Goal: Task Accomplishment & Management: Complete application form

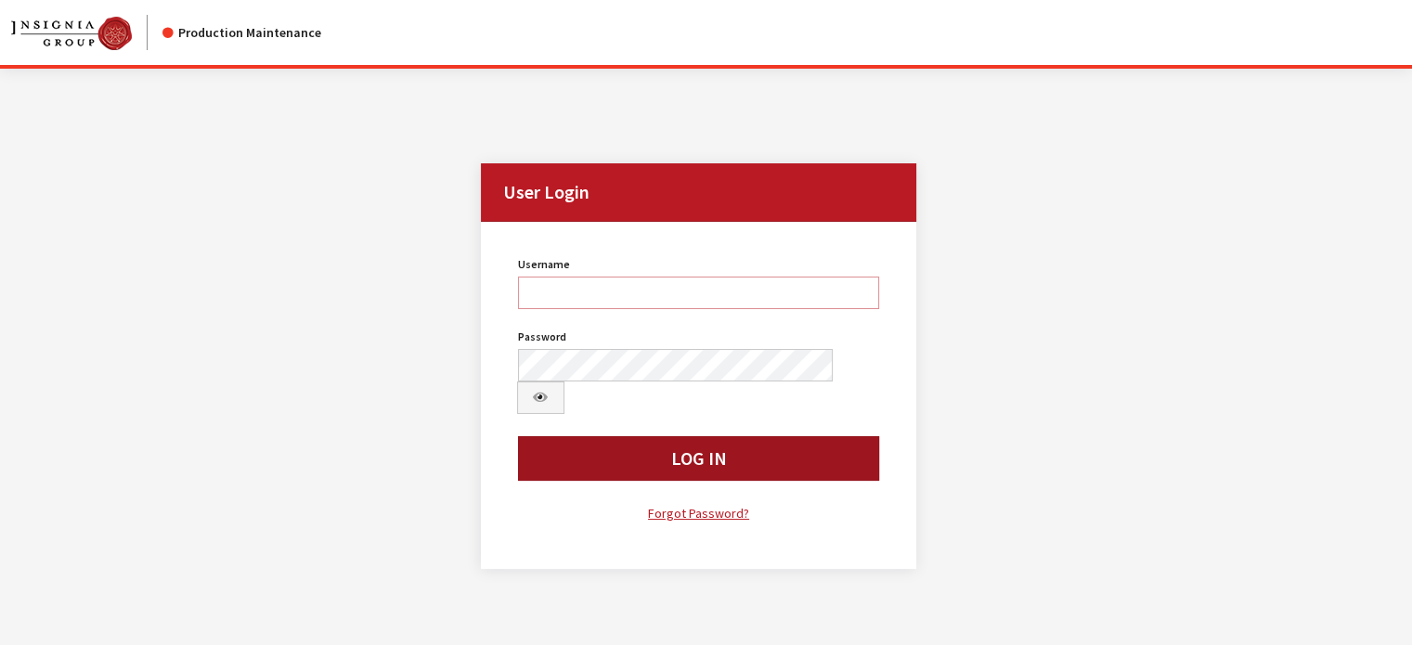
type input "kdart"
click at [600, 269] on button "Log In" at bounding box center [699, 458] width 362 height 45
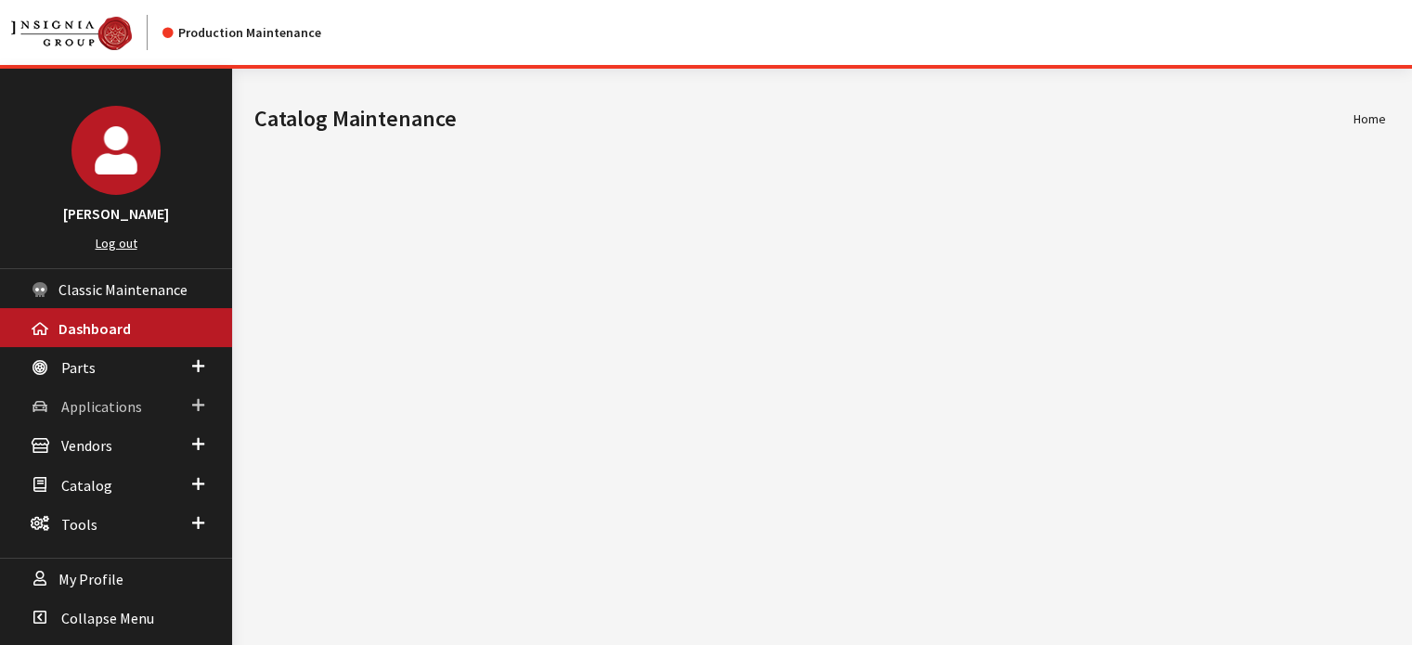
click at [59, 404] on link "Applications" at bounding box center [116, 405] width 232 height 39
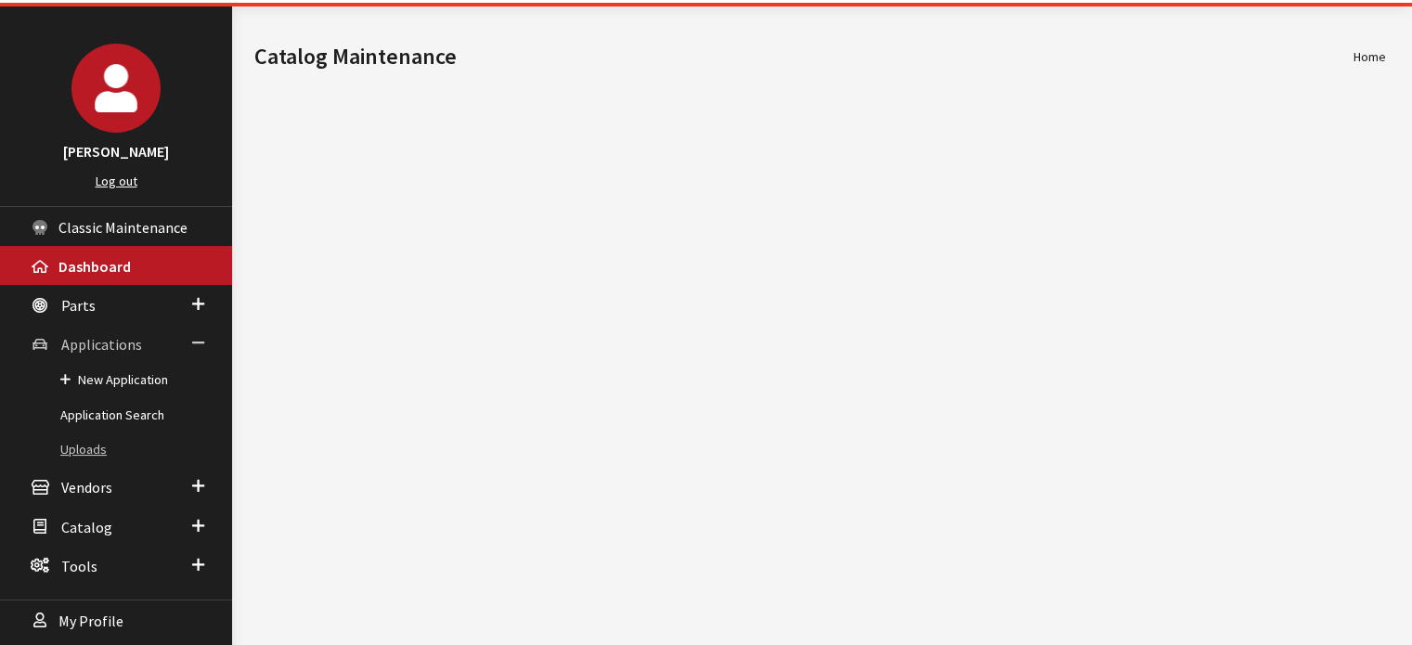
scroll to position [93, 0]
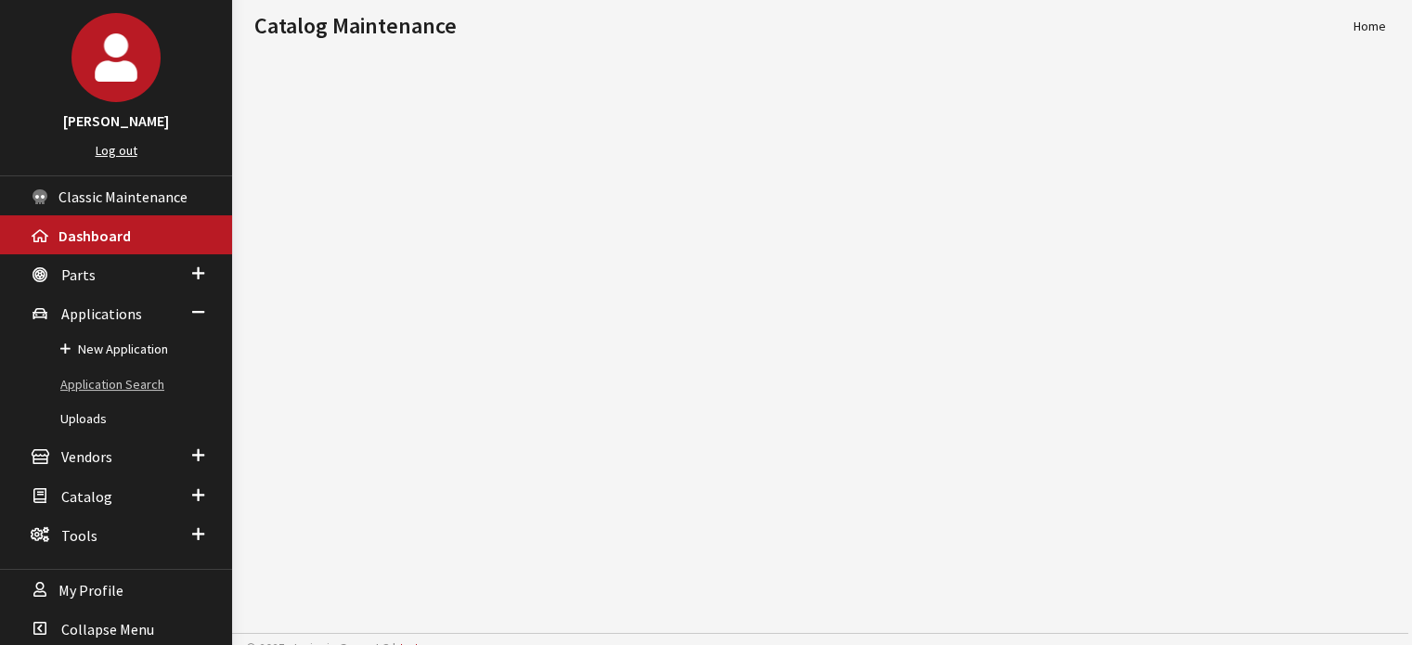
click at [111, 393] on link "Application Search" at bounding box center [116, 385] width 232 height 34
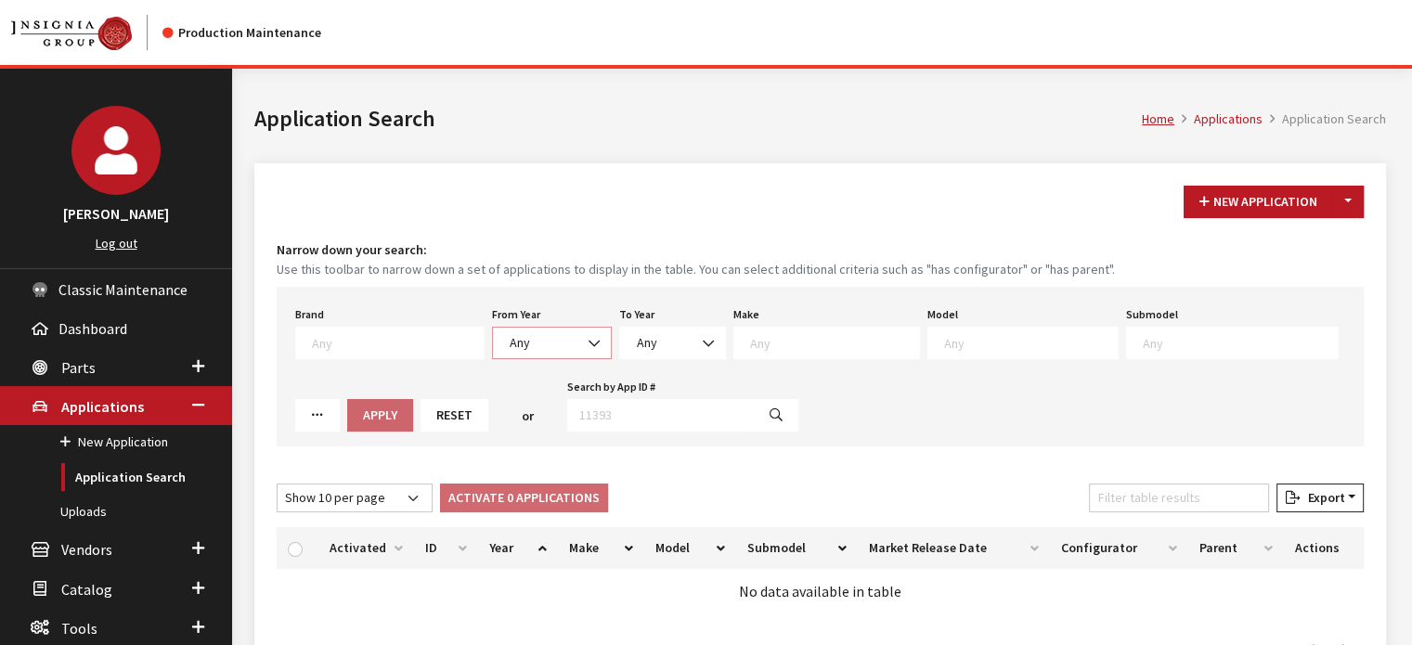
drag, startPoint x: 516, startPoint y: 332, endPoint x: 523, endPoint y: 322, distance: 12.6
click at [517, 330] on span "Any" at bounding box center [552, 343] width 120 height 32
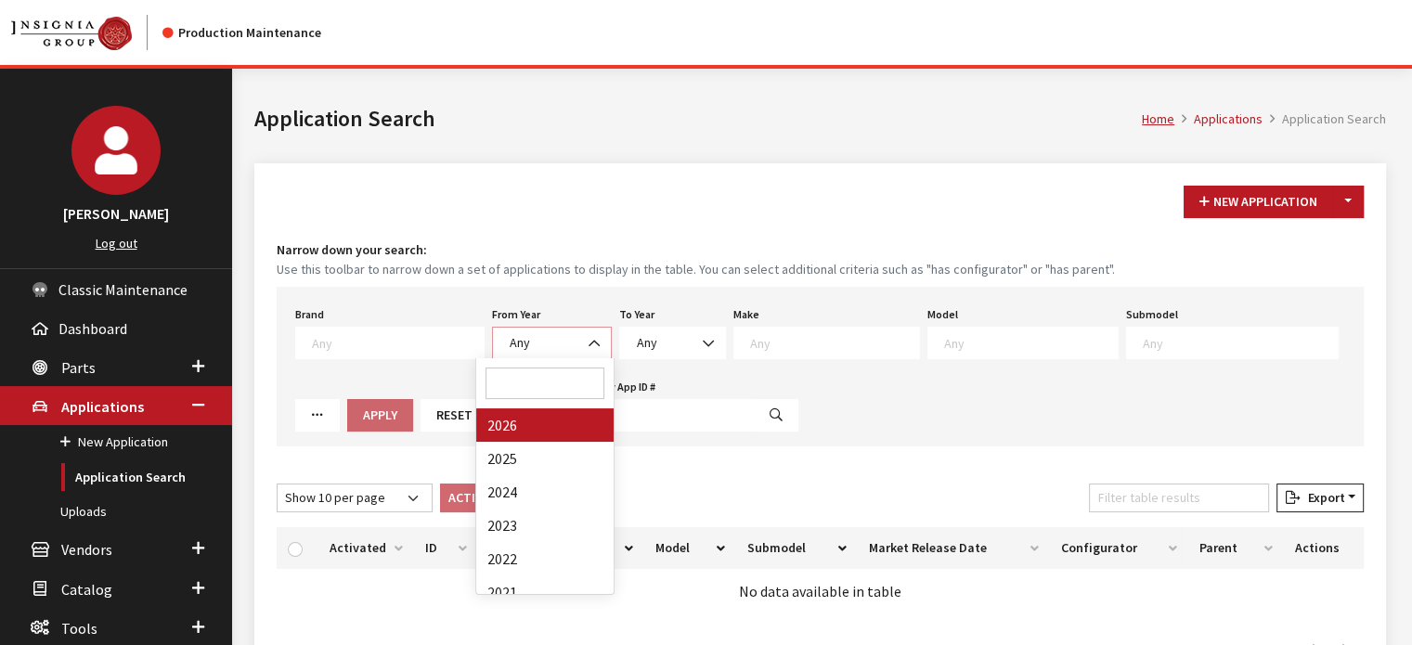
select select "2026"
select select
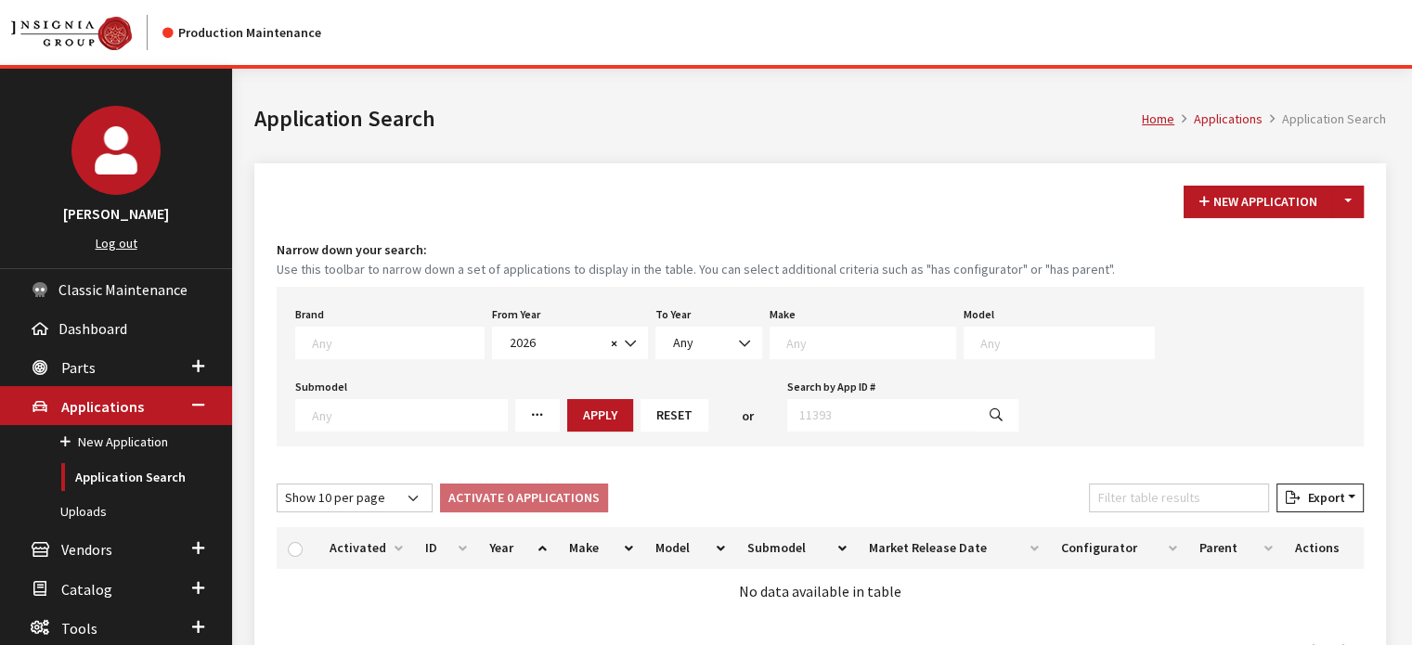
click at [792, 344] on textarea "Search" at bounding box center [870, 342] width 169 height 17
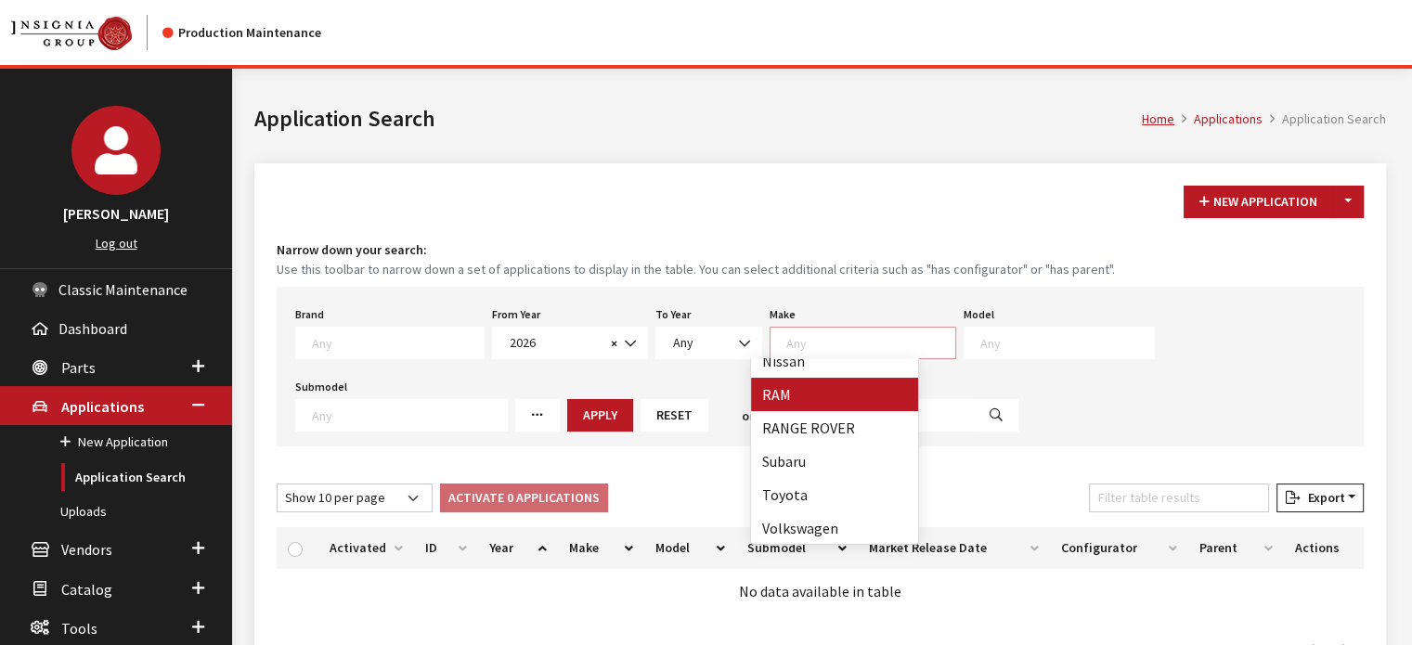
scroll to position [449, 0]
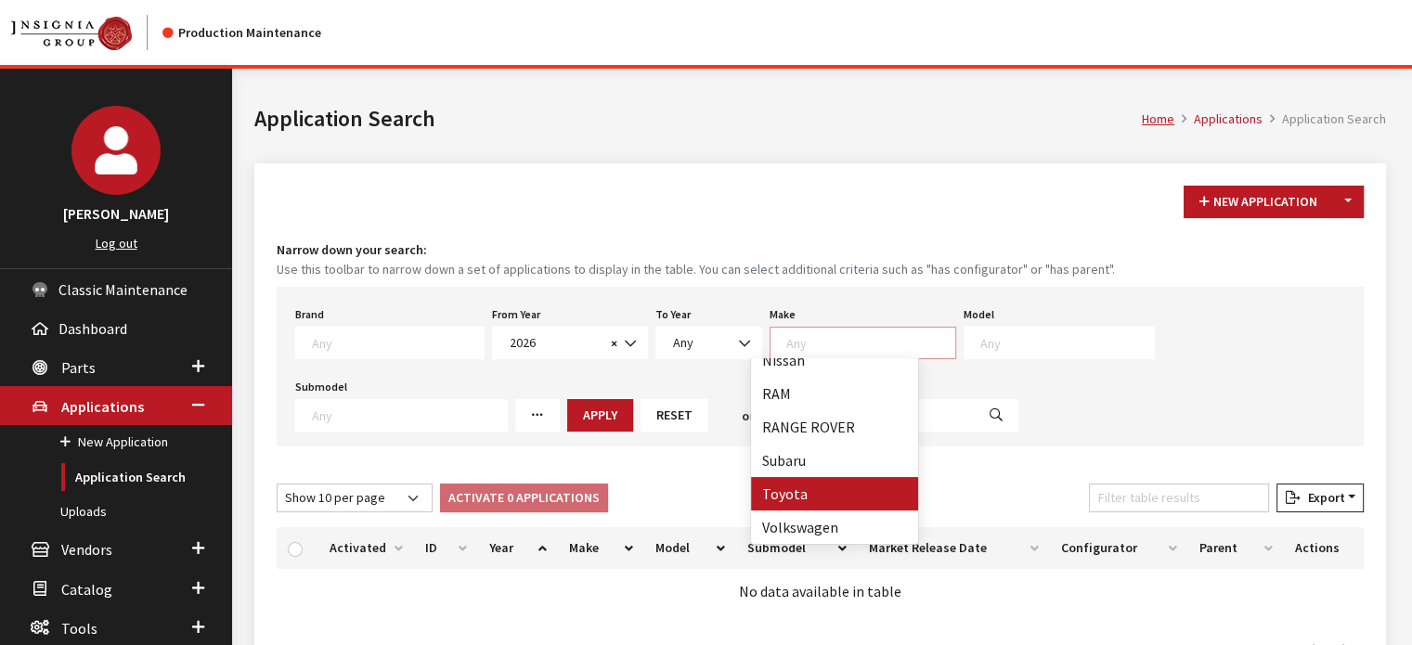
select select "20"
select select
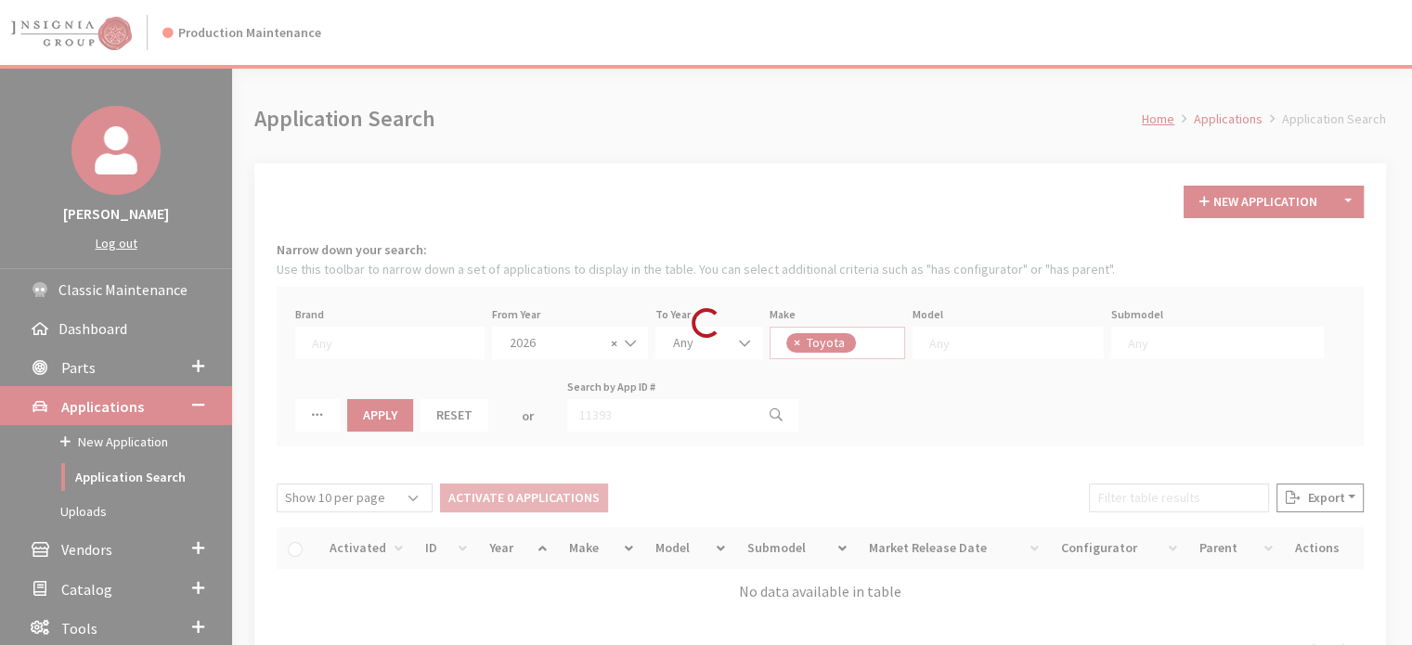
scroll to position [276, 0]
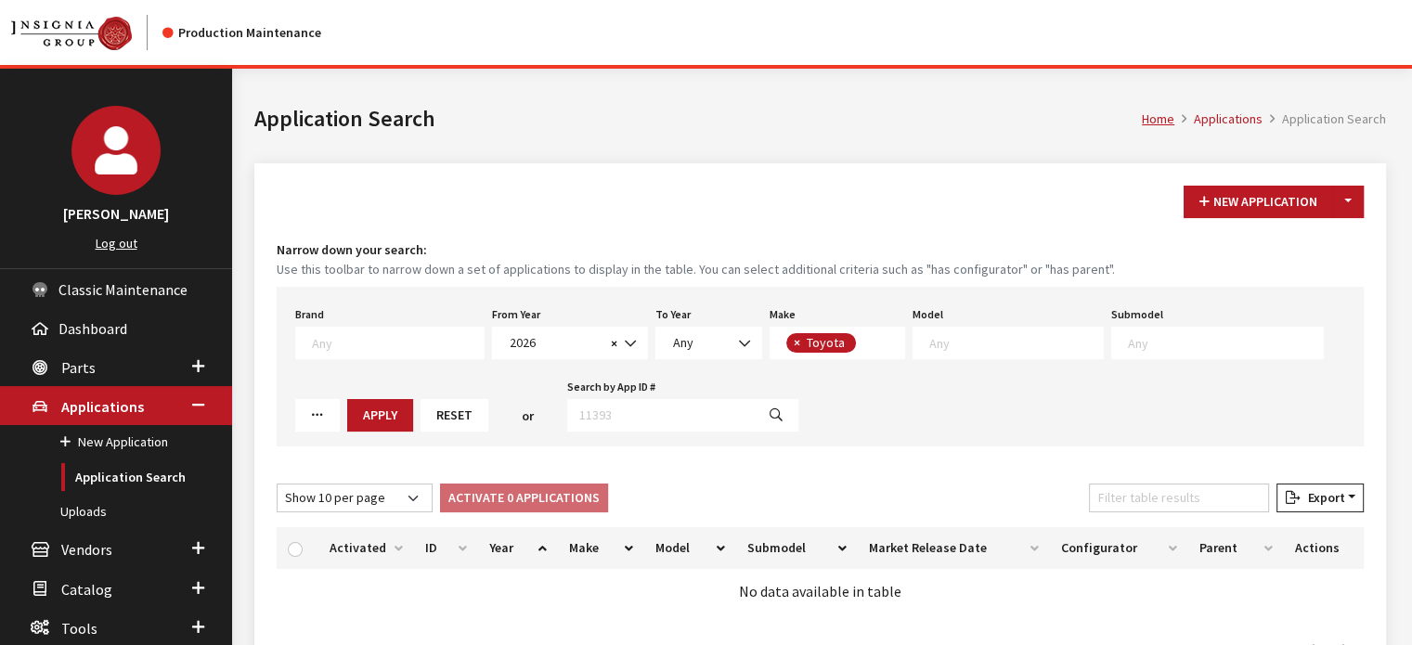
click at [930, 330] on span at bounding box center [1007, 343] width 191 height 32
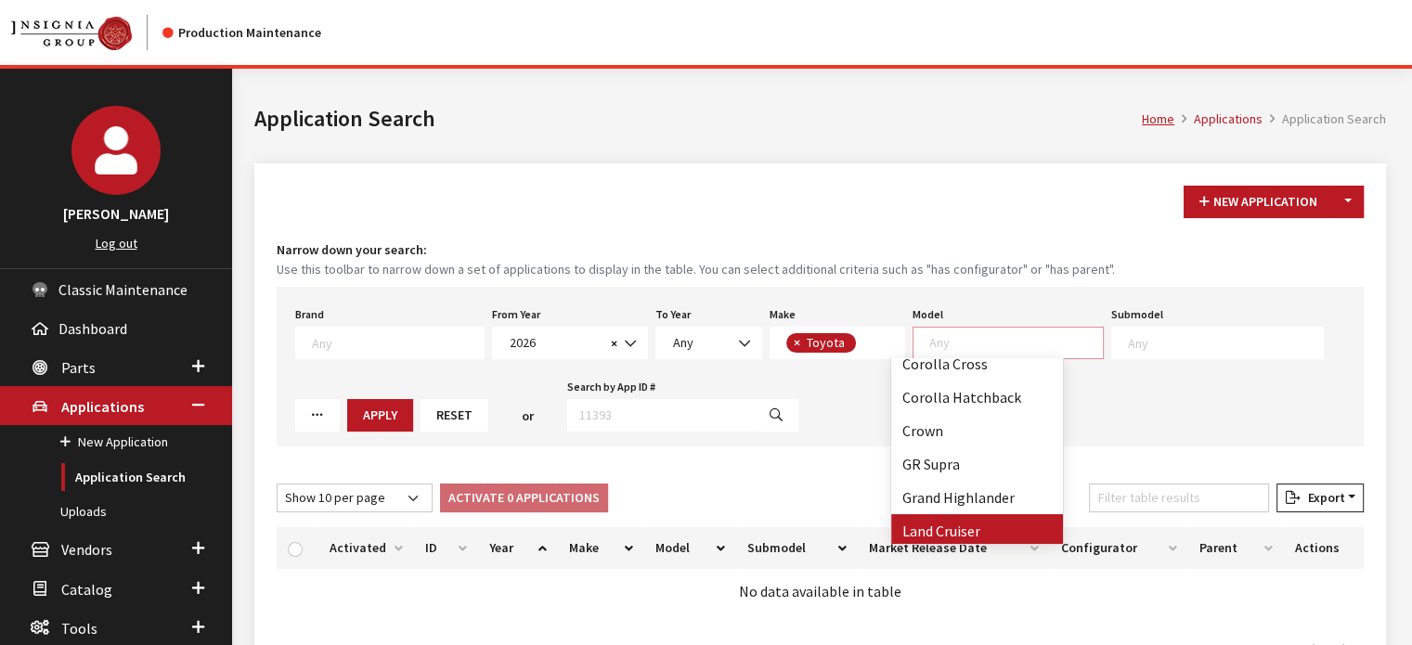
scroll to position [182, 0]
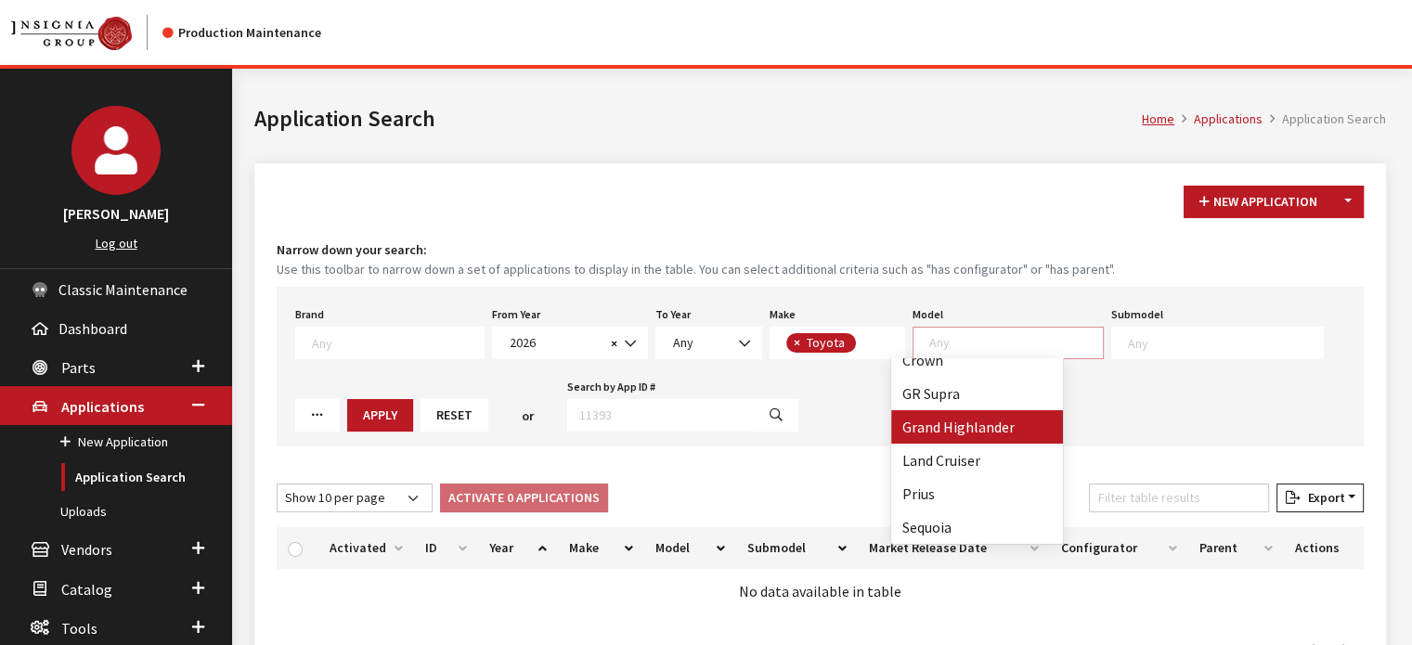
select select "1339"
select select
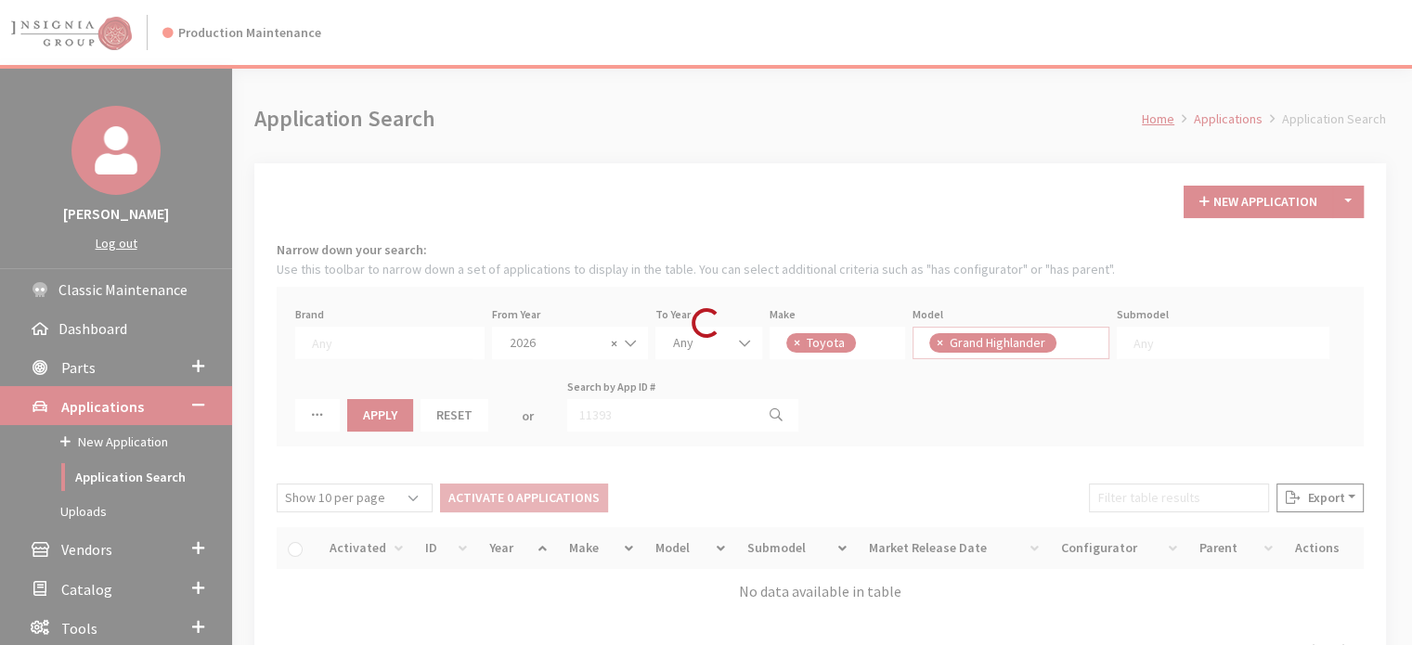
scroll to position [137, 0]
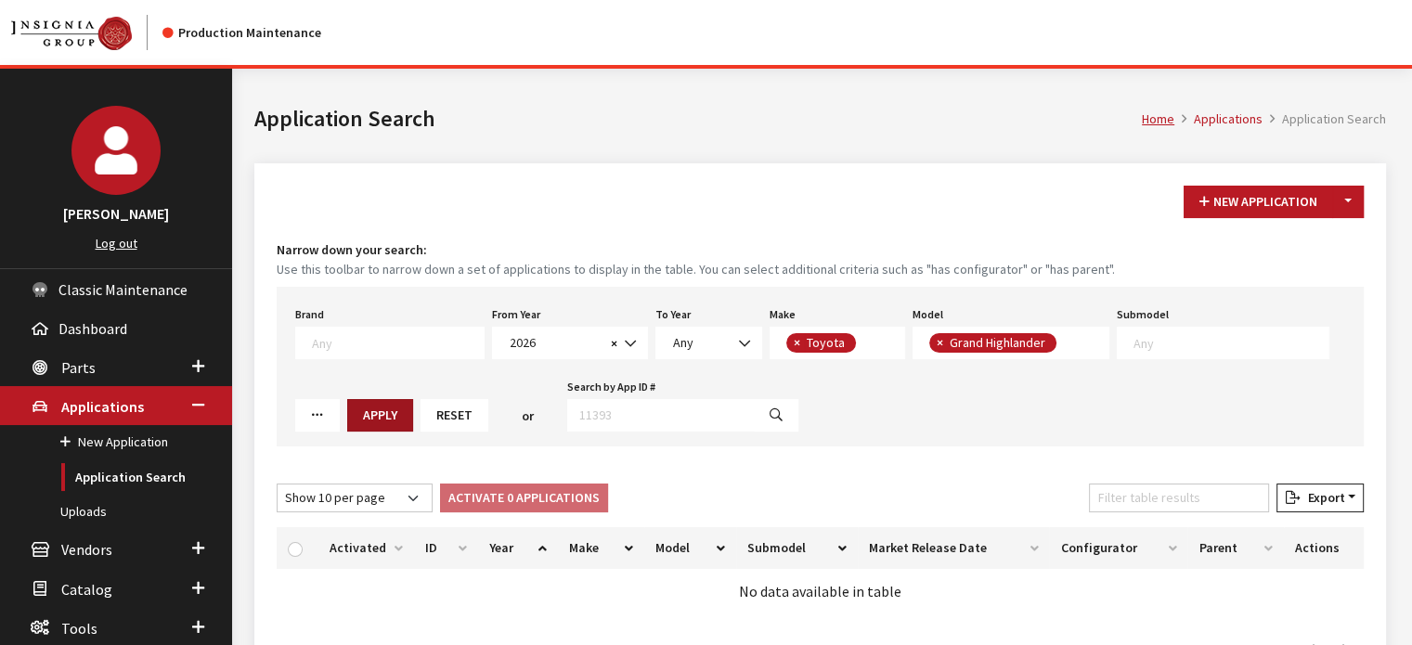
click at [347, 406] on button "Apply" at bounding box center [380, 415] width 66 height 32
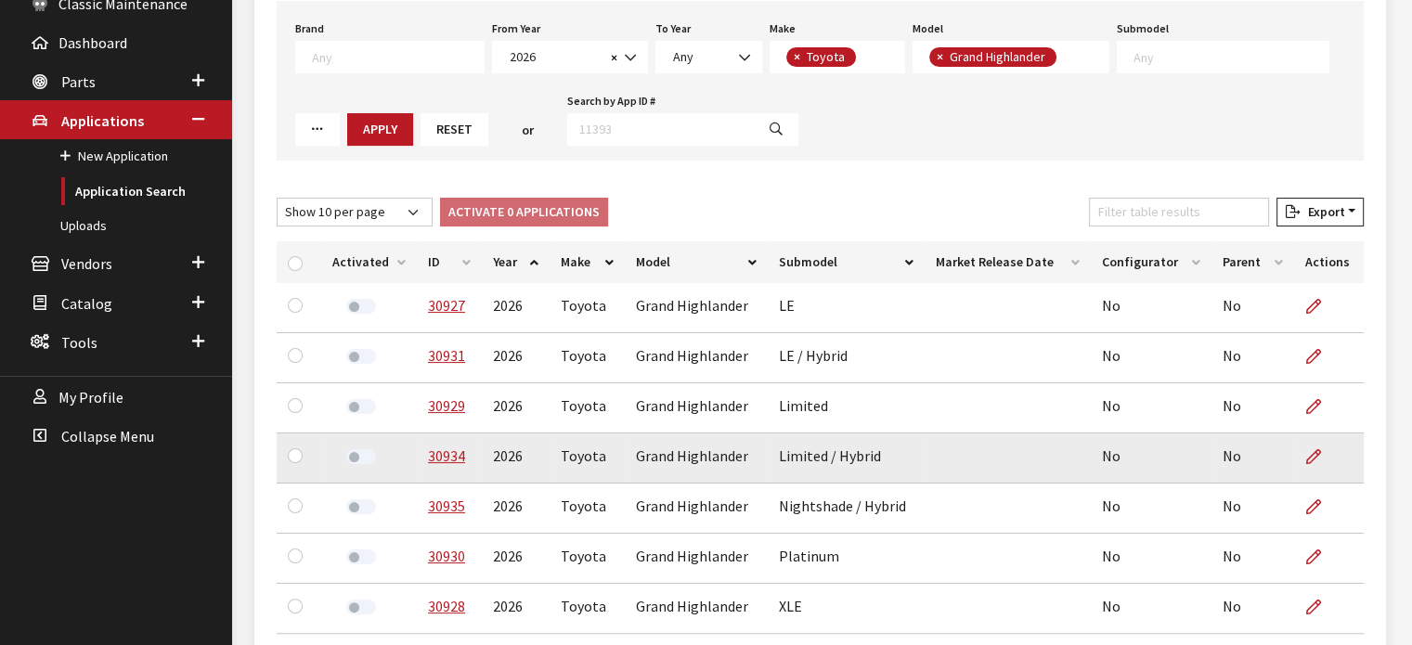
scroll to position [371, 0]
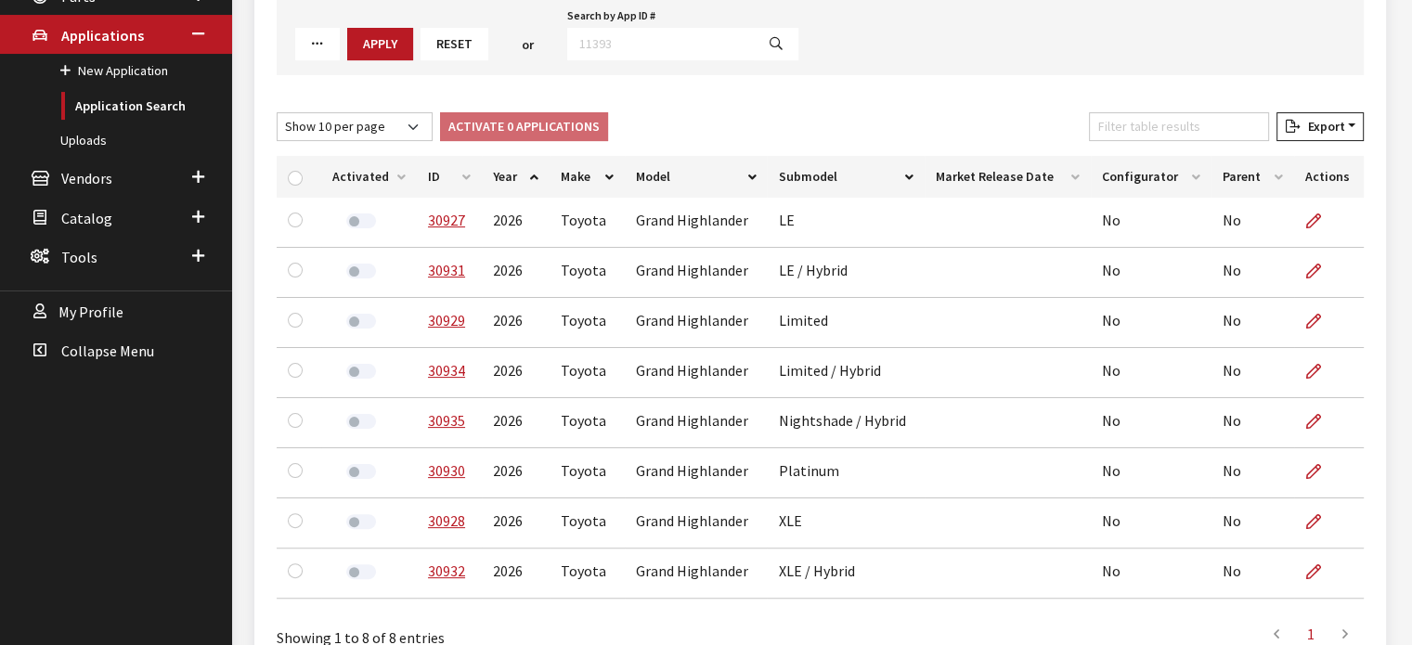
click at [427, 177] on th "ID" at bounding box center [449, 177] width 65 height 42
click at [406, 113] on select "Show 10 per page Show 25 per page Show 50 per page Show 100 per page Show 1000 …" at bounding box center [355, 126] width 156 height 29
select select "25"
click at [277, 112] on select "Show 10 per page Show 25 per page Show 50 per page Show 100 per page Show 1000 …" at bounding box center [355, 126] width 156 height 29
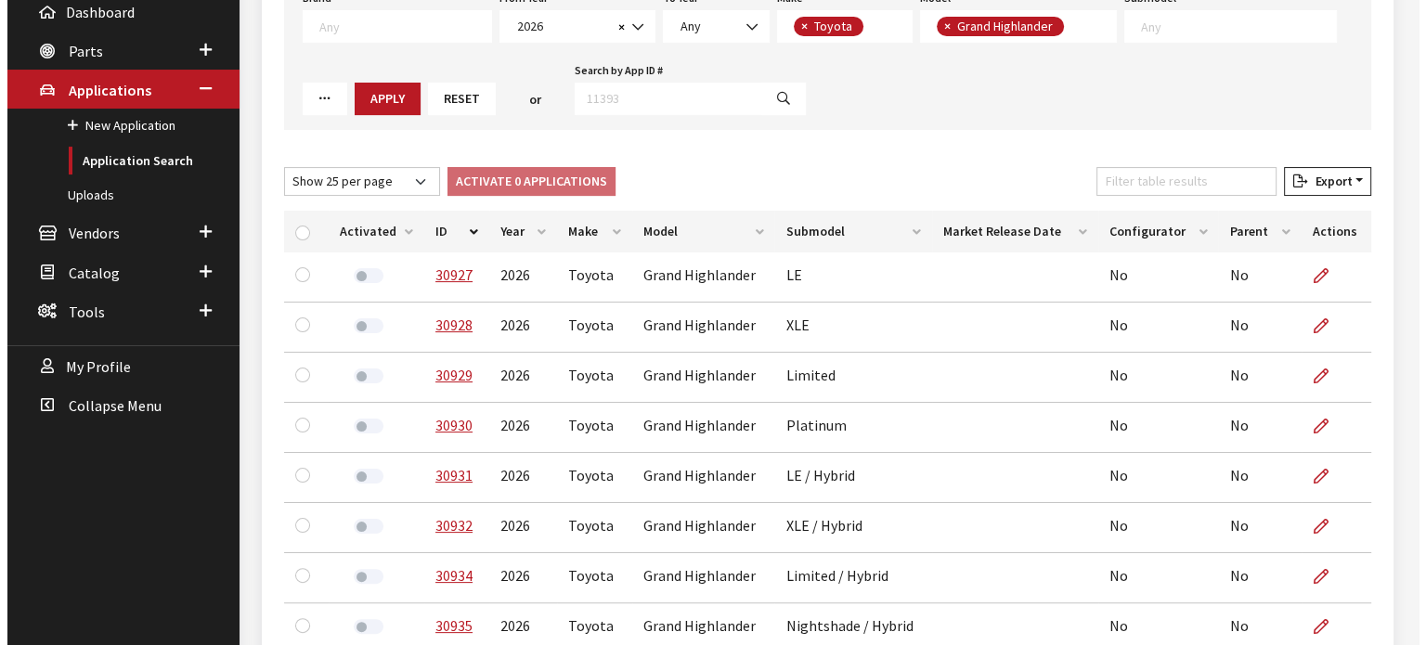
scroll to position [0, 0]
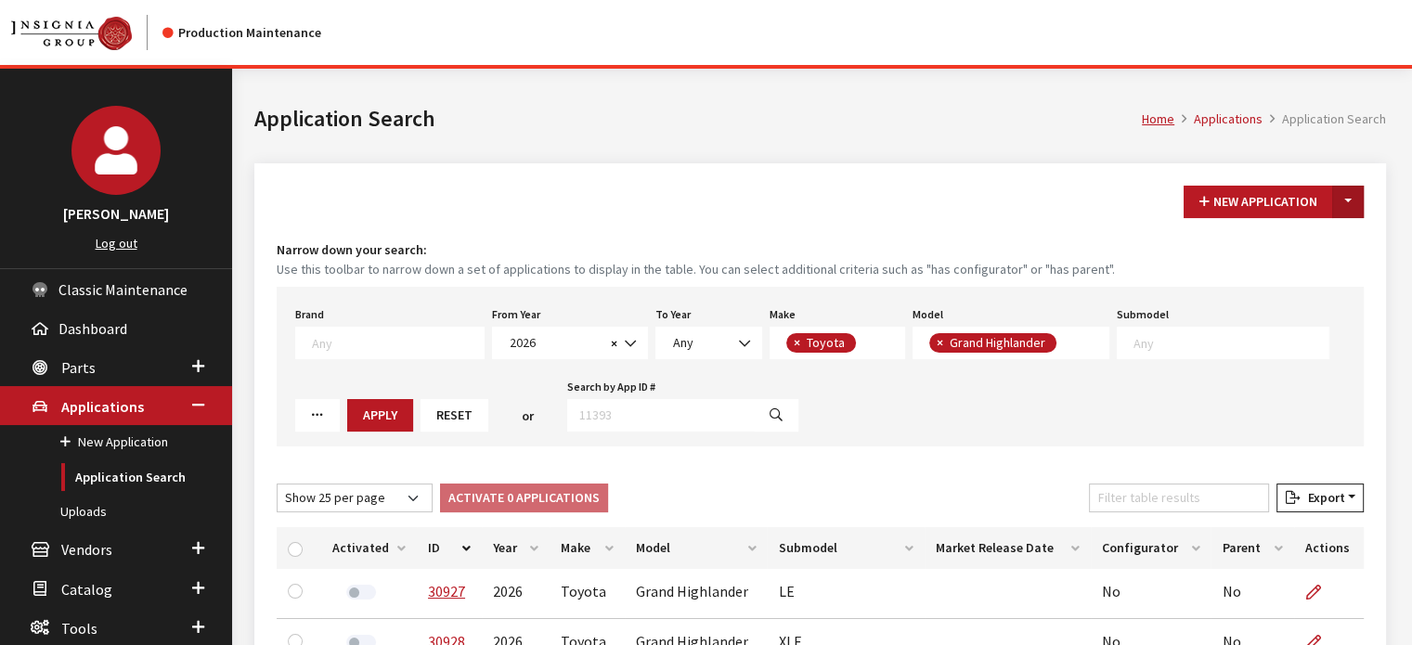
click at [1340, 202] on button "Toggle Dropdown" at bounding box center [1348, 202] width 32 height 32
click at [1326, 244] on button "New From Existing..." at bounding box center [1284, 241] width 160 height 32
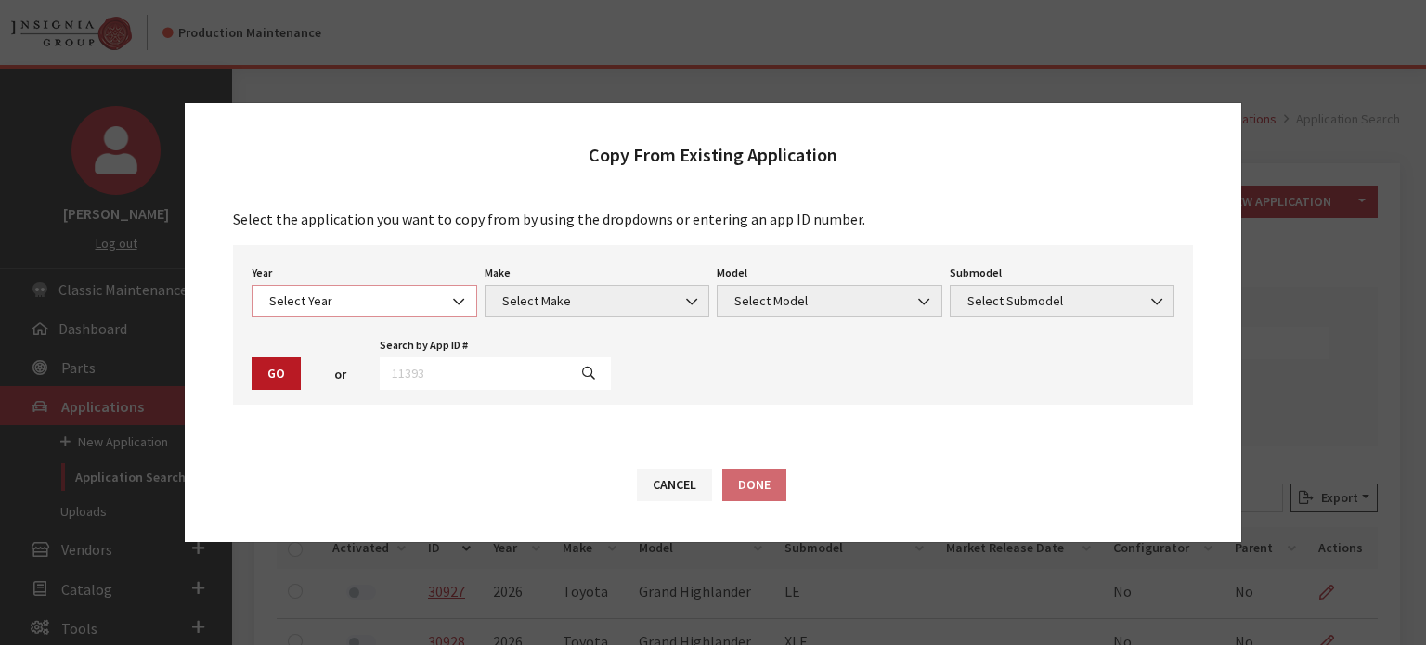
click at [275, 307] on span "Select Year" at bounding box center [364, 300] width 201 height 19
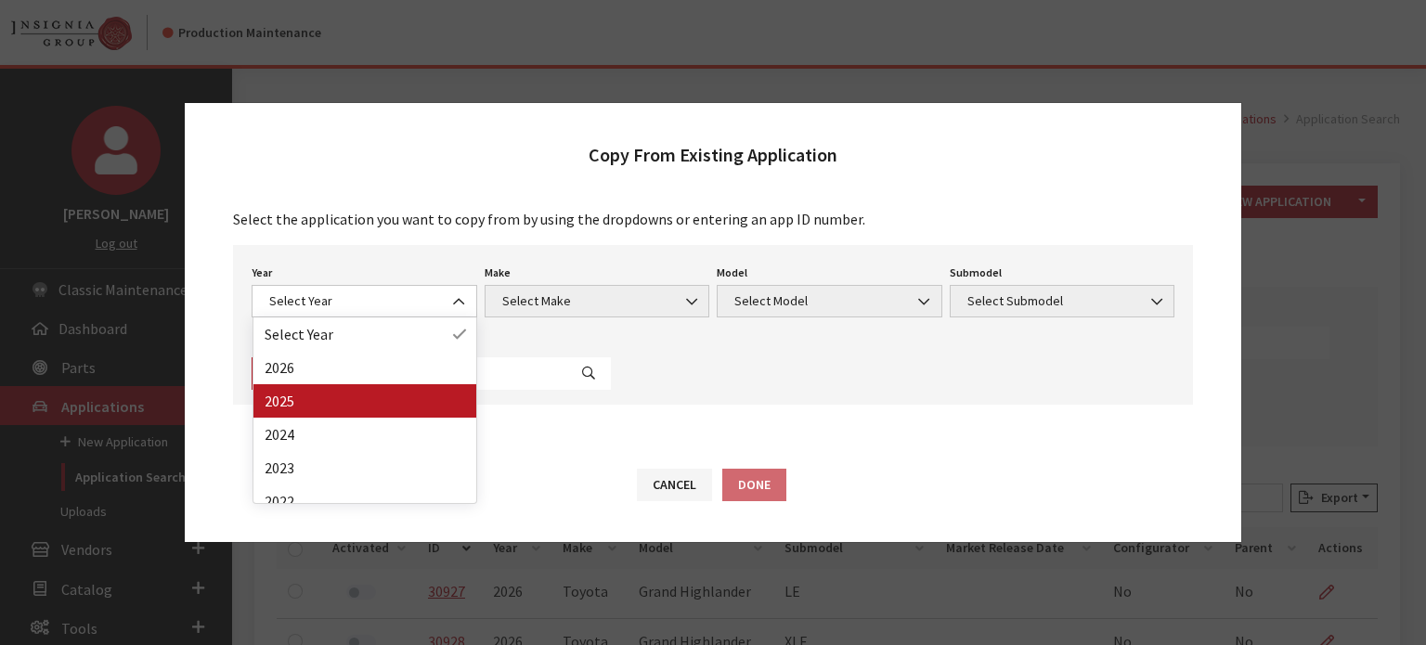
drag, startPoint x: 284, startPoint y: 376, endPoint x: 288, endPoint y: 389, distance: 13.5
select select "43"
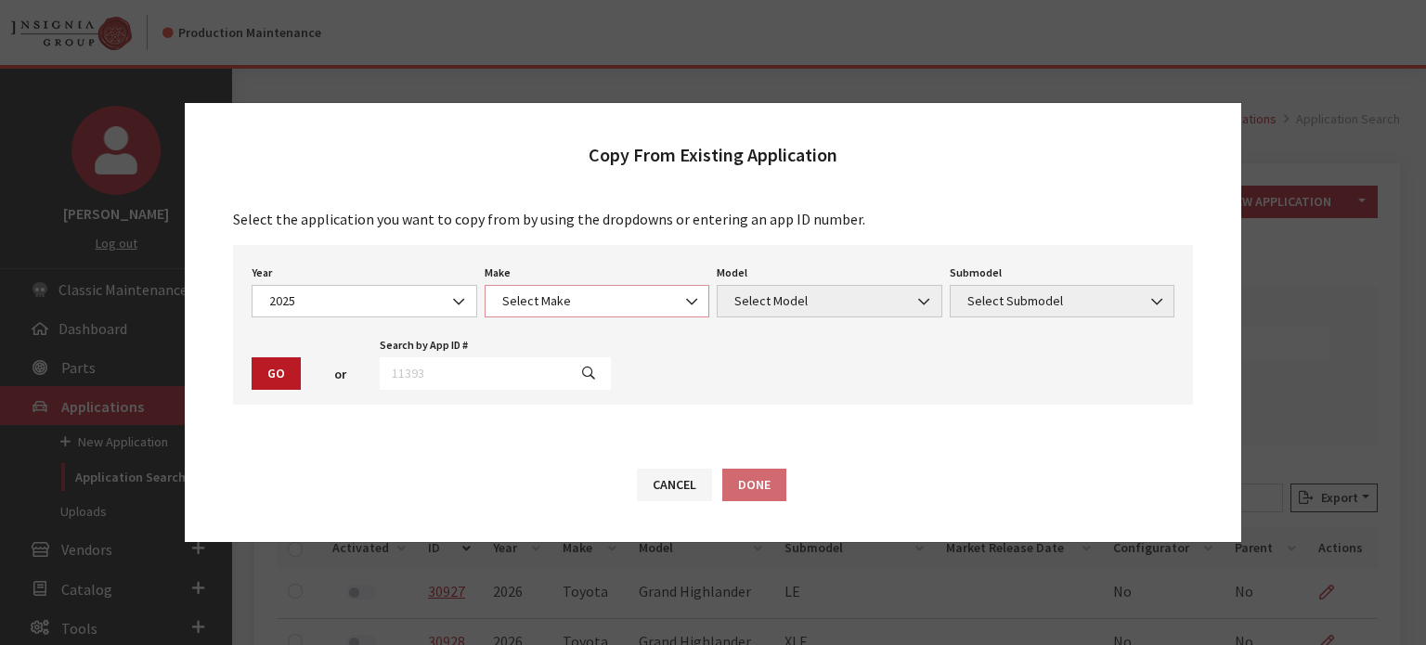
click at [582, 312] on span "Select Make" at bounding box center [598, 301] width 226 height 32
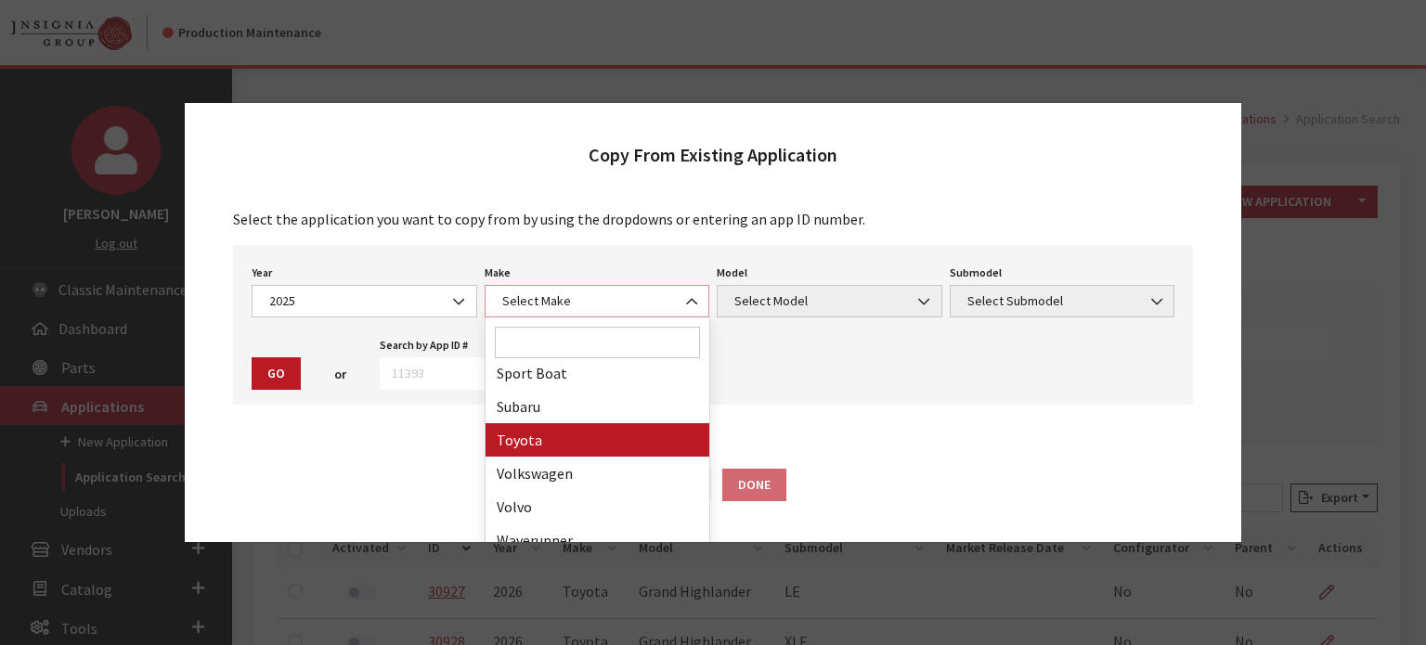
scroll to position [1151, 0]
select select "20"
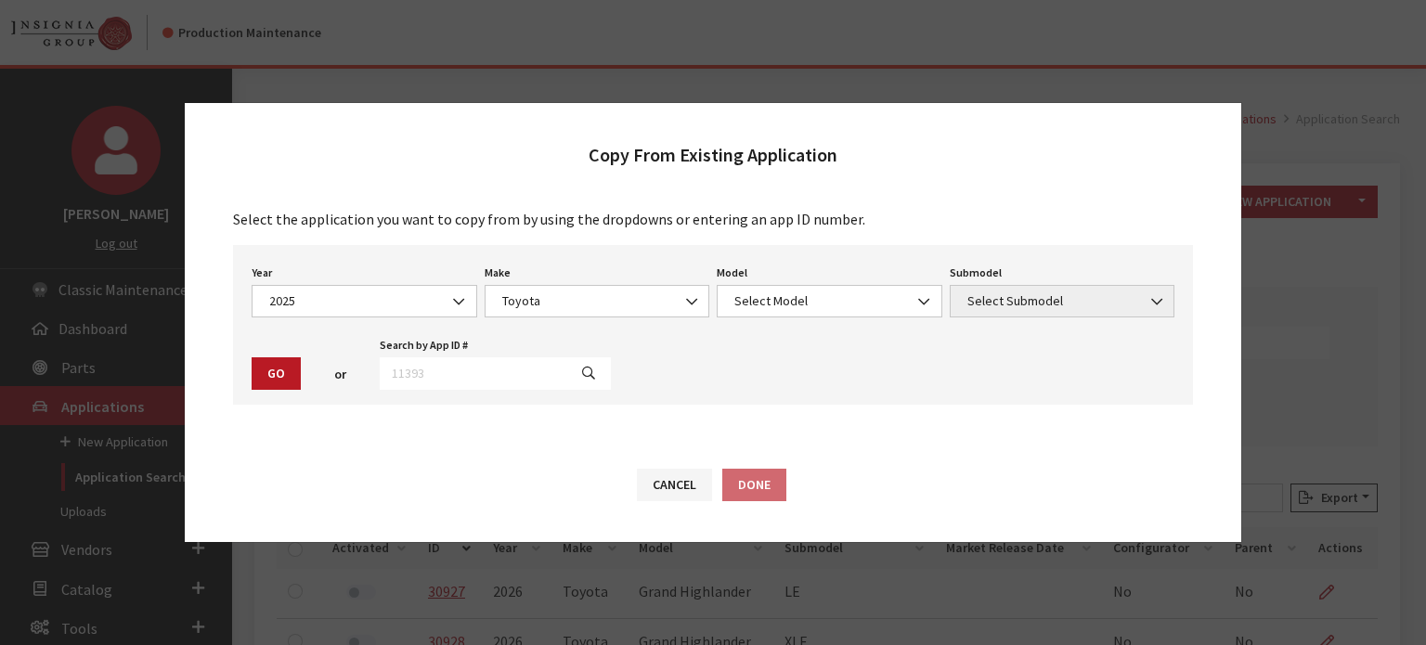
click at [760, 322] on div "Year Select Year 2026 2025 2024 2023 2022 2021 2020 2019 2018 2017 2016 2015 20…" at bounding box center [713, 325] width 960 height 160
click at [761, 304] on span "Select Model" at bounding box center [829, 300] width 201 height 19
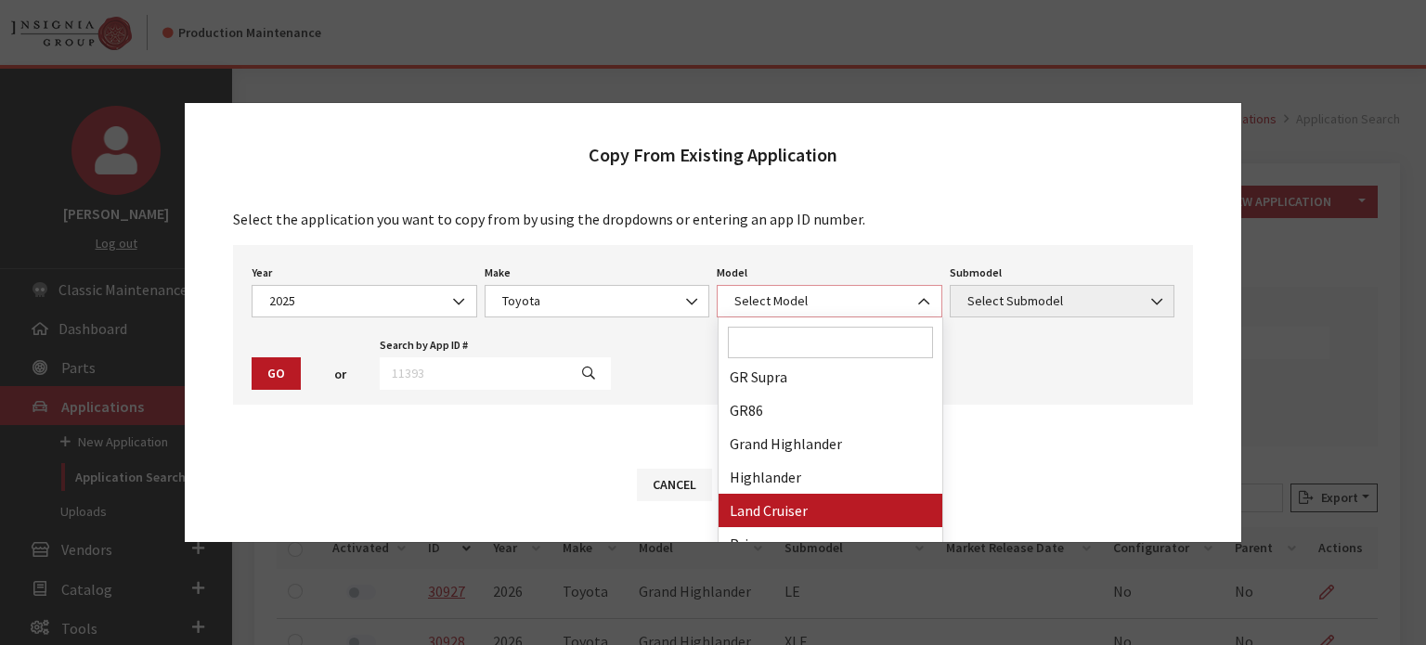
scroll to position [371, 0]
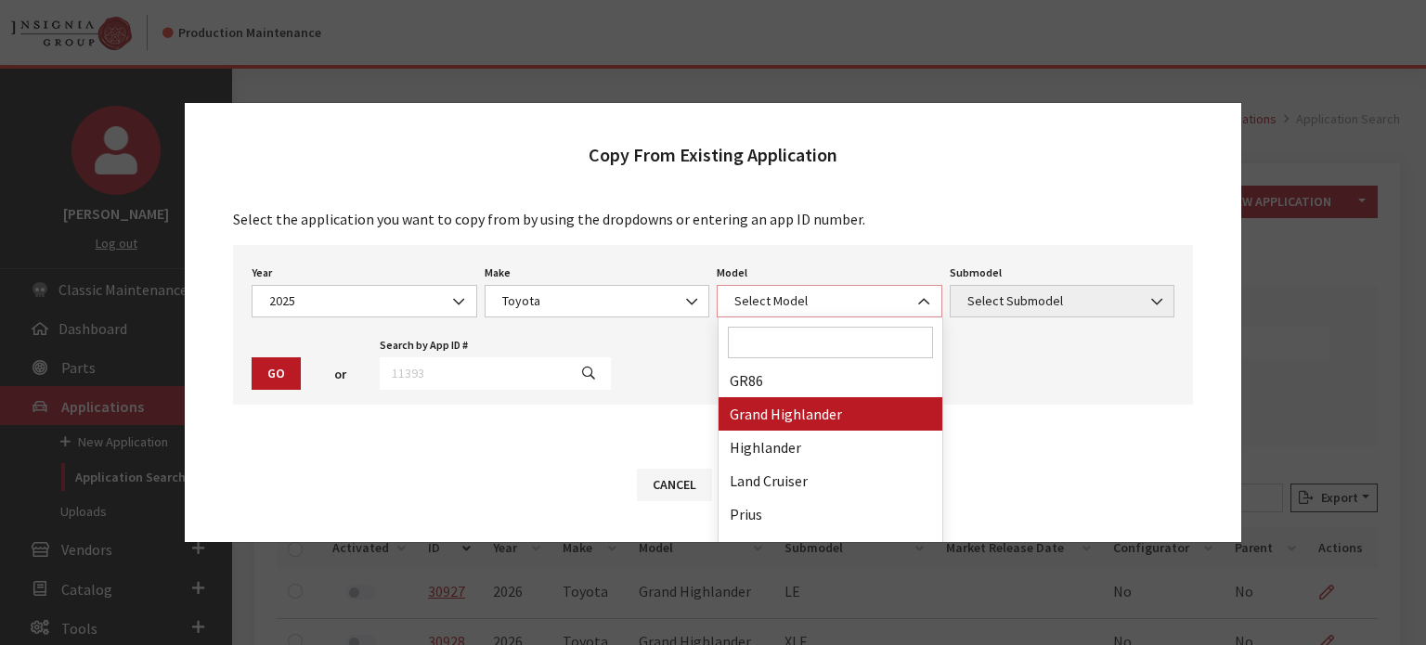
select select "1339"
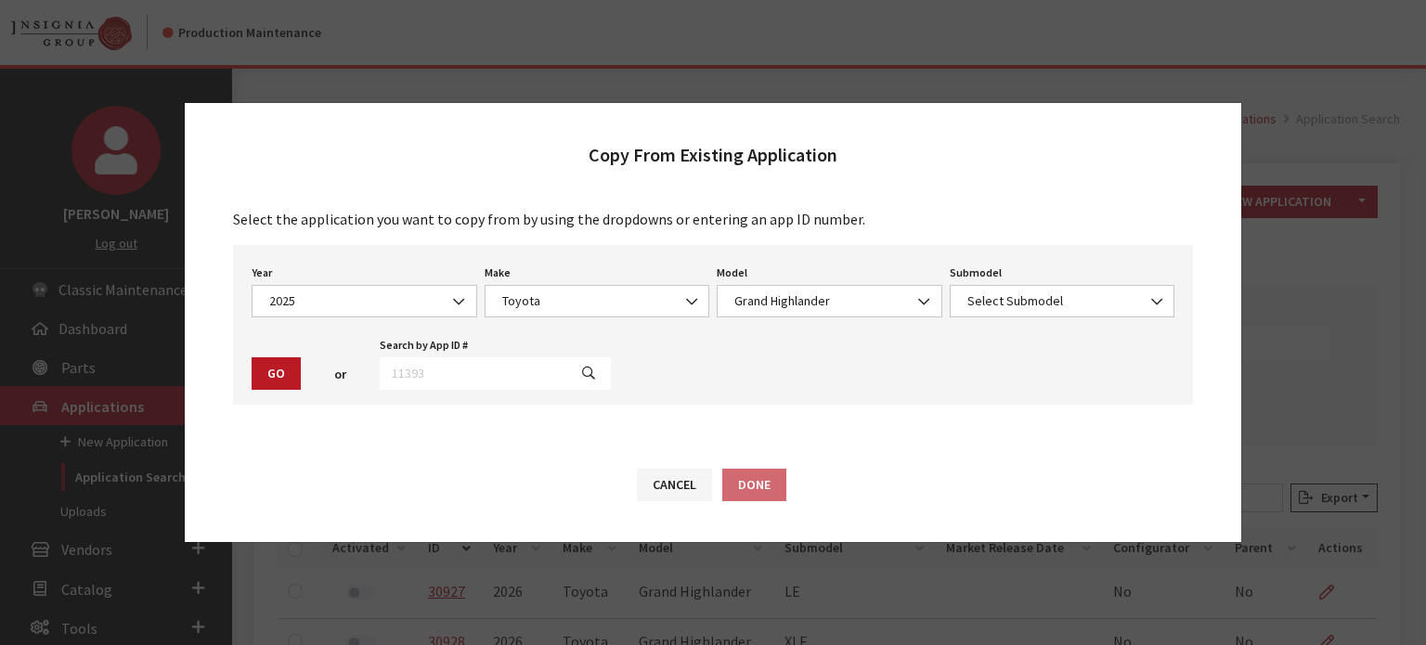
drag, startPoint x: 999, startPoint y: 334, endPoint x: 1023, endPoint y: 296, distance: 45.1
click at [999, 333] on div "Year Select Year 2026 2025 2024 2023 2022 2021 2020 2019 2018 2017 2016 2015 20…" at bounding box center [713, 325] width 960 height 160
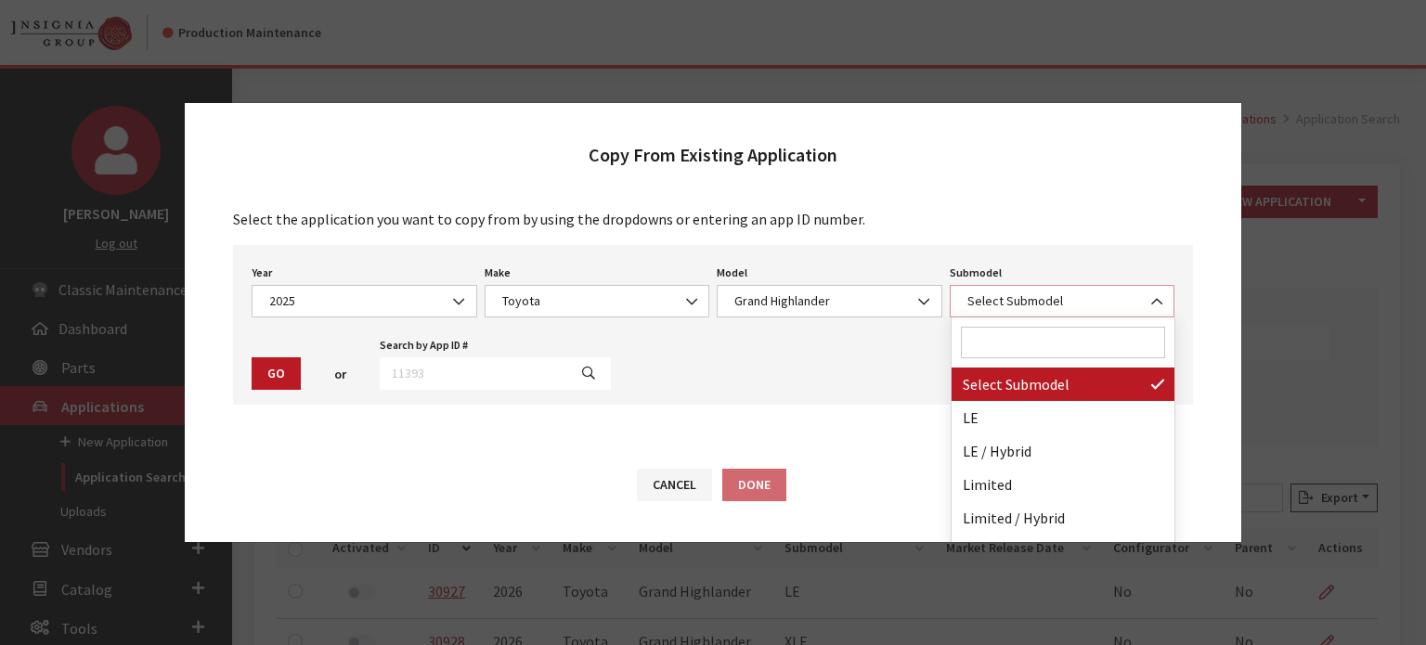
click at [1023, 296] on span "Select Submodel" at bounding box center [1062, 300] width 201 height 19
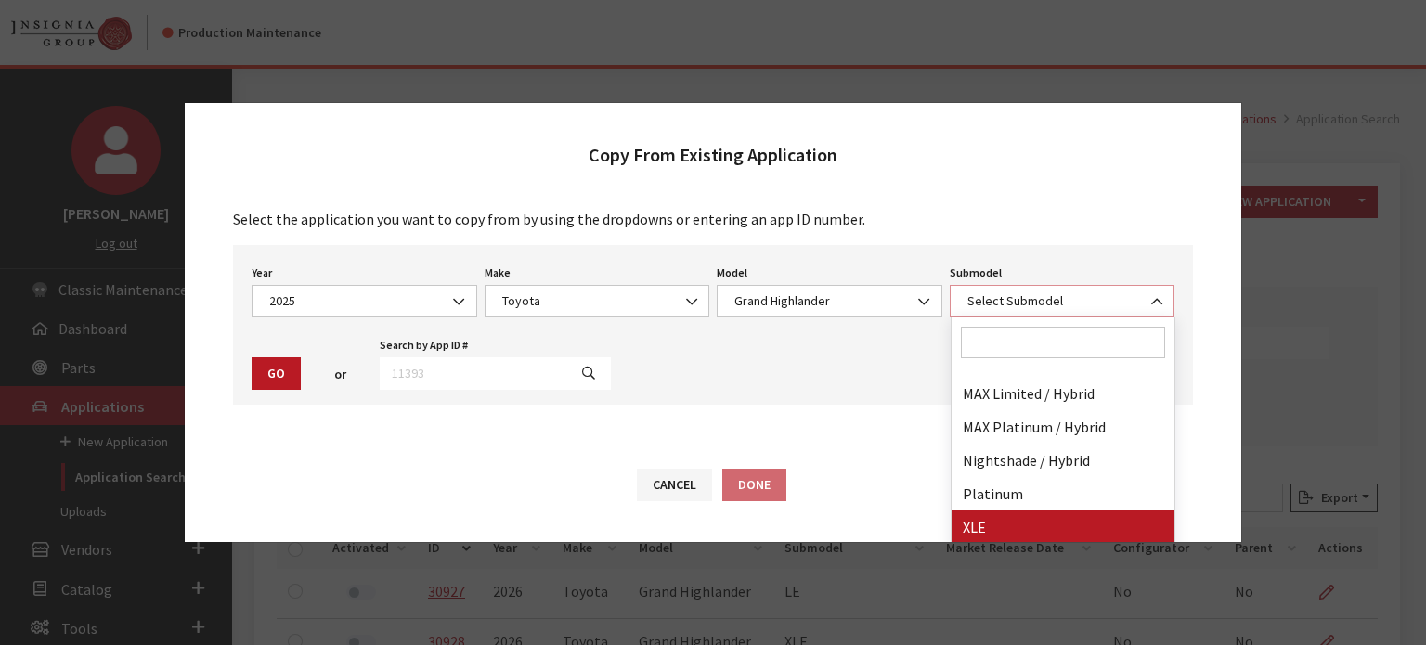
scroll to position [182, 0]
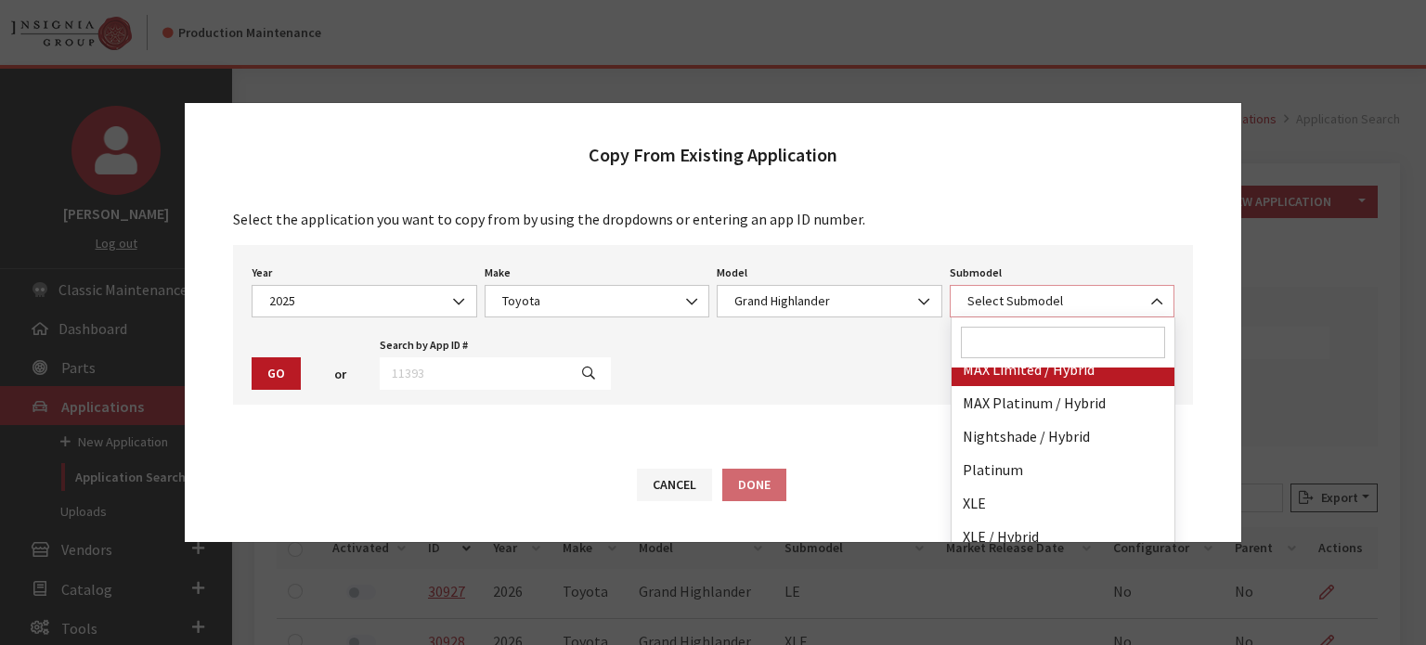
select select "4291"
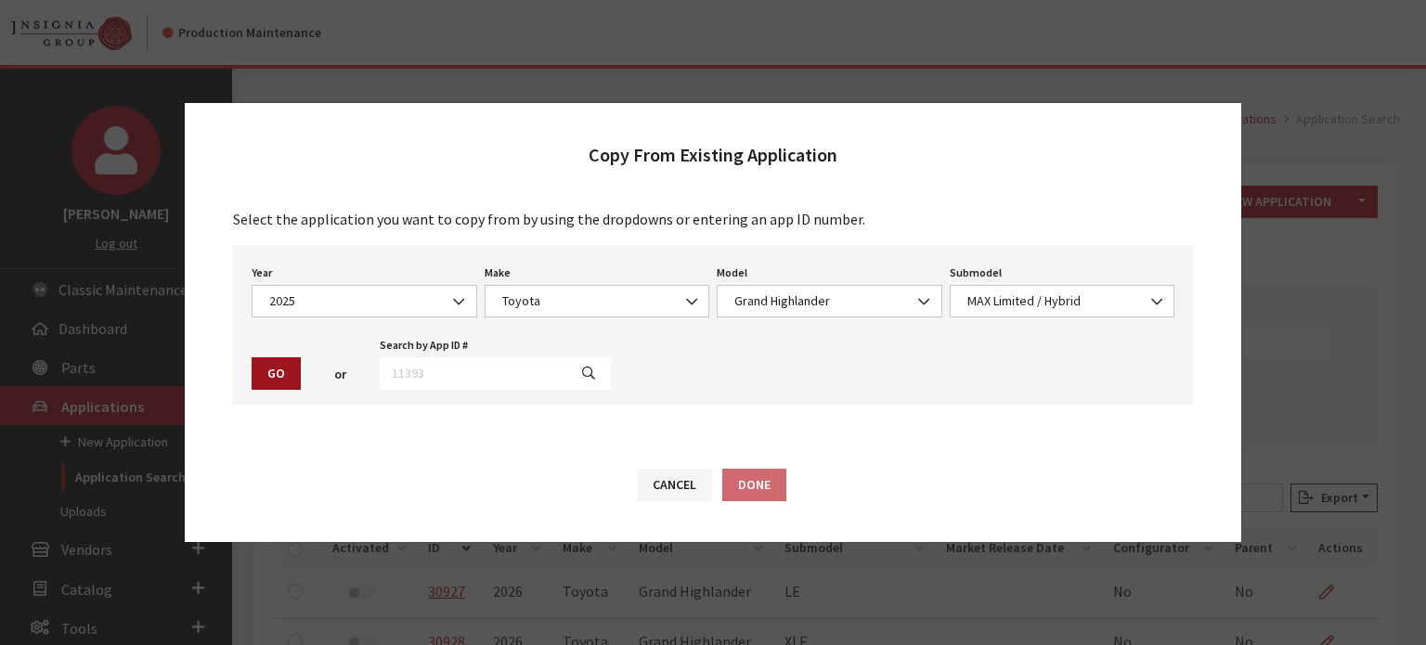
click at [272, 372] on button "Go" at bounding box center [276, 373] width 49 height 32
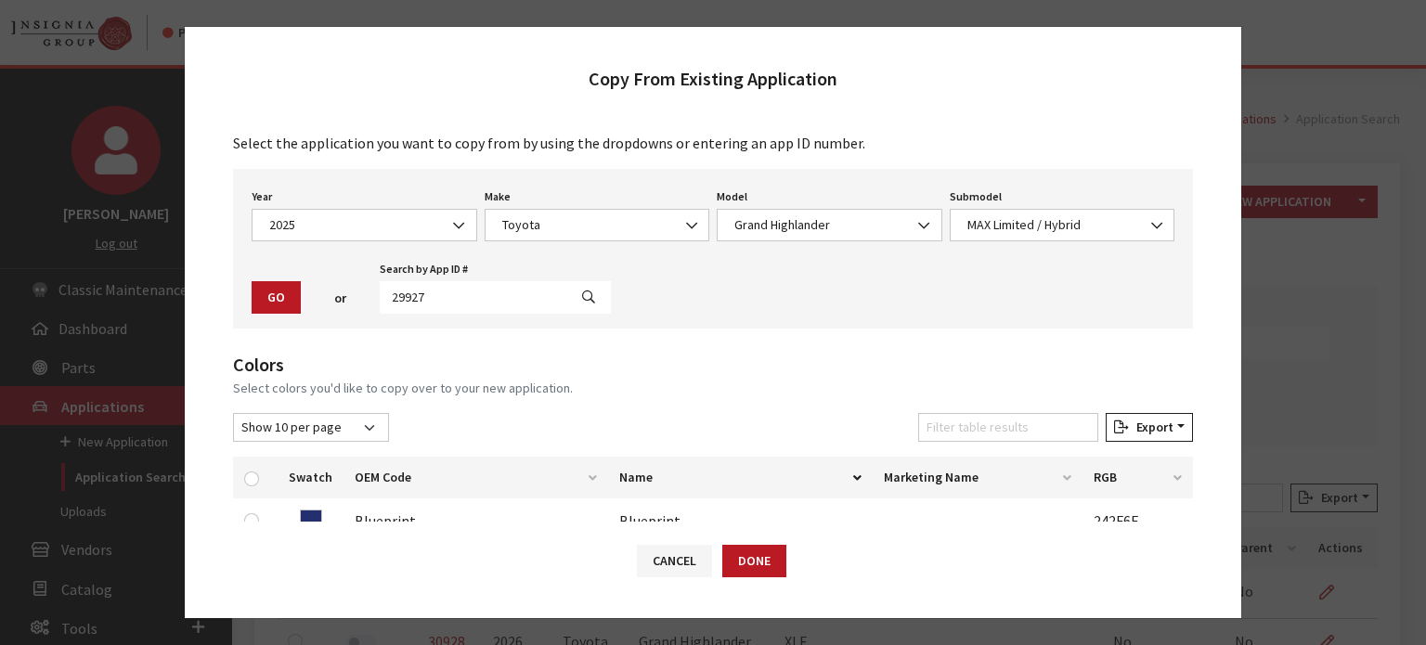
scroll to position [278, 0]
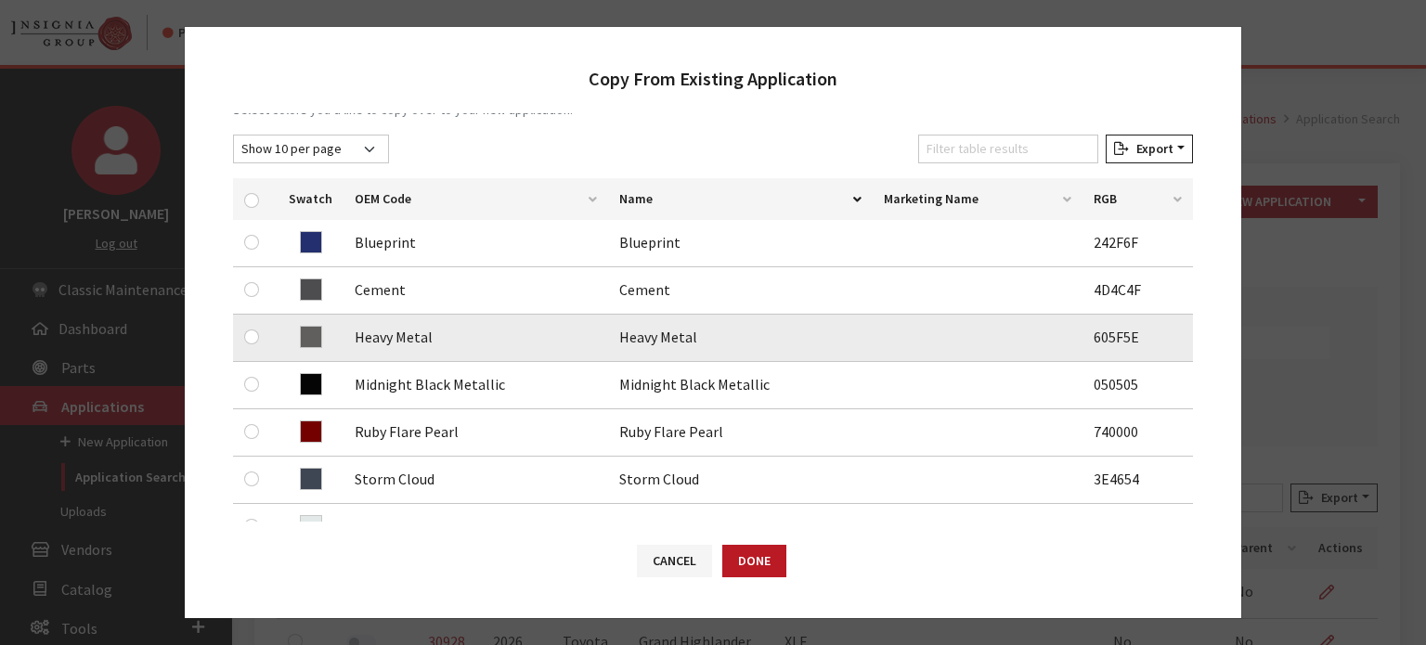
click at [265, 339] on div at bounding box center [255, 337] width 22 height 22
click at [251, 338] on input "checkbox" at bounding box center [251, 337] width 15 height 15
checkbox input "true"
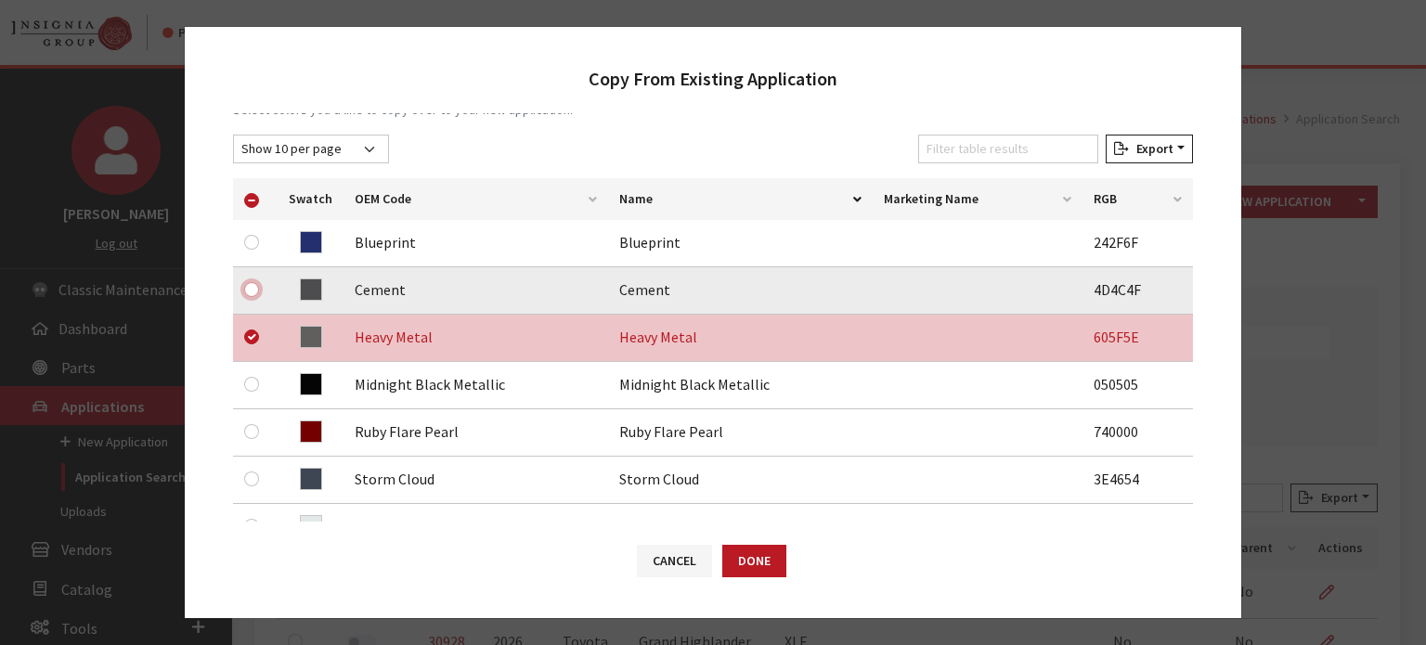
click at [246, 285] on input "checkbox" at bounding box center [251, 289] width 15 height 15
checkbox input "true"
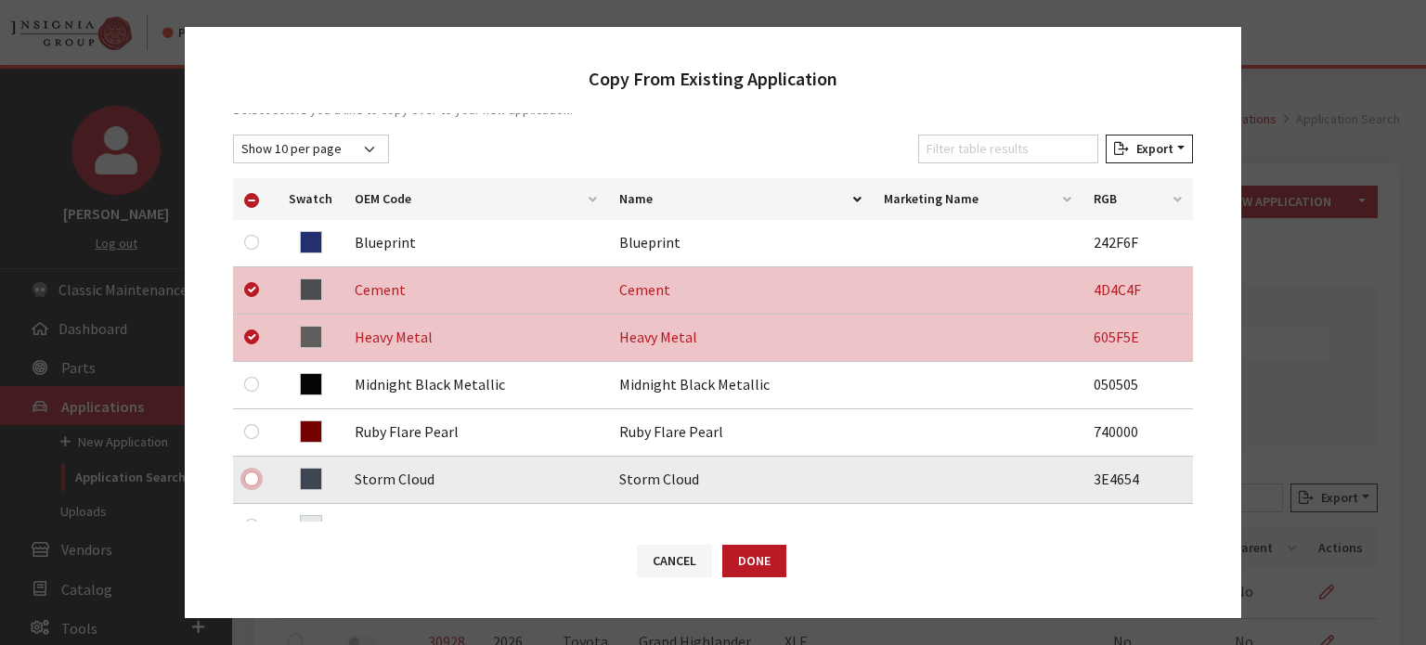
click at [252, 478] on input "checkbox" at bounding box center [251, 479] width 15 height 15
checkbox input "true"
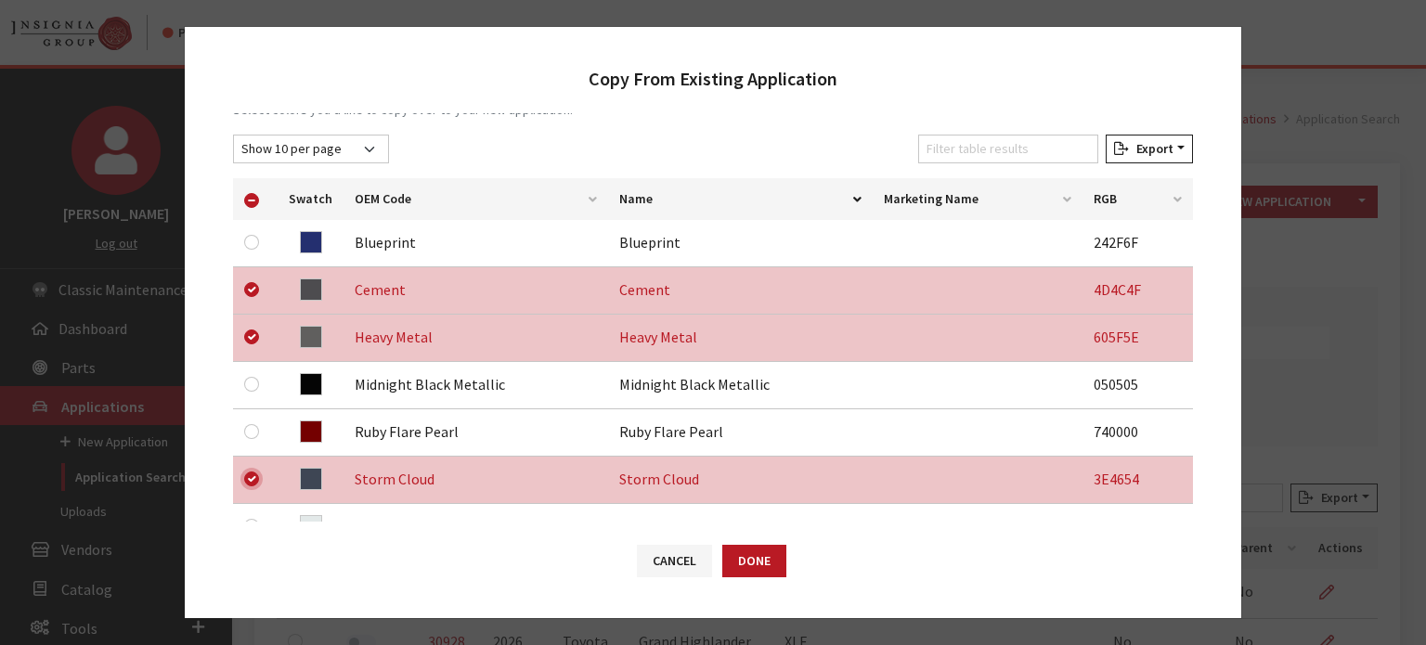
scroll to position [371, 0]
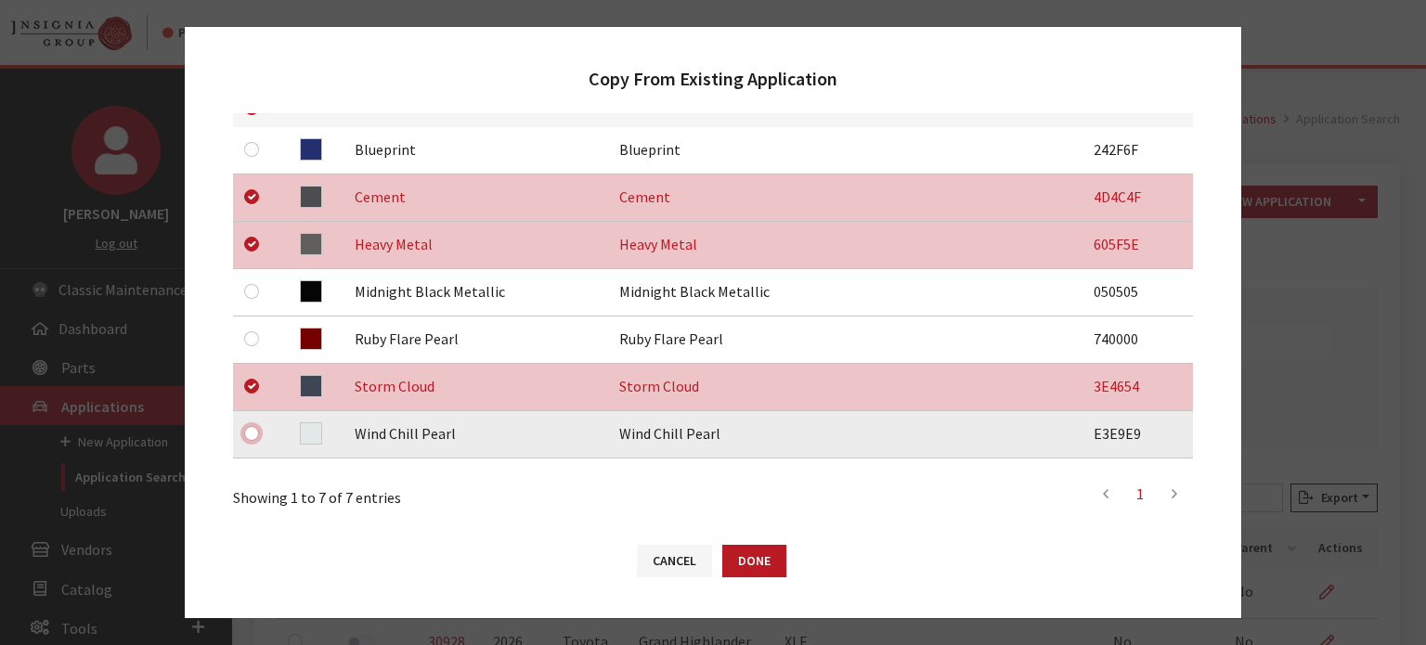
click at [254, 435] on input "checkbox" at bounding box center [251, 433] width 15 height 15
checkbox input "true"
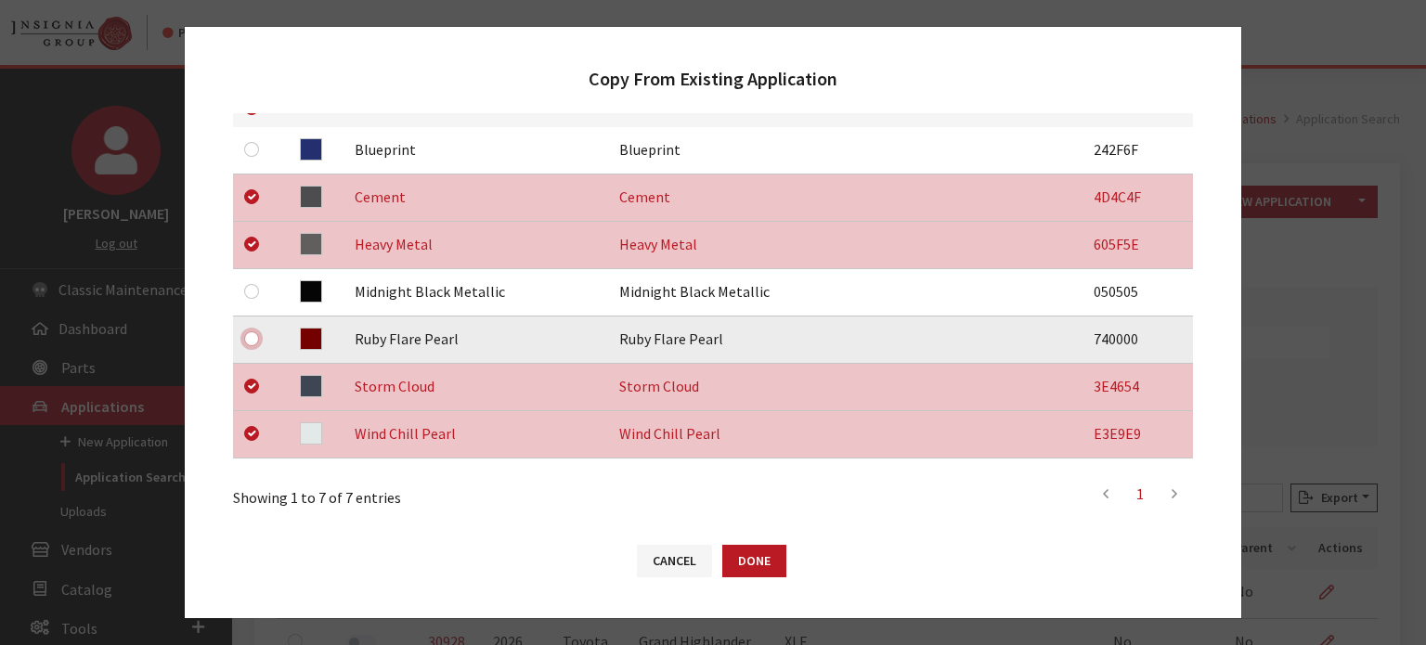
click at [247, 339] on input "checkbox" at bounding box center [251, 338] width 15 height 15
checkbox input "true"
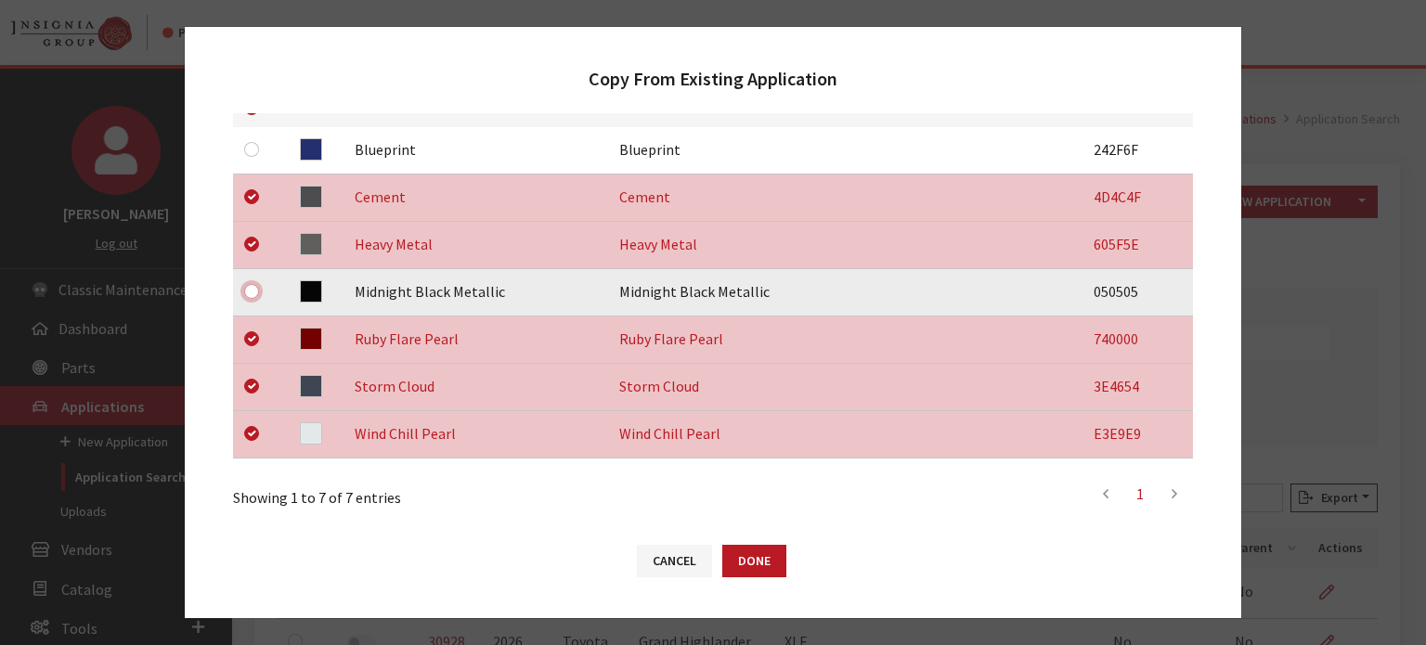
click at [249, 295] on input "checkbox" at bounding box center [251, 291] width 15 height 15
checkbox input "true"
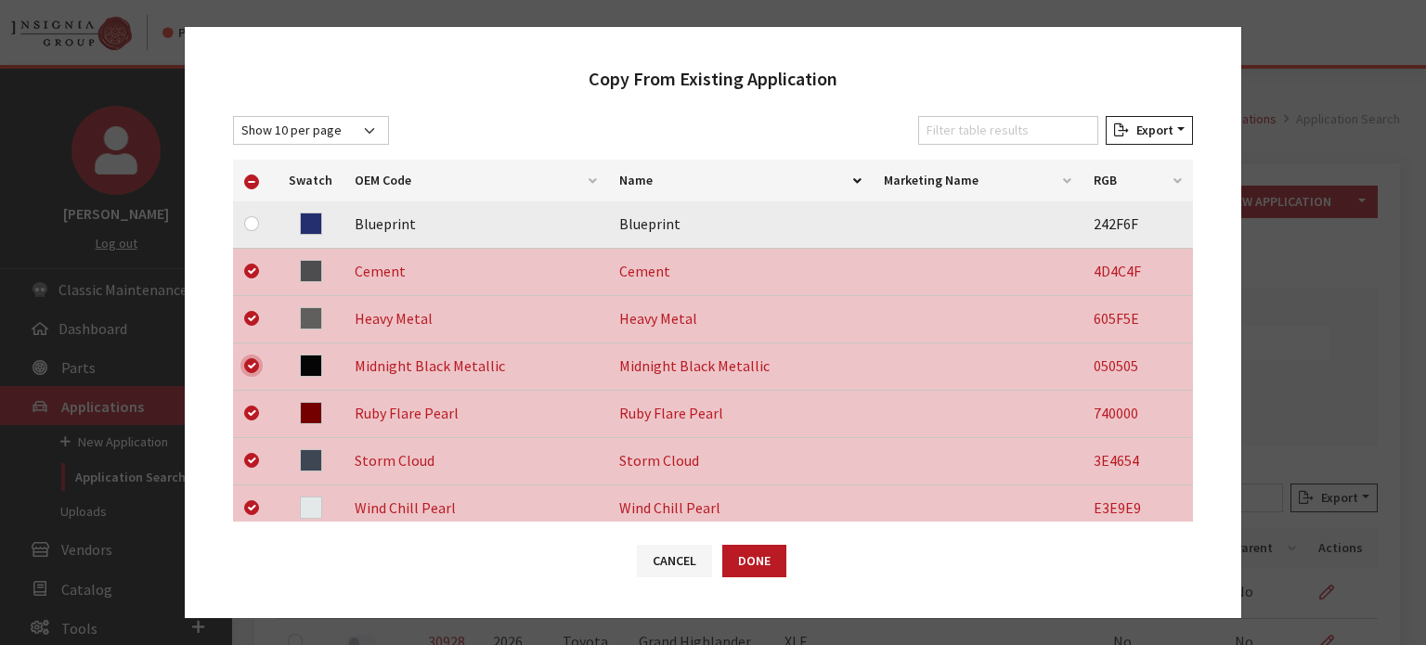
scroll to position [278, 0]
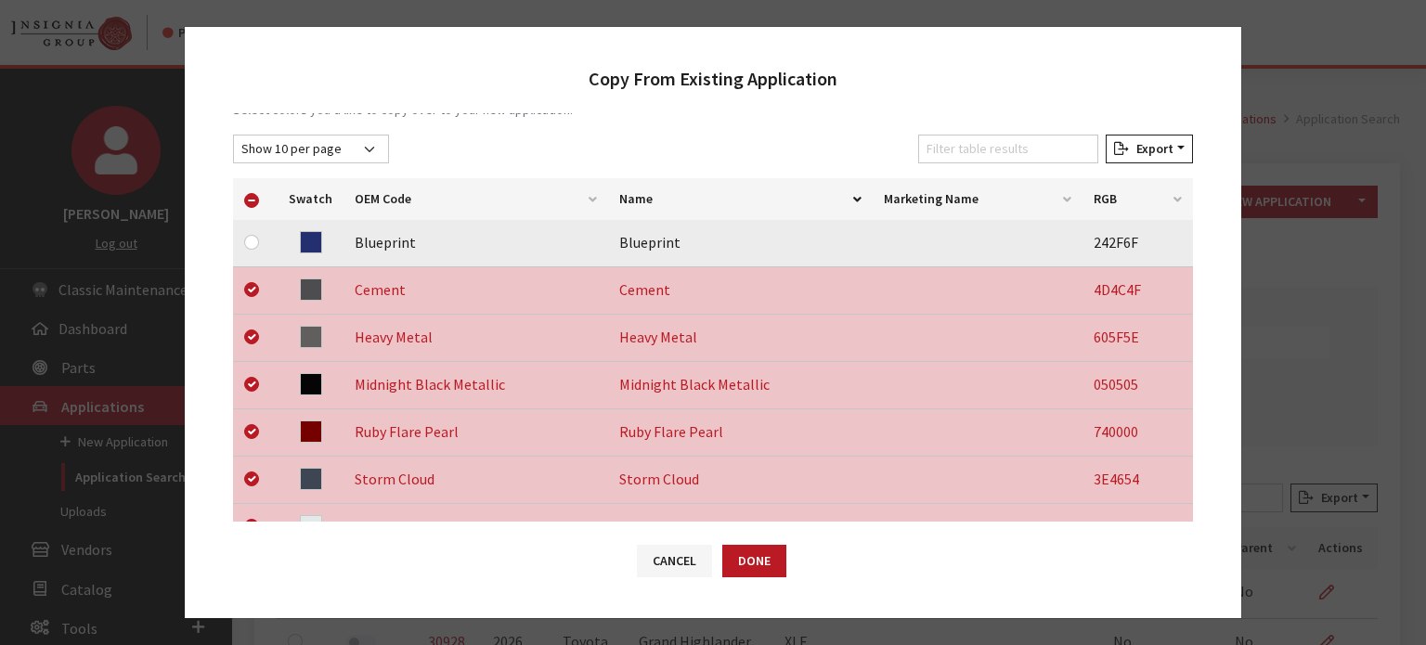
click at [259, 248] on div at bounding box center [255, 242] width 22 height 22
click at [252, 240] on input "checkbox" at bounding box center [251, 242] width 15 height 15
checkbox input "true"
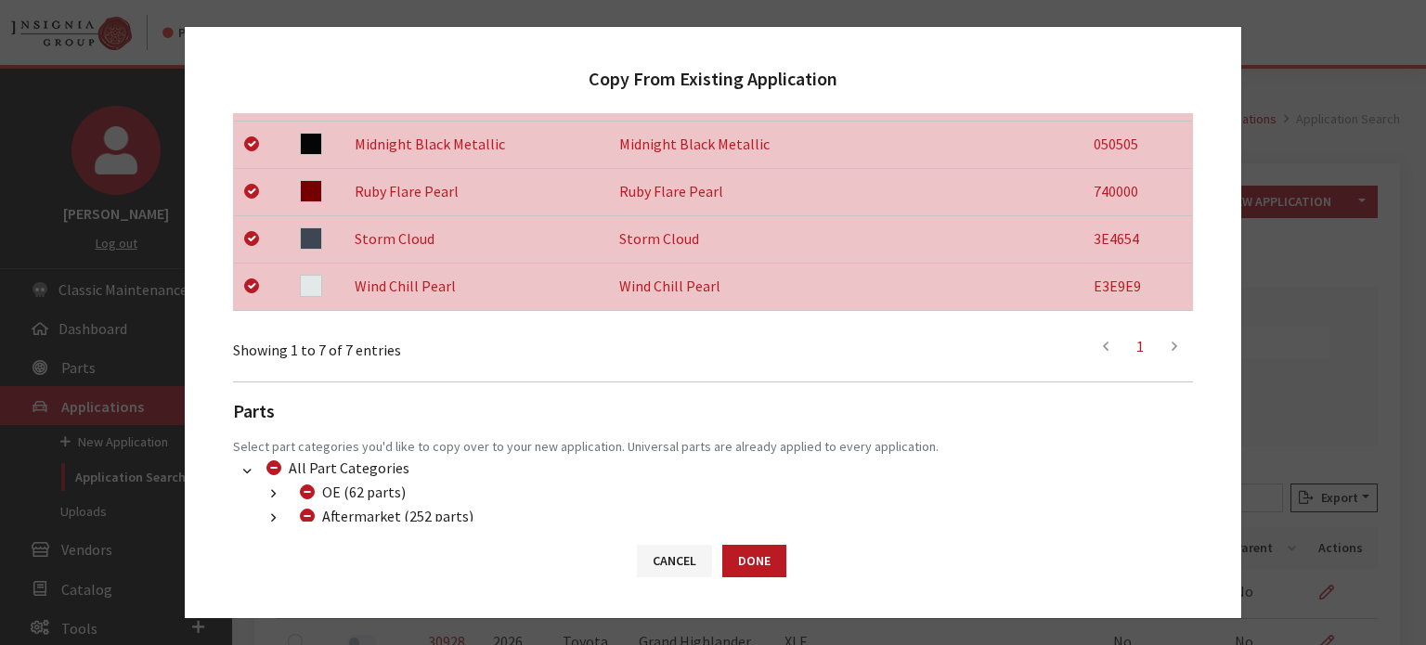
scroll to position [635, 0]
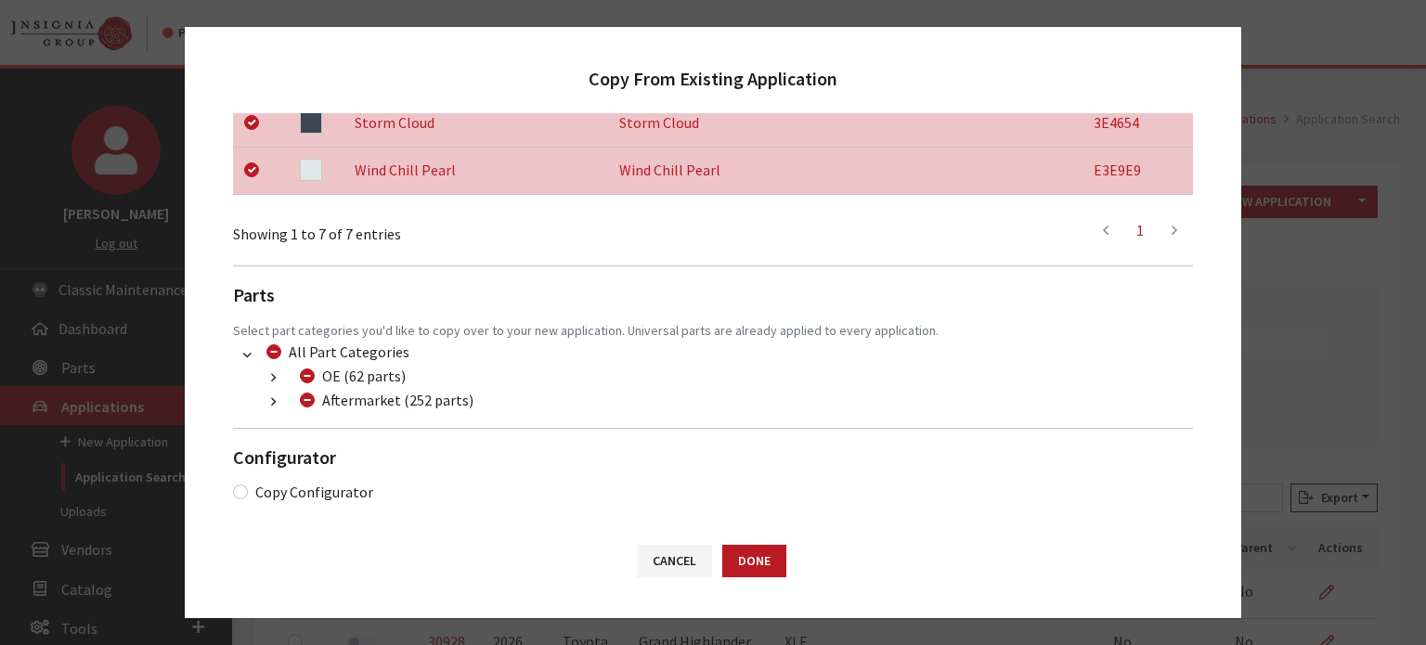
drag, startPoint x: 278, startPoint y: 401, endPoint x: 292, endPoint y: 437, distance: 39.1
click at [278, 402] on button "button" at bounding box center [273, 402] width 36 height 21
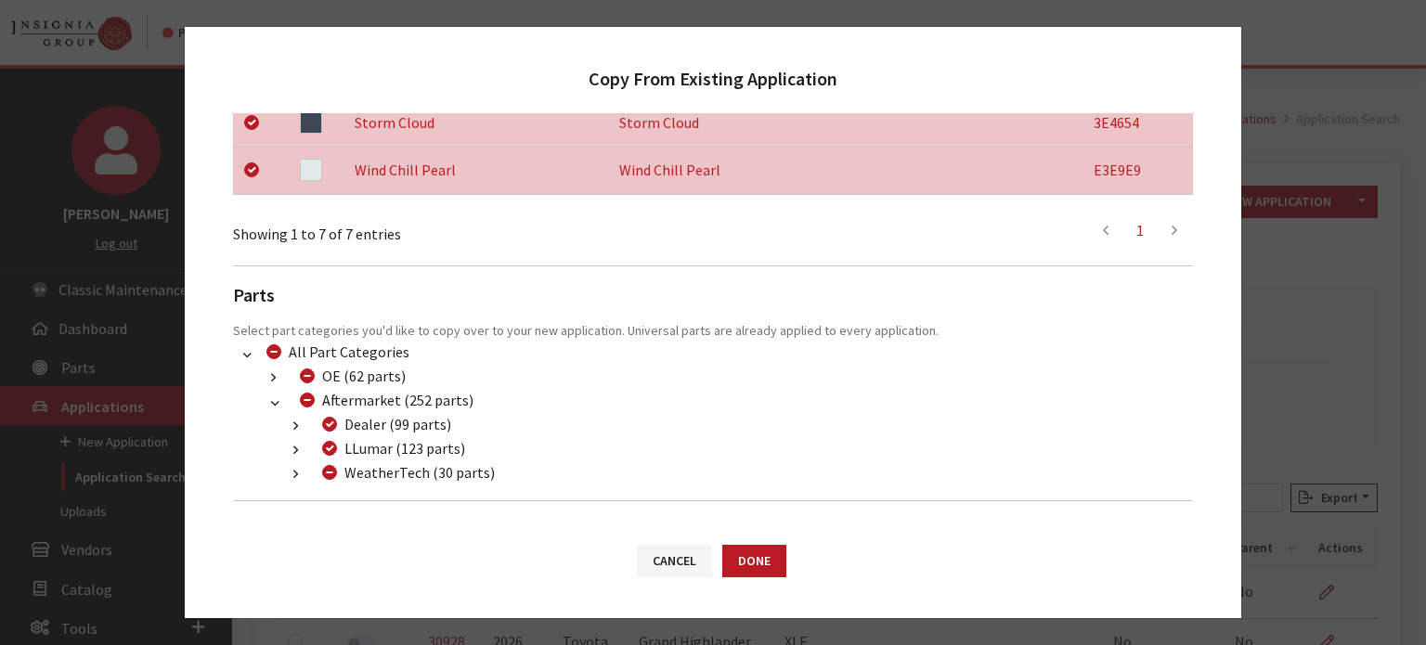
click at [340, 475] on div "WeatherTech (30 parts)" at bounding box center [406, 472] width 178 height 22
click at [335, 474] on input "WeatherTech (30 parts)" at bounding box center [329, 472] width 15 height 15
checkbox input "true"
click at [328, 472] on input "WeatherTech (30 parts)" at bounding box center [329, 472] width 15 height 15
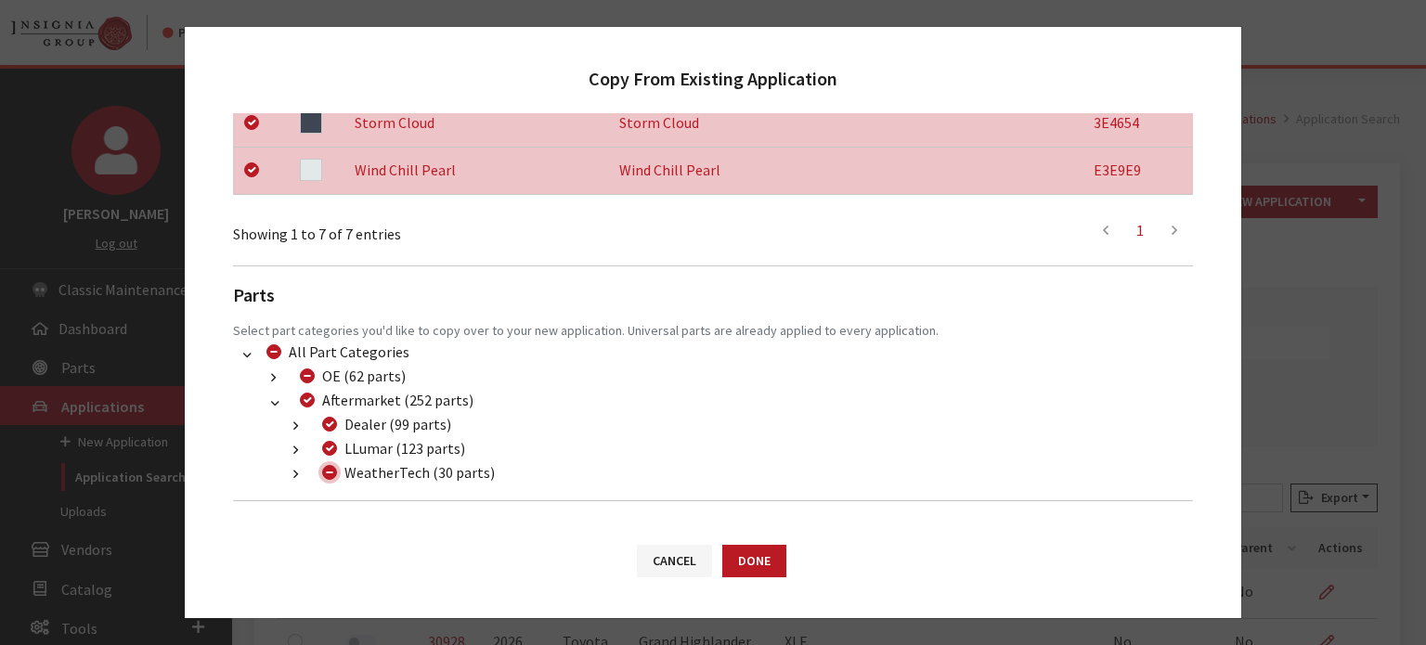
checkbox input "false"
click at [743, 569] on button "Done" at bounding box center [754, 561] width 64 height 32
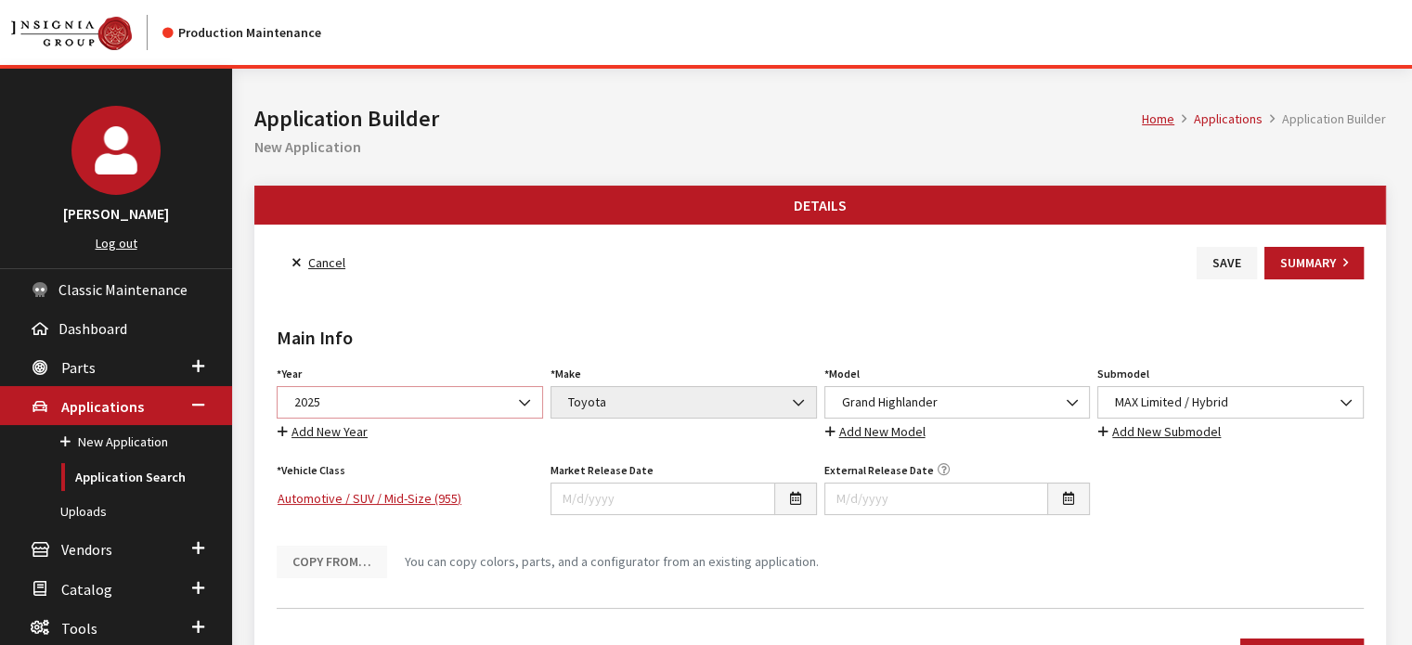
click at [429, 393] on span "2025" at bounding box center [410, 402] width 242 height 19
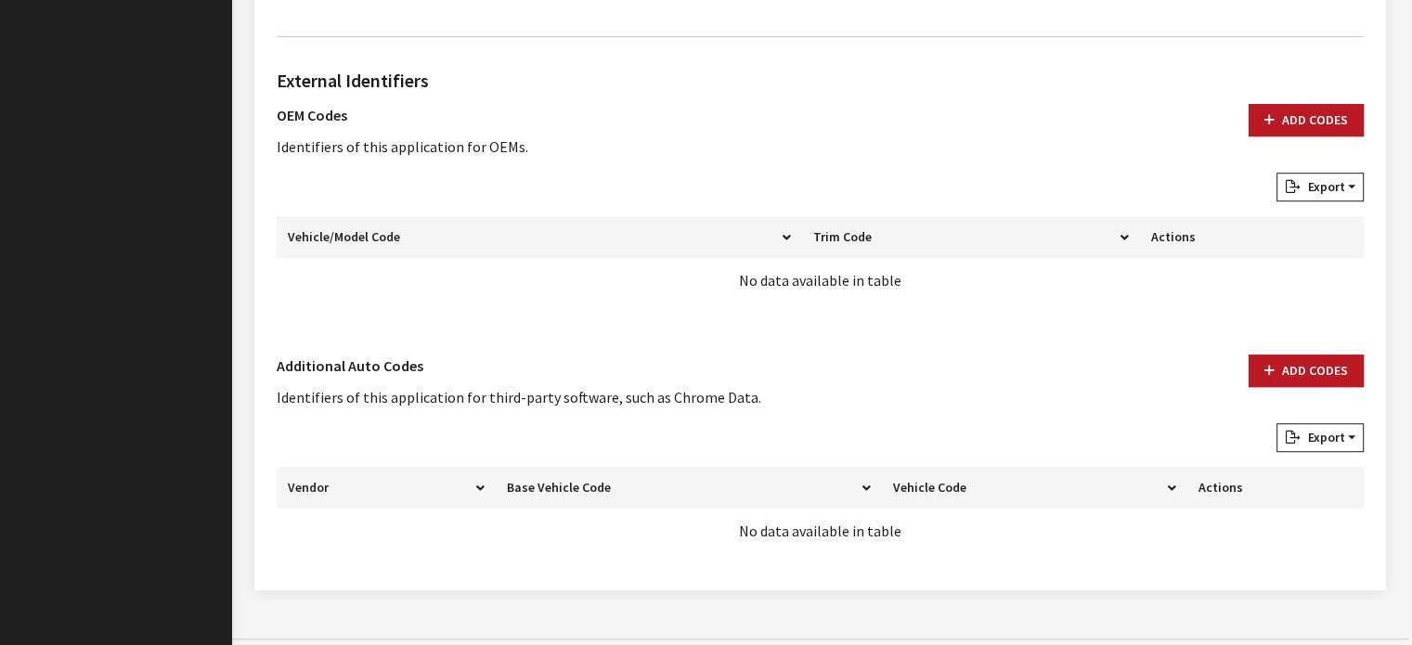
scroll to position [1173, 0]
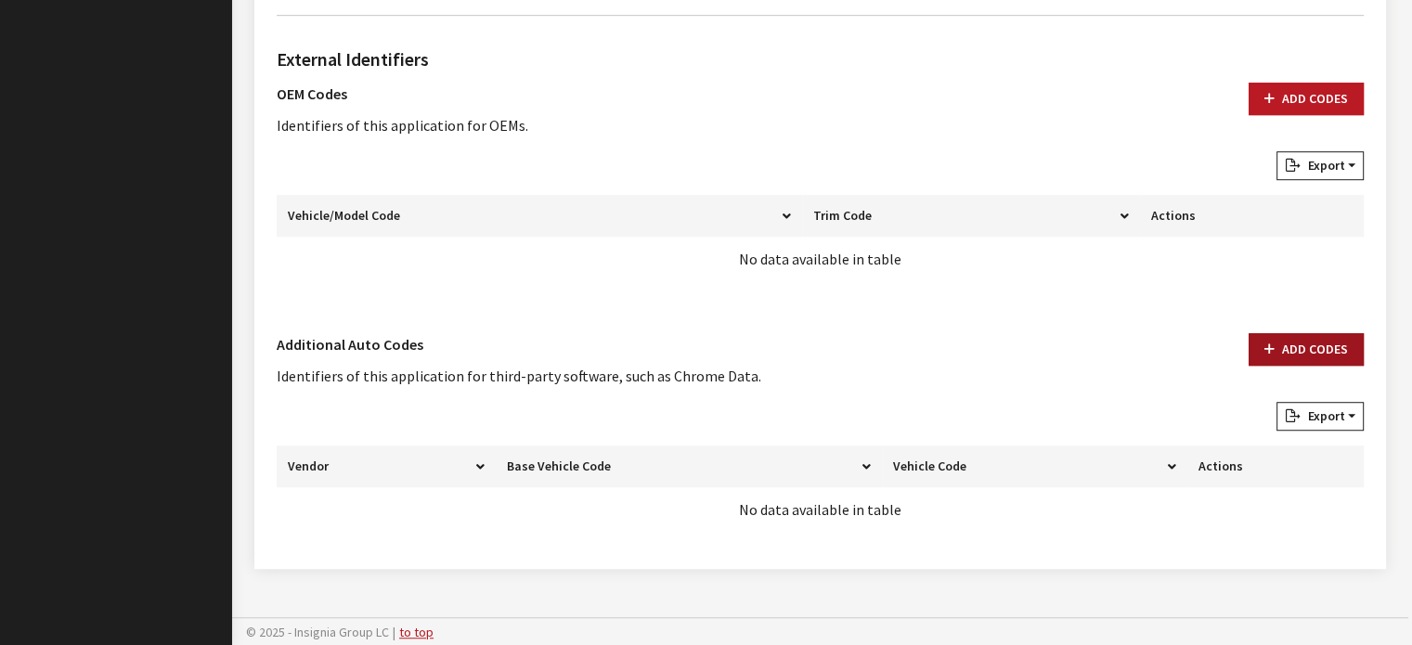
click at [1274, 333] on button "Add Codes" at bounding box center [1305, 349] width 115 height 32
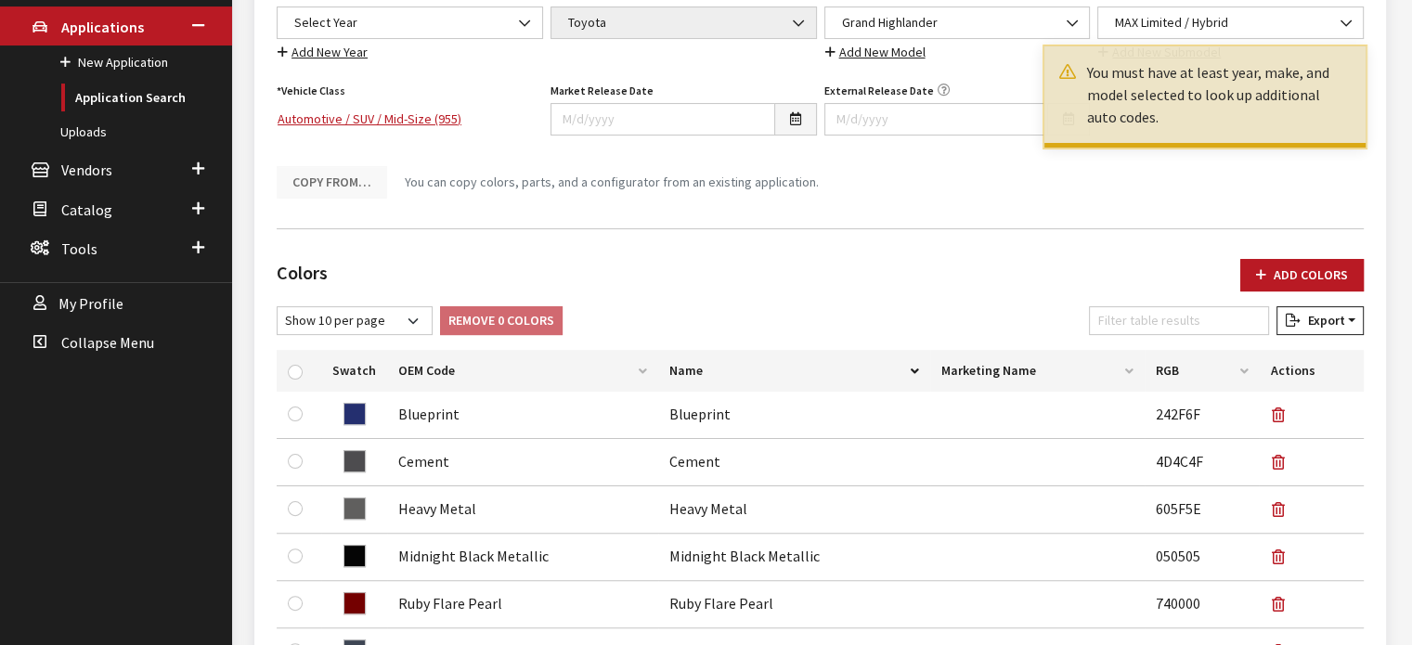
scroll to position [0, 0]
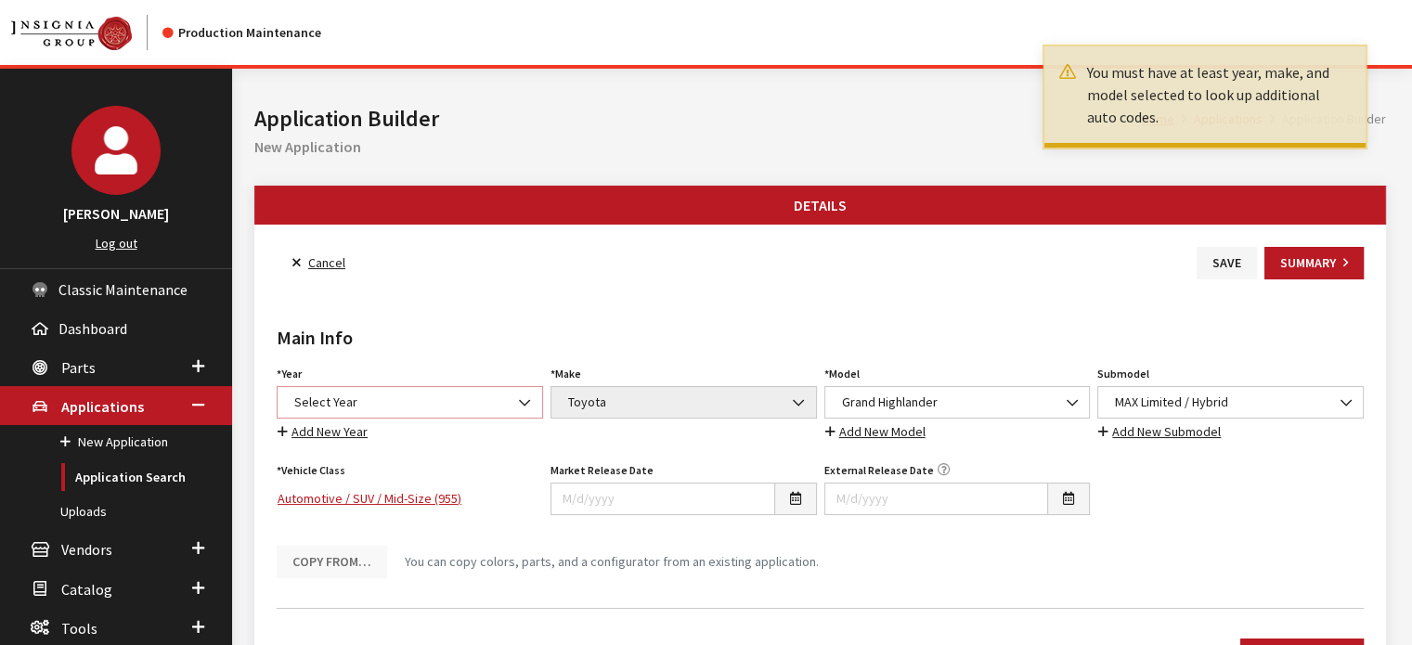
click at [389, 402] on span "Select Year" at bounding box center [410, 402] width 242 height 19
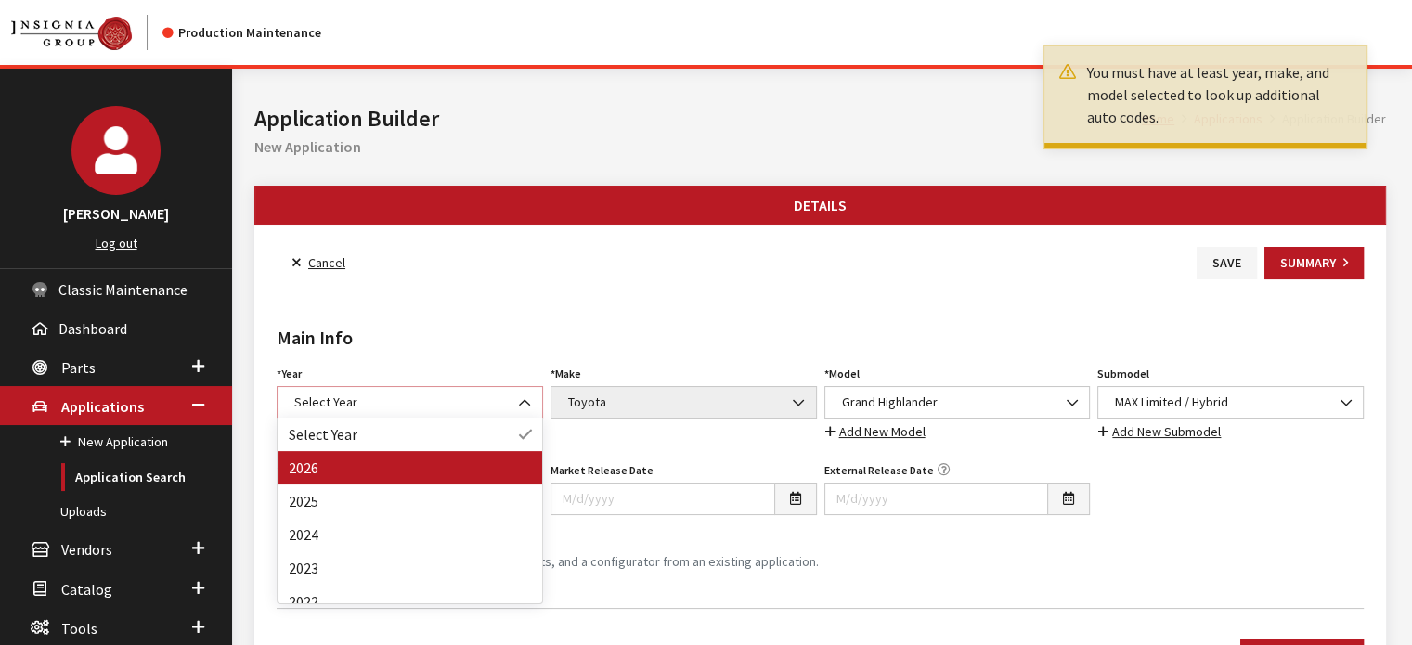
select select "44"
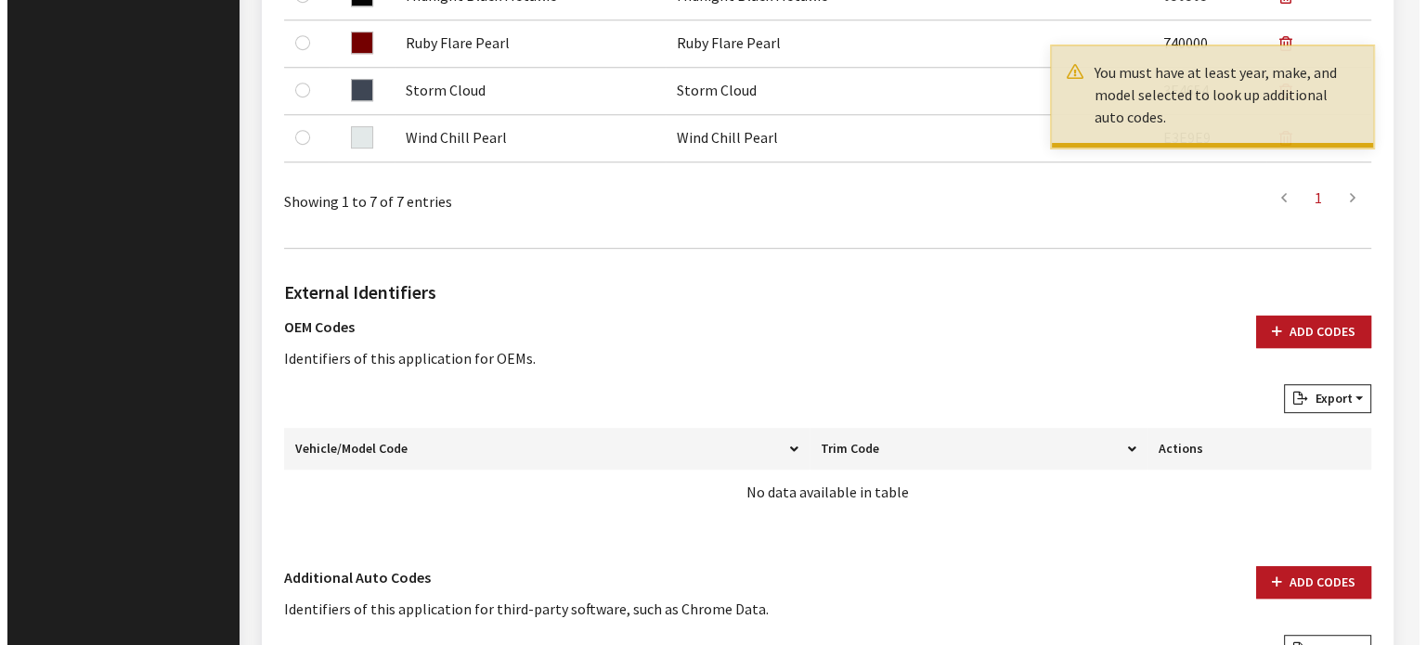
scroll to position [1114, 0]
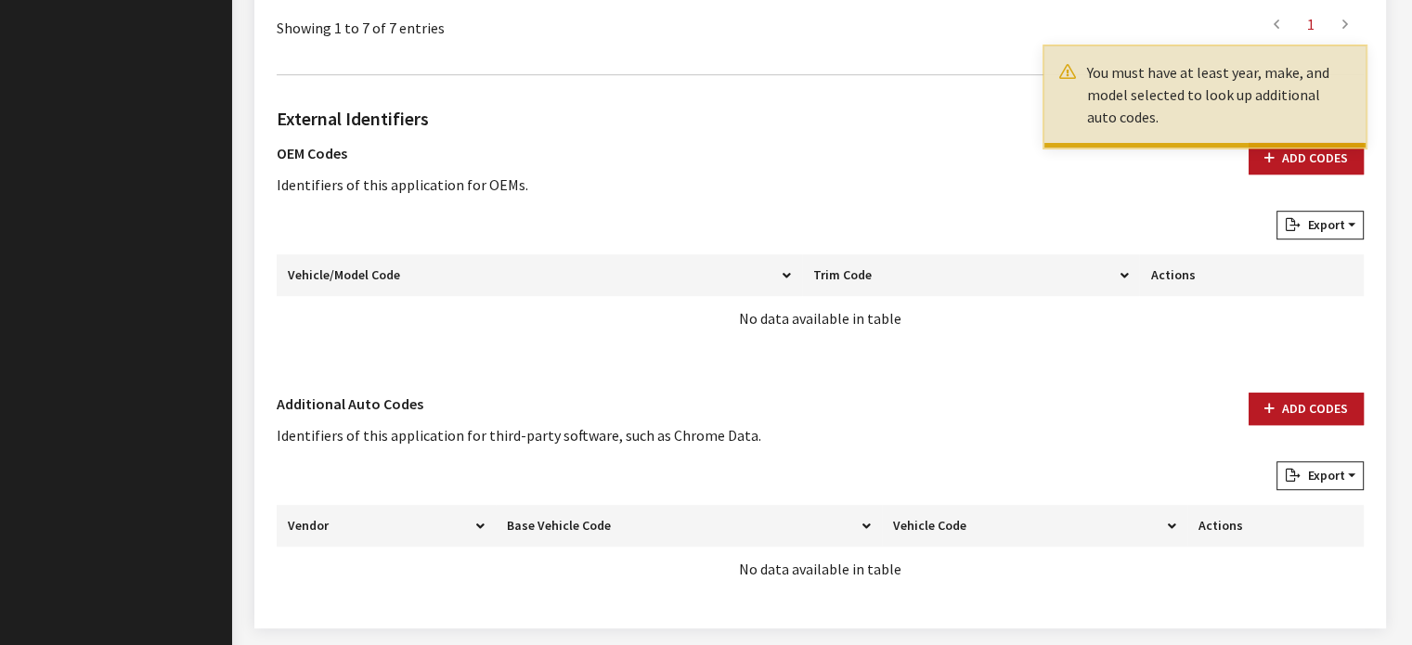
click at [1325, 389] on div "External Identifiers OEM Codes Identifiers of this application for OEMs. Add Co…" at bounding box center [820, 348] width 1094 height 516
click at [1314, 400] on button "Add Codes" at bounding box center [1305, 409] width 115 height 32
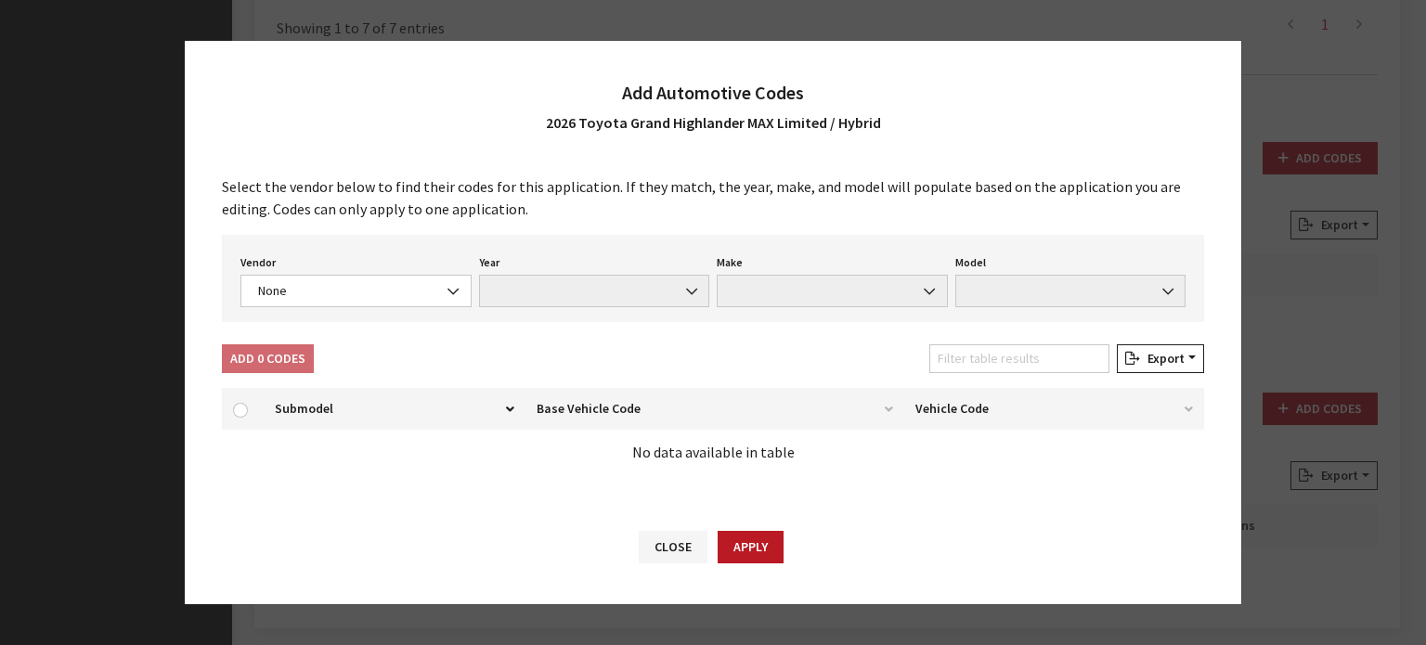
click at [362, 274] on div "Vendor None Chrome® Data Aftermarket Catalog Exchange Standard None" at bounding box center [356, 279] width 239 height 58
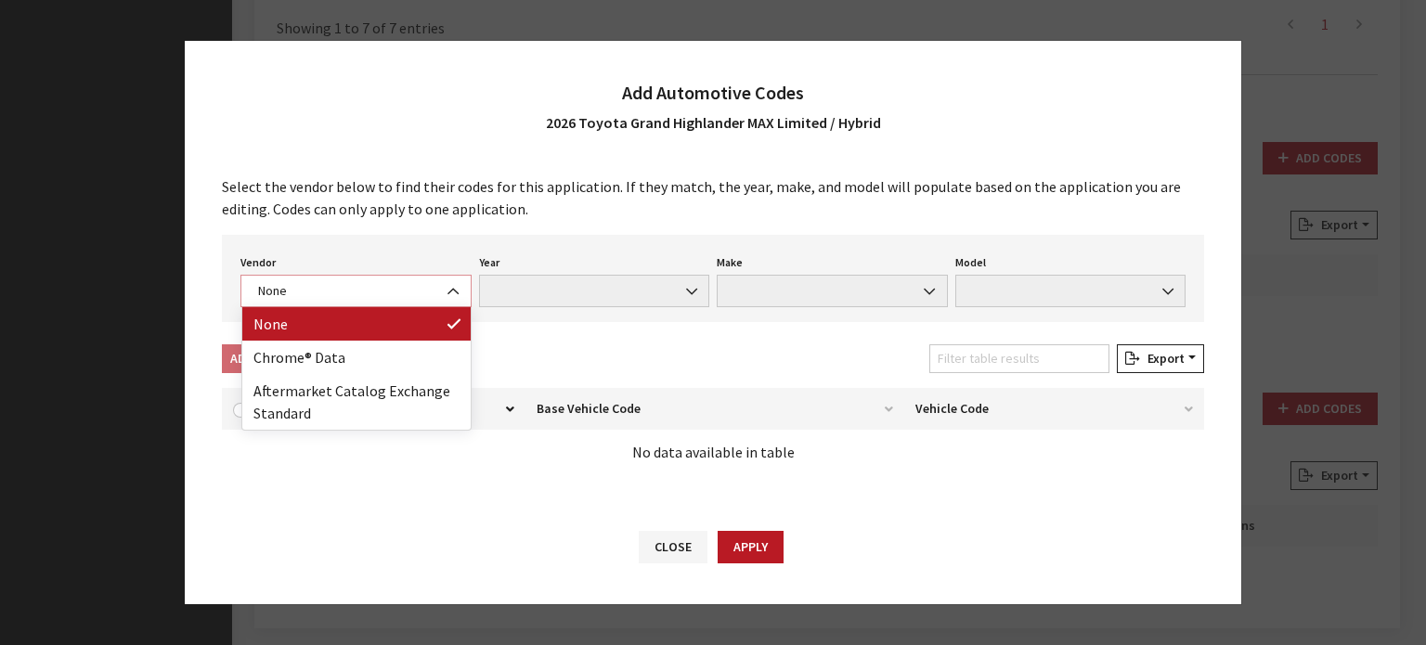
click at [365, 295] on span "None" at bounding box center [355, 290] width 207 height 19
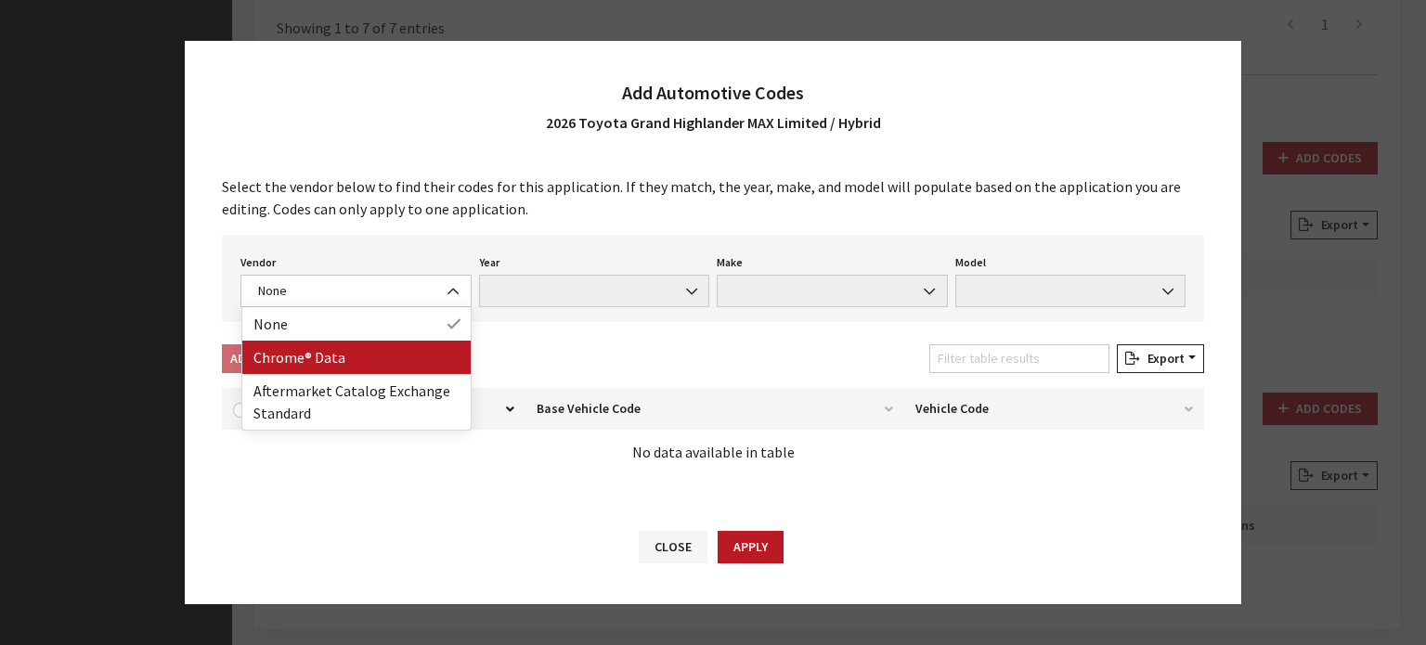
drag, startPoint x: 350, startPoint y: 397, endPoint x: 355, endPoint y: 374, distance: 23.9
select select "4"
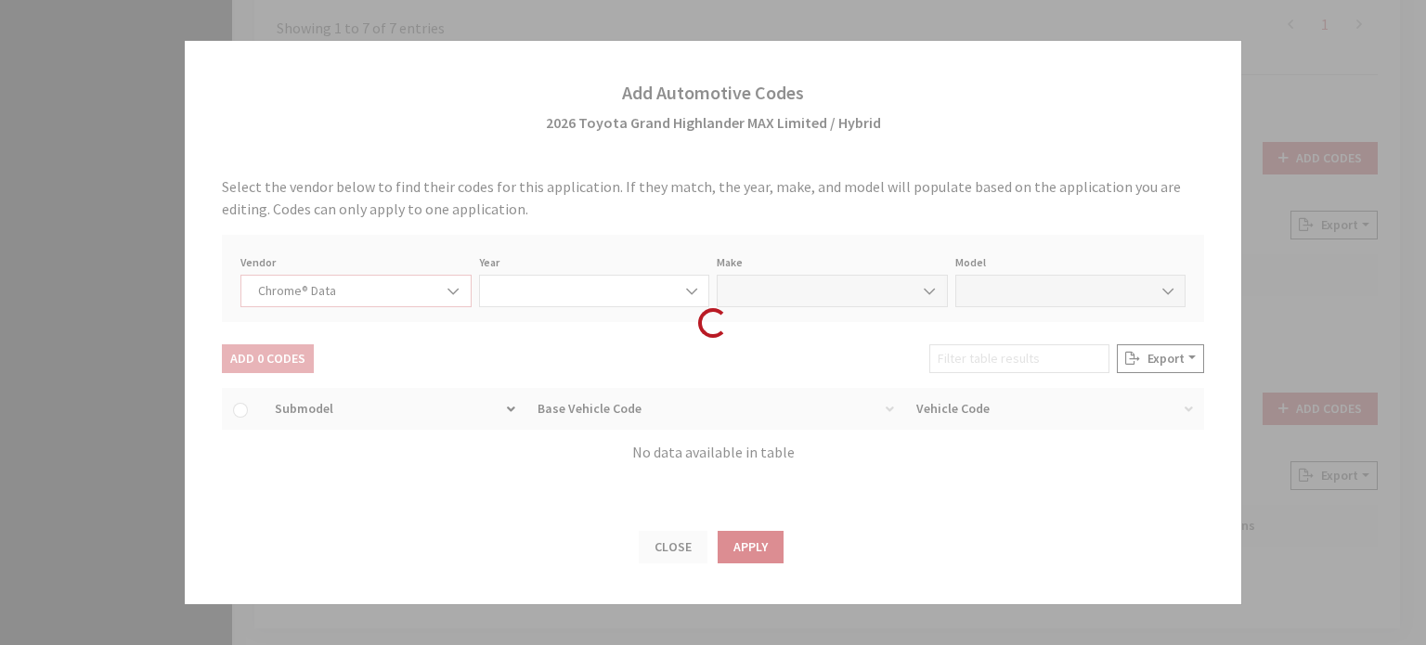
select select "2026"
select select "39"
select select "72022"
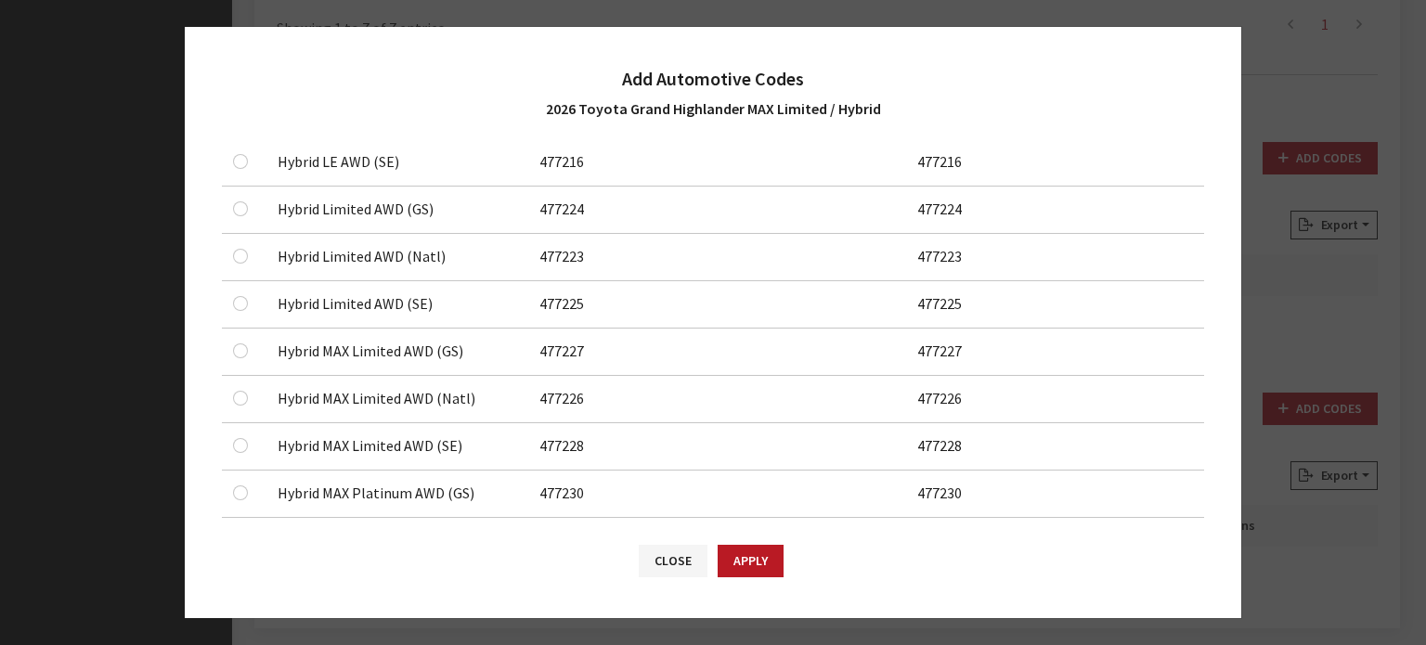
scroll to position [464, 0]
click at [242, 251] on input "checkbox" at bounding box center [240, 258] width 15 height 15
checkbox input "true"
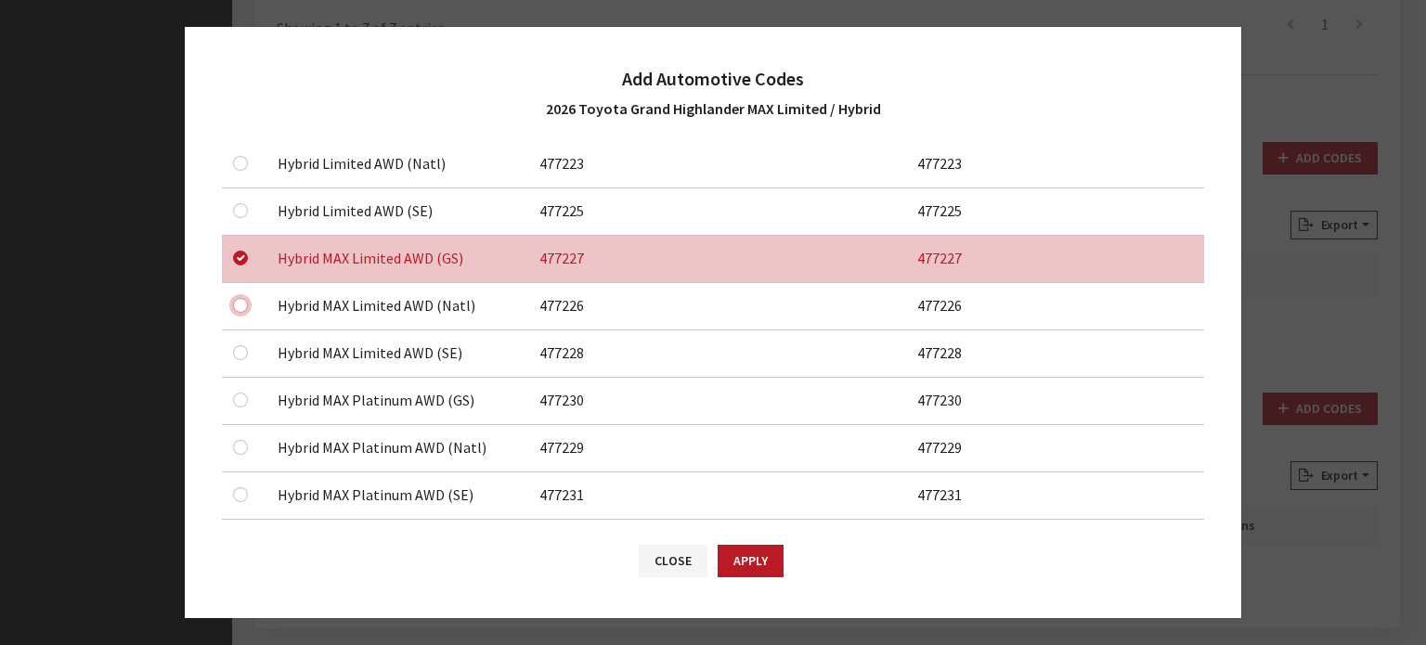
click at [241, 304] on input "checkbox" at bounding box center [240, 305] width 15 height 15
checkbox input "true"
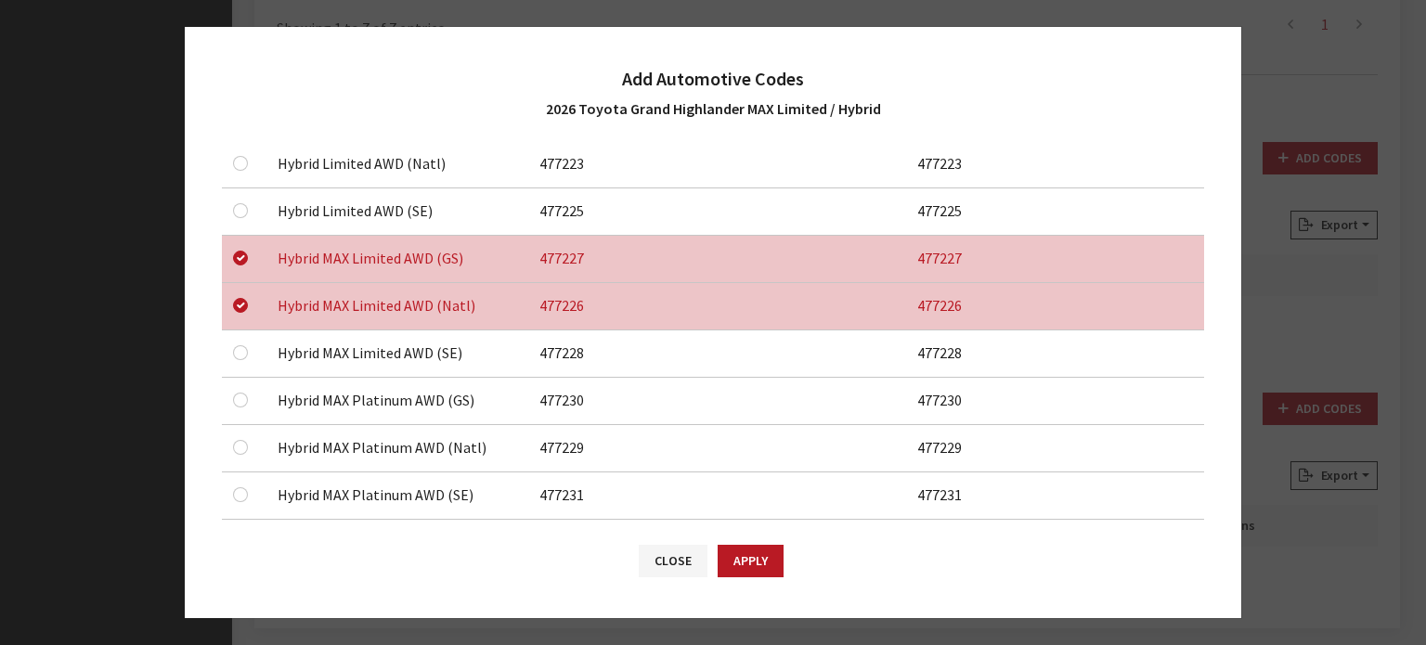
click at [236, 356] on div at bounding box center [244, 353] width 22 height 22
click at [244, 345] on input "checkbox" at bounding box center [240, 352] width 15 height 15
checkbox input "true"
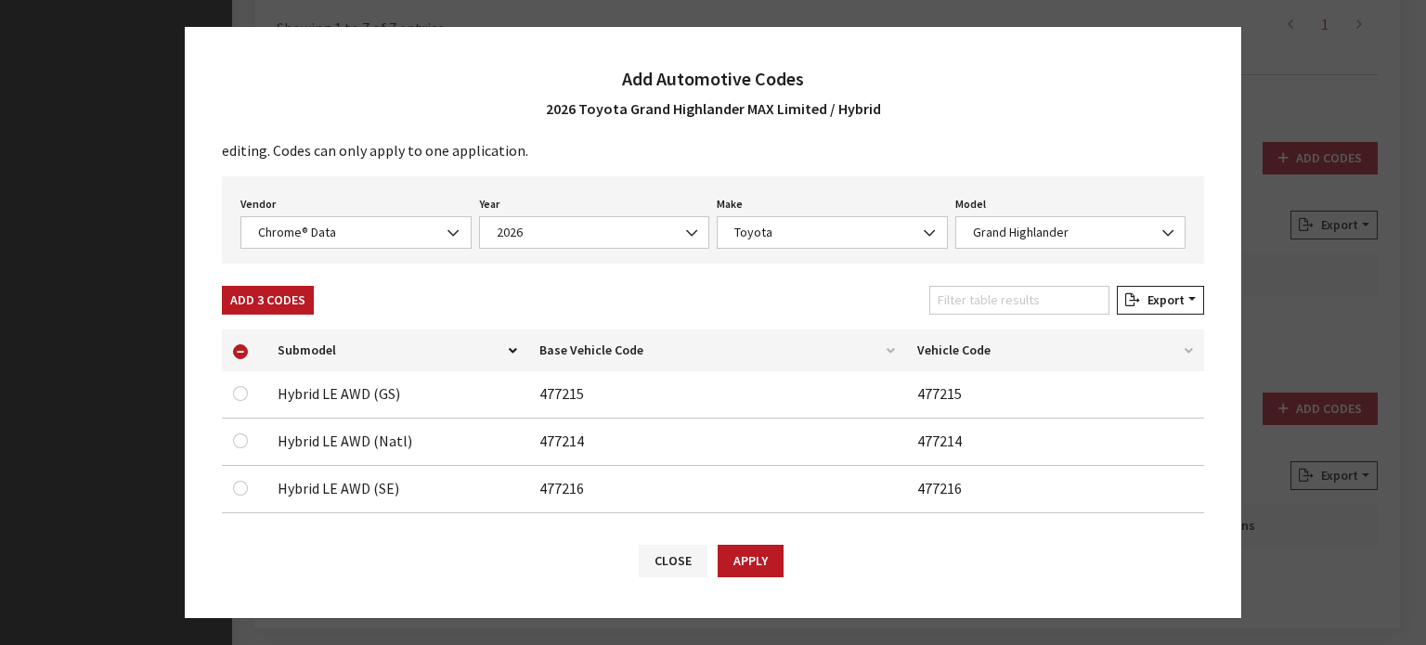
scroll to position [0, 0]
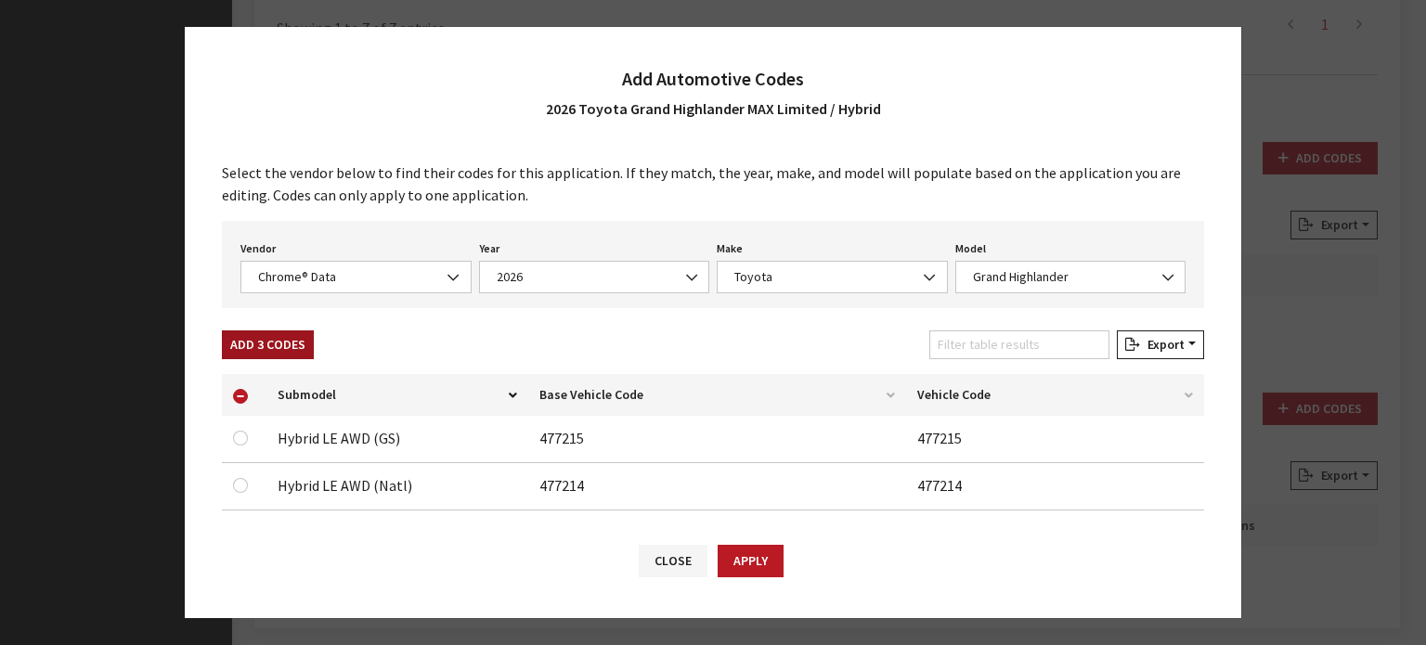
click at [300, 357] on div "Add 3 Codes" at bounding box center [267, 348] width 99 height 36
click at [292, 334] on button "Add 3 Codes" at bounding box center [268, 344] width 92 height 29
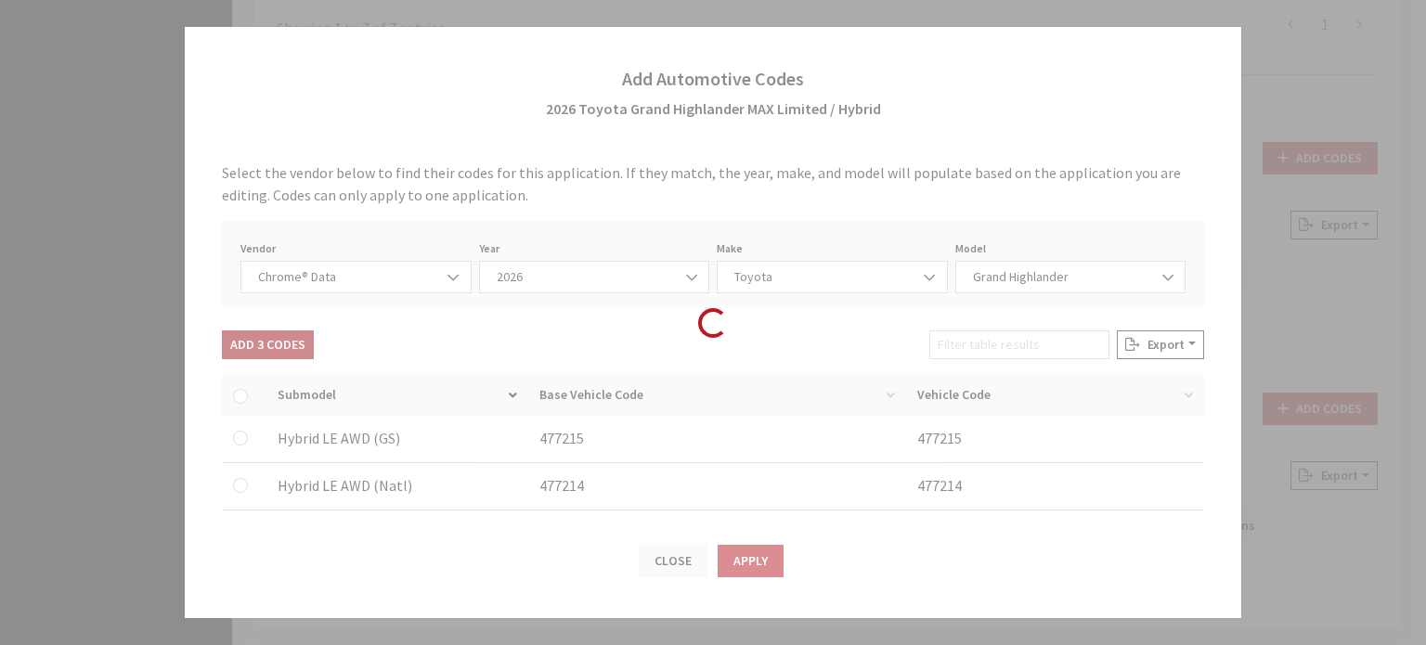
checkbox input "false"
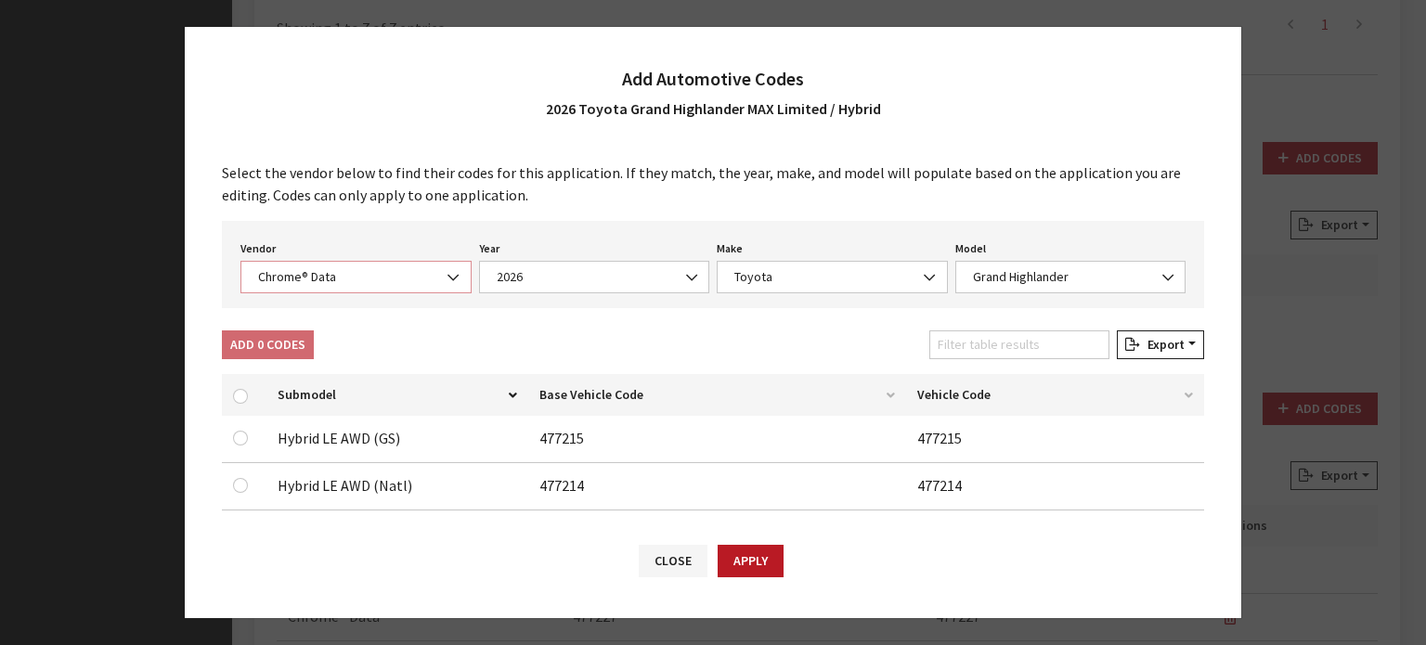
click at [332, 288] on span "Chrome® Data" at bounding box center [355, 277] width 231 height 32
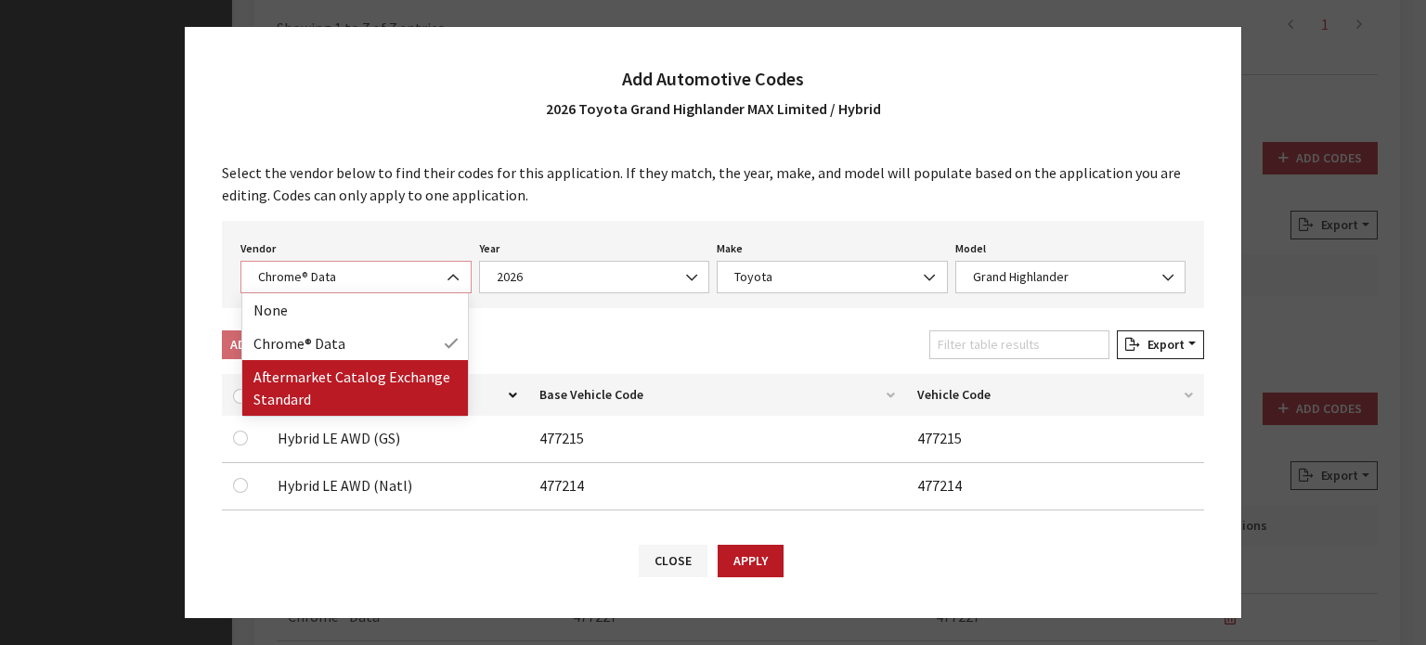
select select "2"
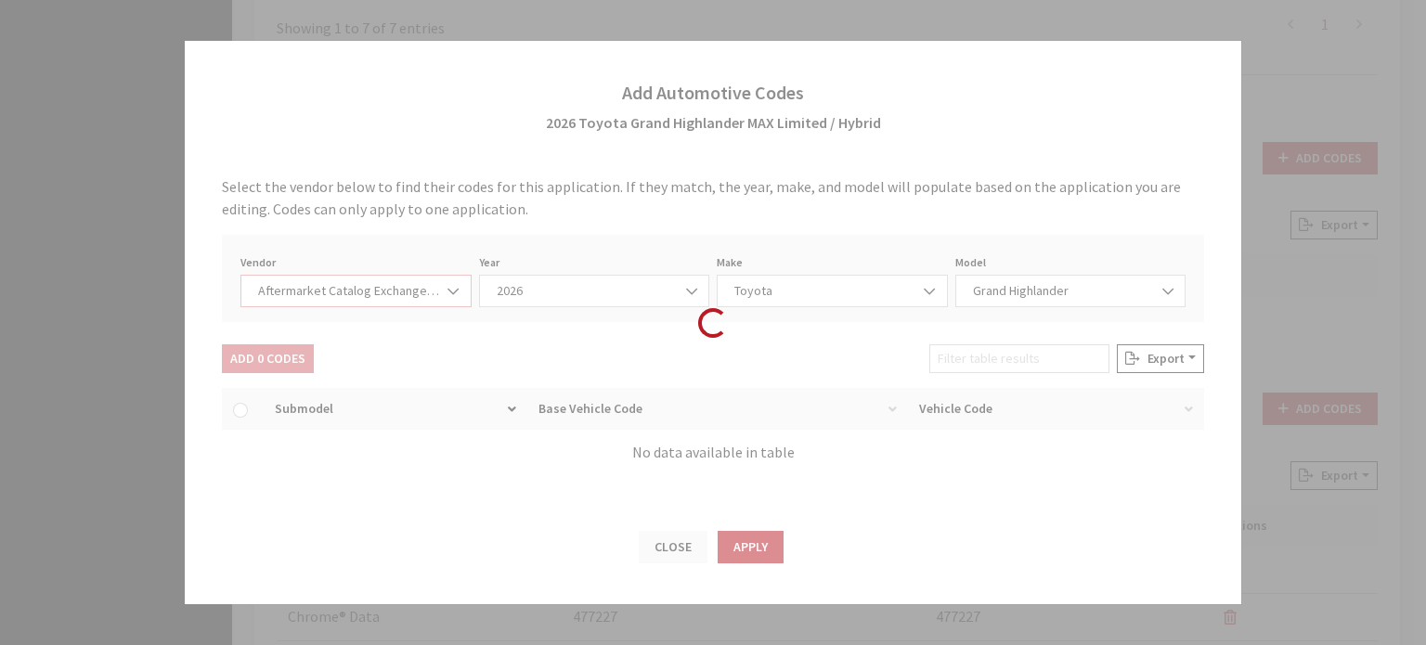
select select "2026"
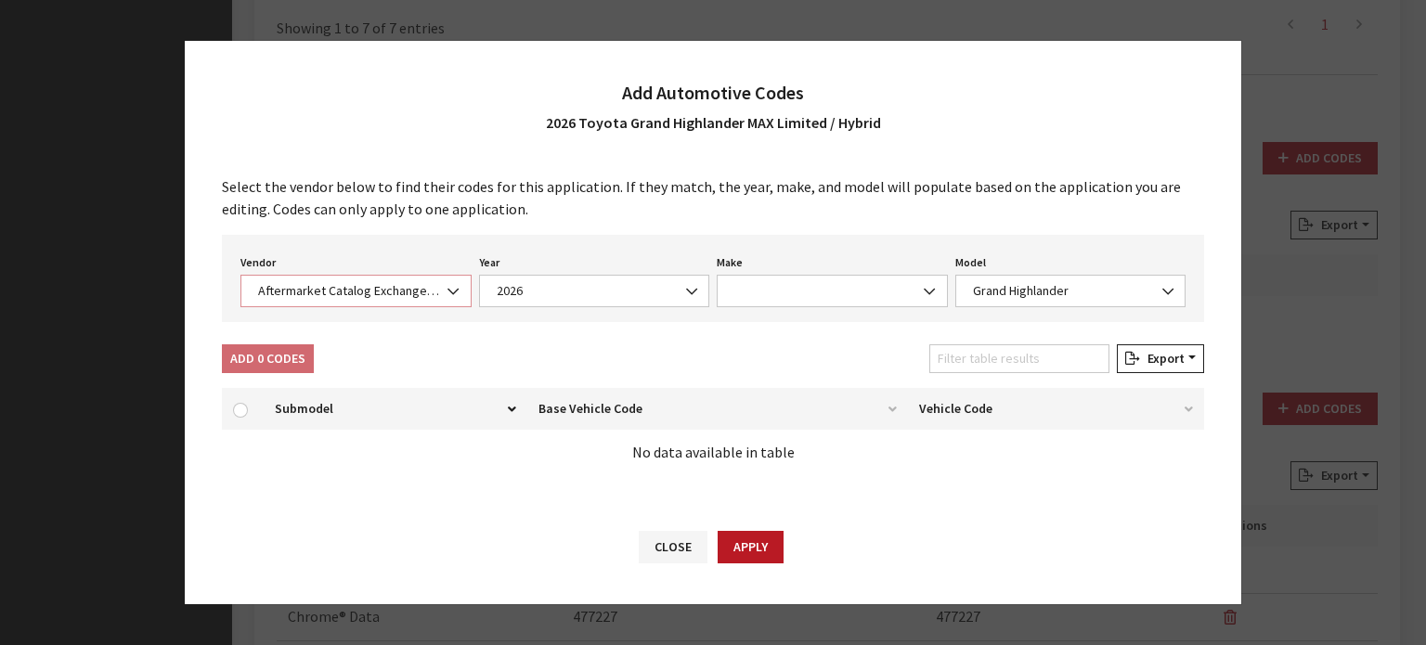
select select "76"
select select "31644"
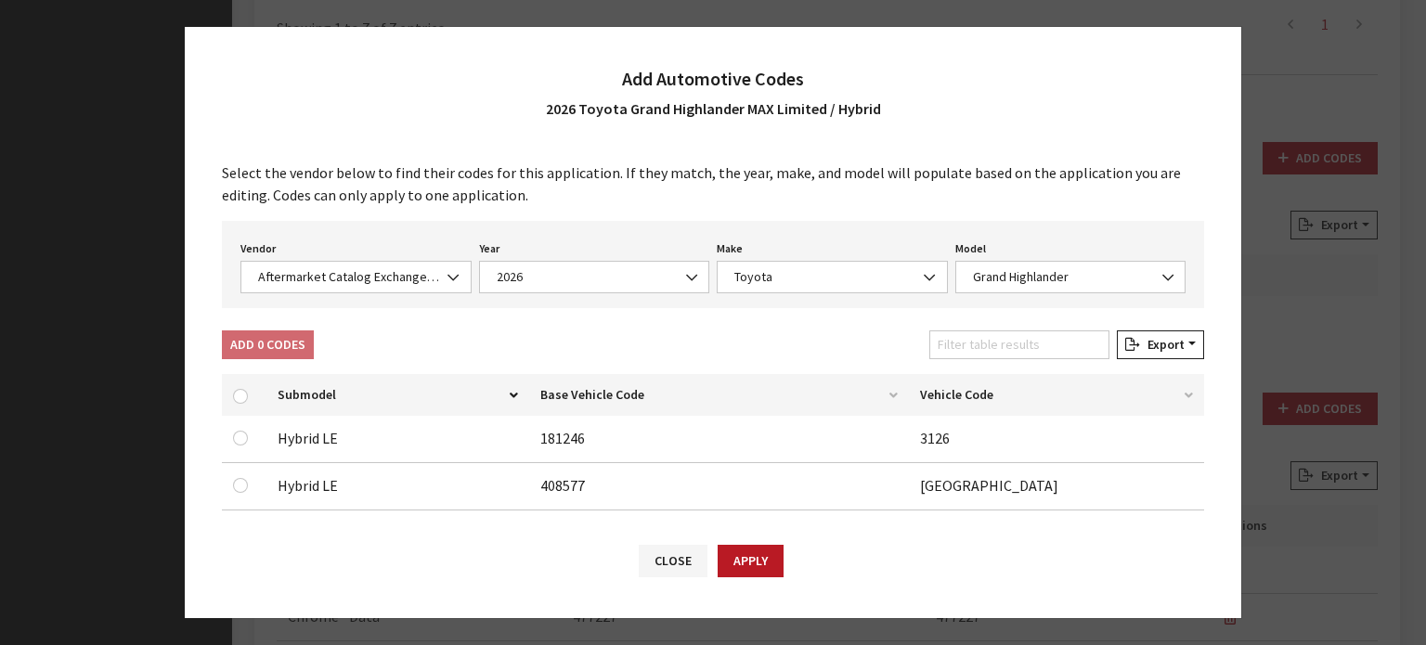
click at [991, 252] on div "Model None 4Runner Camry Corolla Land Cruiser Prius Sienna RAV4 Tundra Sequoia …" at bounding box center [1070, 265] width 239 height 58
click at [1005, 284] on span "Grand Highlander" at bounding box center [1070, 276] width 207 height 19
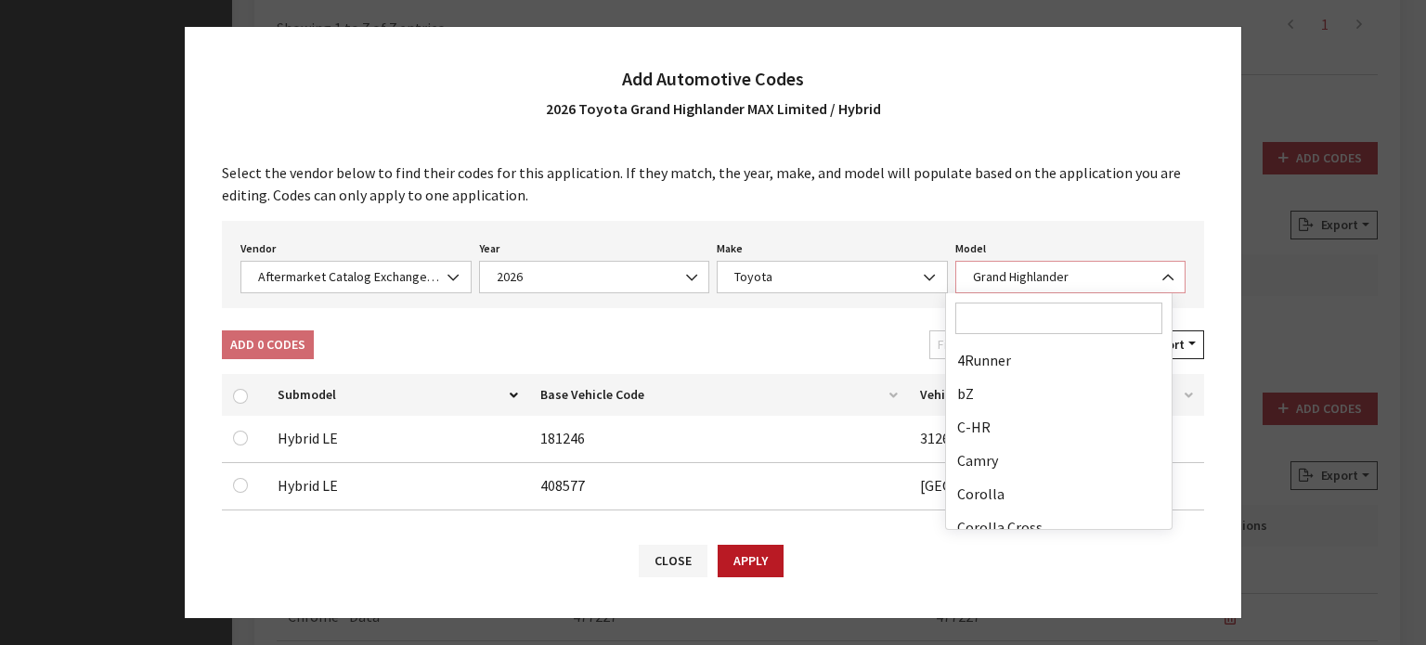
scroll to position [301, 0]
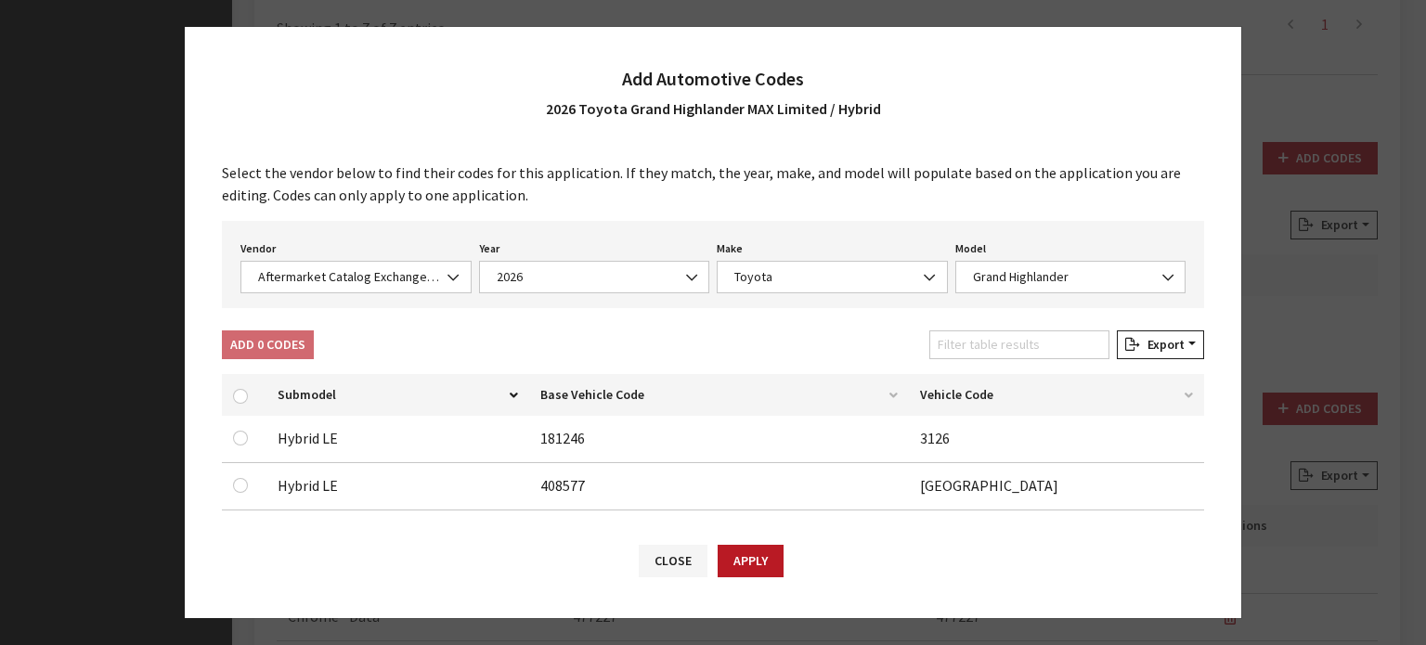
click at [769, 328] on div "Select the vendor below to find their codes for this application. If they match…" at bounding box center [713, 332] width 1056 height 379
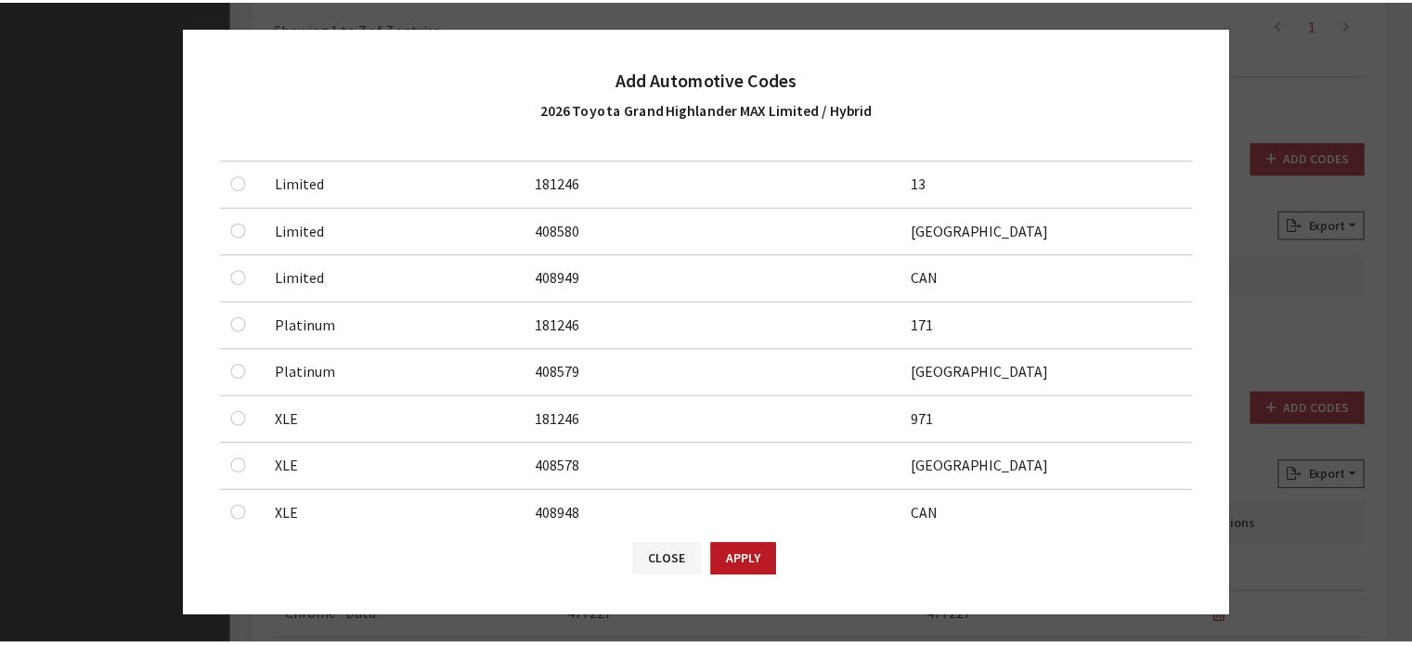
scroll to position [1151, 0]
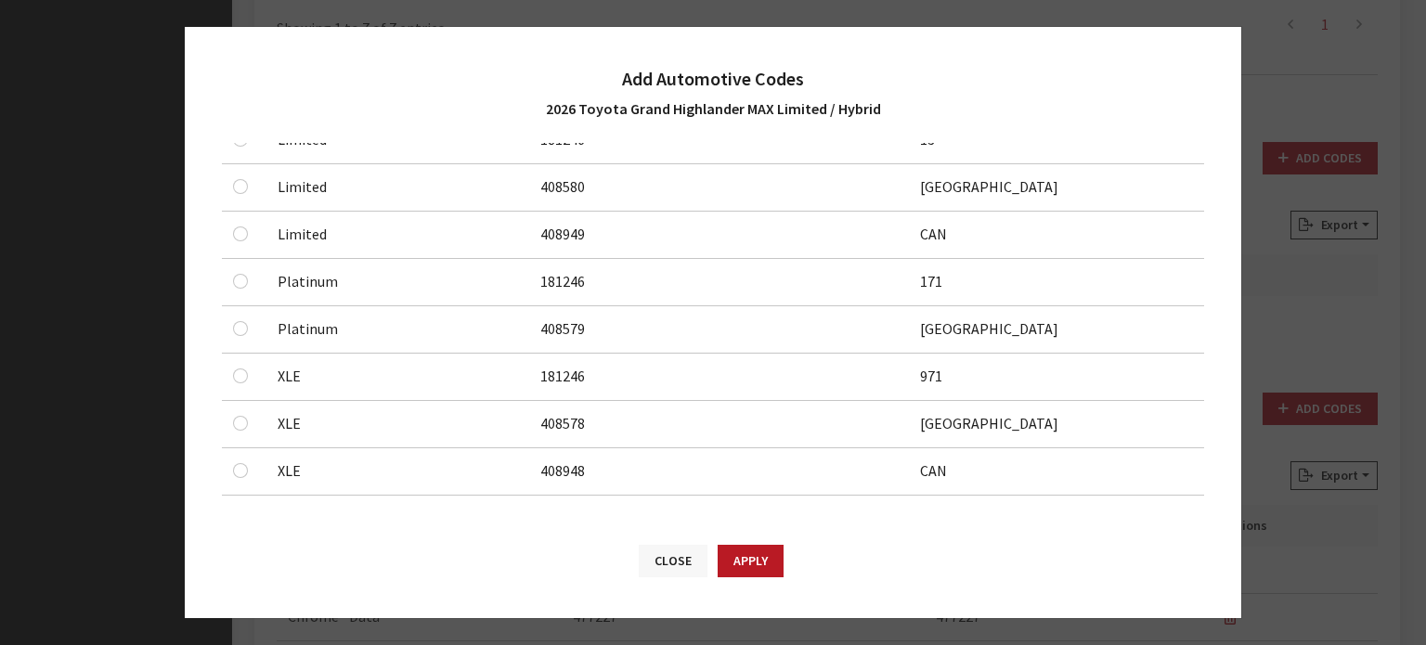
click at [668, 558] on button "Close" at bounding box center [673, 561] width 69 height 32
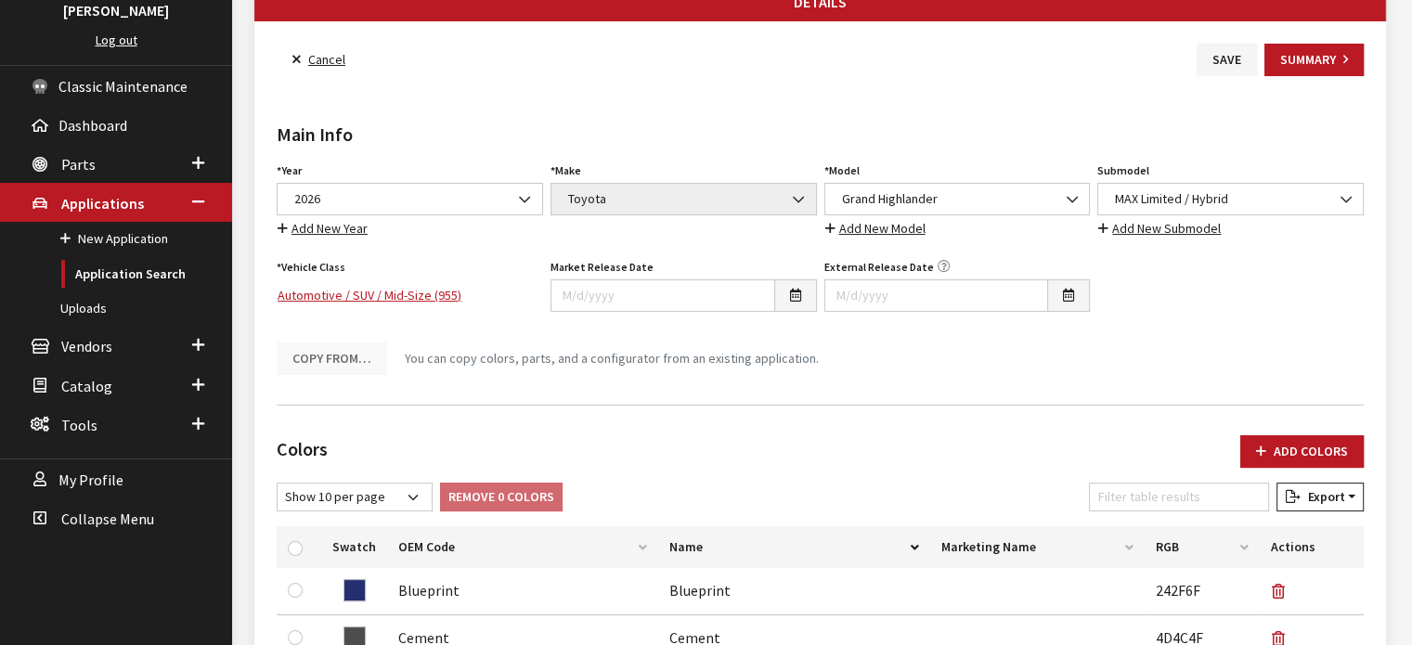
scroll to position [62, 0]
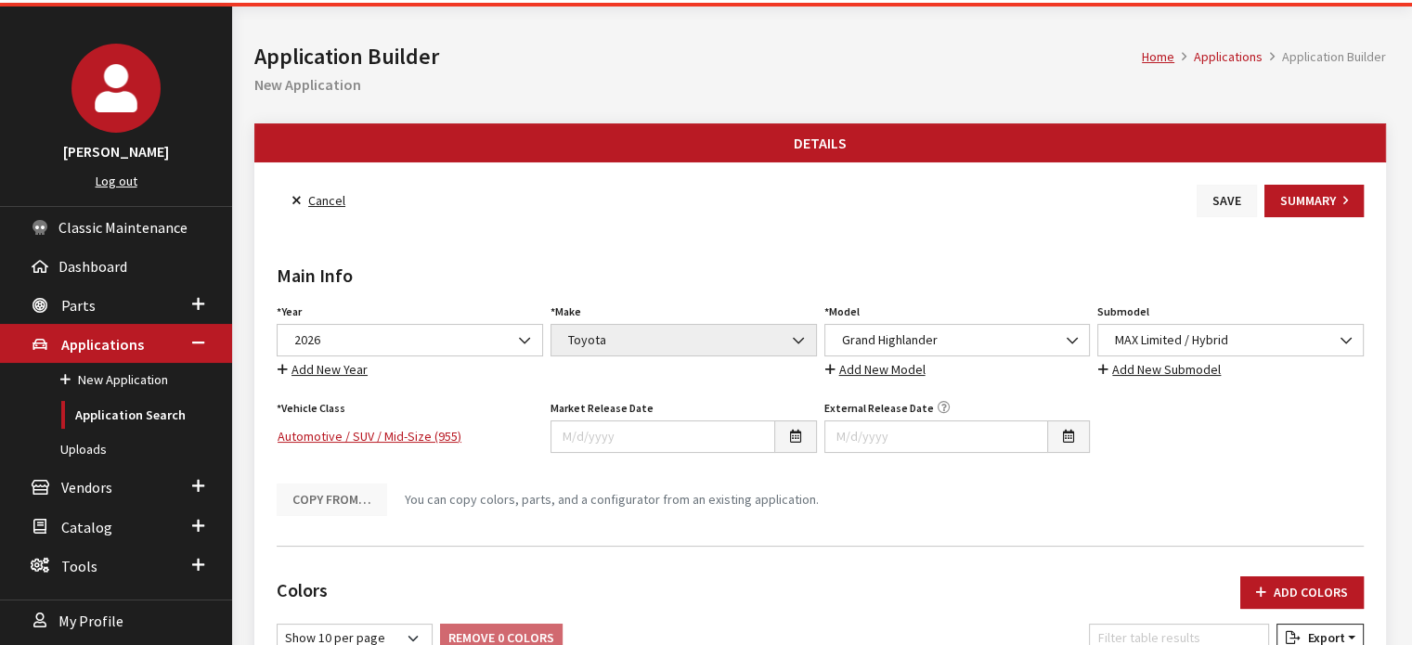
click at [1208, 201] on button "Save" at bounding box center [1226, 201] width 60 height 32
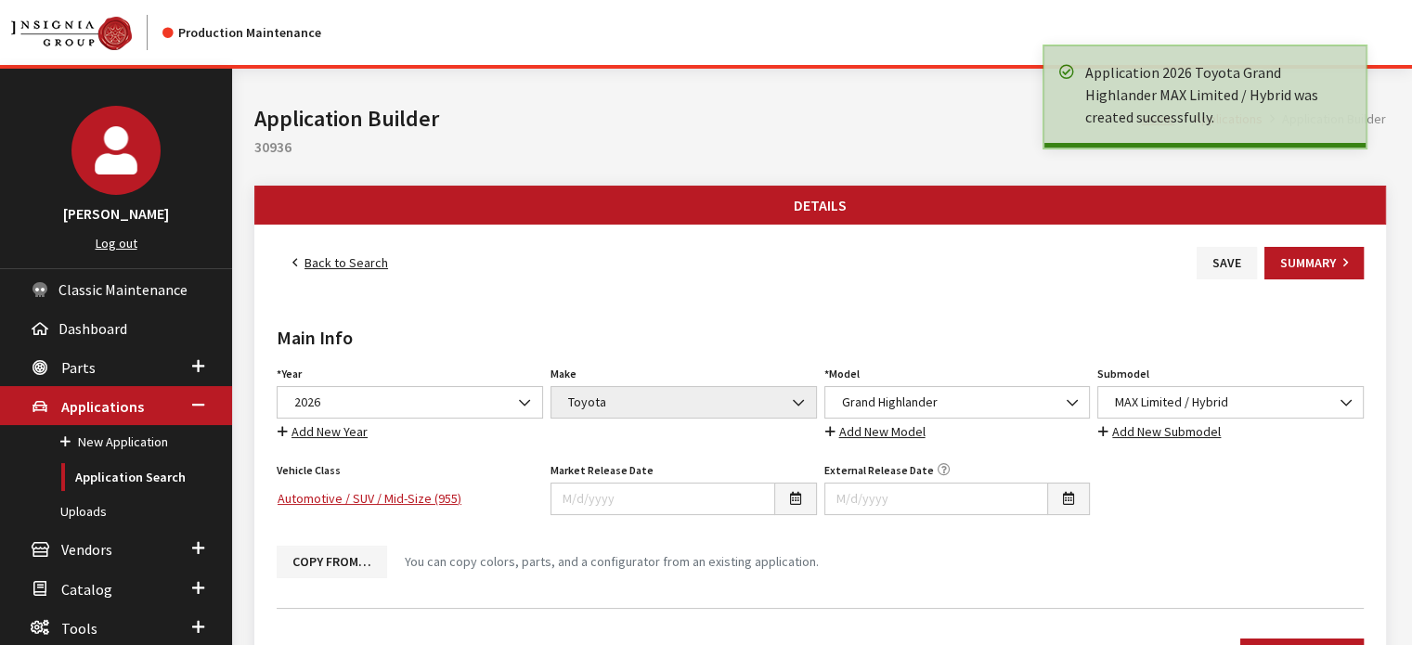
click at [364, 249] on link "Back to Search" at bounding box center [340, 263] width 127 height 32
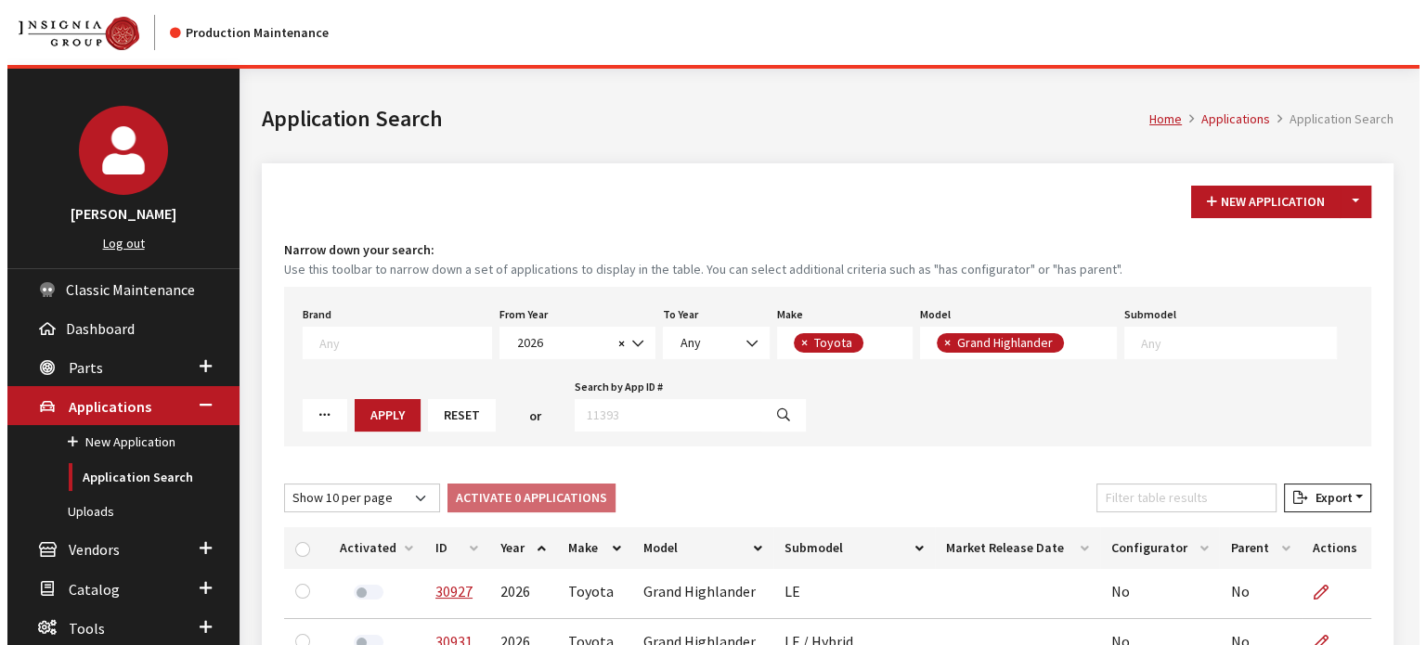
scroll to position [81, 0]
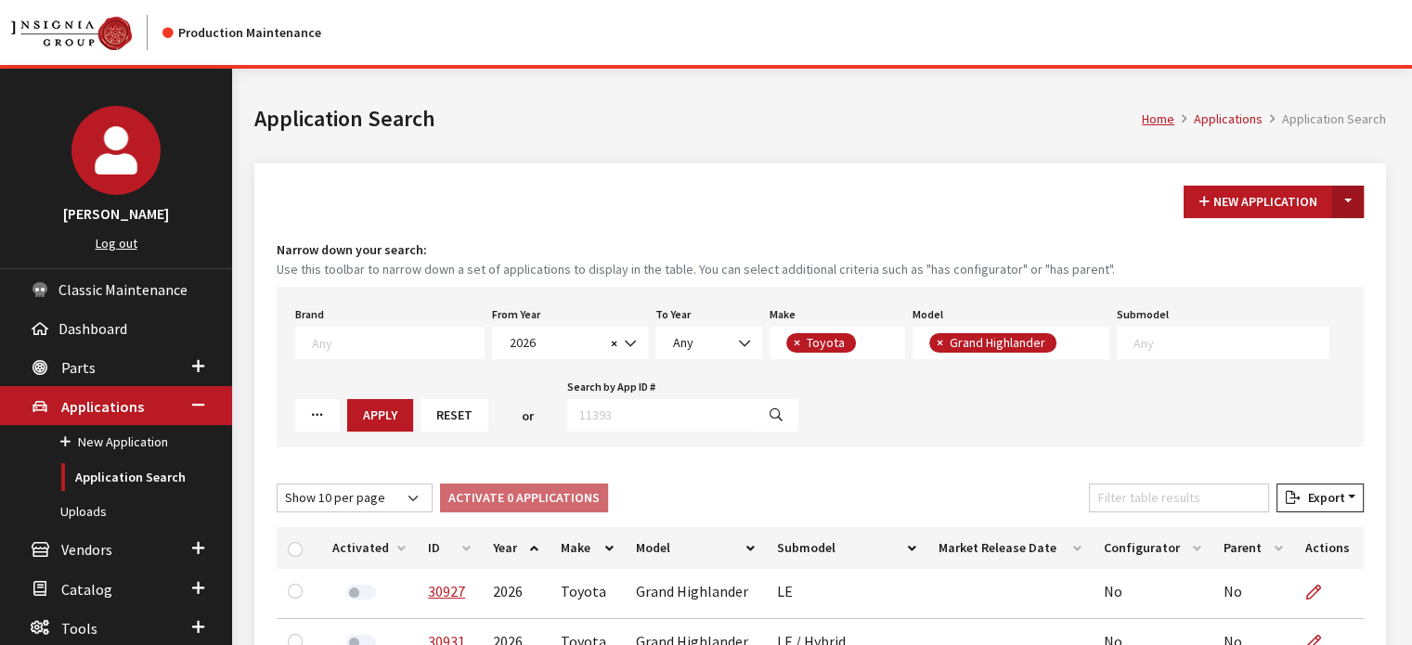
click at [1335, 204] on button "Toggle Dropdown" at bounding box center [1348, 202] width 32 height 32
click at [1296, 251] on button "New From Existing..." at bounding box center [1284, 241] width 160 height 32
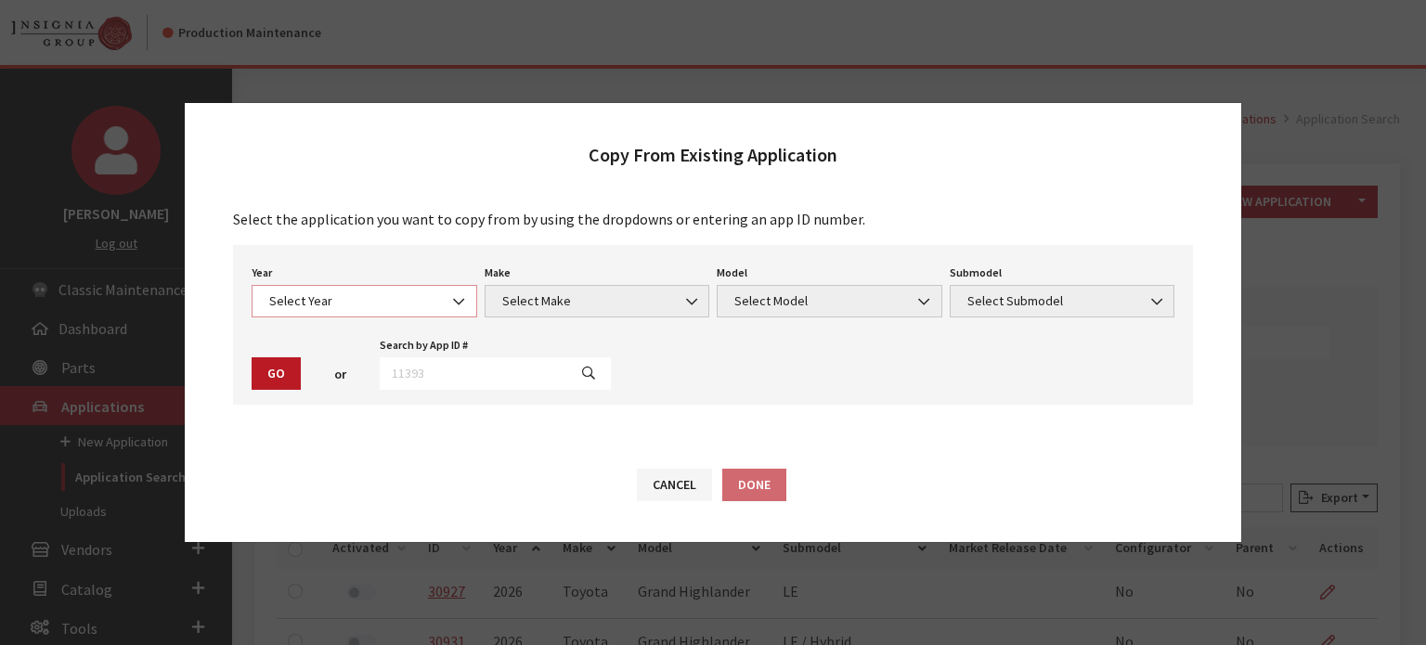
click at [355, 301] on span "Select Year" at bounding box center [364, 300] width 201 height 19
click at [341, 311] on span "2026" at bounding box center [365, 301] width 226 height 32
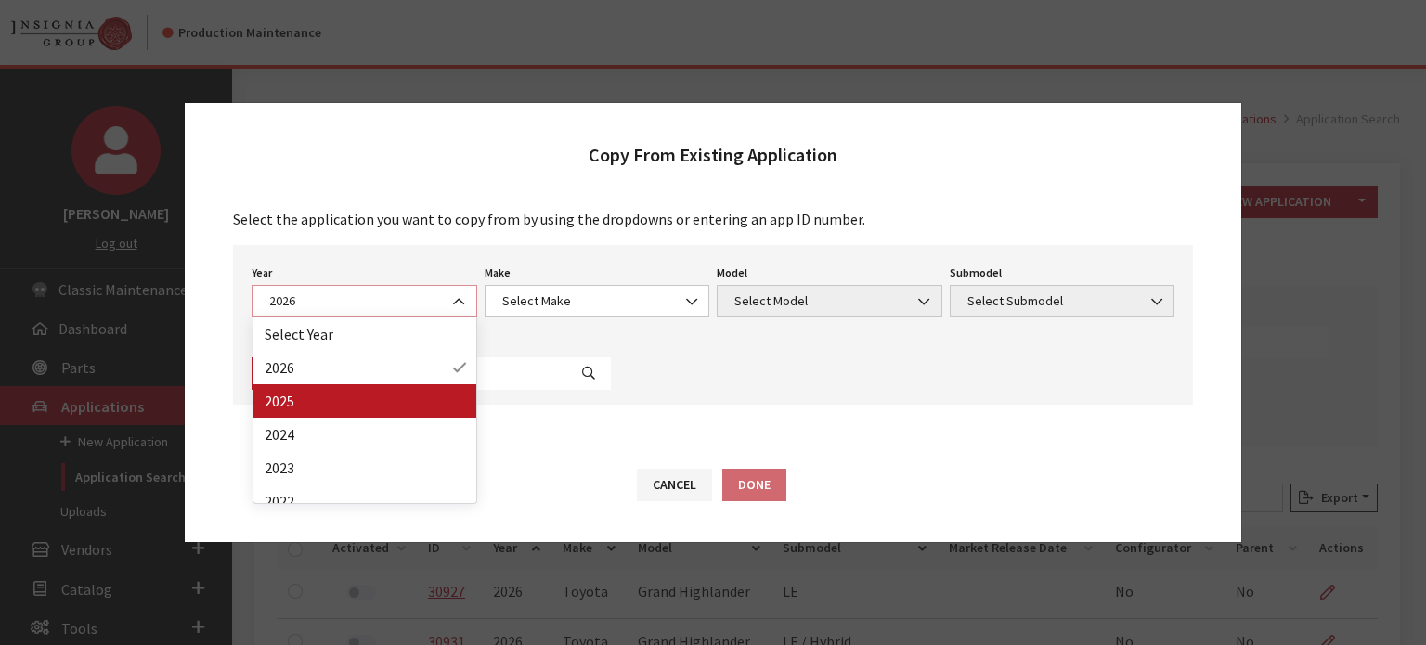
select select "43"
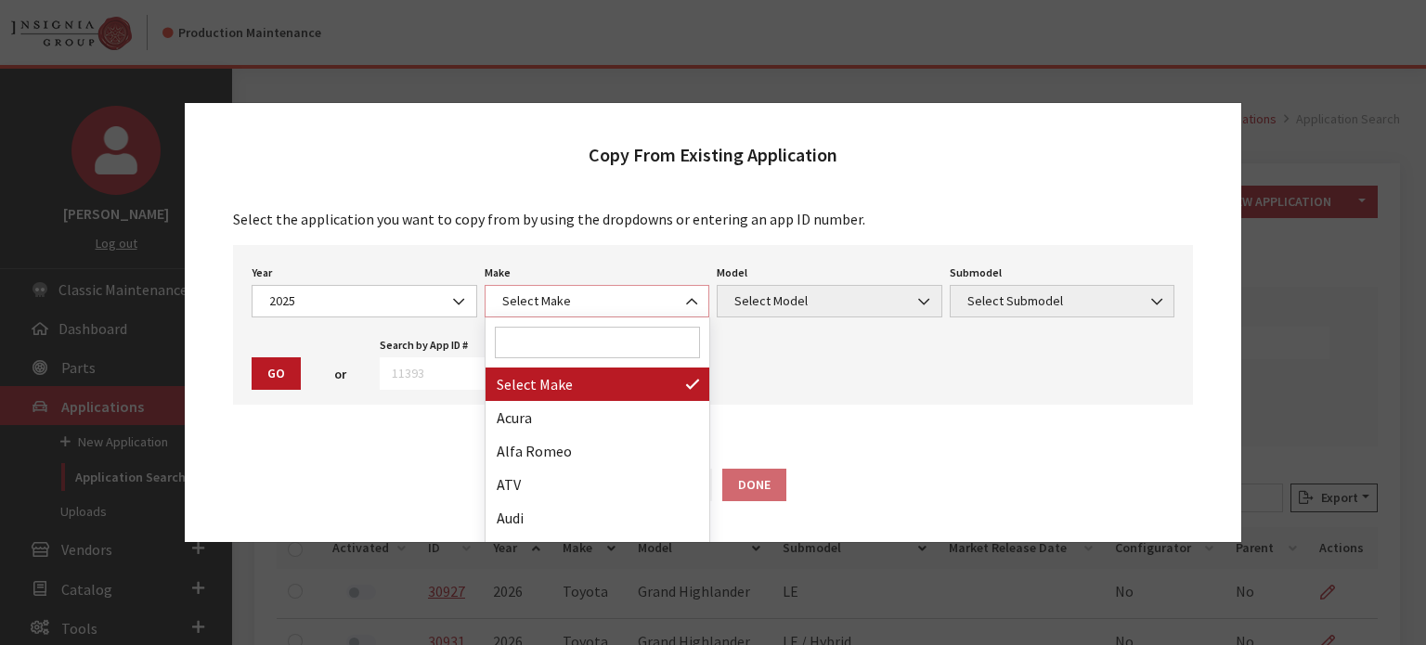
drag, startPoint x: 582, startPoint y: 308, endPoint x: 571, endPoint y: 307, distance: 11.2
click at [582, 307] on span "Select Make" at bounding box center [597, 300] width 201 height 19
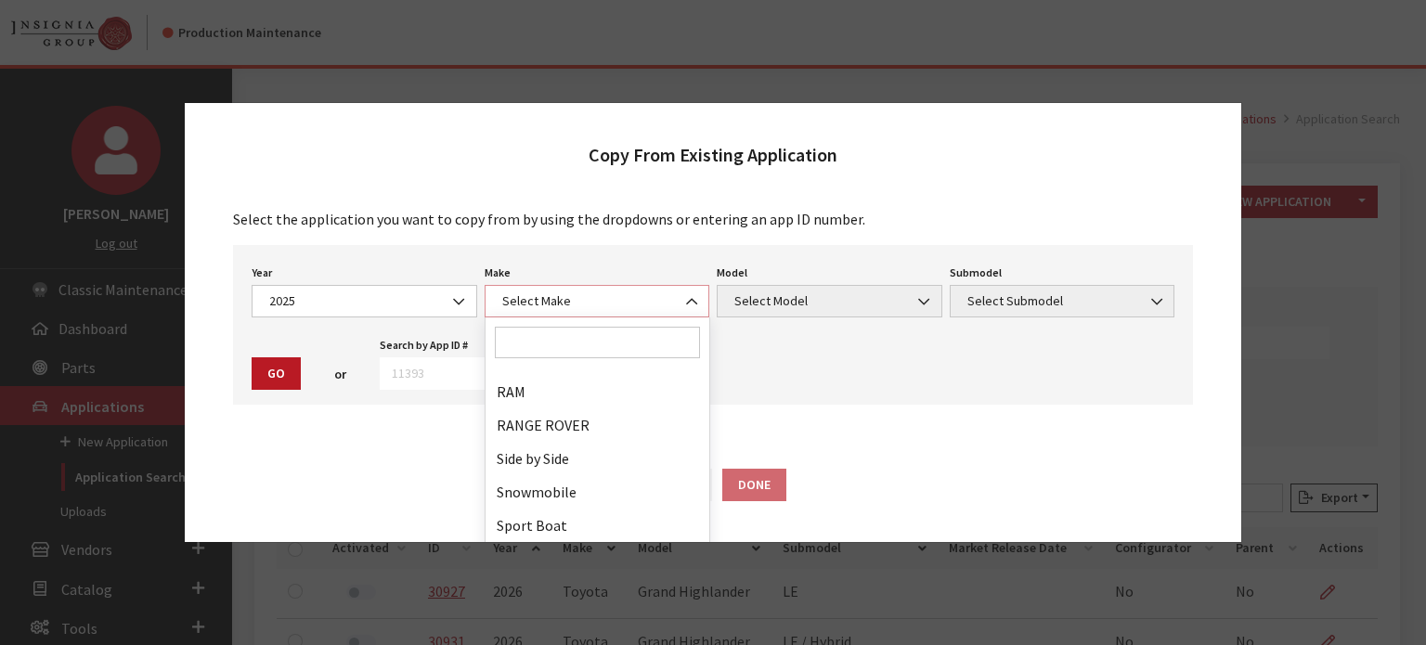
scroll to position [1151, 0]
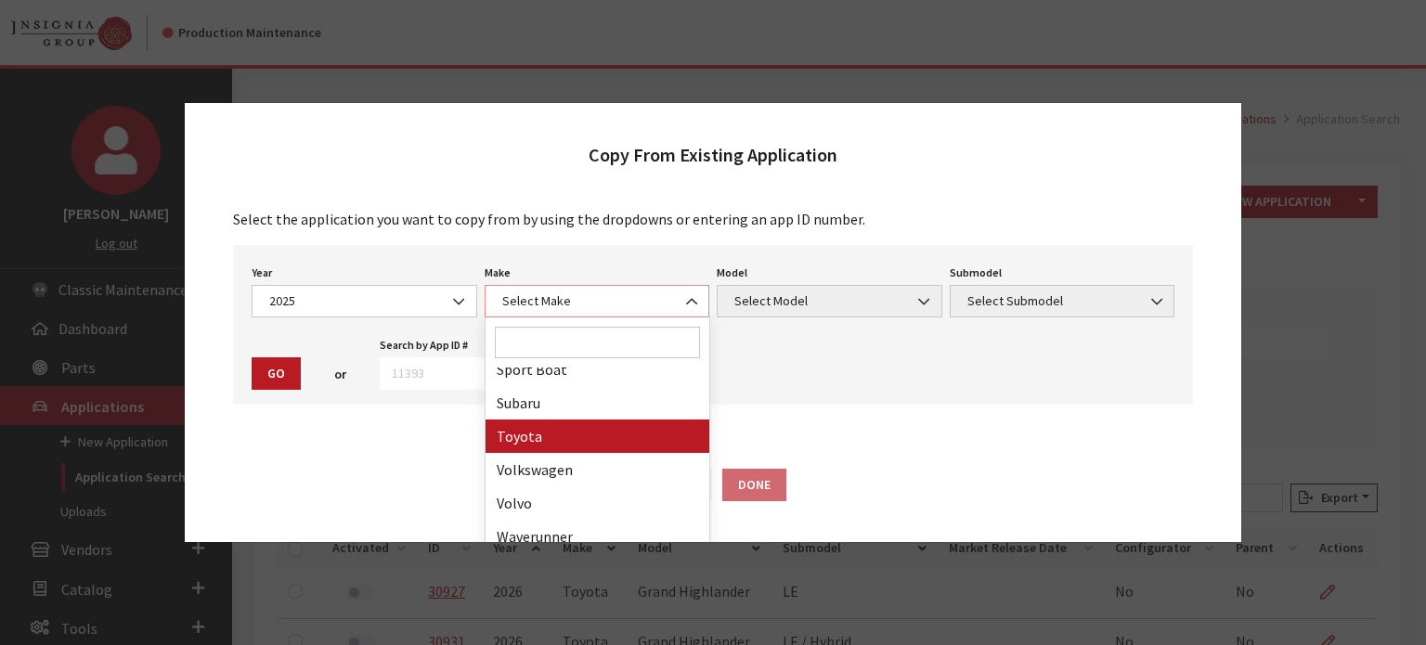
select select "20"
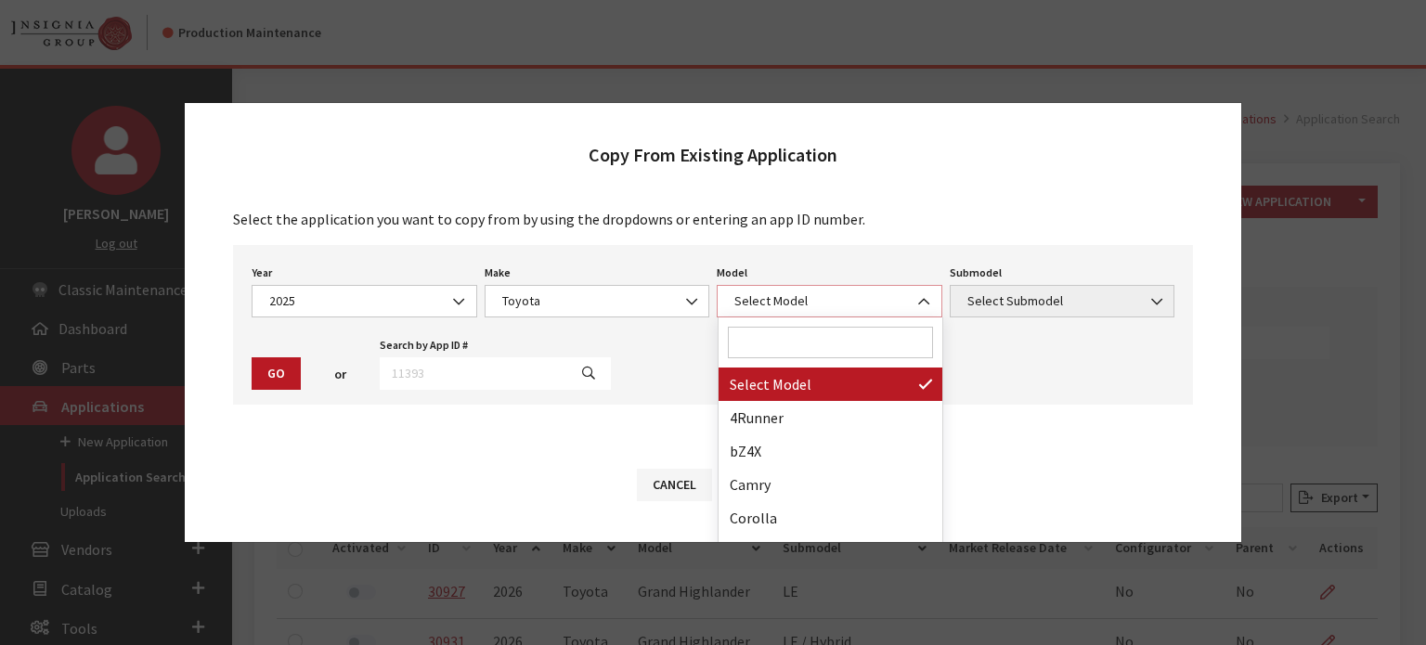
click at [732, 312] on span "Select Model" at bounding box center [830, 301] width 226 height 32
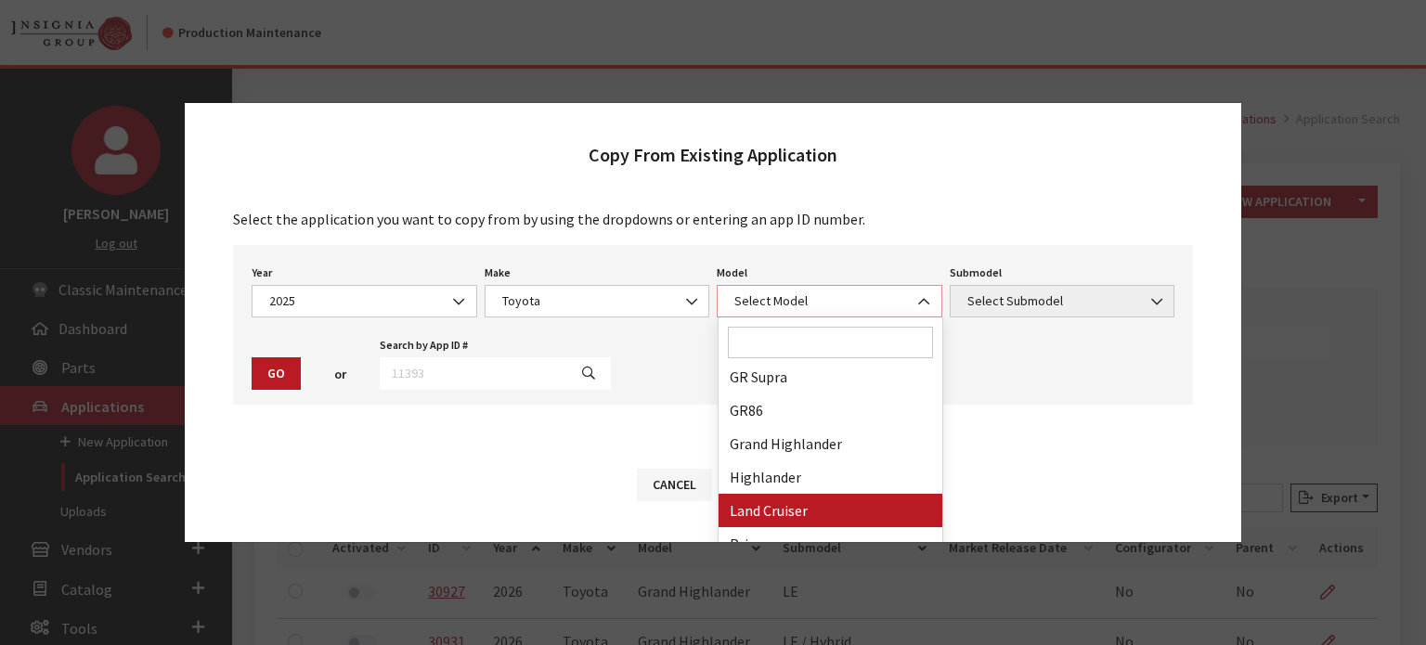
scroll to position [371, 0]
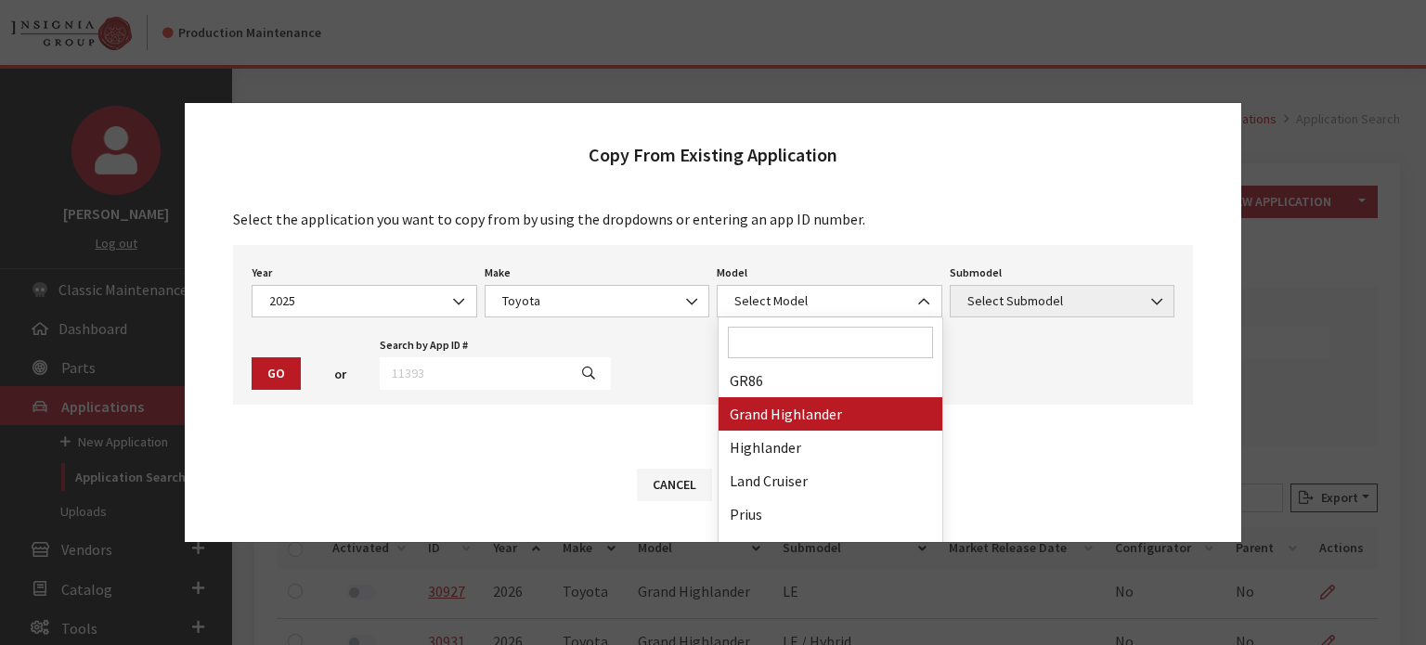
drag, startPoint x: 783, startPoint y: 413, endPoint x: 858, endPoint y: 407, distance: 74.5
select select "1339"
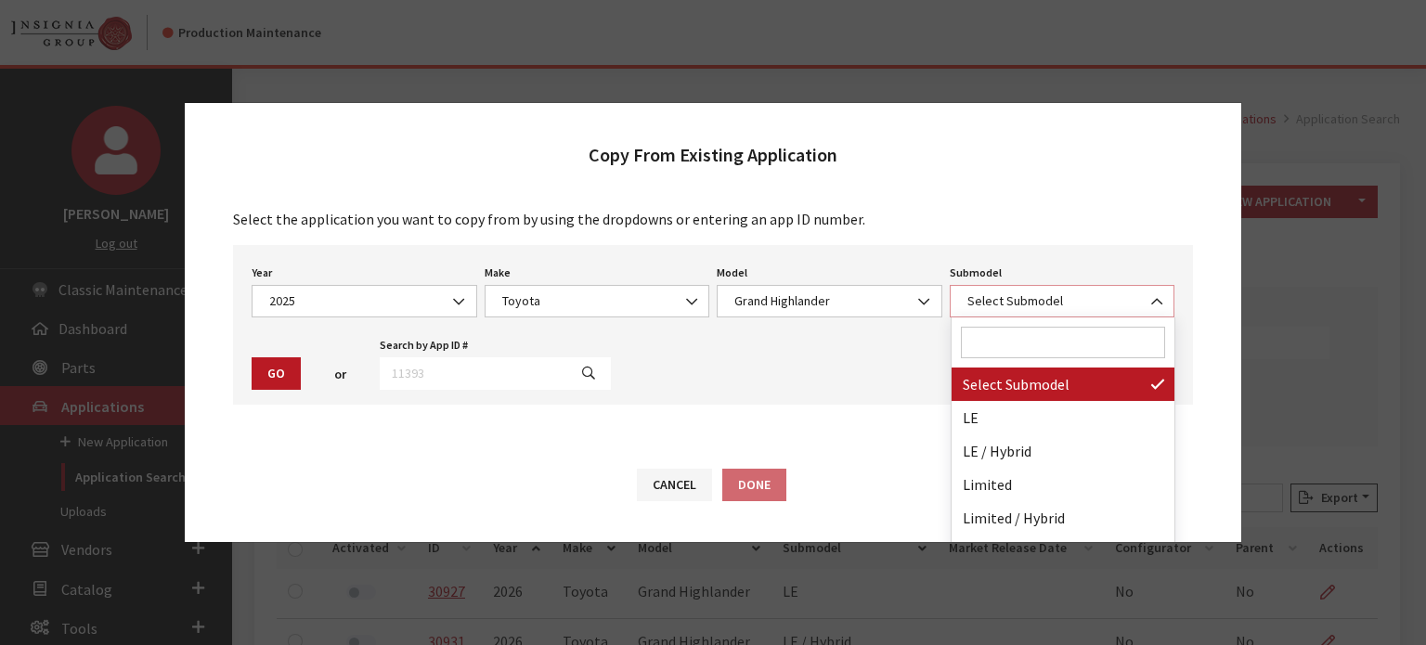
click at [1022, 304] on span "Select Submodel" at bounding box center [1062, 300] width 201 height 19
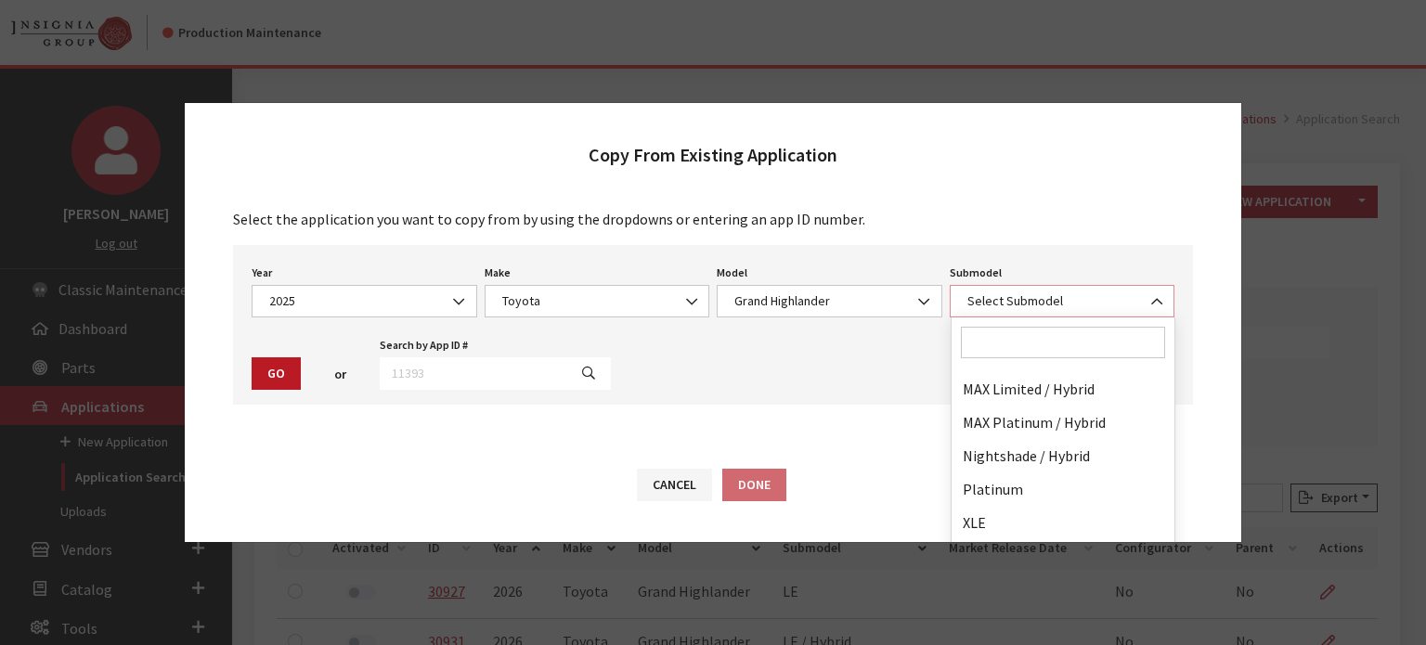
scroll to position [182, 0]
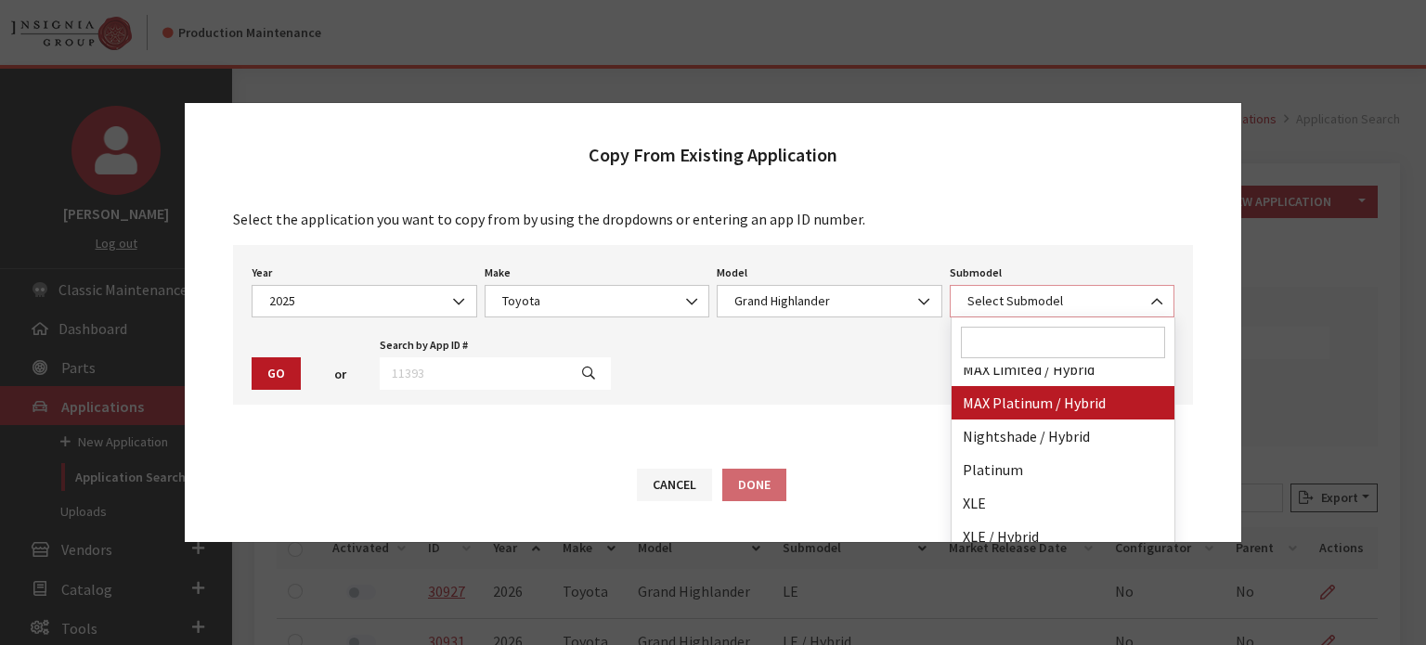
select select "4292"
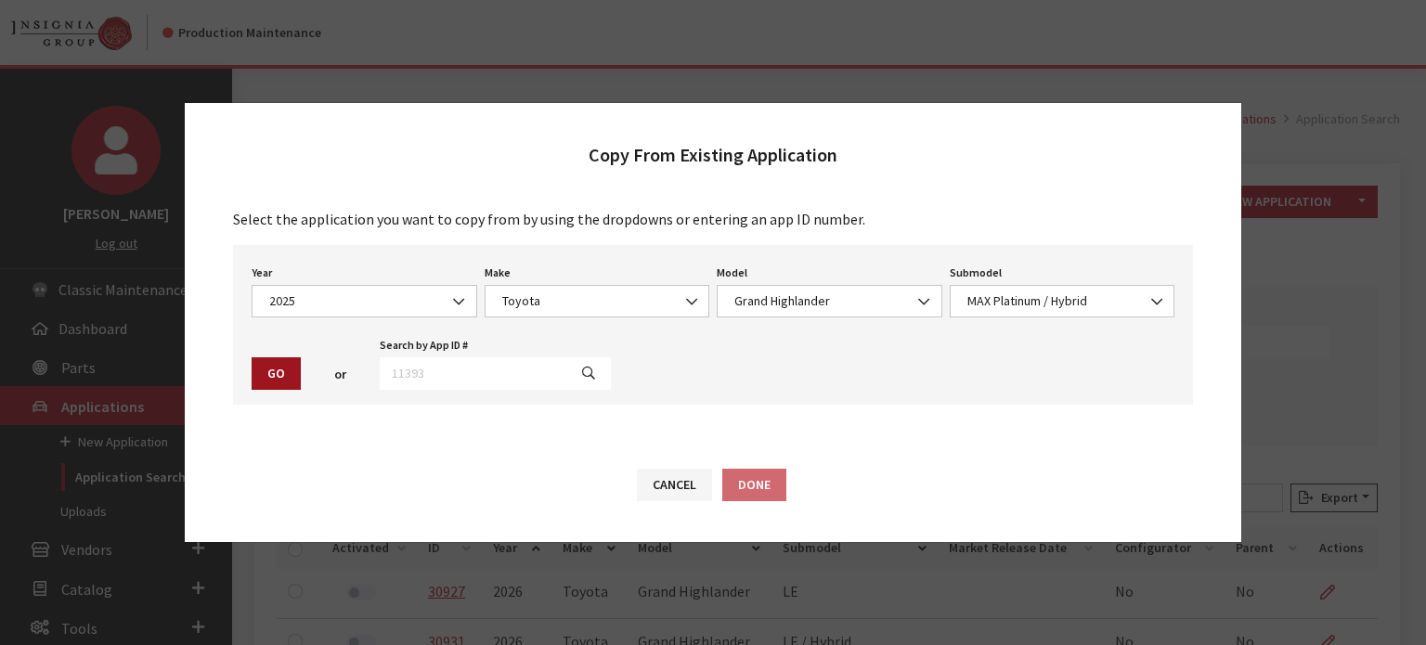
click at [275, 357] on button "Go" at bounding box center [276, 373] width 49 height 32
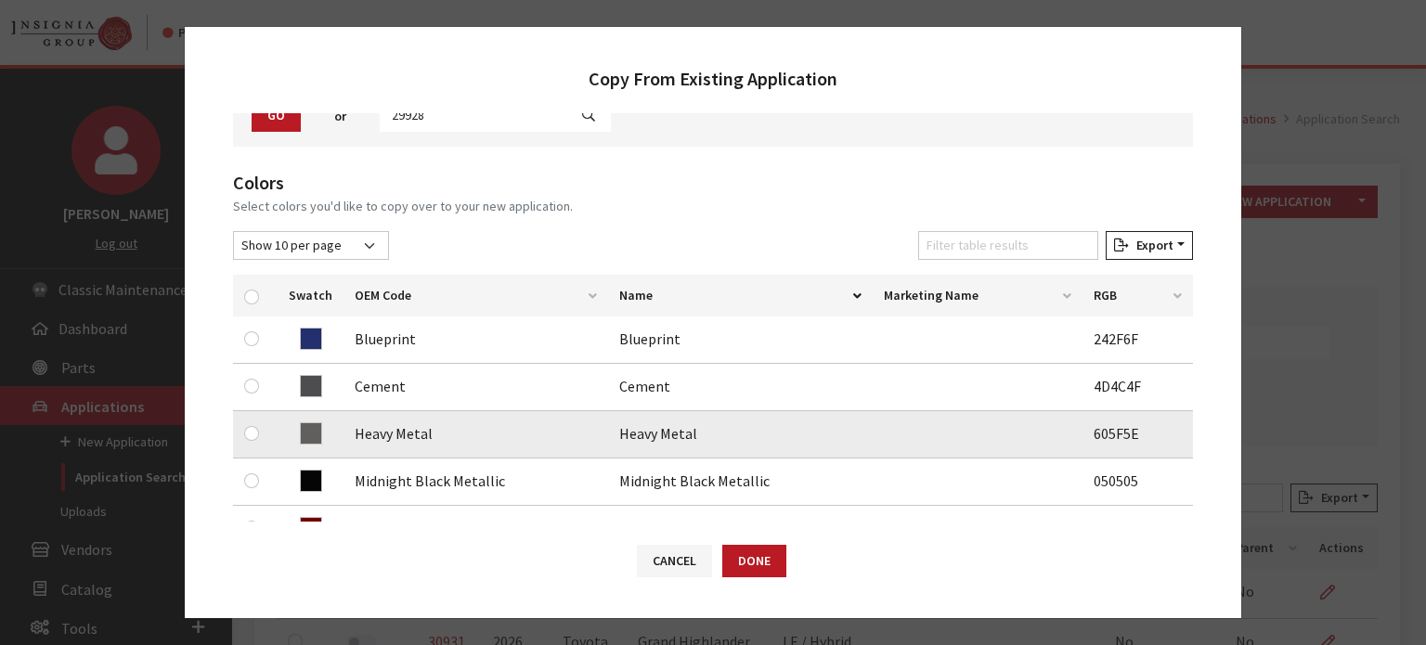
scroll to position [186, 0]
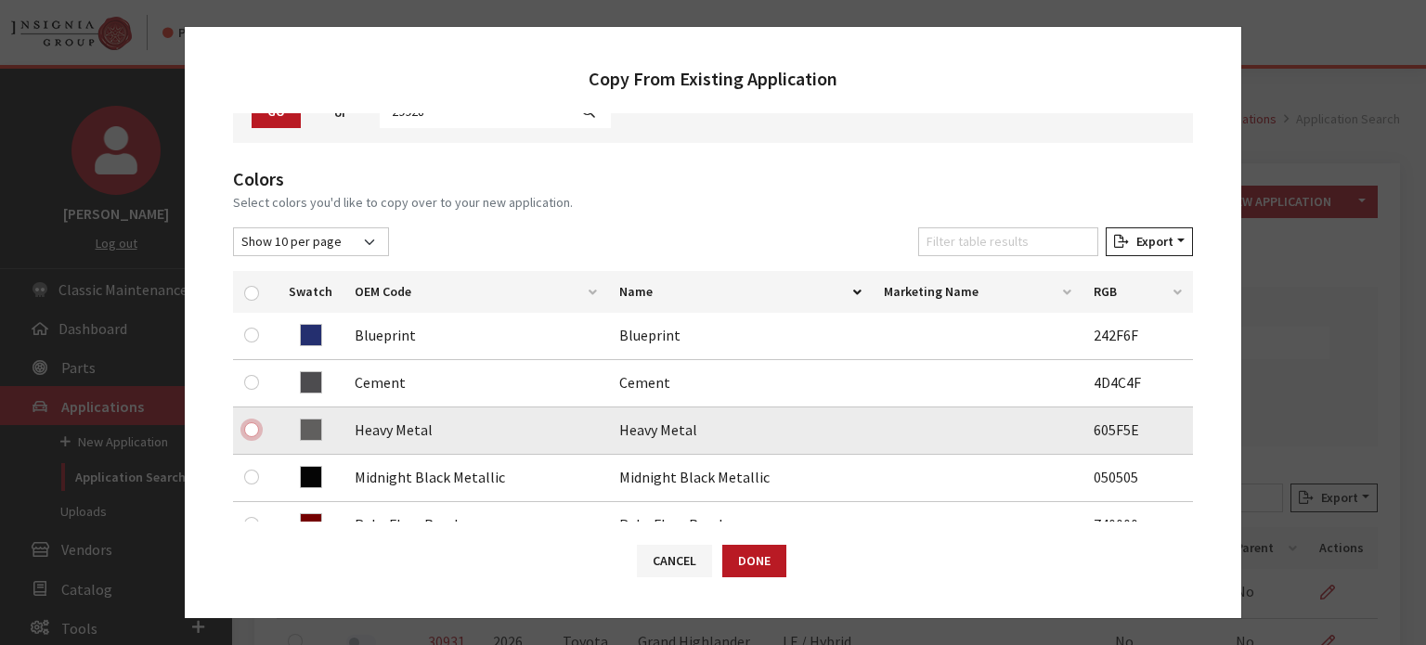
click at [251, 432] on input "checkbox" at bounding box center [251, 429] width 15 height 15
checkbox input "true"
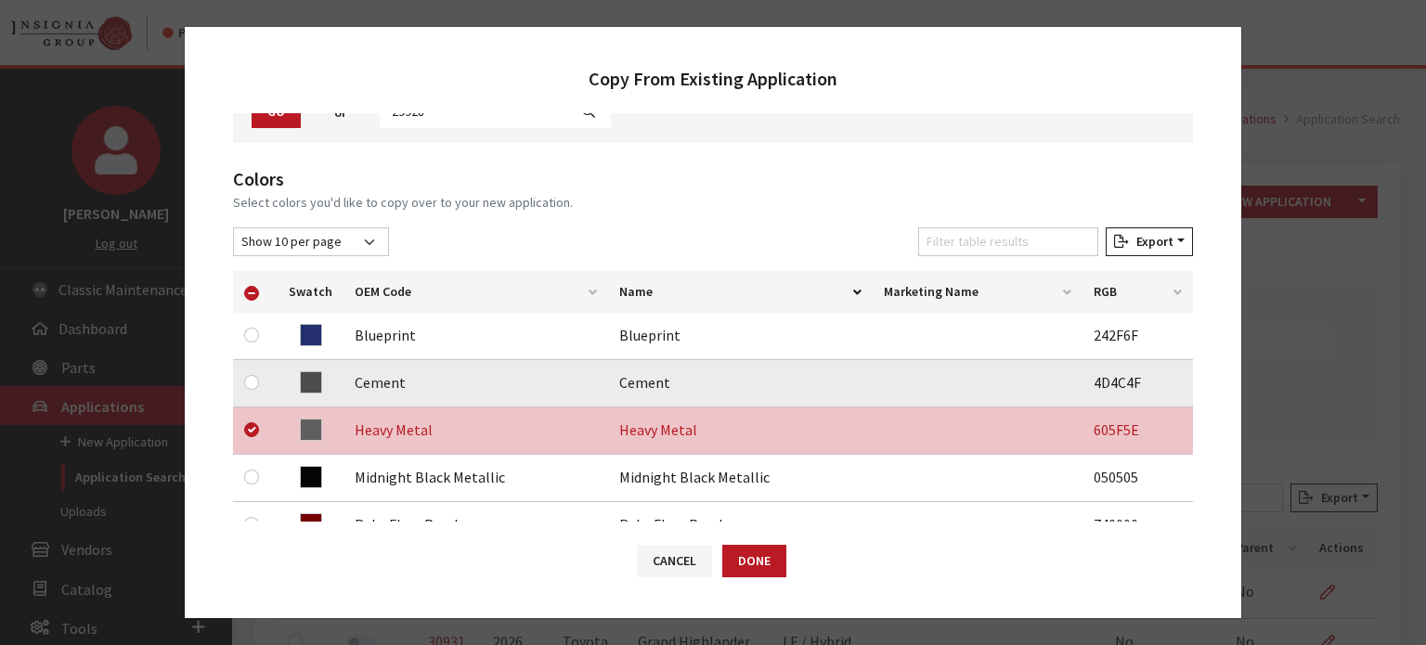
click at [254, 389] on div at bounding box center [255, 382] width 22 height 22
click at [252, 385] on input "checkbox" at bounding box center [251, 382] width 15 height 15
checkbox input "true"
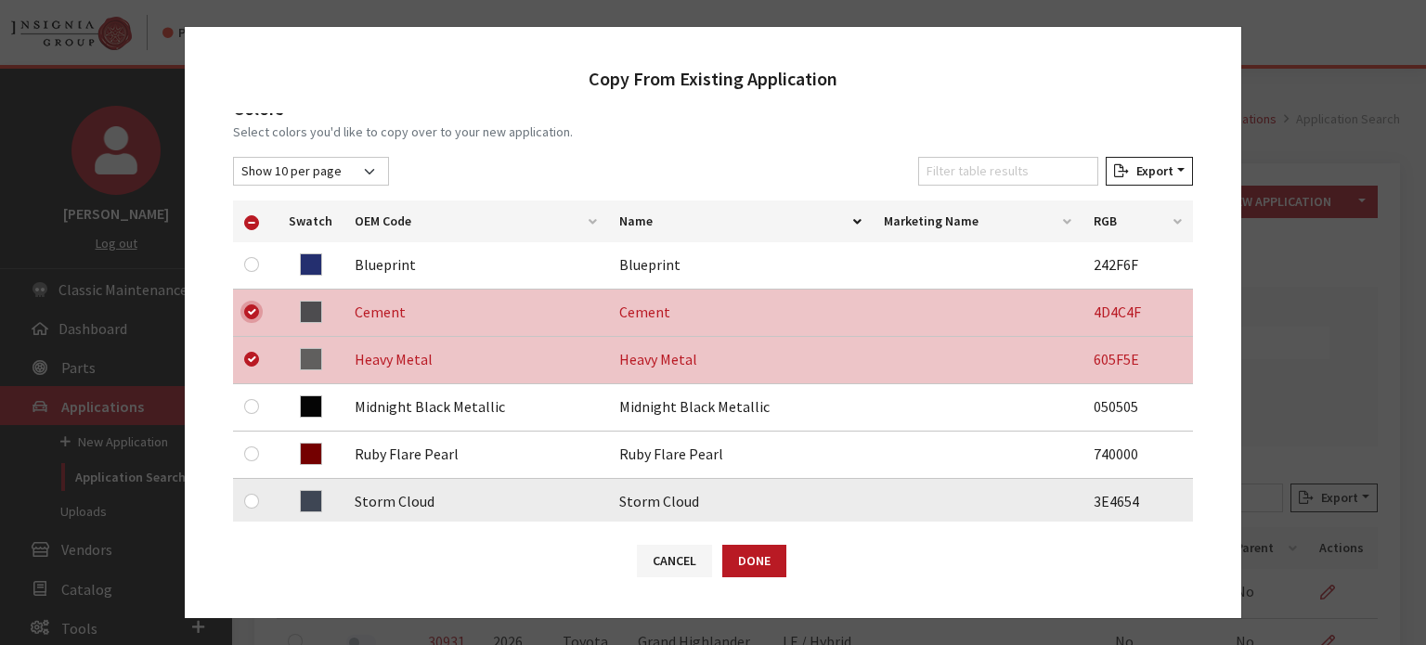
scroll to position [371, 0]
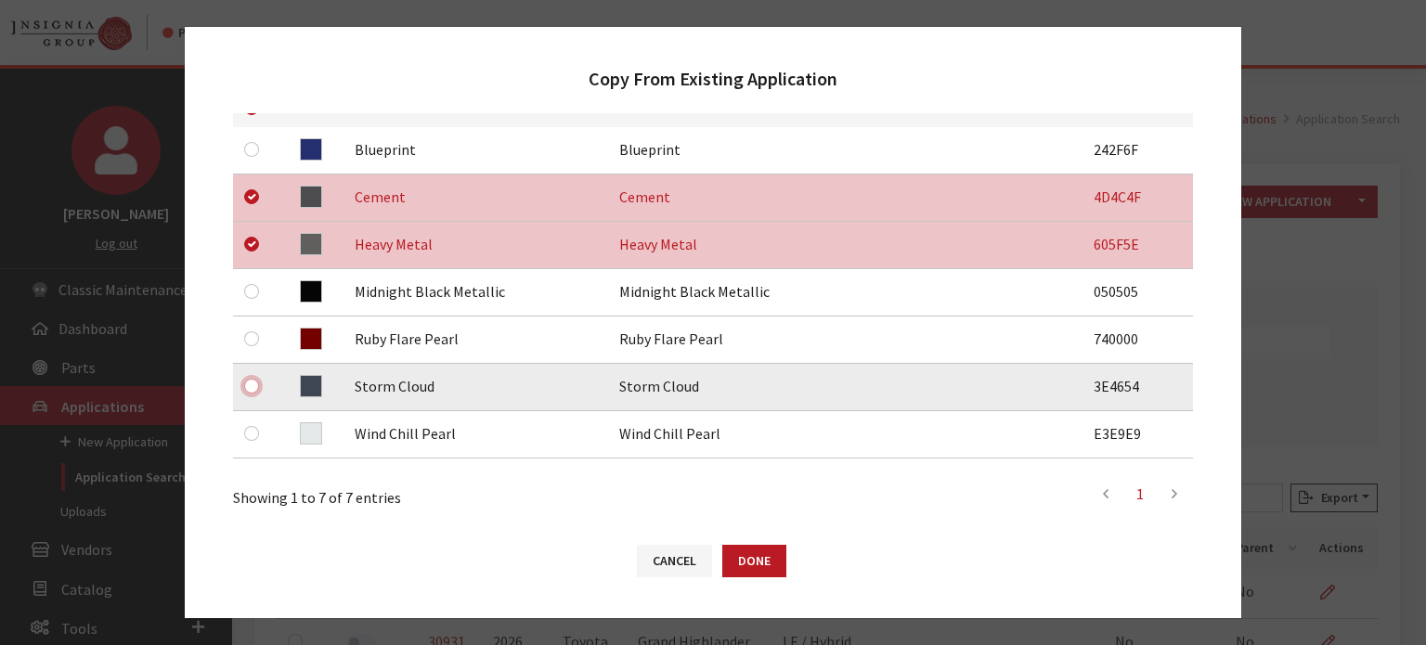
click at [255, 383] on input "checkbox" at bounding box center [251, 386] width 15 height 15
checkbox input "true"
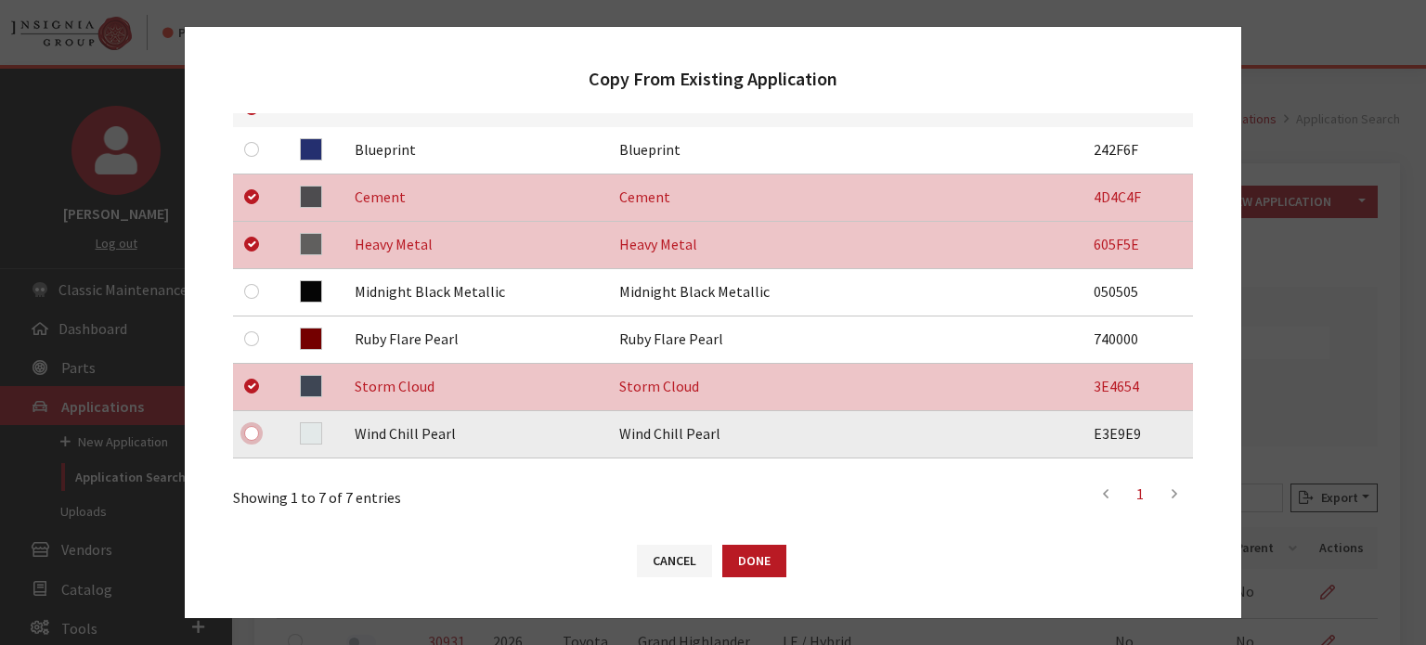
click at [256, 439] on input "checkbox" at bounding box center [251, 433] width 15 height 15
checkbox input "true"
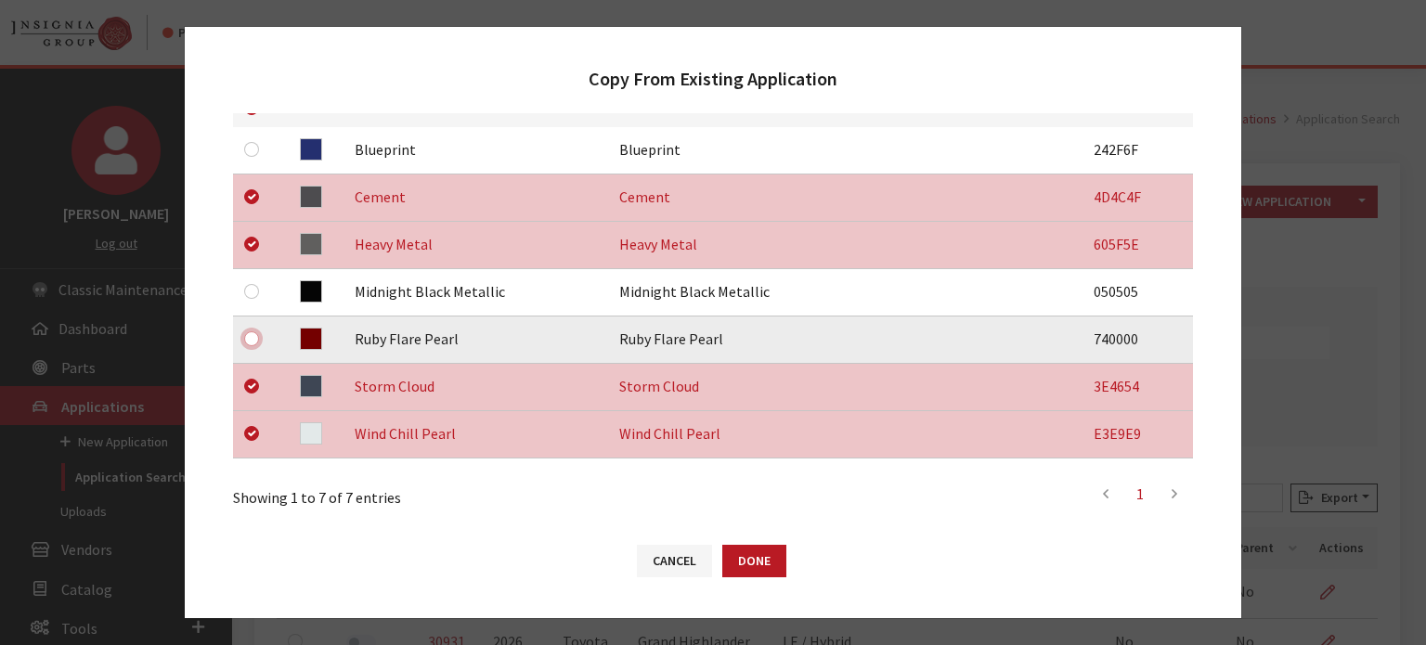
click at [253, 342] on input "checkbox" at bounding box center [251, 338] width 15 height 15
checkbox input "true"
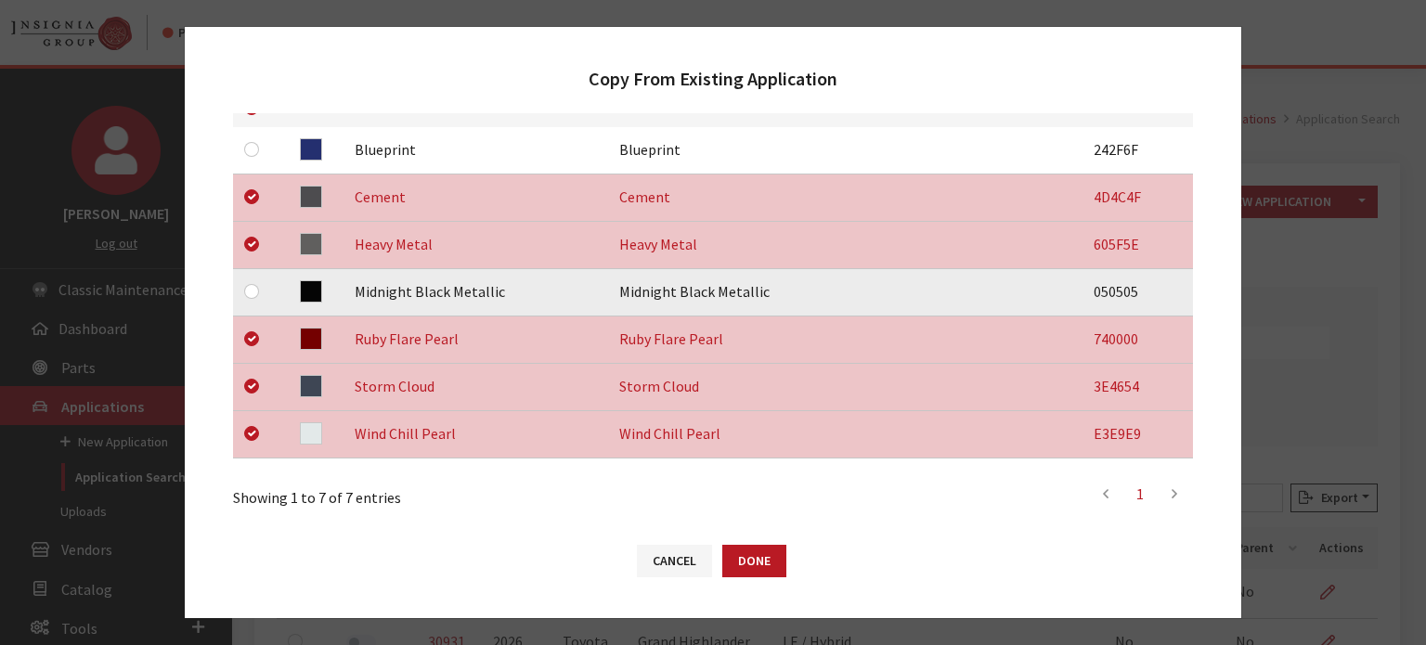
click at [244, 293] on div at bounding box center [255, 291] width 22 height 22
click at [249, 291] on input "checkbox" at bounding box center [251, 291] width 15 height 15
checkbox input "true"
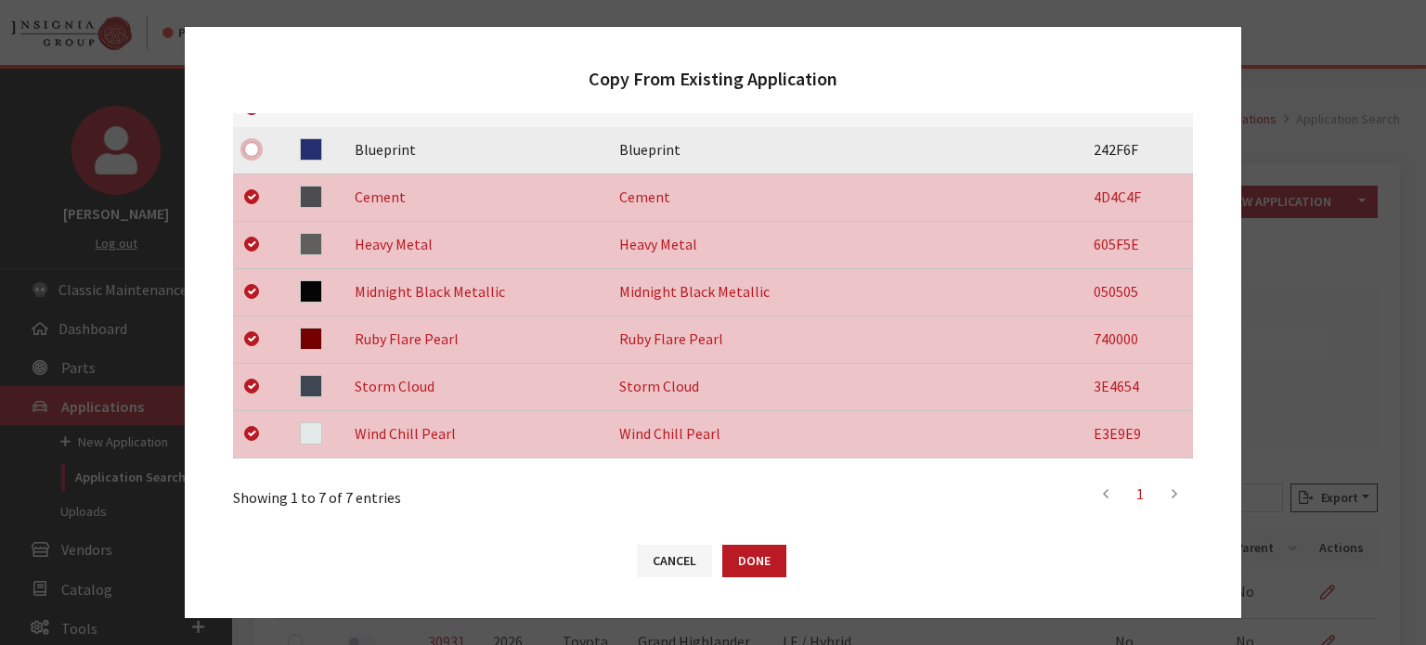
click at [250, 149] on input "checkbox" at bounding box center [251, 149] width 15 height 15
checkbox input "true"
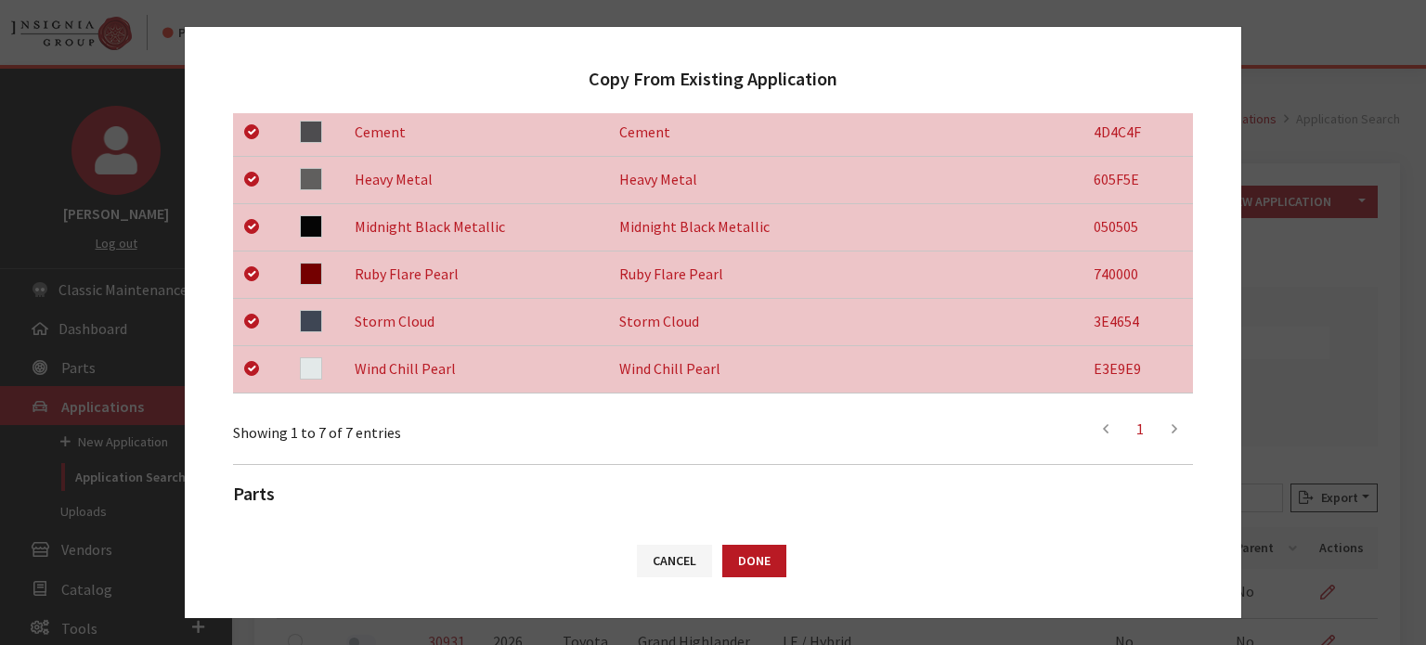
scroll to position [635, 0]
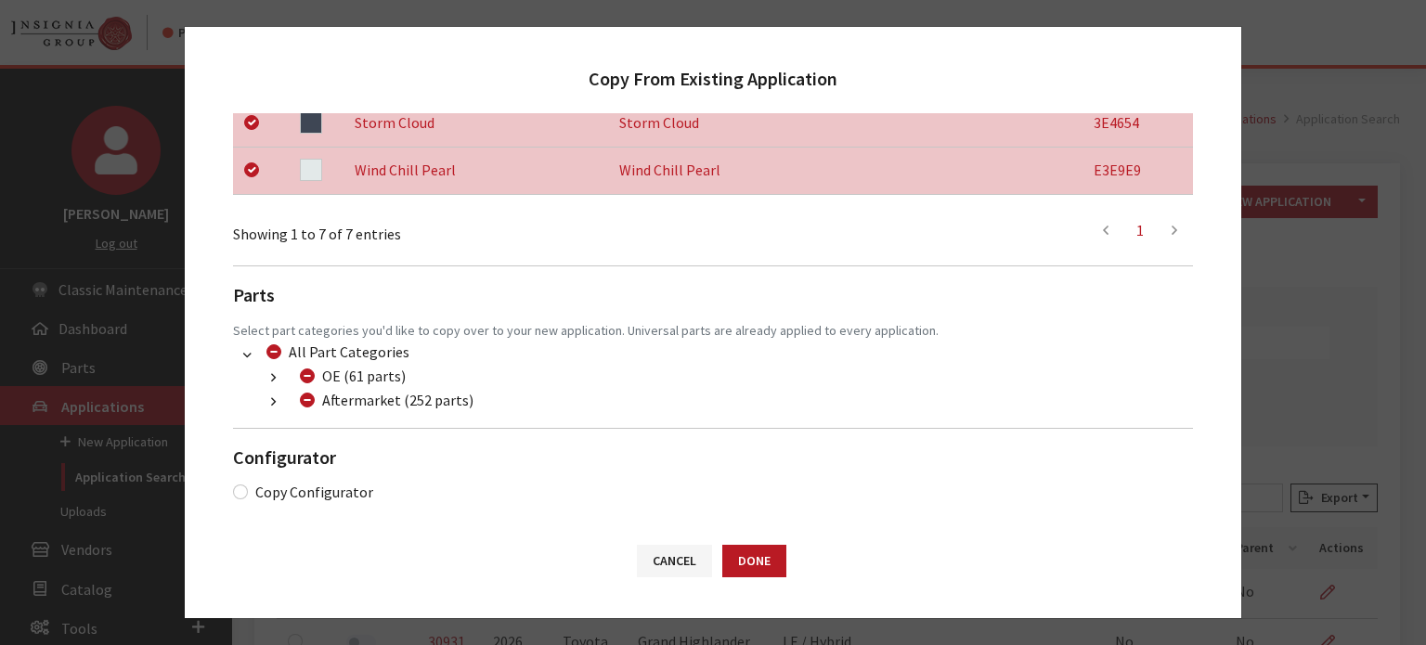
click at [267, 398] on button "button" at bounding box center [273, 402] width 36 height 21
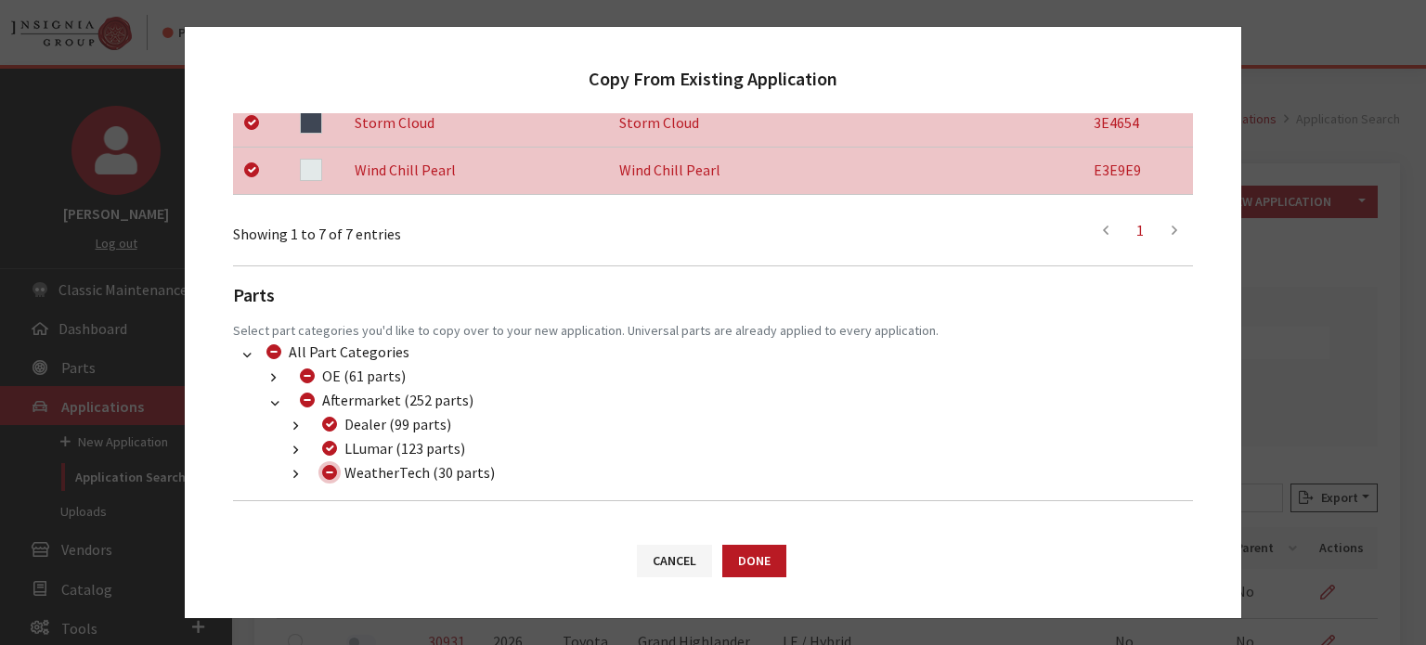
click at [330, 471] on input "WeatherTech (30 parts)" at bounding box center [329, 472] width 15 height 15
checkbox input "true"
click at [330, 471] on input "WeatherTech (30 parts)" at bounding box center [329, 472] width 15 height 15
checkbox input "false"
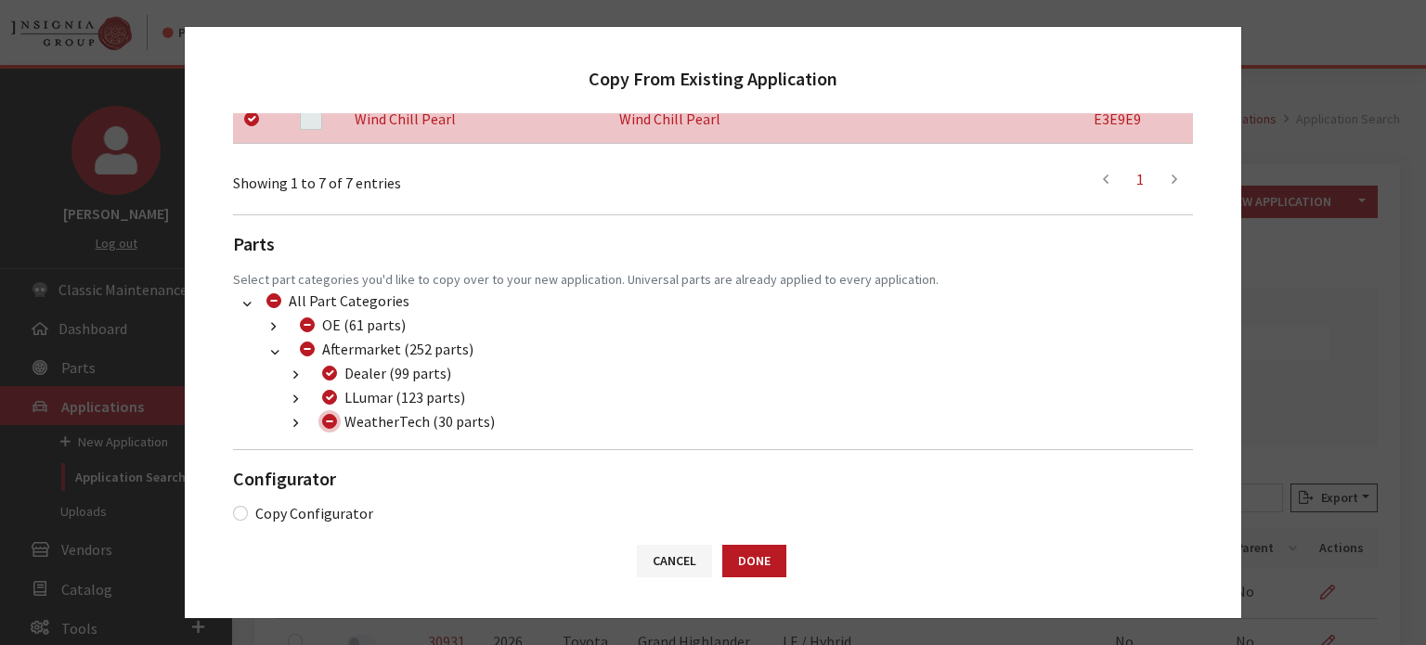
scroll to position [707, 0]
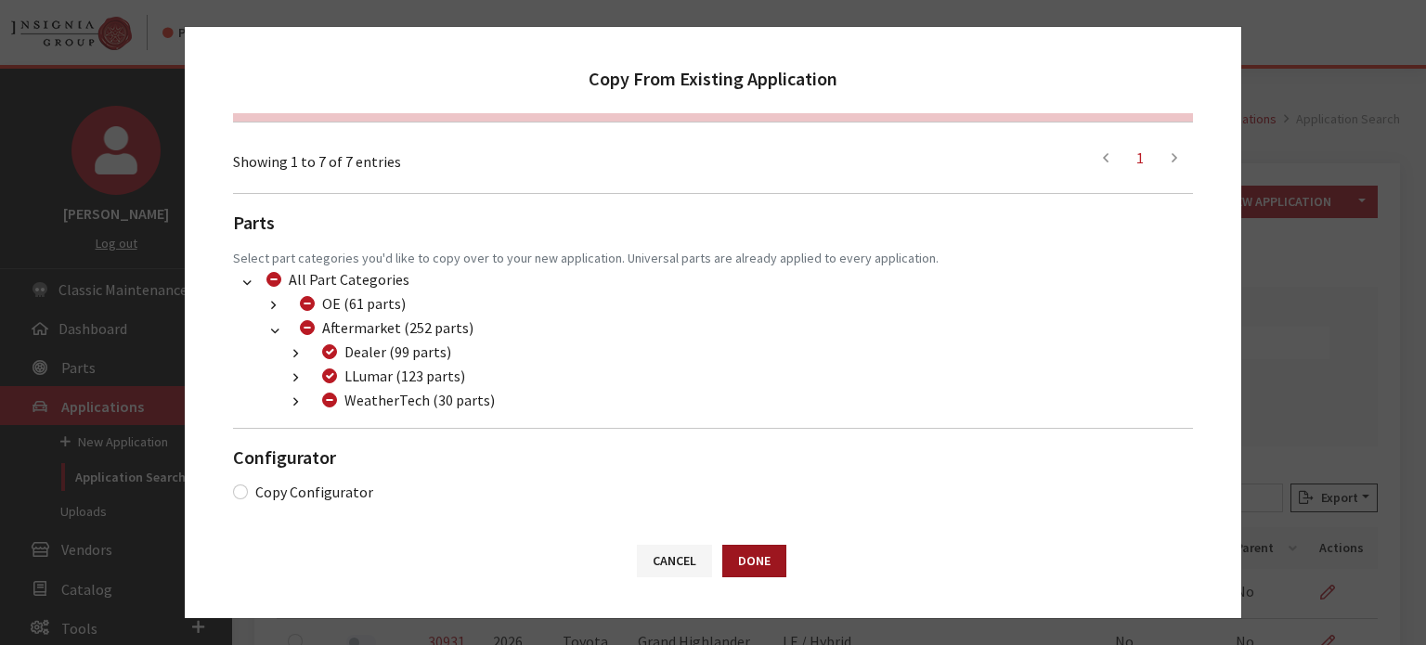
click at [756, 562] on button "Done" at bounding box center [754, 561] width 64 height 32
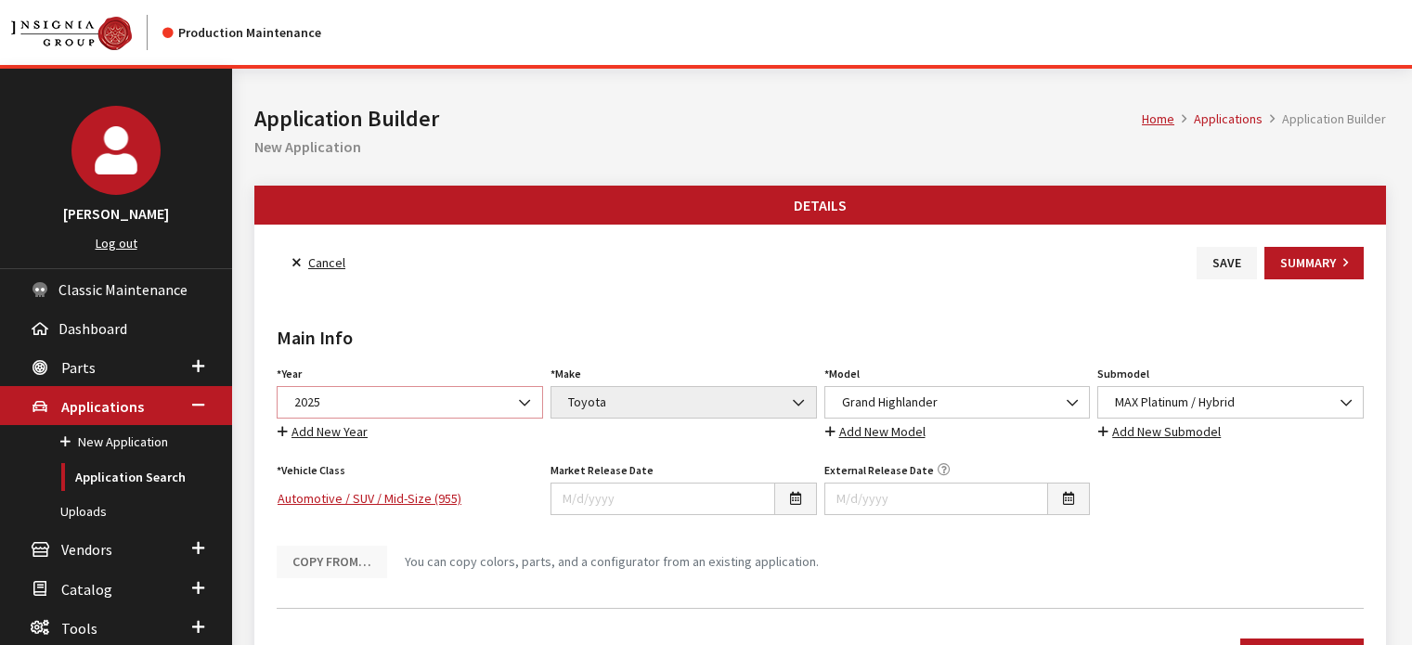
click at [458, 404] on span "2025" at bounding box center [410, 402] width 242 height 19
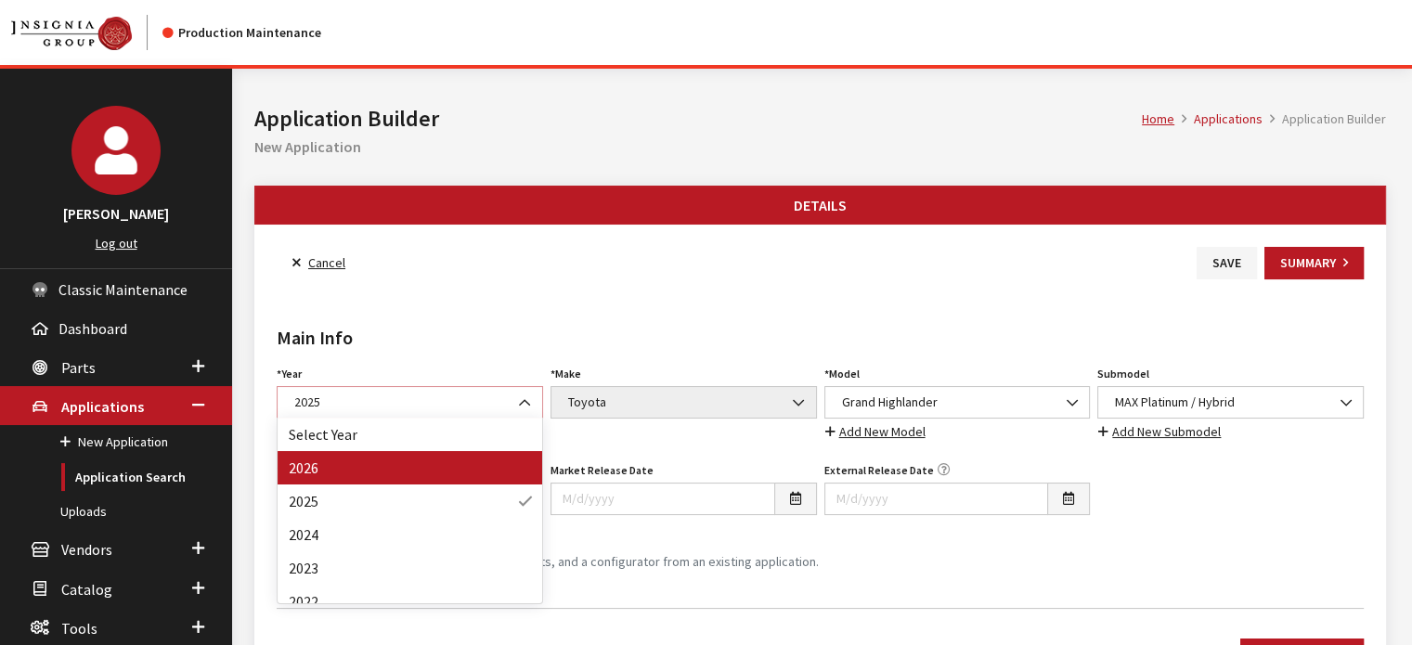
select select "44"
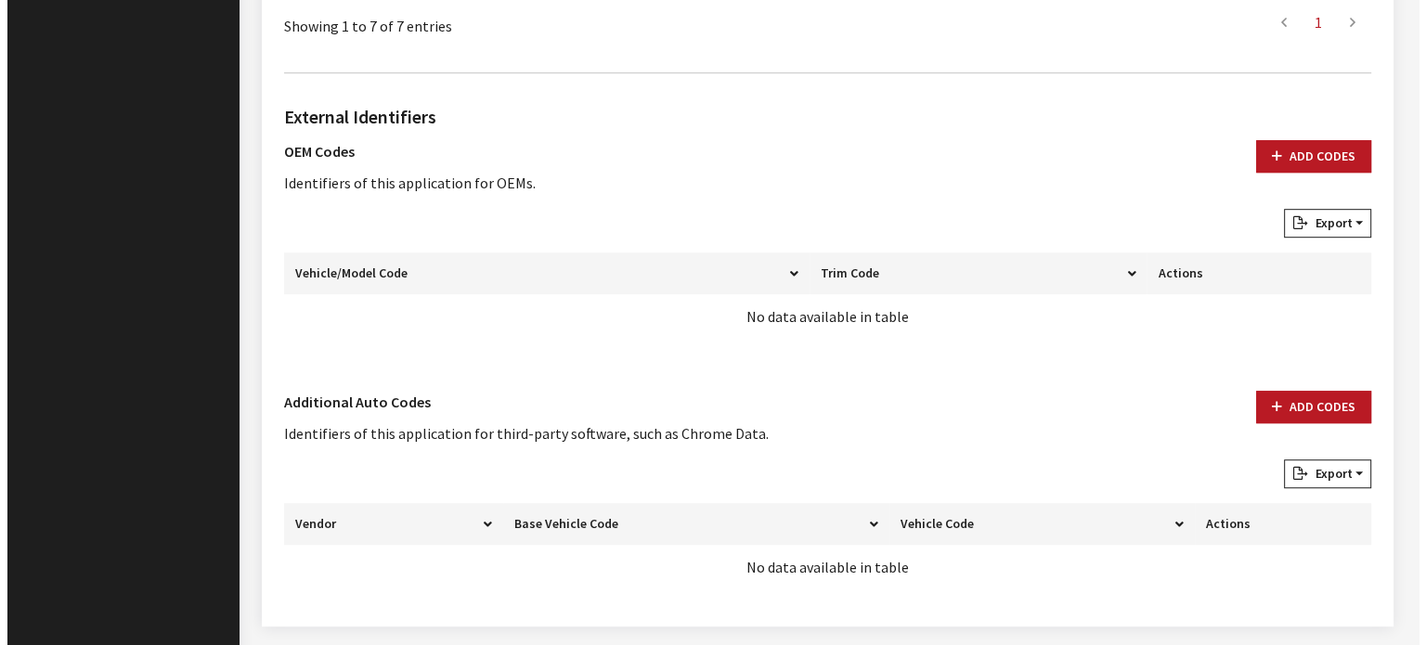
scroll to position [1173, 0]
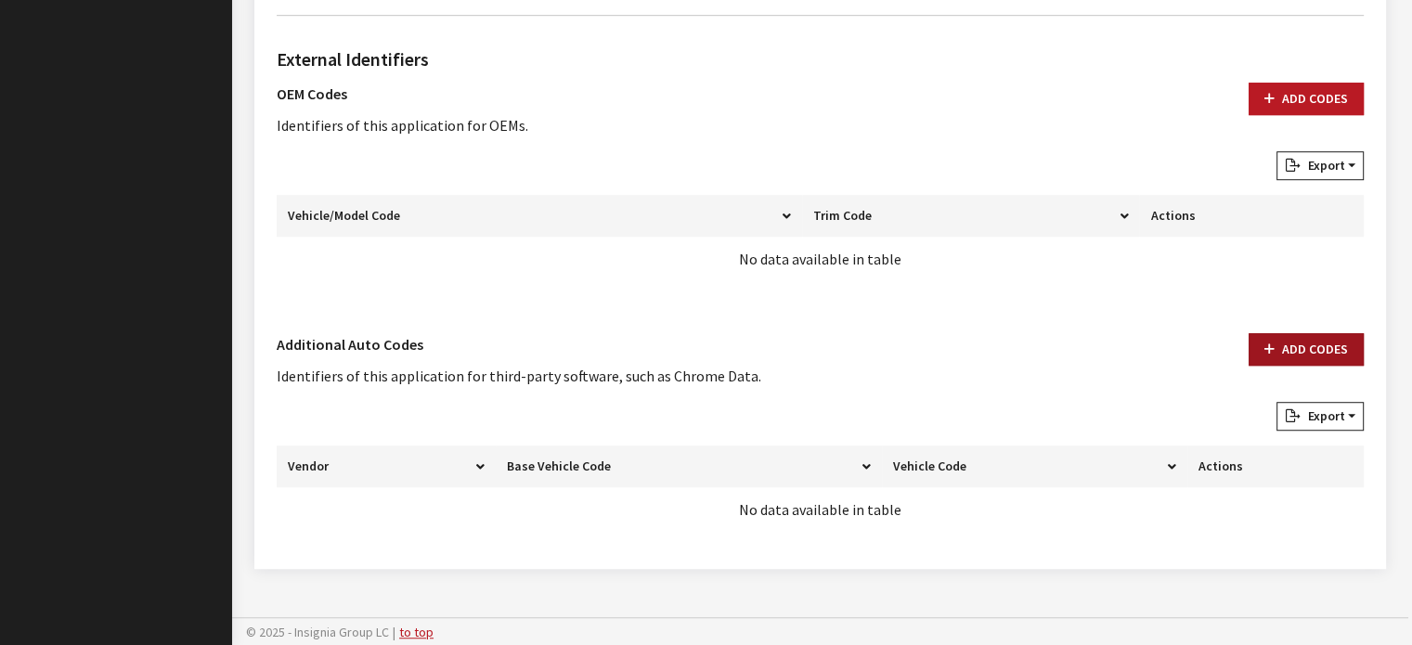
click at [1315, 342] on button "Add Codes" at bounding box center [1305, 349] width 115 height 32
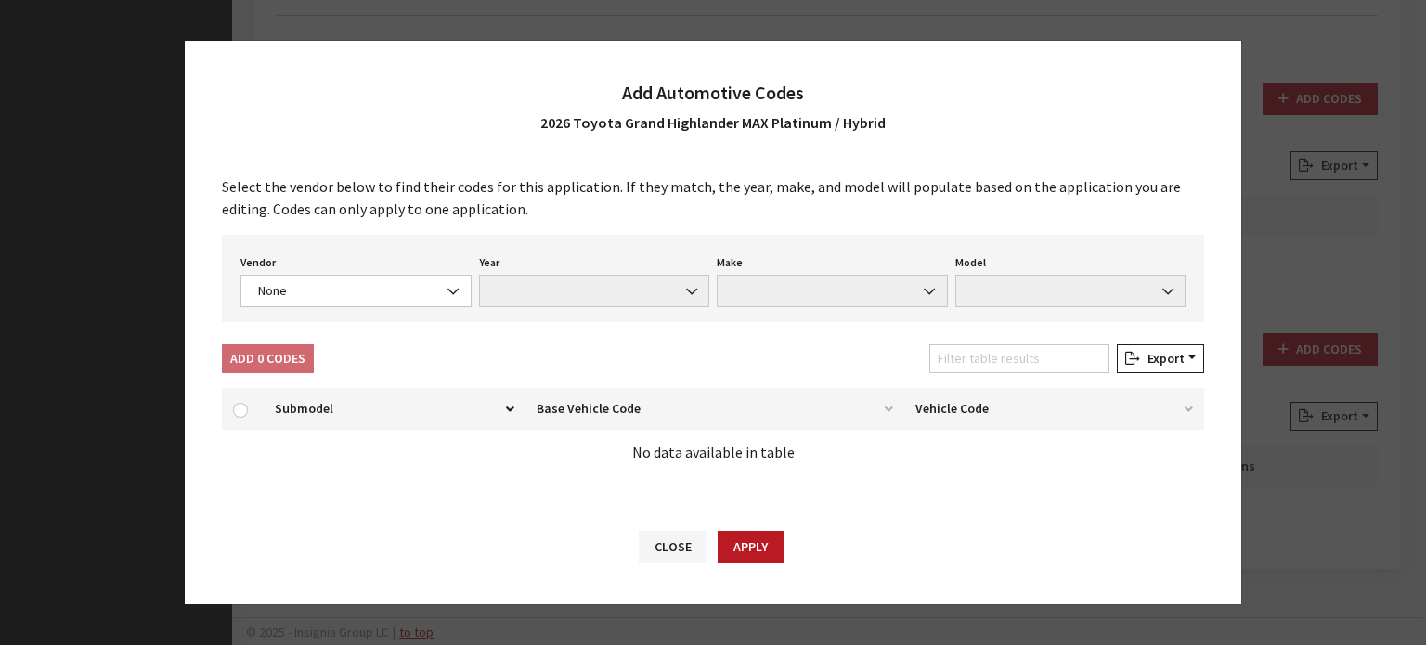
click at [334, 322] on div "Vendor None Chrome® Data Aftermarket Catalog Exchange Standard None Year None M…" at bounding box center [713, 278] width 982 height 87
click at [334, 312] on div "Vendor None Chrome® Data Aftermarket Catalog Exchange Standard None Year None M…" at bounding box center [713, 278] width 982 height 87
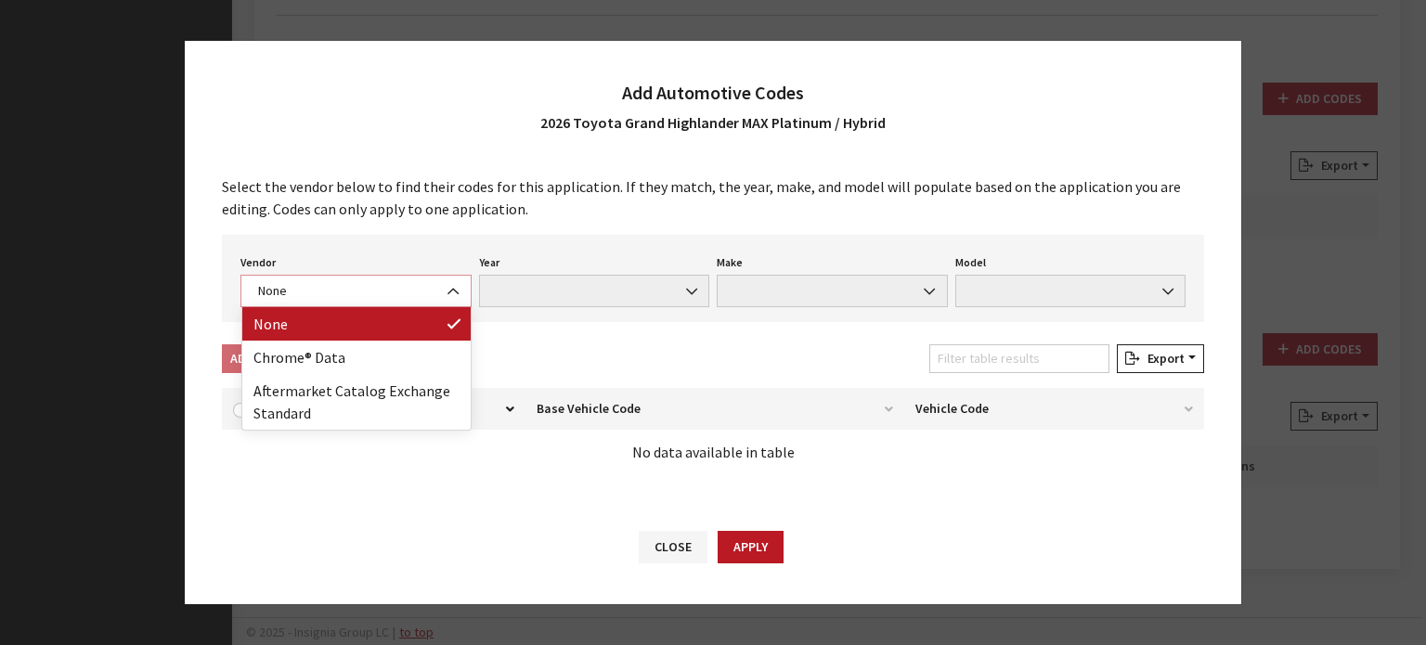
click at [347, 280] on span "None" at bounding box center [355, 291] width 231 height 32
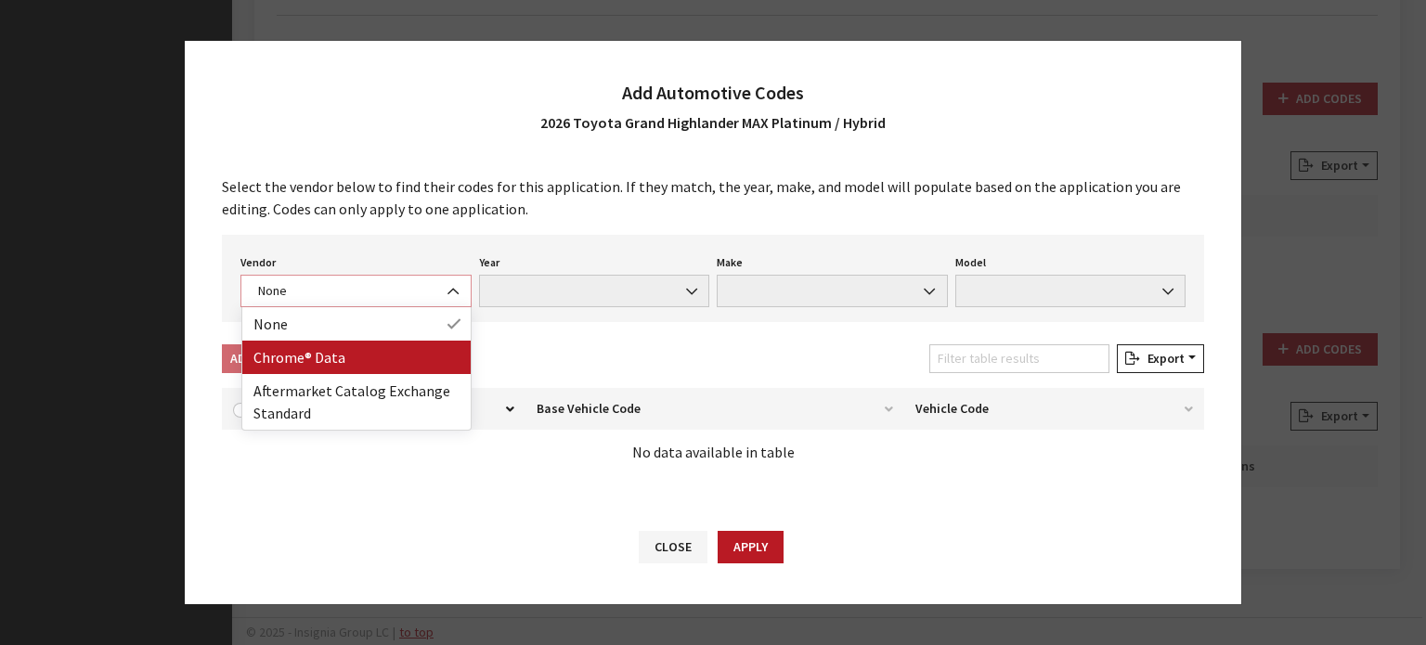
select select "4"
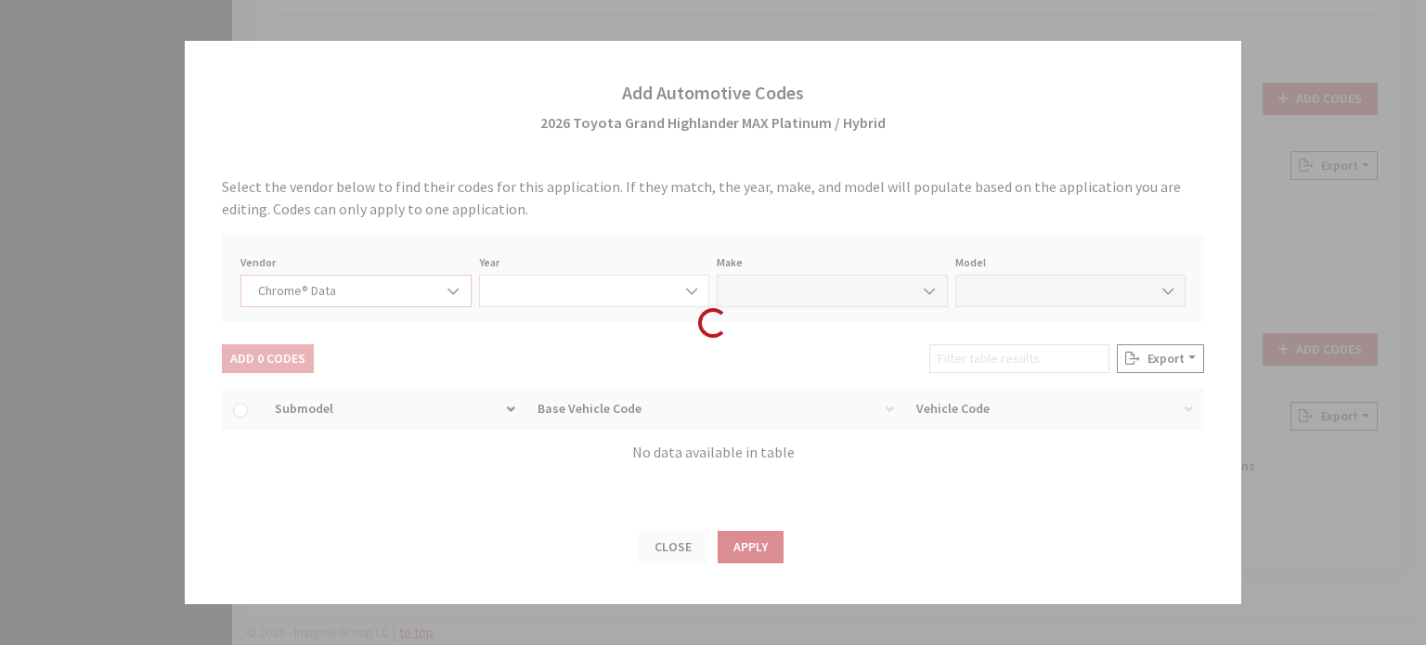
select select "2026"
select select "39"
select select "72022"
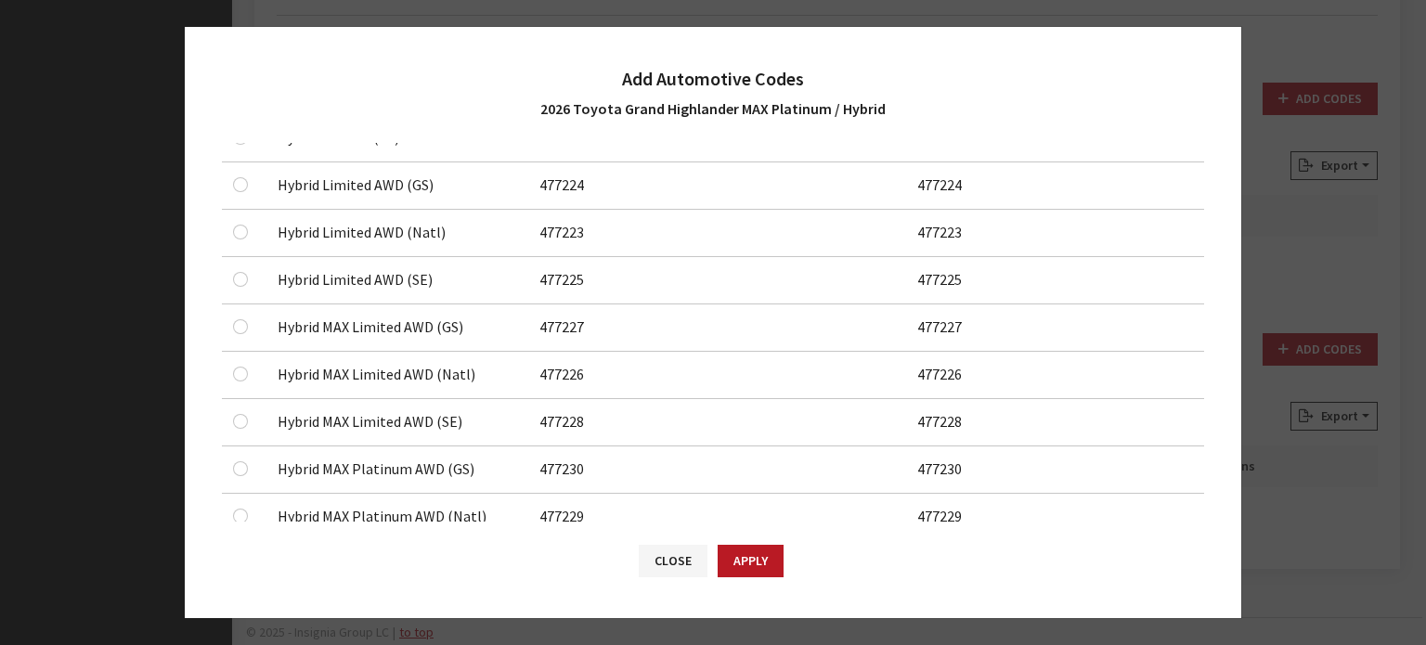
scroll to position [464, 0]
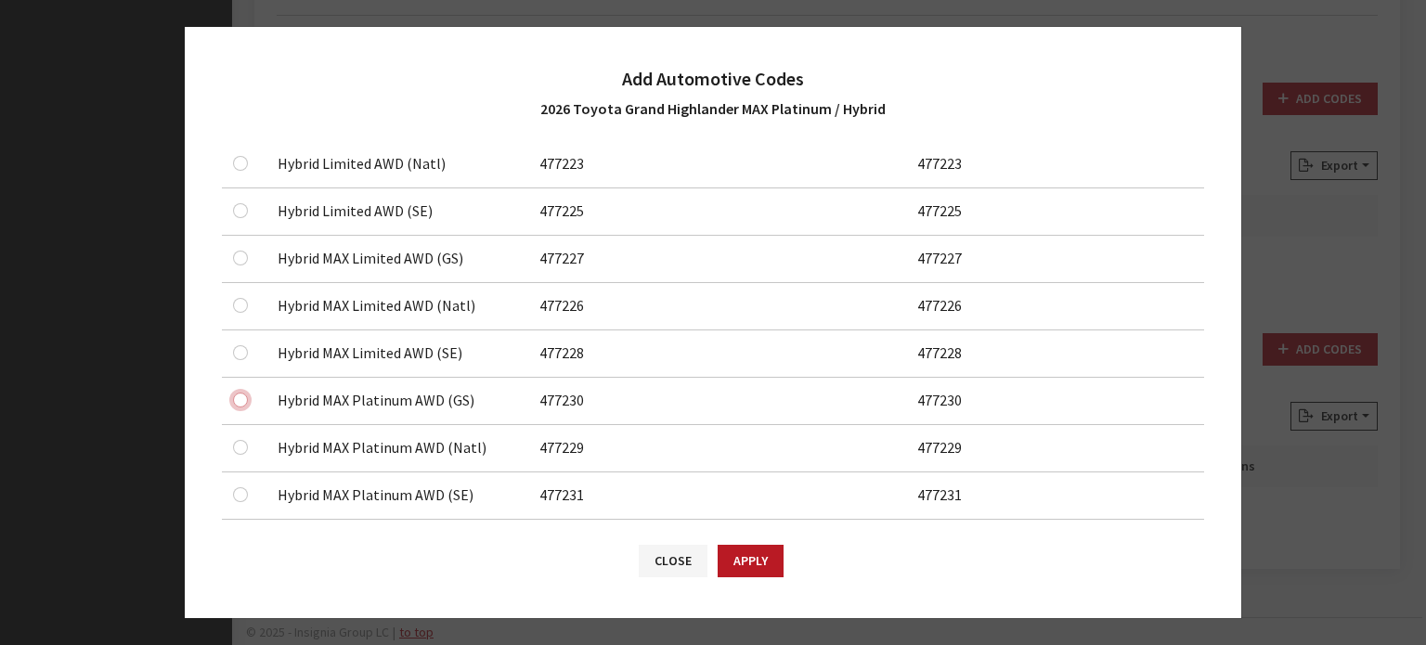
click at [244, 403] on input "checkbox" at bounding box center [240, 400] width 15 height 15
checkbox input "true"
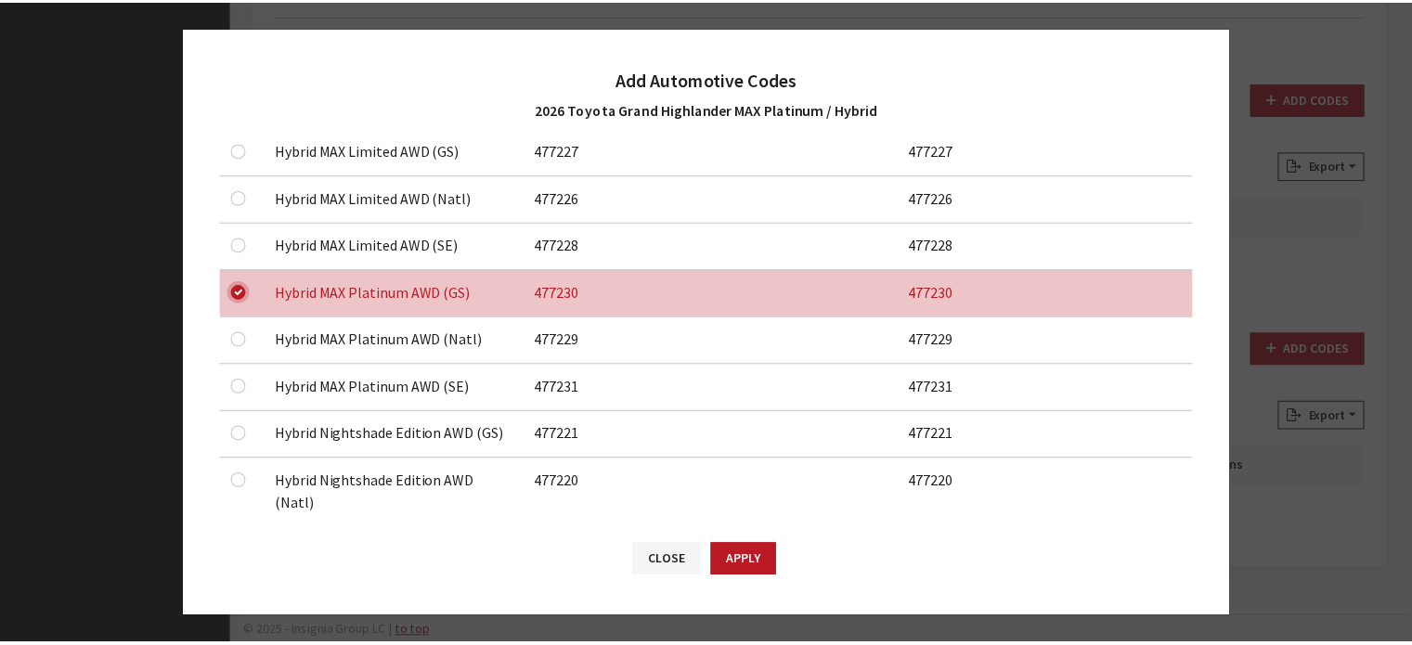
scroll to position [650, 0]
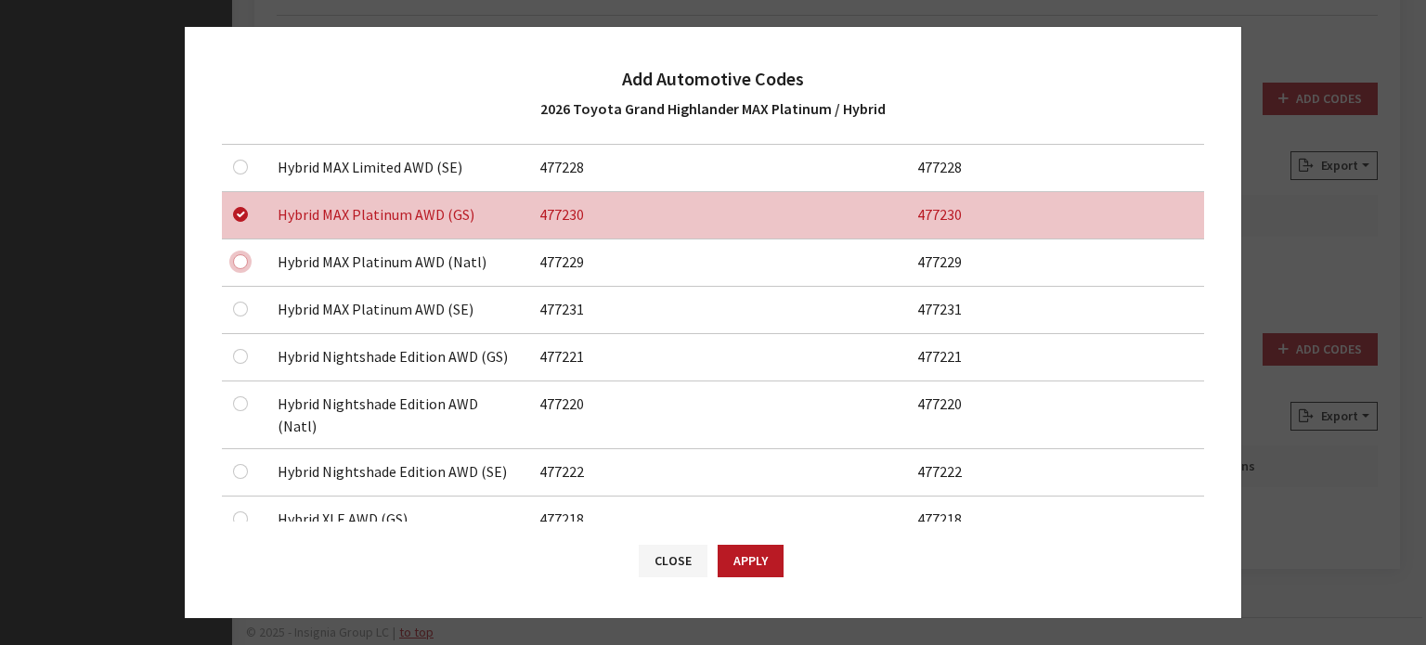
click at [244, 255] on input "checkbox" at bounding box center [240, 261] width 15 height 15
checkbox input "true"
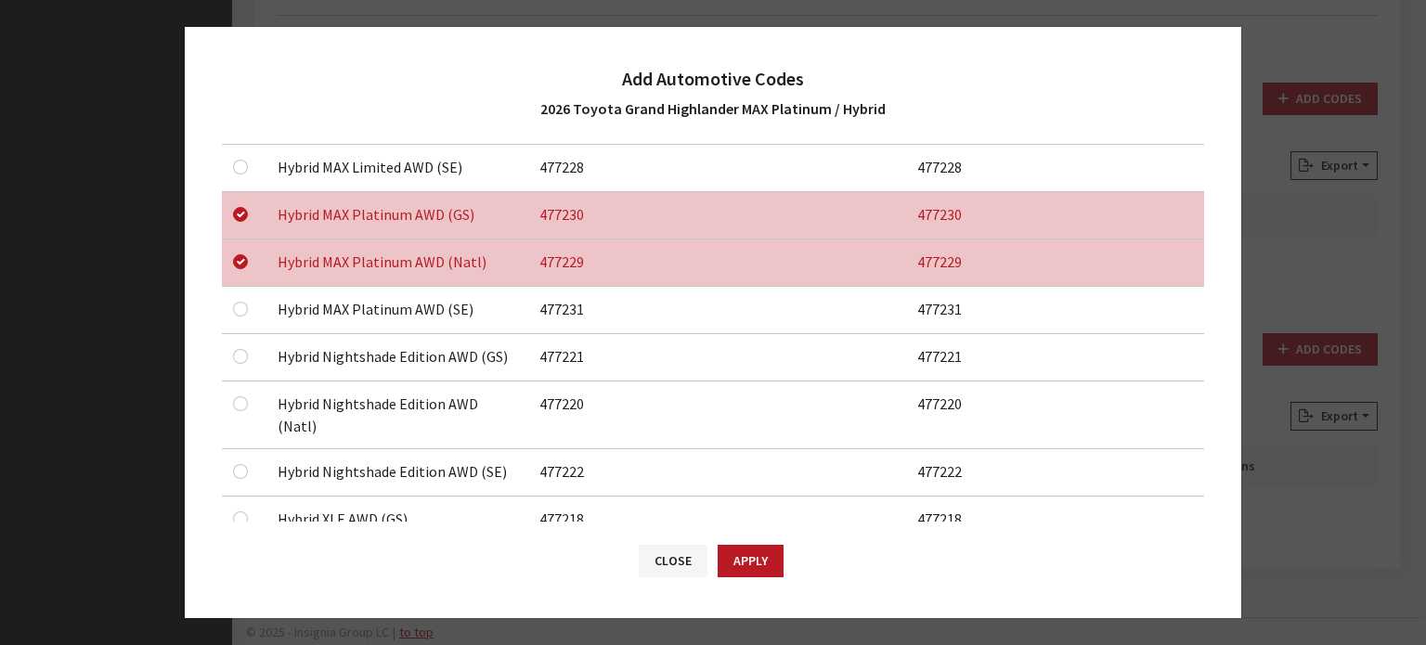
click at [244, 314] on div at bounding box center [244, 309] width 22 height 22
click at [244, 311] on input "checkbox" at bounding box center [240, 309] width 15 height 15
checkbox input "true"
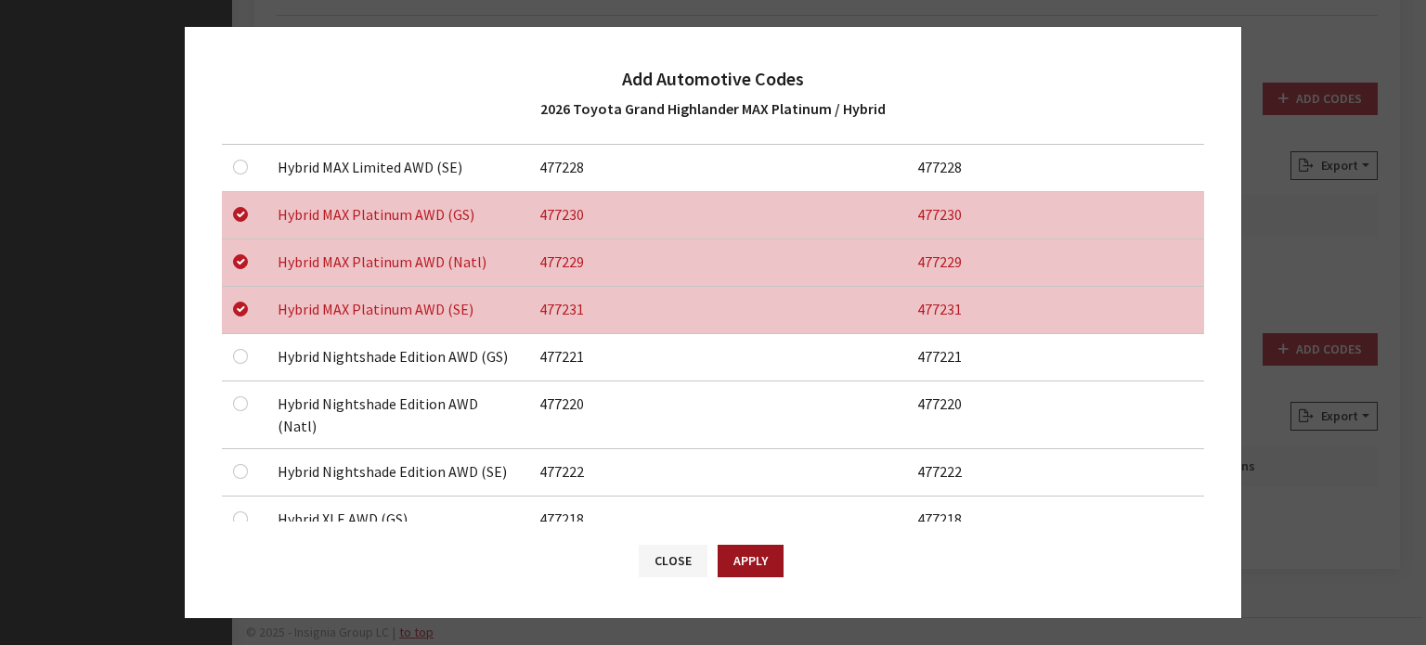
click at [764, 558] on button "Apply" at bounding box center [750, 561] width 66 height 32
checkbox input "false"
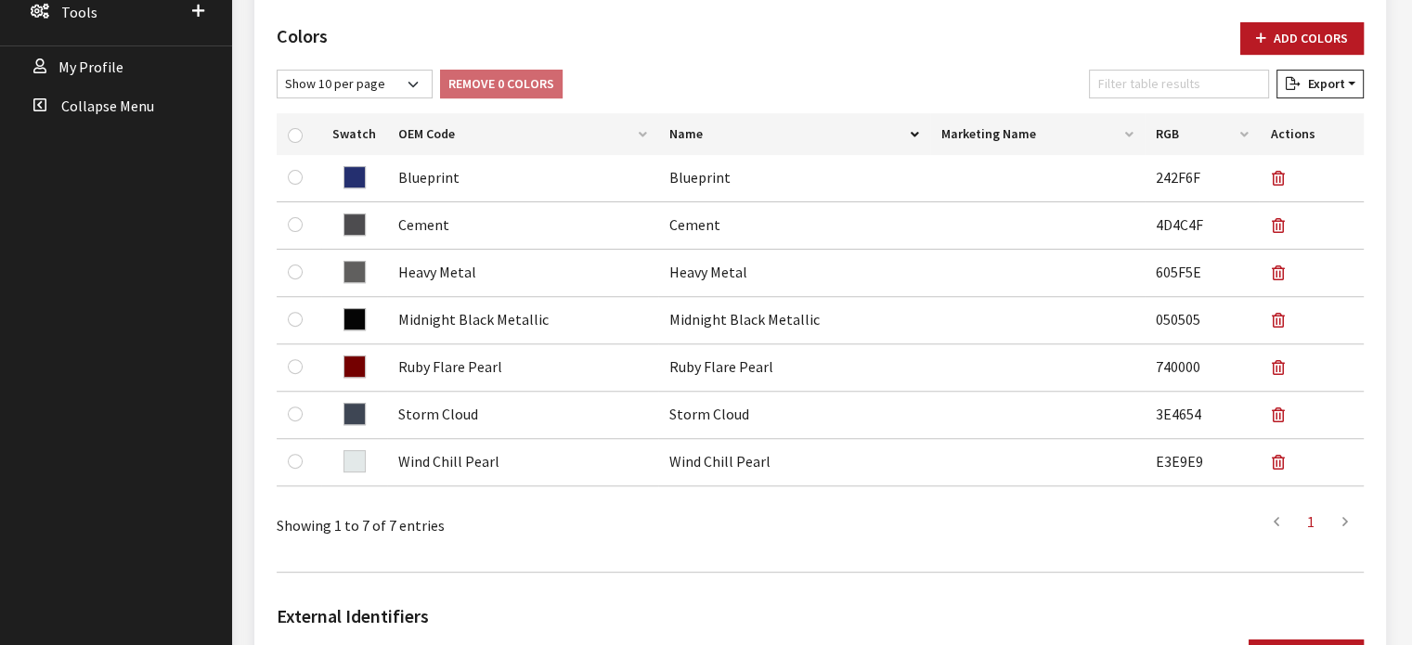
scroll to position [0, 0]
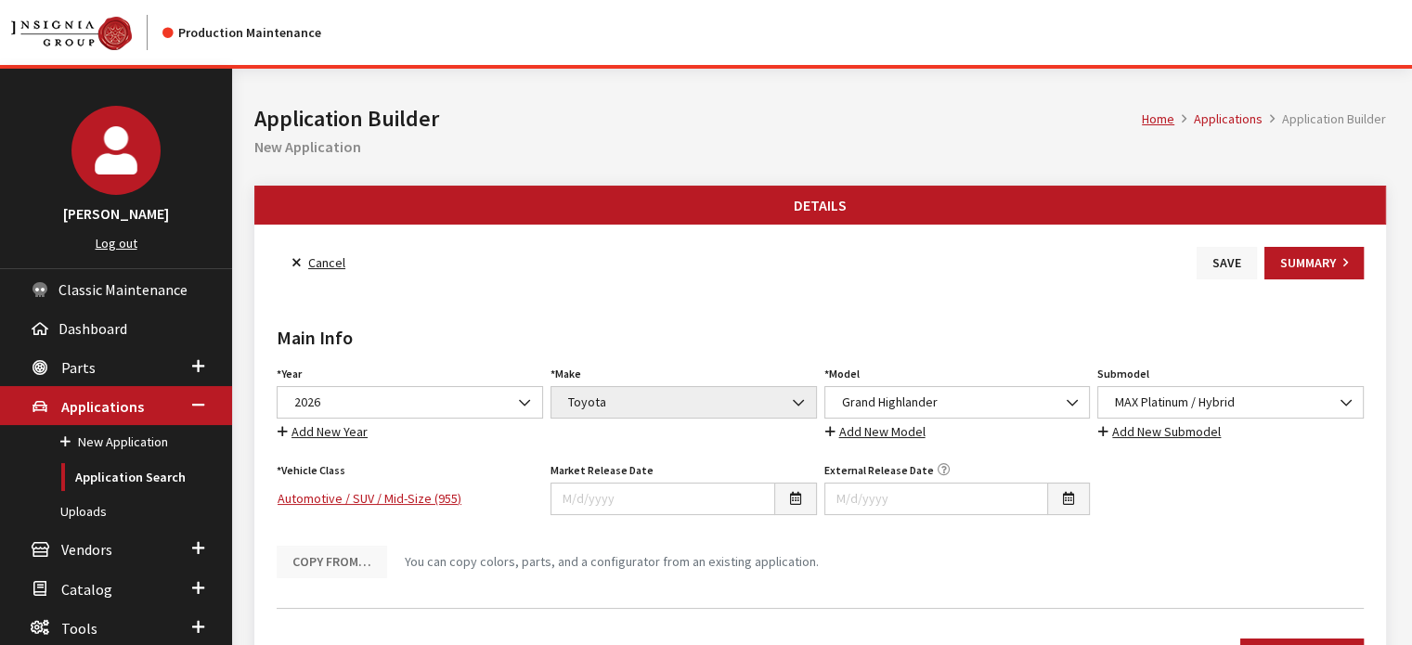
click at [1214, 269] on button "Save" at bounding box center [1226, 263] width 60 height 32
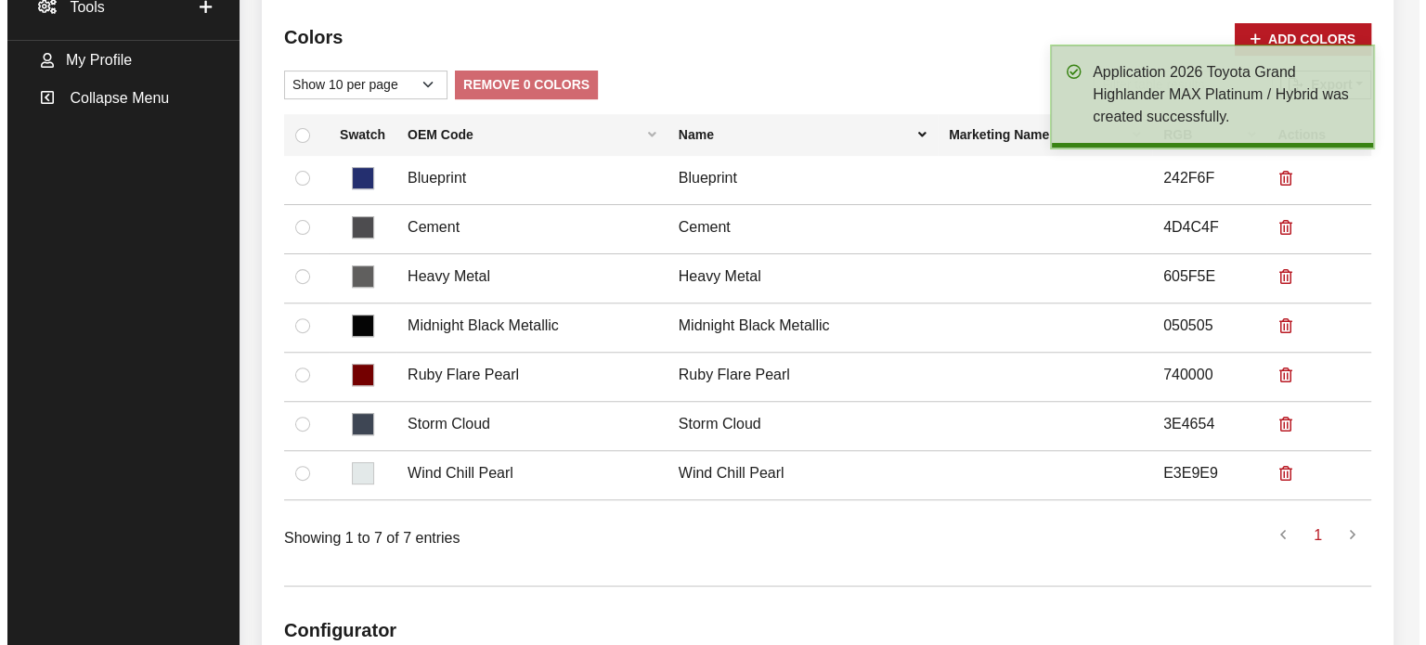
scroll to position [368, 0]
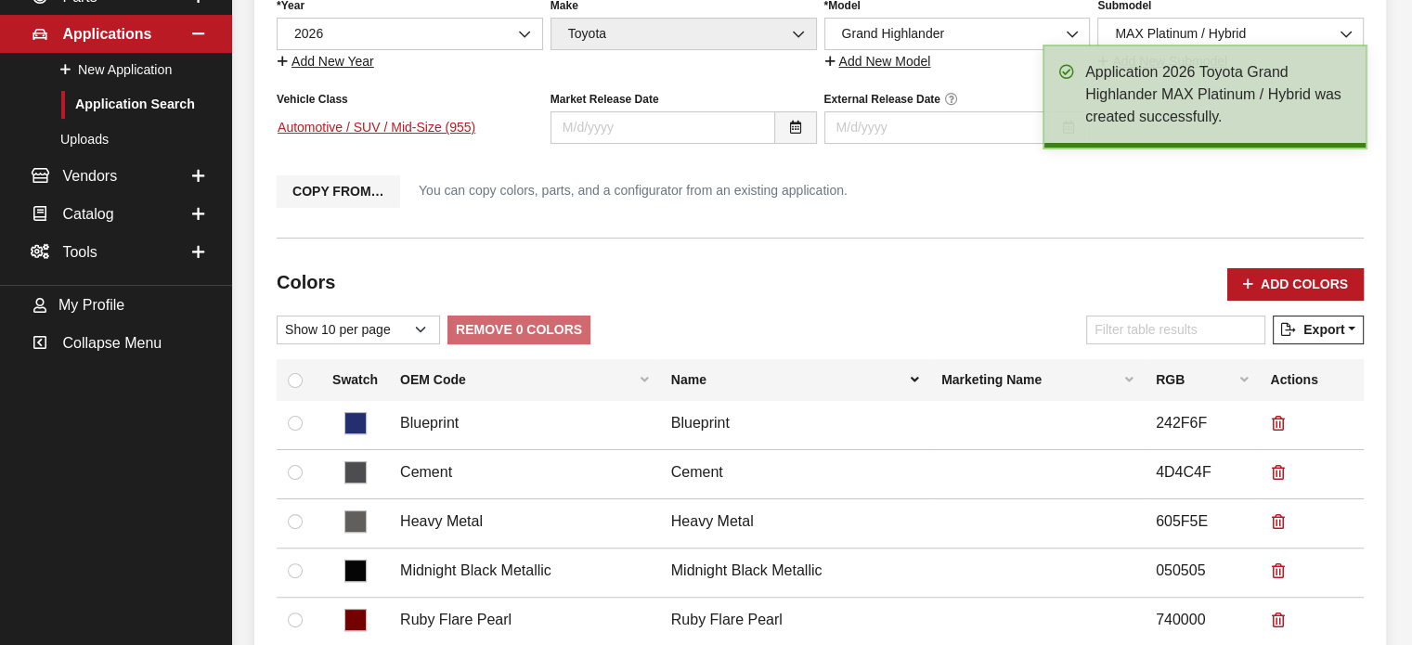
click at [334, 211] on div "Main Info Year Select Year 2026 2025 2024 2023 2022 2021 2020 2019 2018 2017 20…" at bounding box center [820, 67] width 1094 height 311
click at [339, 199] on button "Copy From…" at bounding box center [338, 191] width 123 height 32
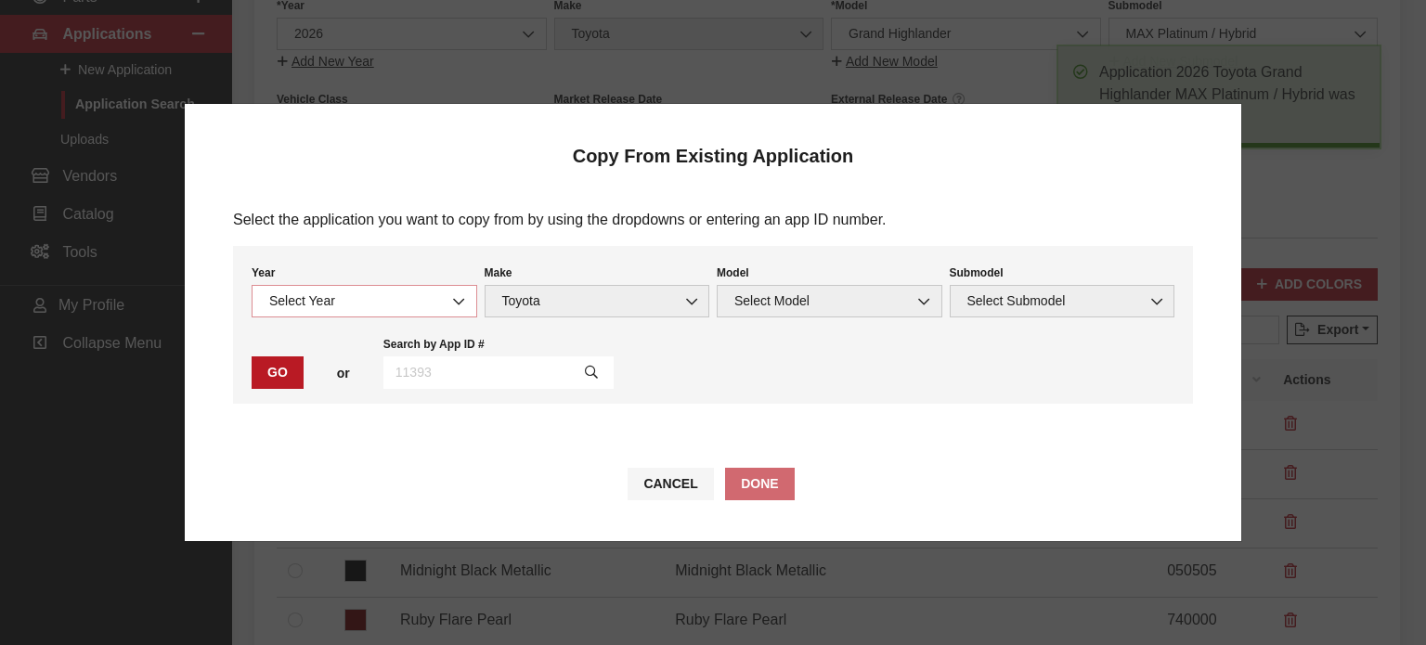
click at [295, 300] on span "Select Year" at bounding box center [364, 300] width 201 height 19
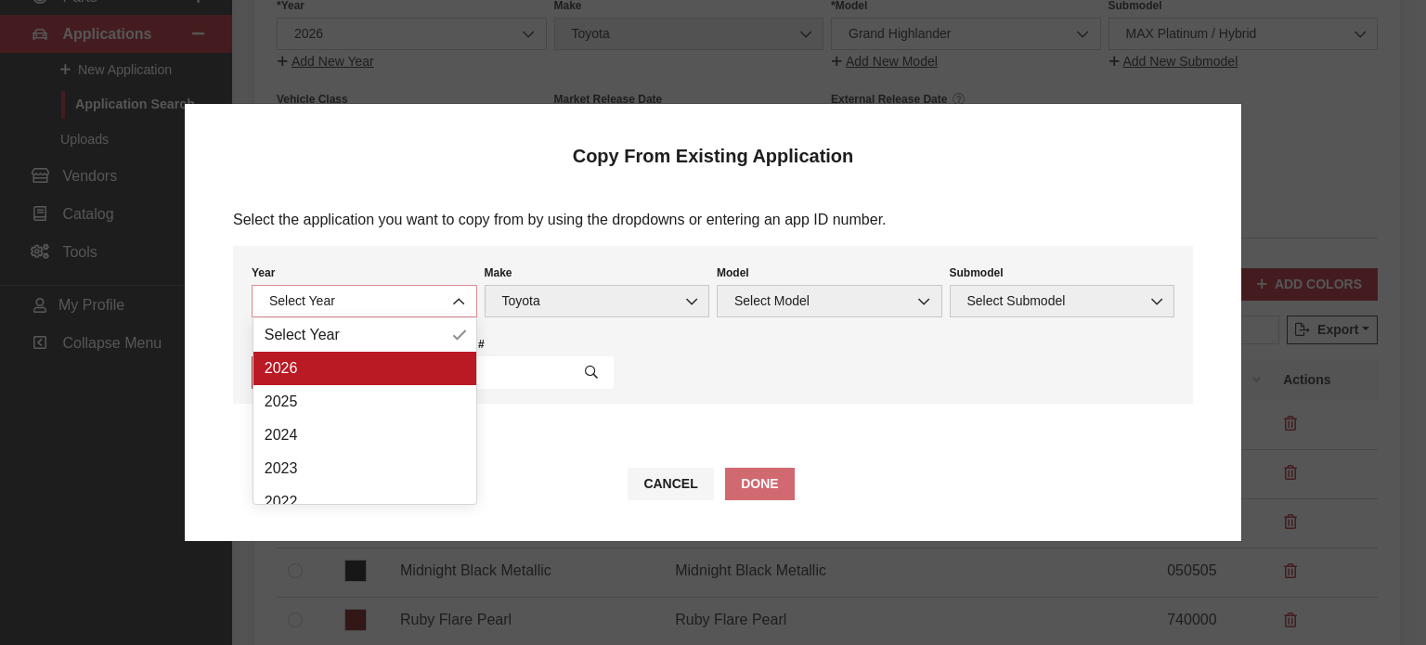
select select "44"
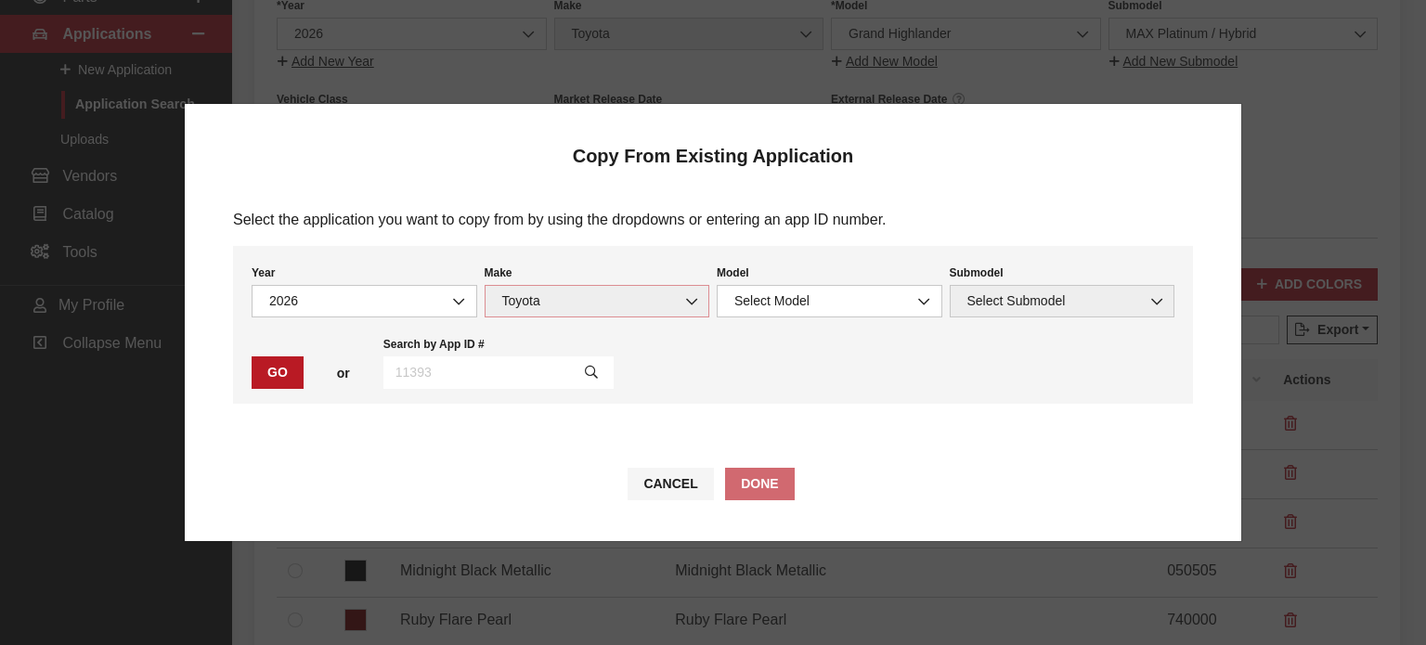
click at [620, 289] on span "Toyota" at bounding box center [598, 301] width 226 height 32
click at [831, 296] on span "Select Model" at bounding box center [829, 300] width 201 height 19
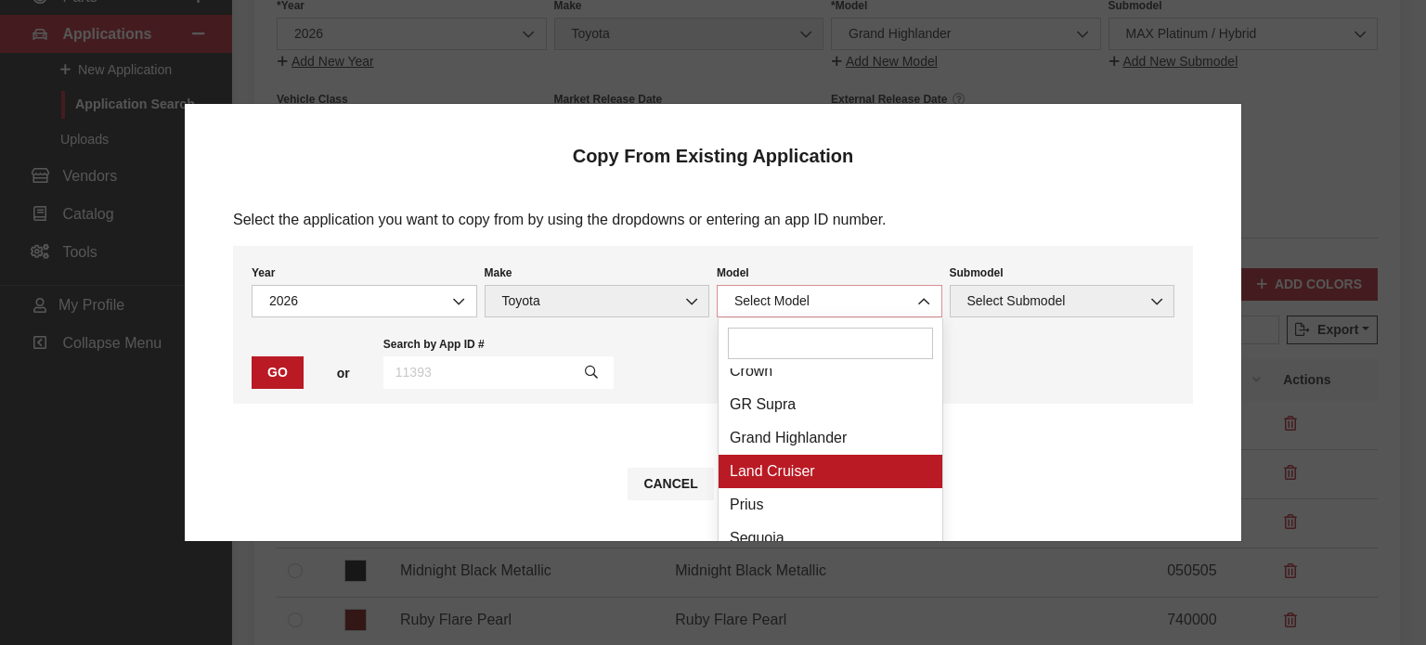
scroll to position [215, 0]
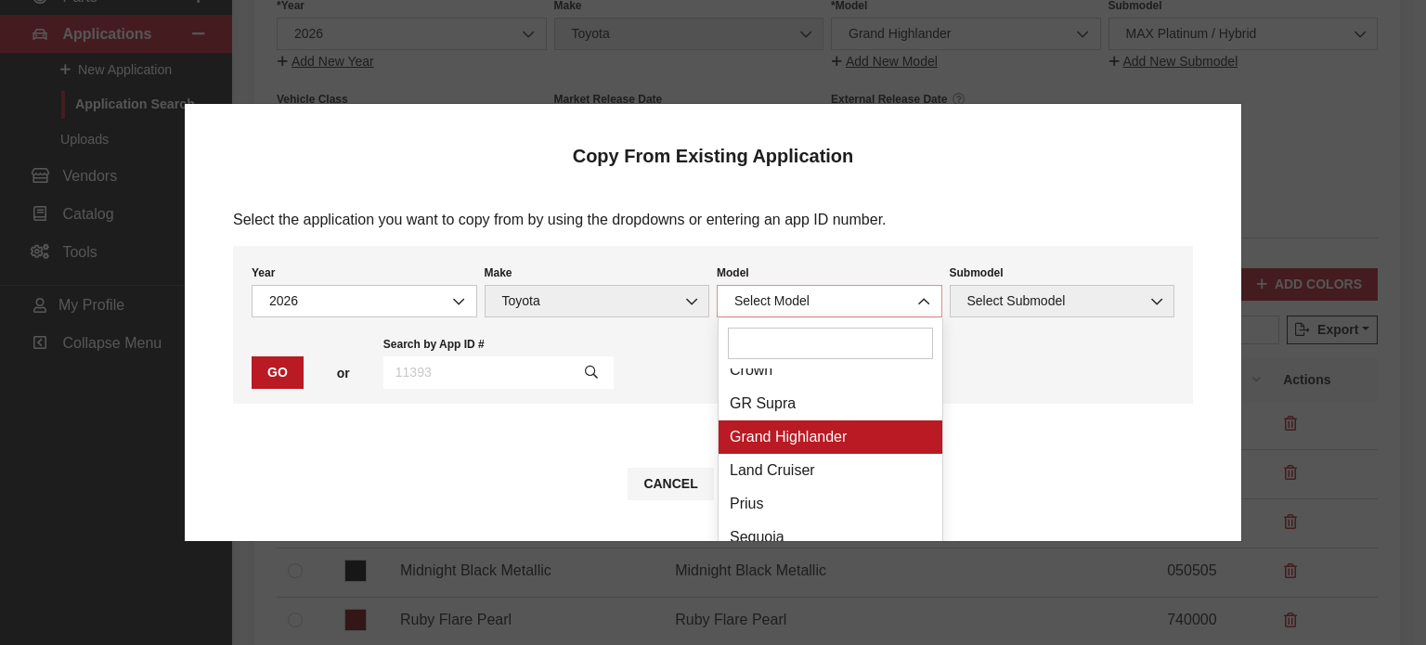
select select "1339"
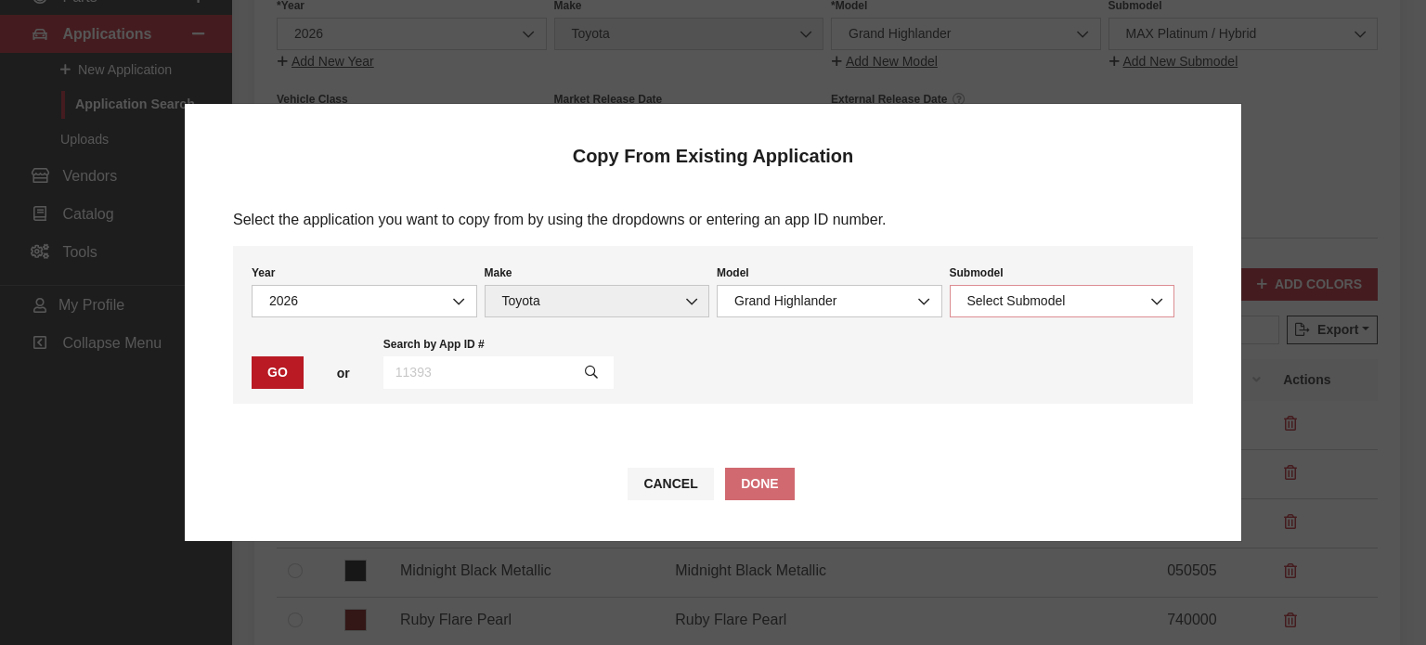
click at [989, 312] on span "Select Submodel" at bounding box center [1063, 301] width 226 height 32
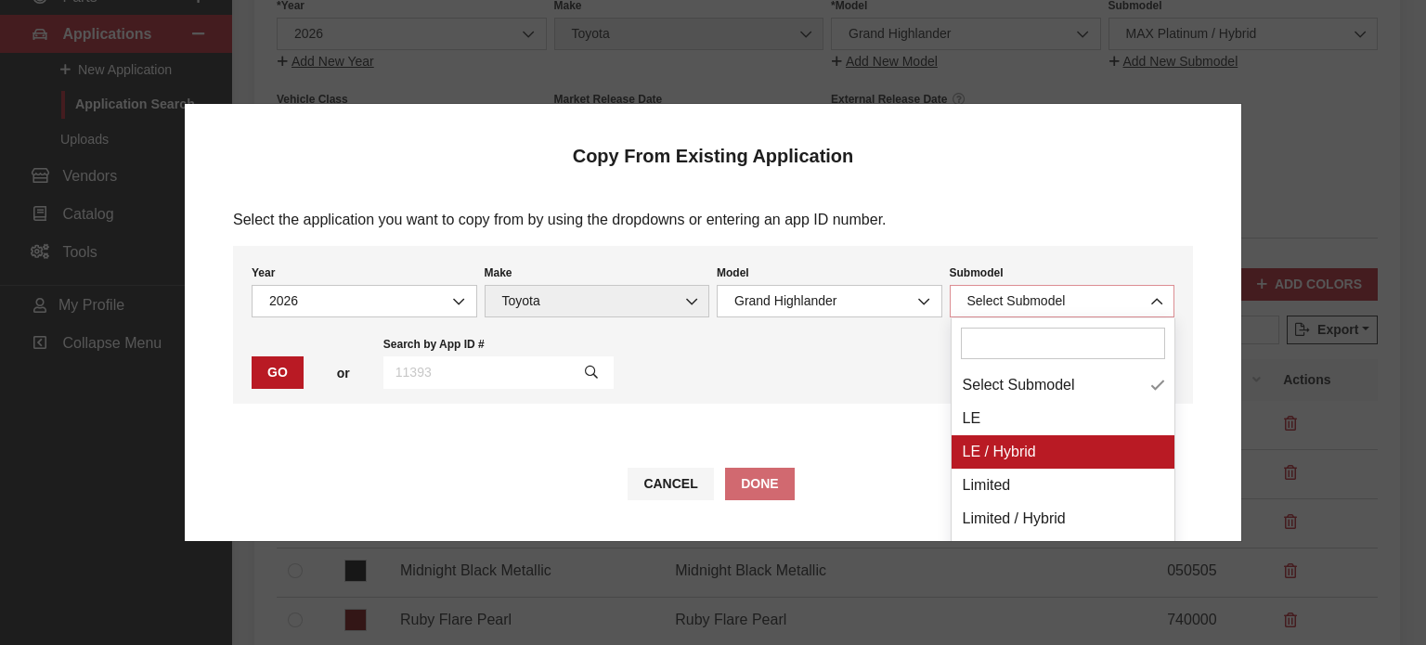
select select "3251"
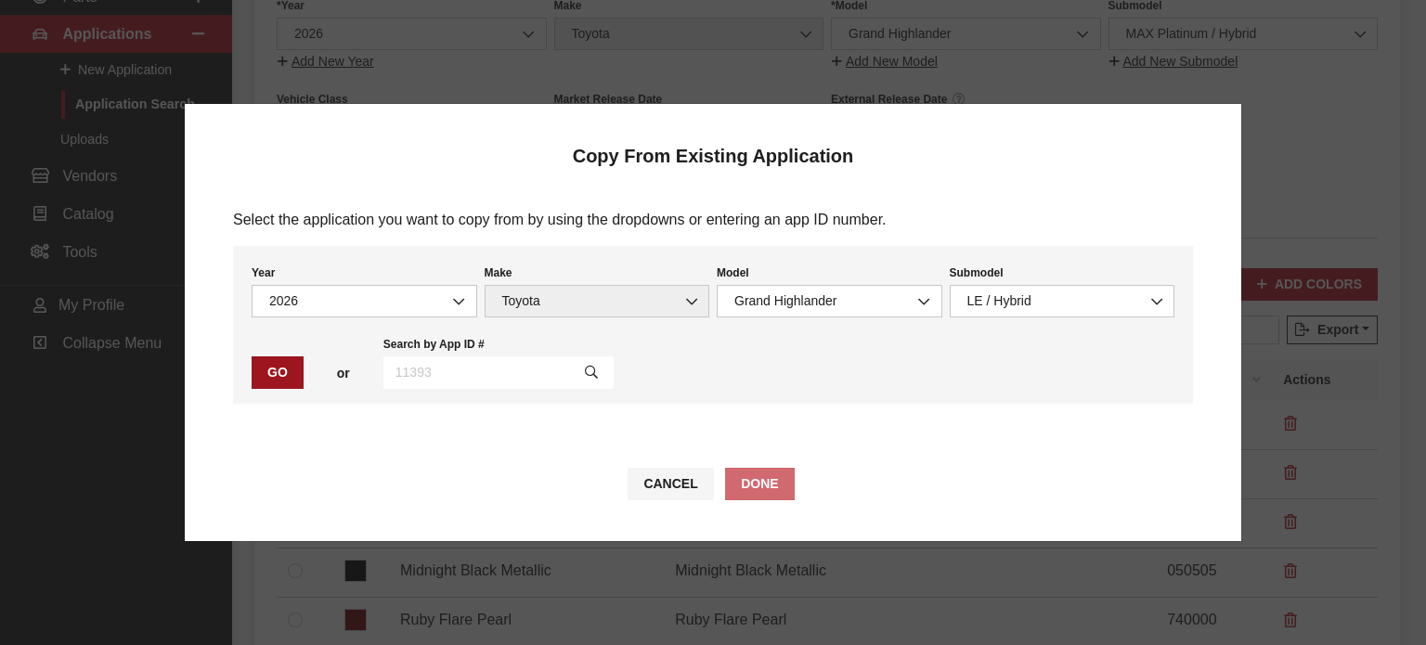
click at [262, 361] on button "Go" at bounding box center [278, 372] width 52 height 32
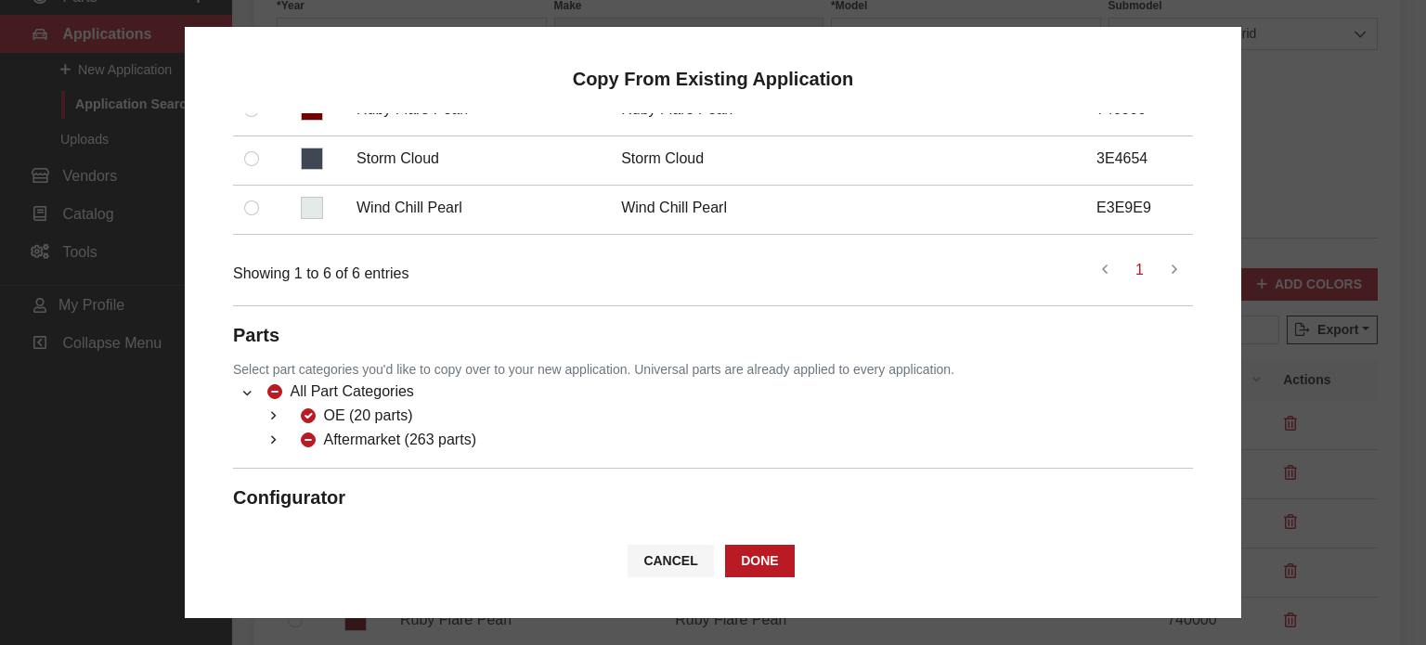
scroll to position [586, 0]
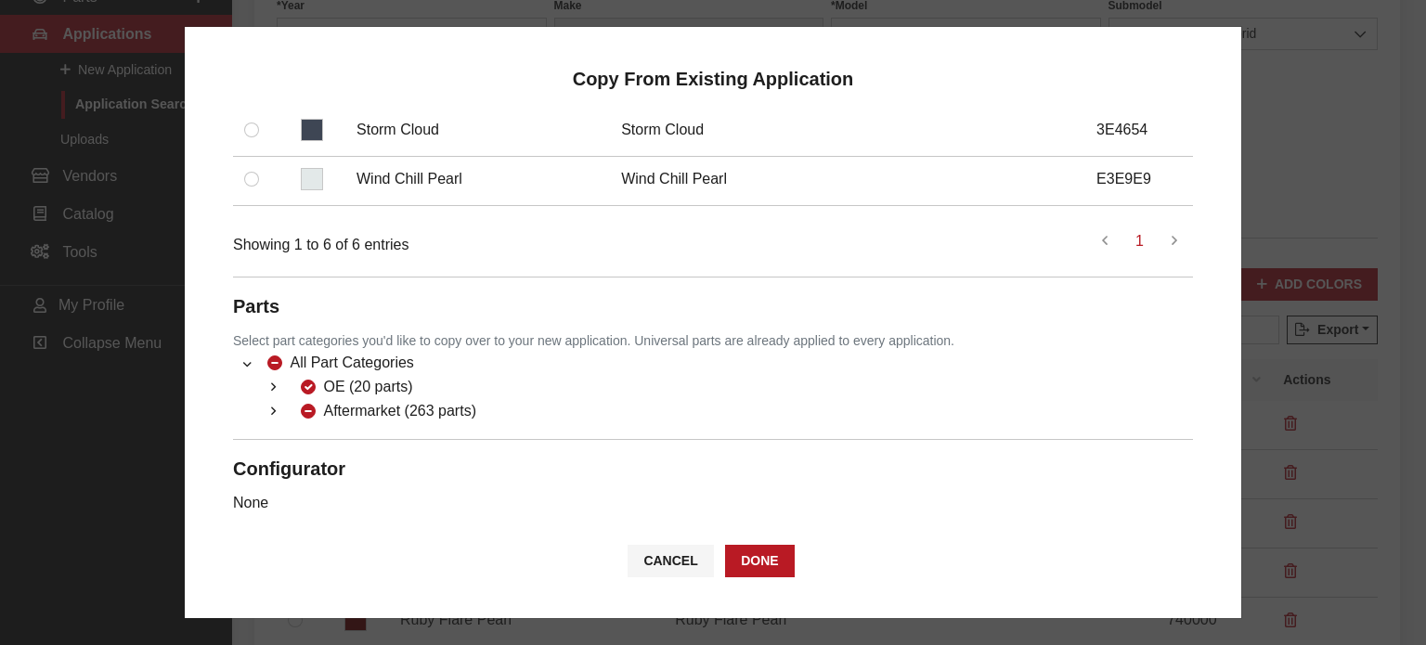
click at [288, 401] on button "button" at bounding box center [273, 411] width 36 height 21
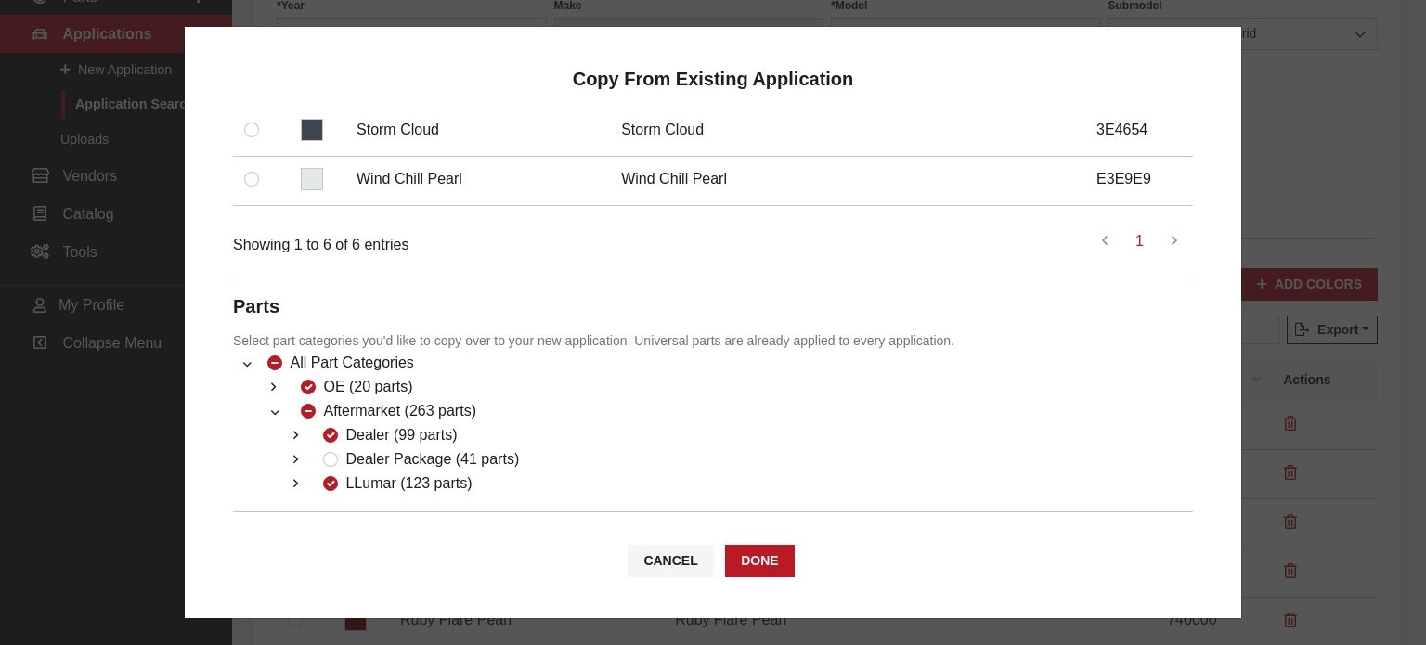
click at [317, 450] on div "Dealer Package (41 parts)" at bounding box center [417, 459] width 201 height 22
click at [323, 452] on input "Dealer Package (41 parts)" at bounding box center [330, 459] width 15 height 15
checkbox input "true"
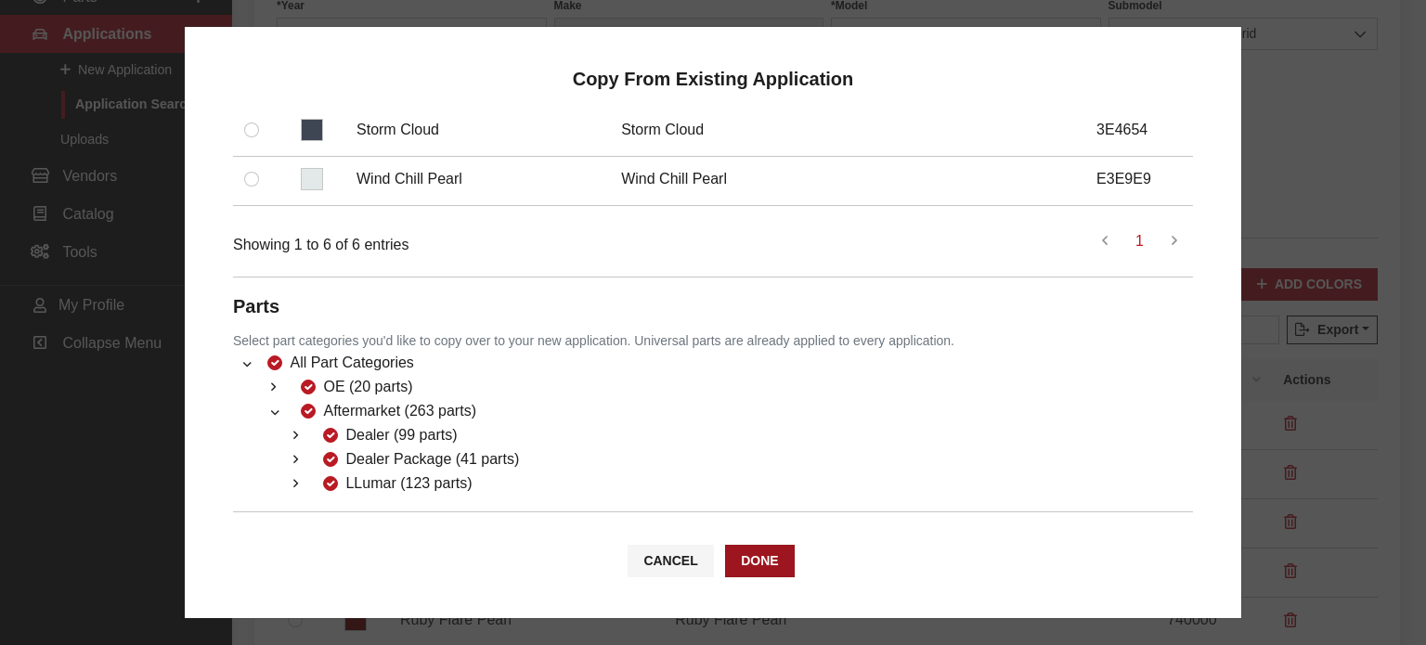
click at [734, 556] on button "Done" at bounding box center [759, 561] width 69 height 32
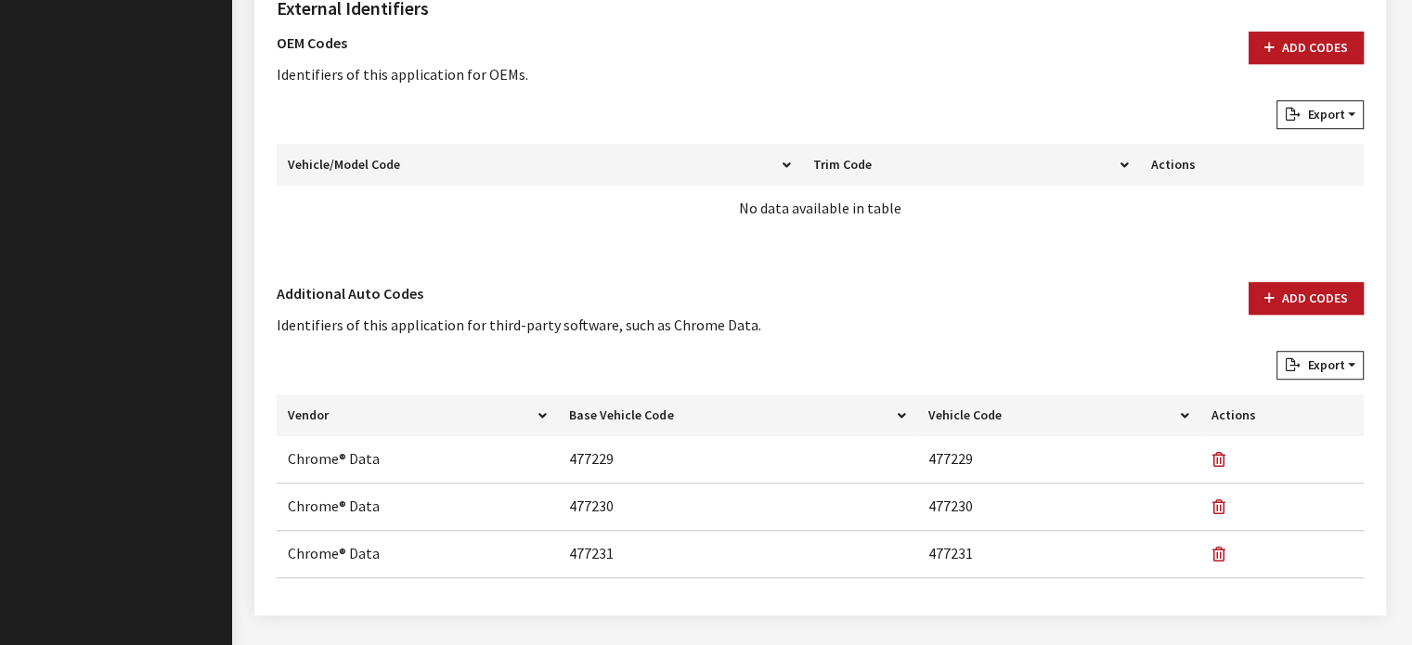
scroll to position [1110, 0]
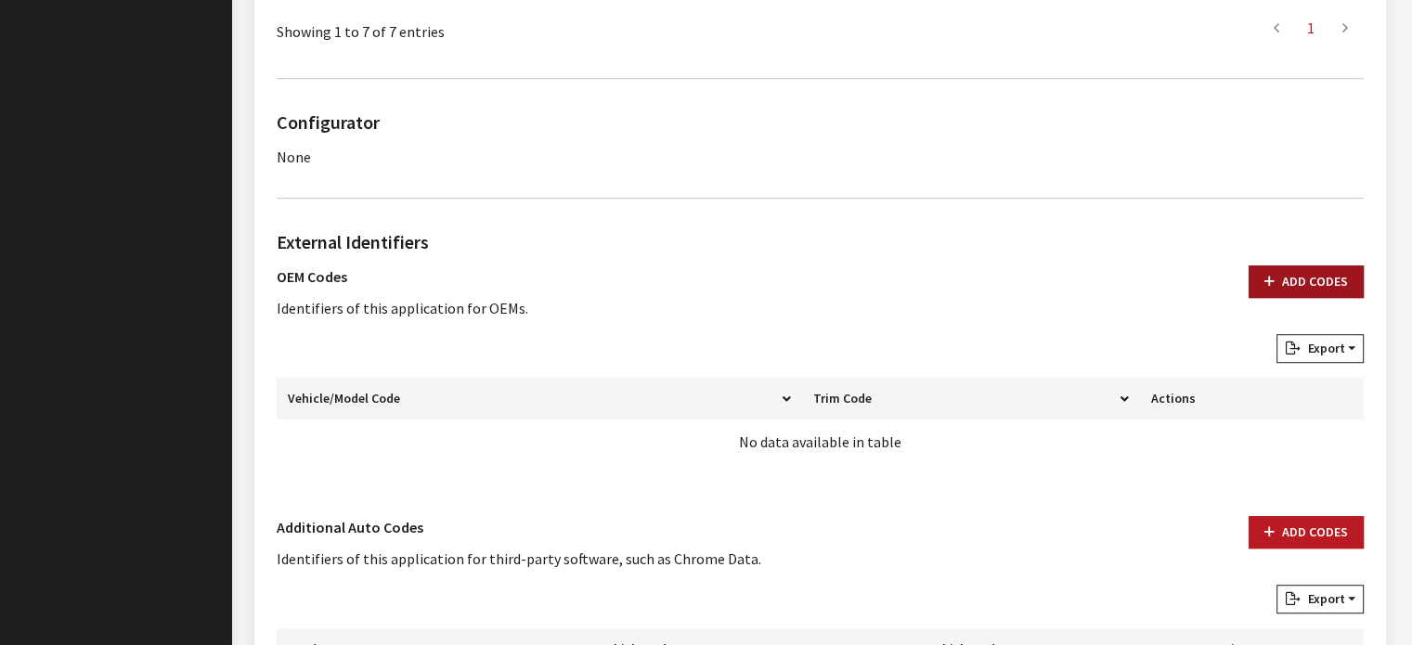
drag, startPoint x: 1320, startPoint y: 278, endPoint x: 705, endPoint y: 381, distance: 623.2
click at [1319, 278] on button "Add Codes" at bounding box center [1305, 281] width 115 height 32
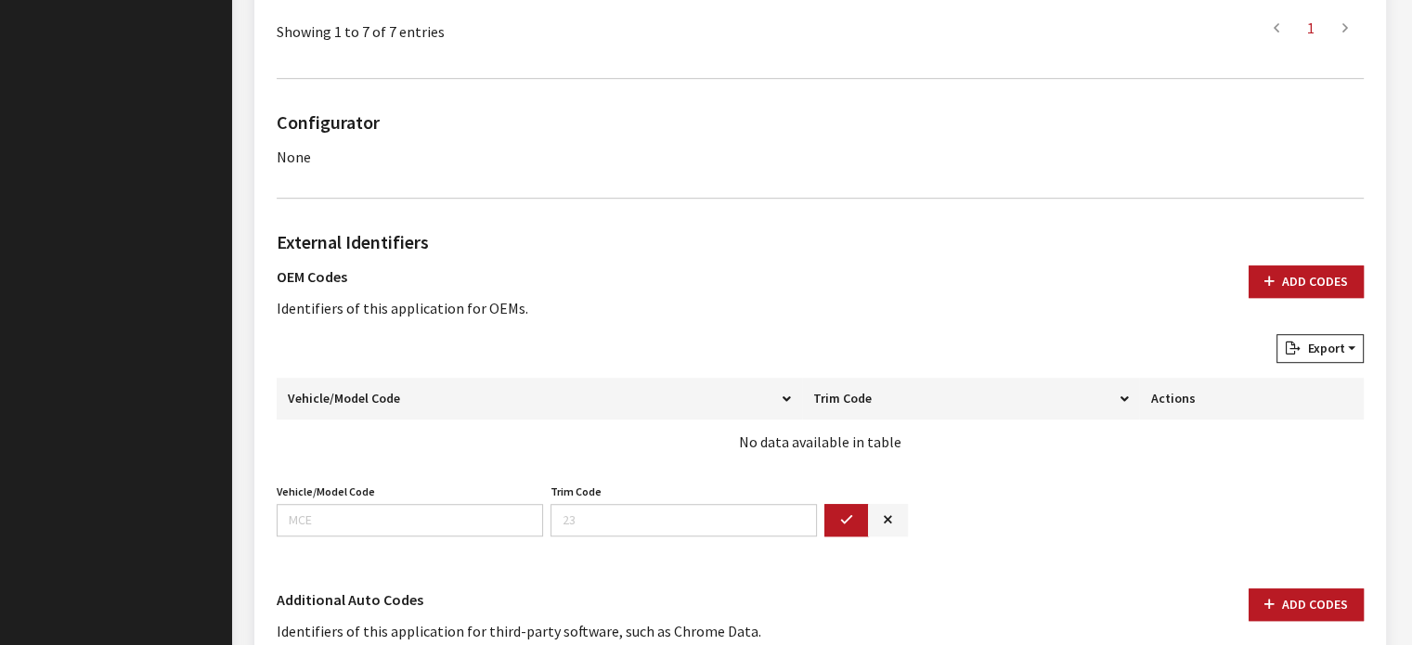
click at [453, 488] on div "Vehicle/Model Code Vehicle/Model Code is required." at bounding box center [410, 508] width 274 height 58
click at [448, 497] on div "Vehicle/Model Code Vehicle/Model Code is required." at bounding box center [410, 508] width 274 height 58
click at [446, 522] on input "Vehicle/Model Code" at bounding box center [410, 520] width 266 height 32
type input "3"
type input "6732"
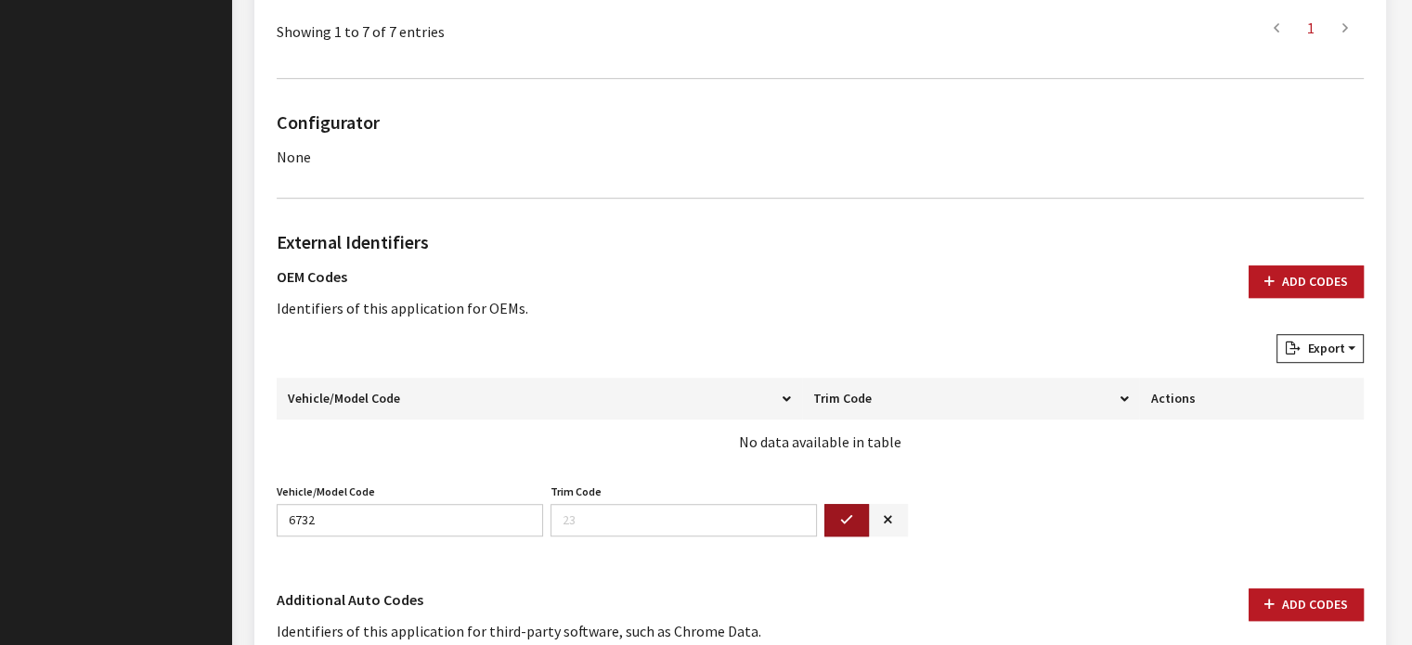
drag, startPoint x: 833, startPoint y: 514, endPoint x: 805, endPoint y: 514, distance: 28.8
click at [832, 514] on button "button" at bounding box center [846, 520] width 45 height 32
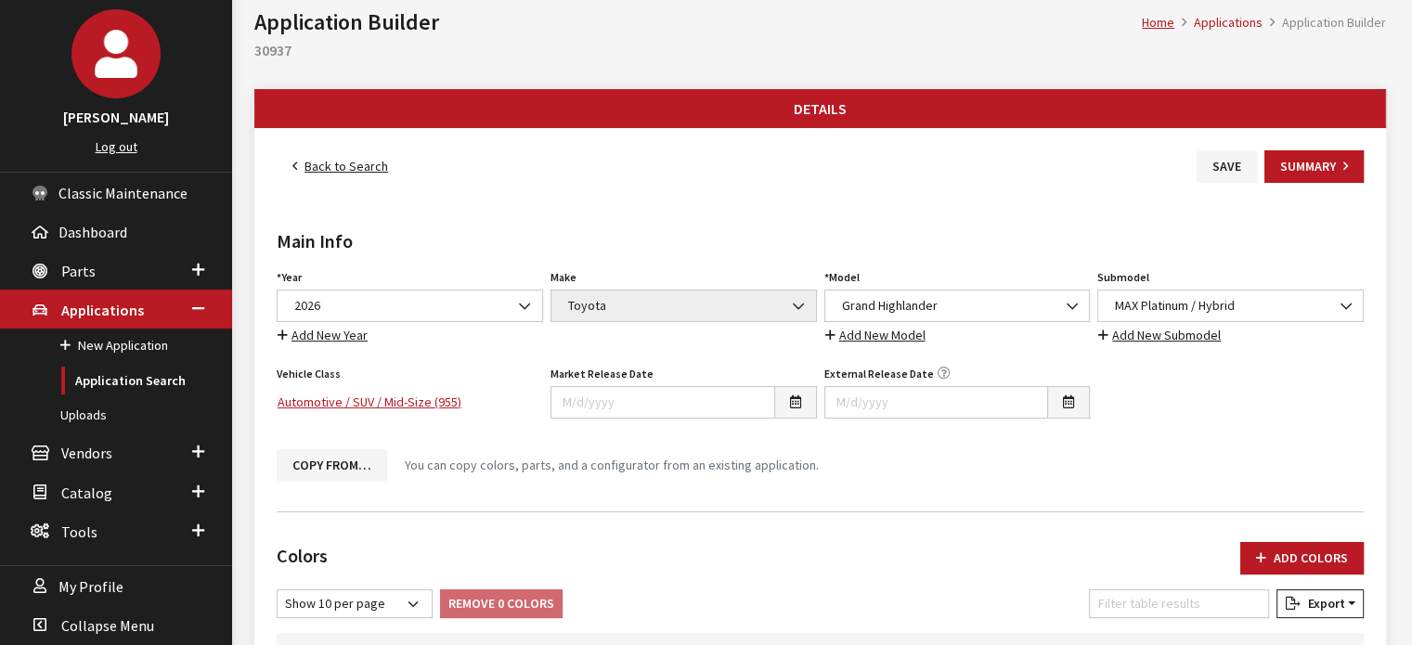
scroll to position [89, 0]
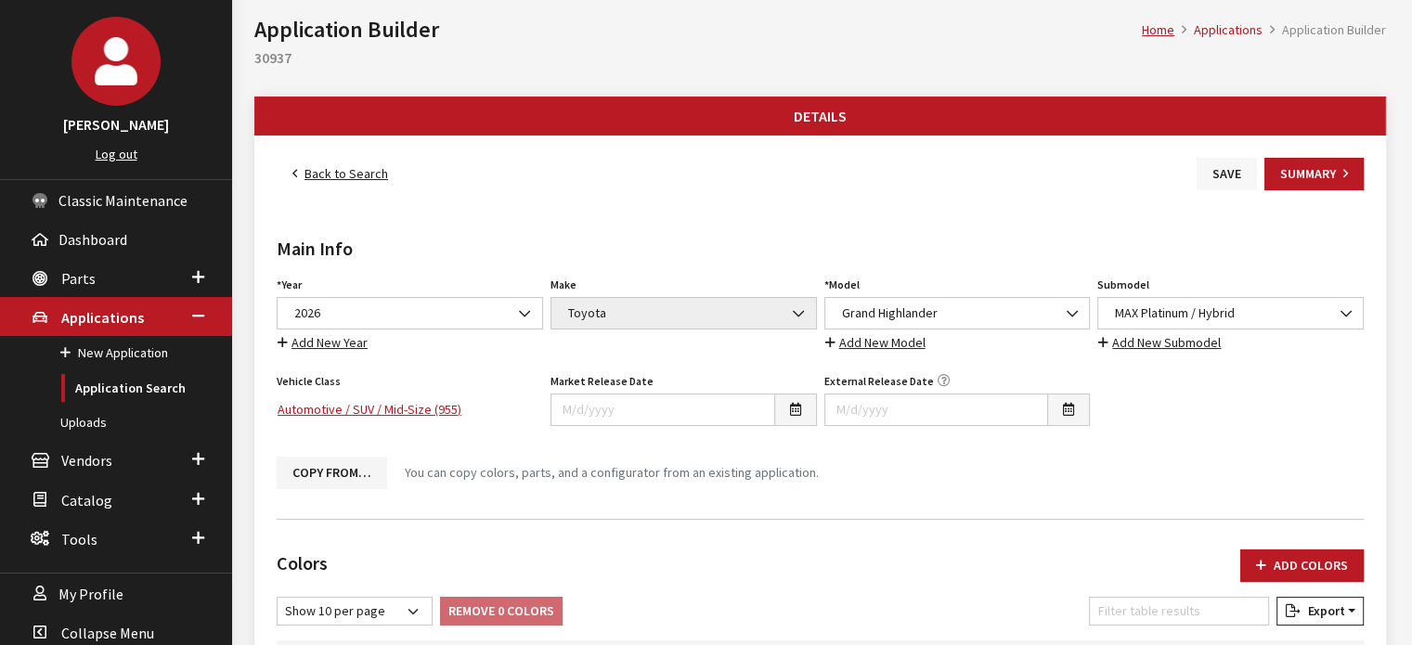
click at [1201, 169] on button "Save" at bounding box center [1226, 174] width 60 height 32
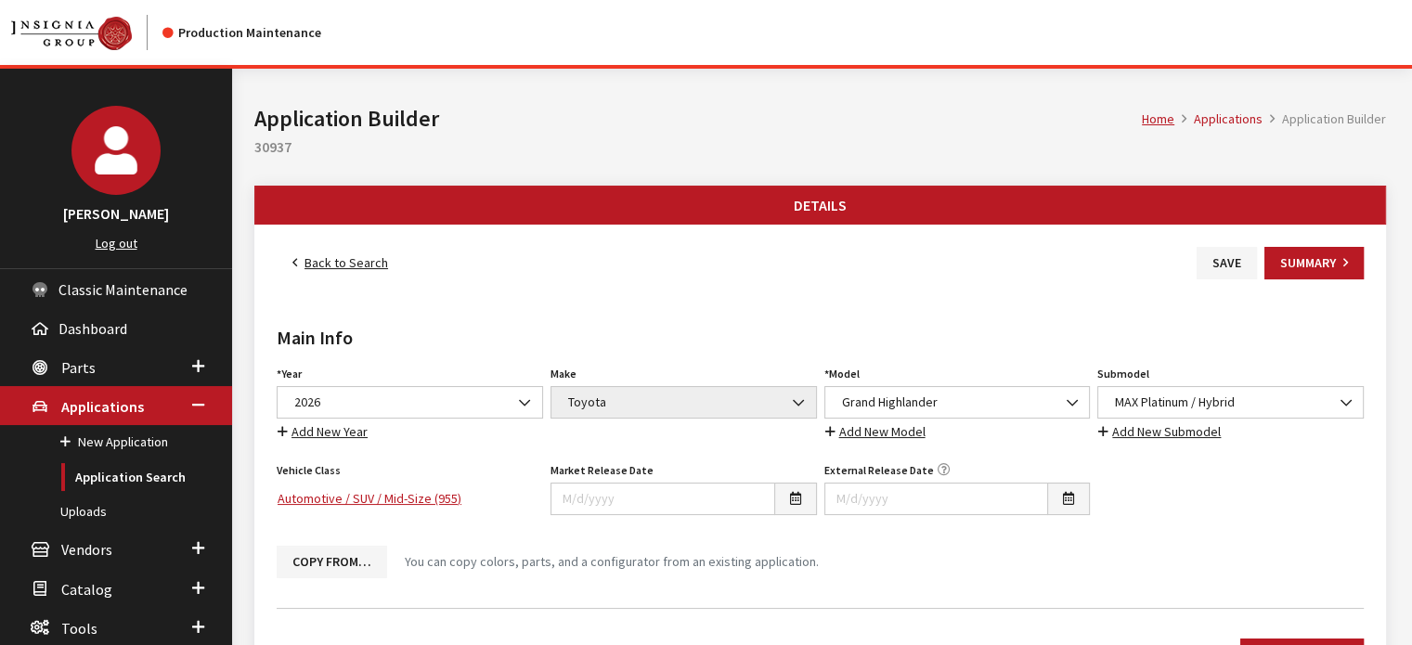
click at [355, 263] on link "Back to Search" at bounding box center [340, 263] width 127 height 32
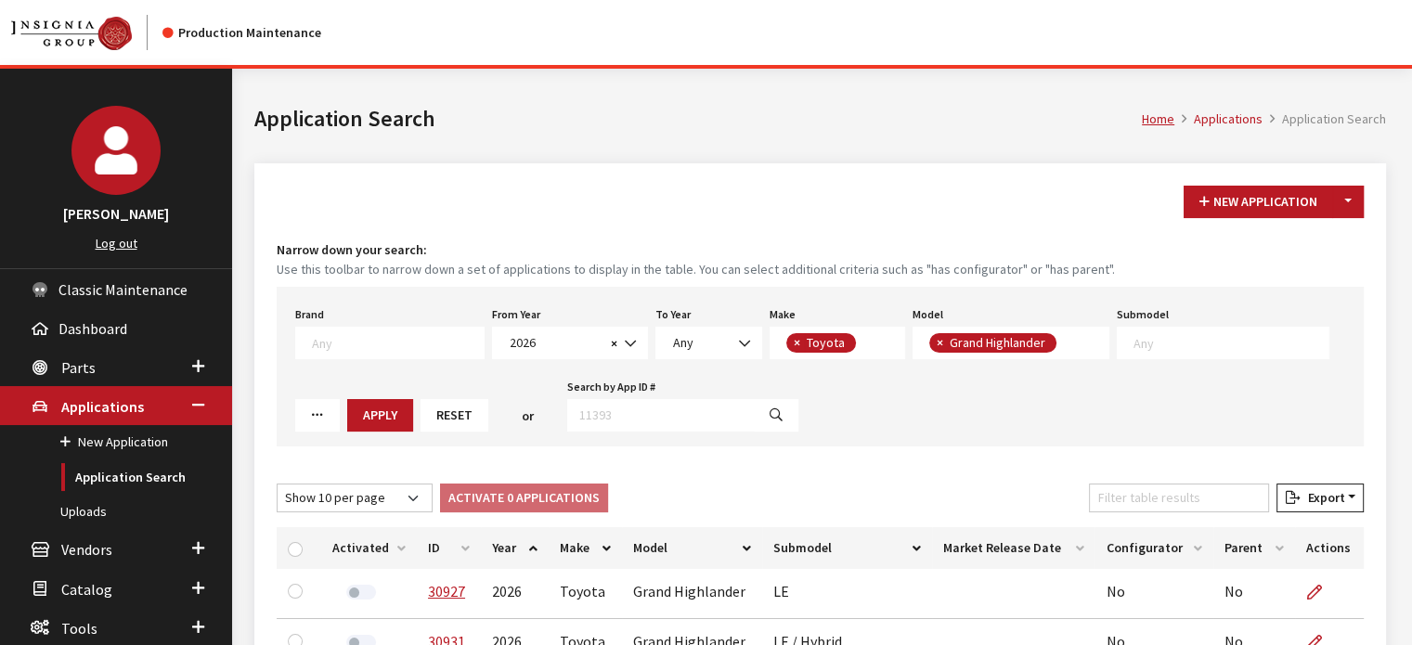
scroll to position [81, 0]
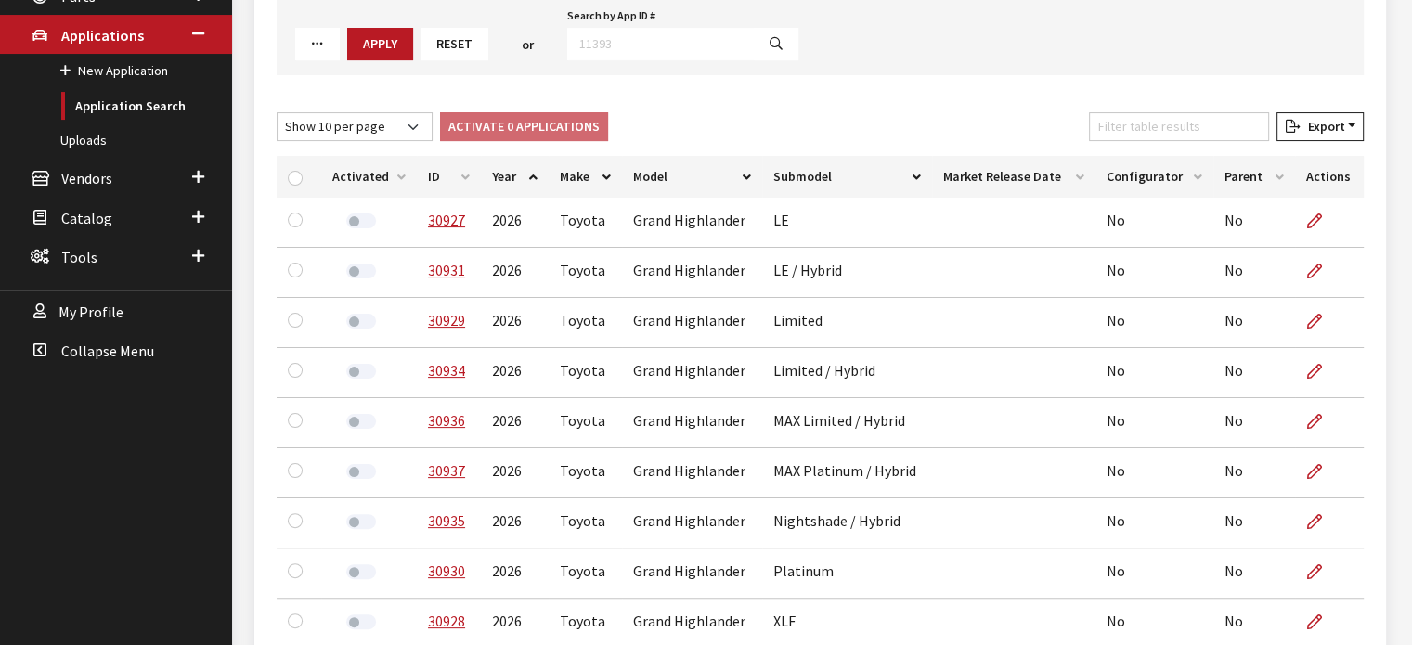
click at [447, 181] on th "ID" at bounding box center [449, 177] width 64 height 42
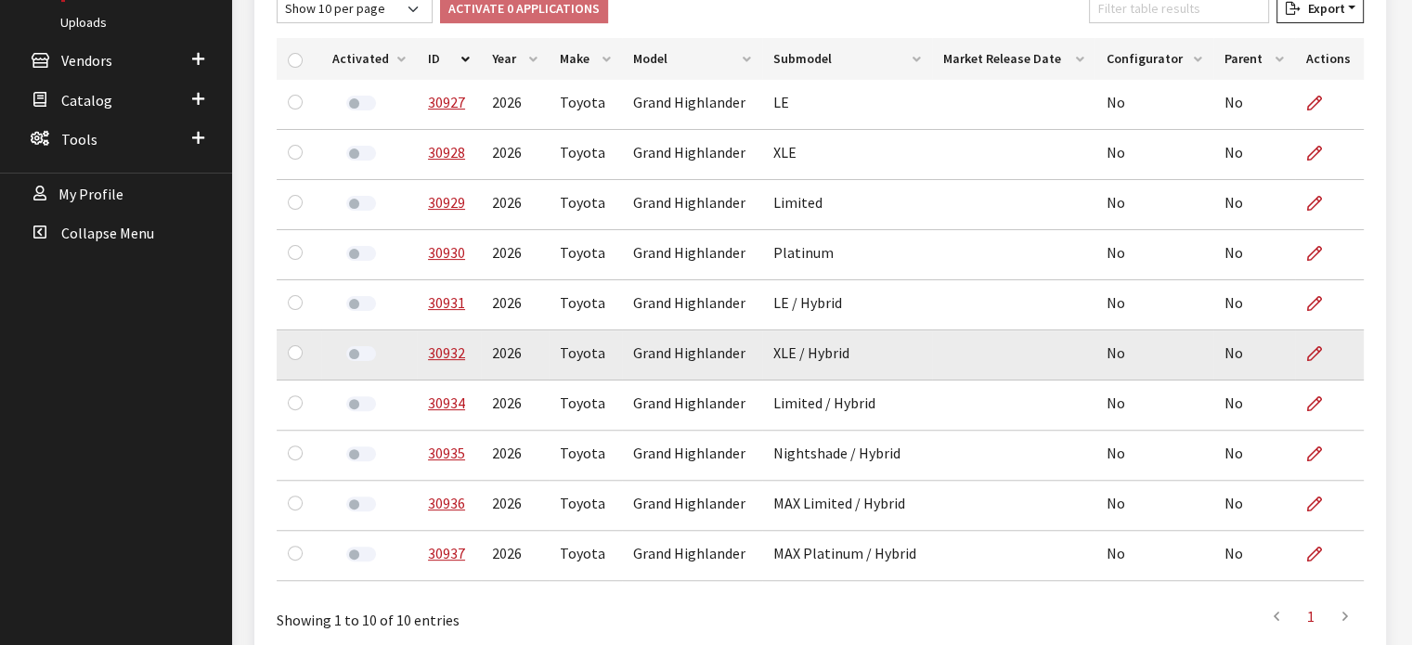
scroll to position [581, 0]
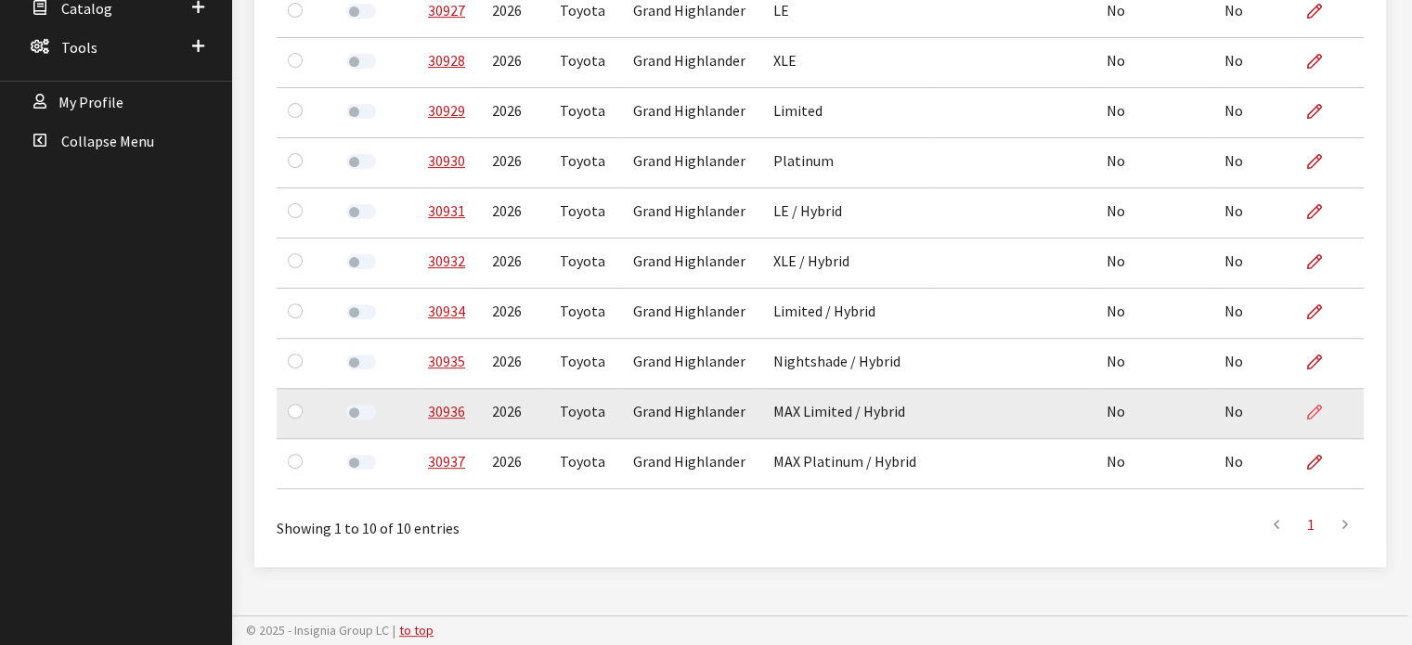
click at [1307, 407] on icon at bounding box center [1314, 413] width 15 height 15
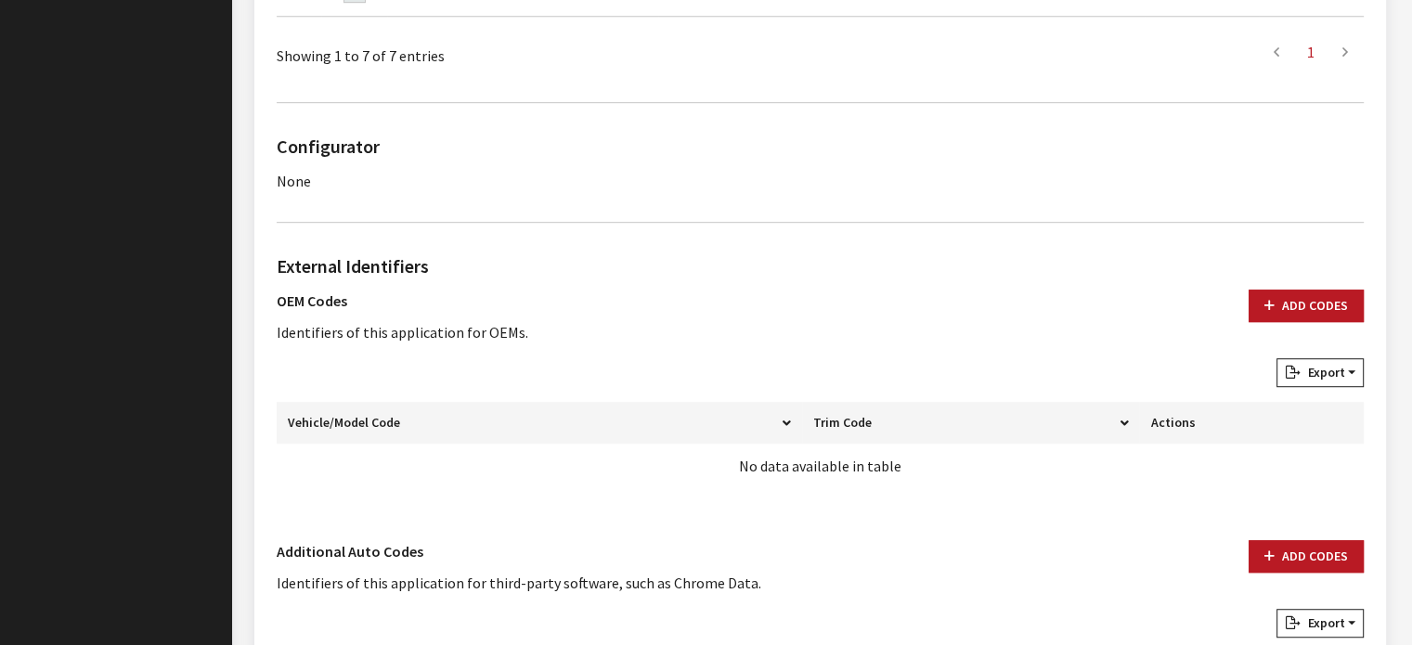
scroll to position [1114, 0]
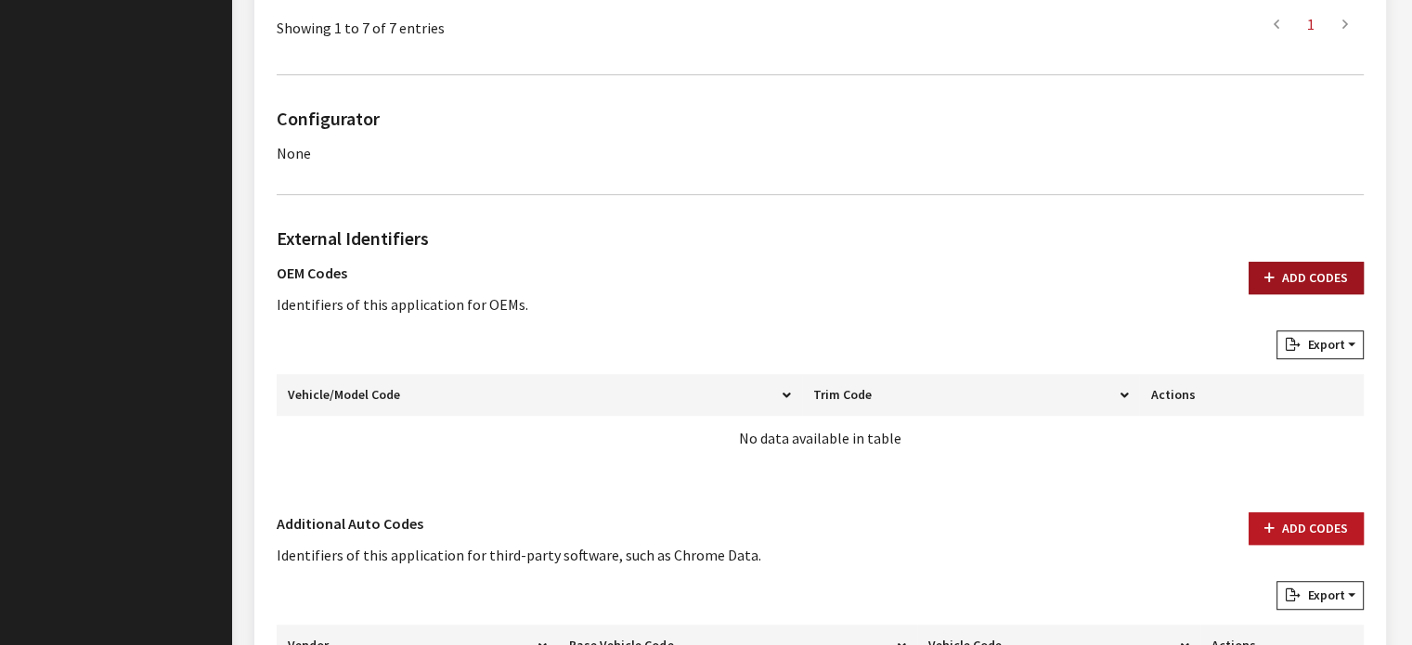
click at [1340, 279] on button "Add Codes" at bounding box center [1305, 278] width 115 height 32
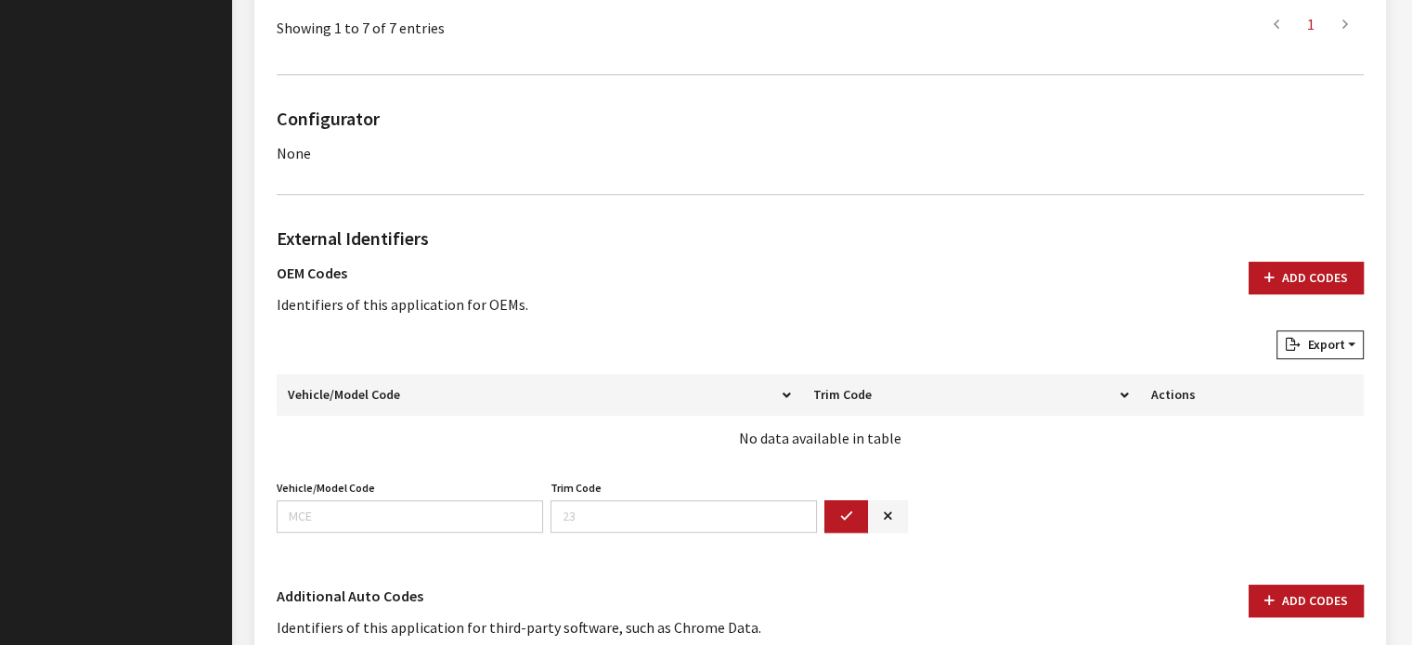
drag, startPoint x: 454, startPoint y: 485, endPoint x: 459, endPoint y: 498, distance: 15.0
click at [453, 485] on div "Vehicle/Model Code Vehicle/Model Code is required." at bounding box center [410, 504] width 274 height 58
click at [462, 508] on input "Vehicle/Model Code" at bounding box center [410, 516] width 266 height 32
type input "6730"
click at [849, 501] on button "button" at bounding box center [846, 516] width 45 height 32
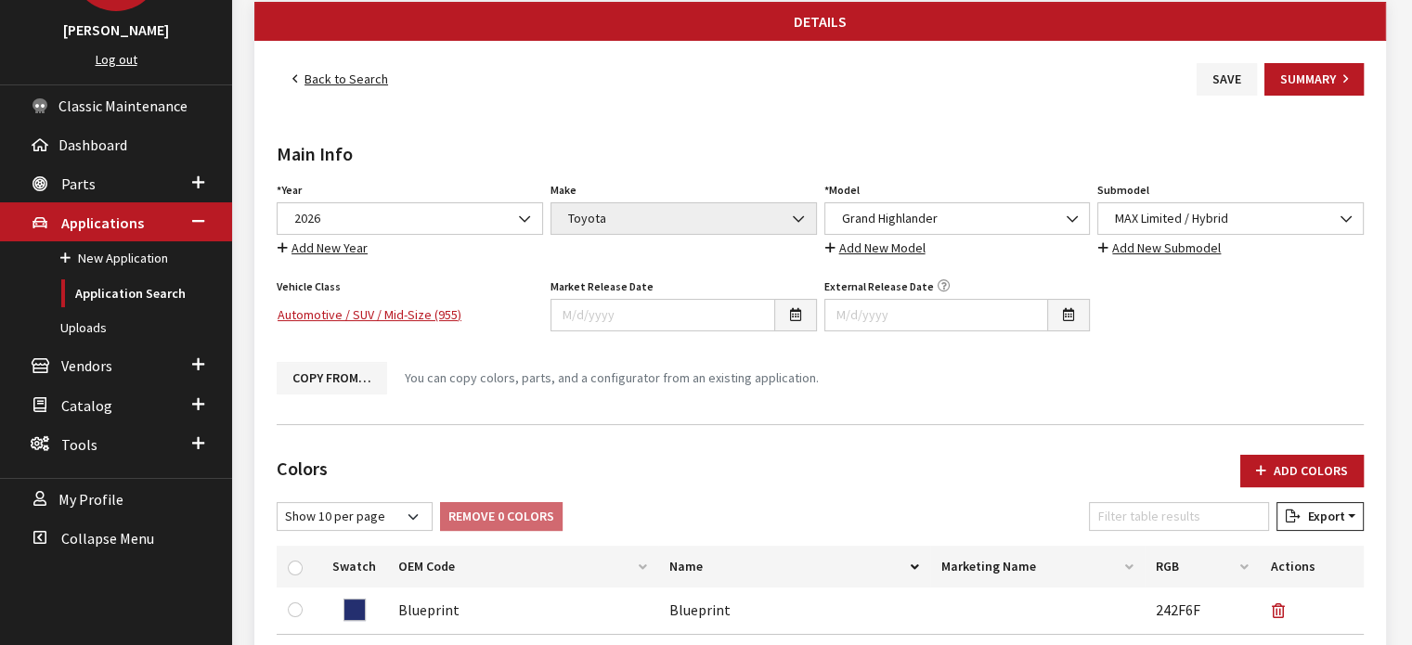
scroll to position [0, 0]
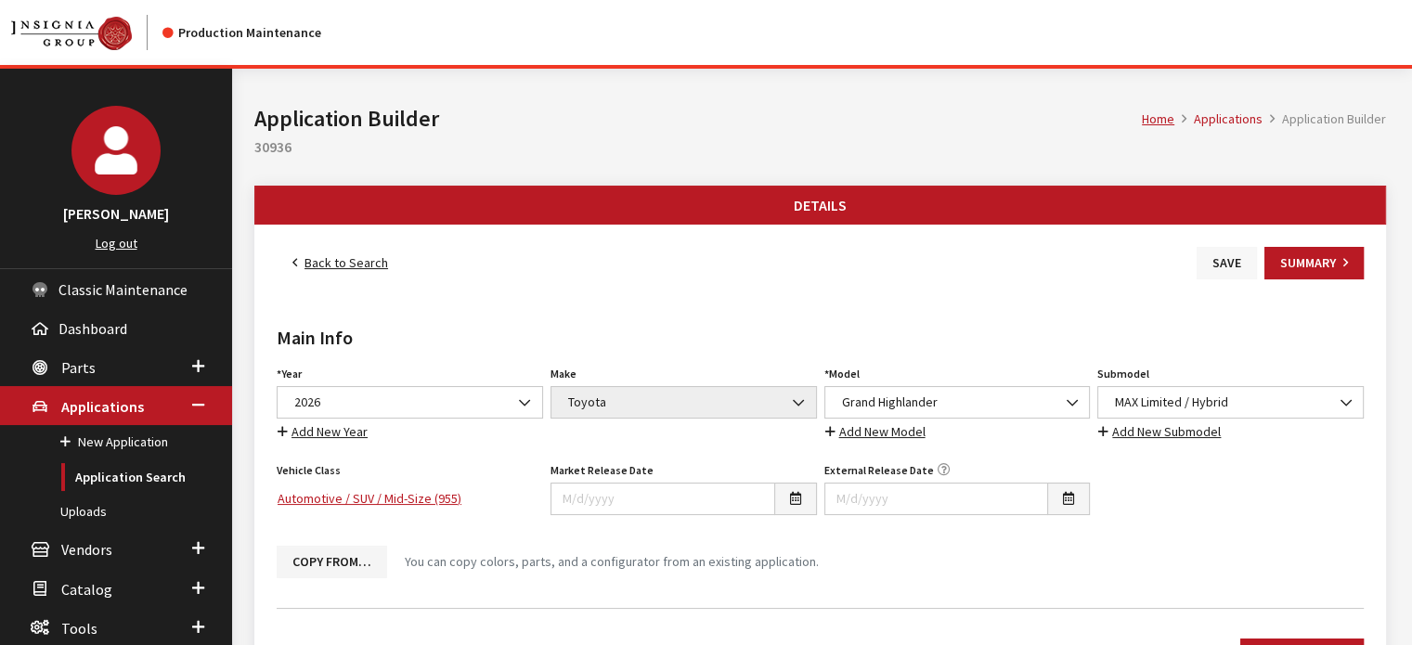
click at [1215, 260] on button "Save" at bounding box center [1226, 263] width 60 height 32
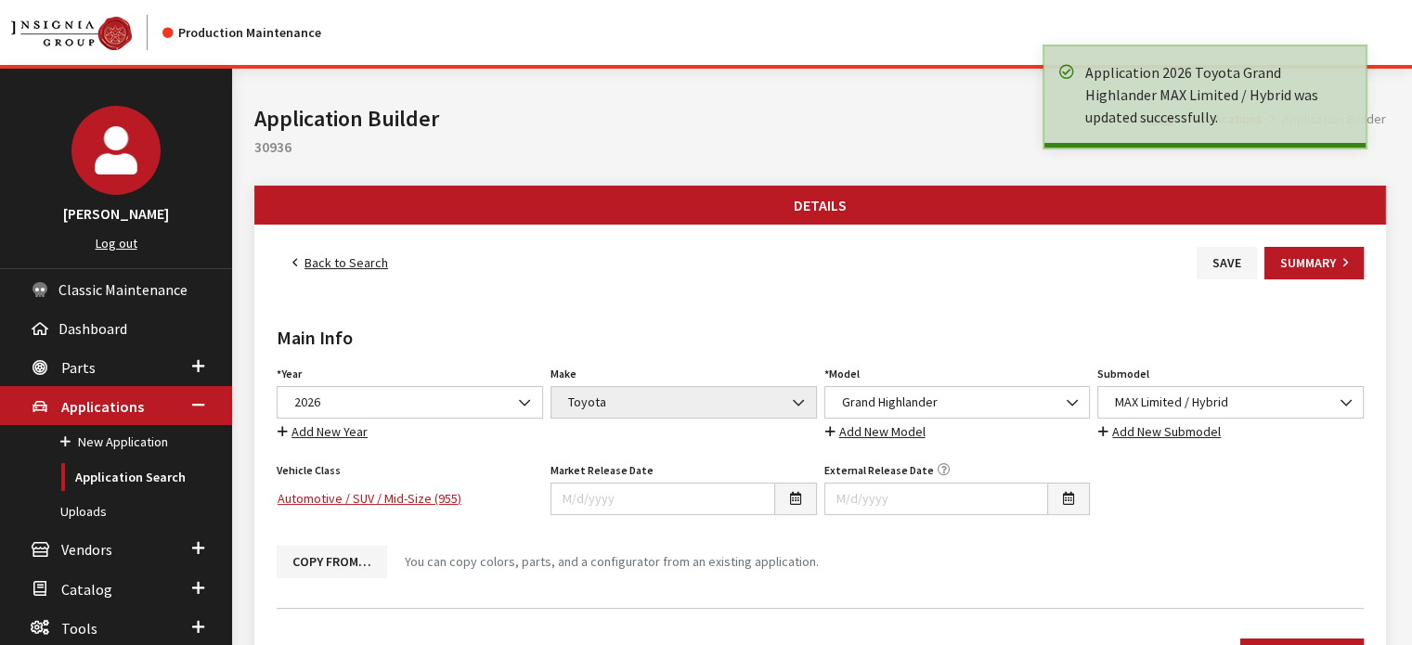
drag, startPoint x: 382, startPoint y: 229, endPoint x: 355, endPoint y: 263, distance: 43.5
click at [353, 263] on link "Back to Search" at bounding box center [340, 263] width 127 height 32
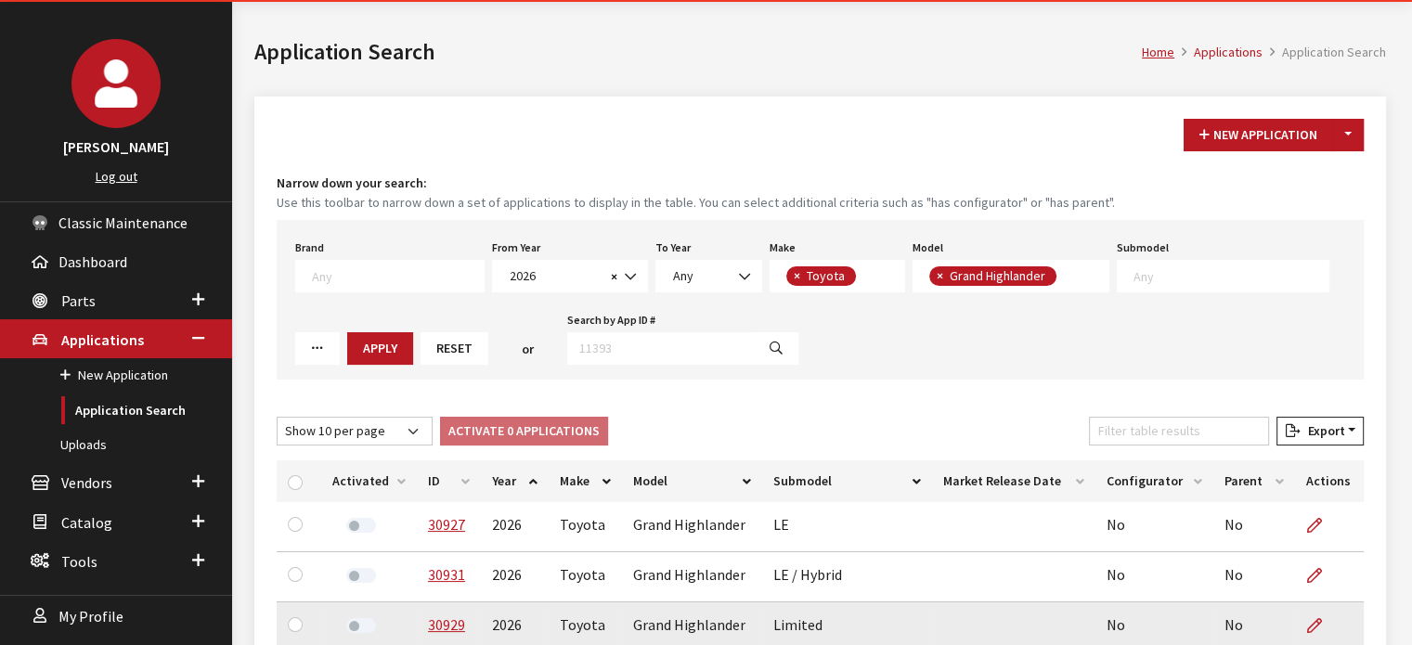
scroll to position [371, 0]
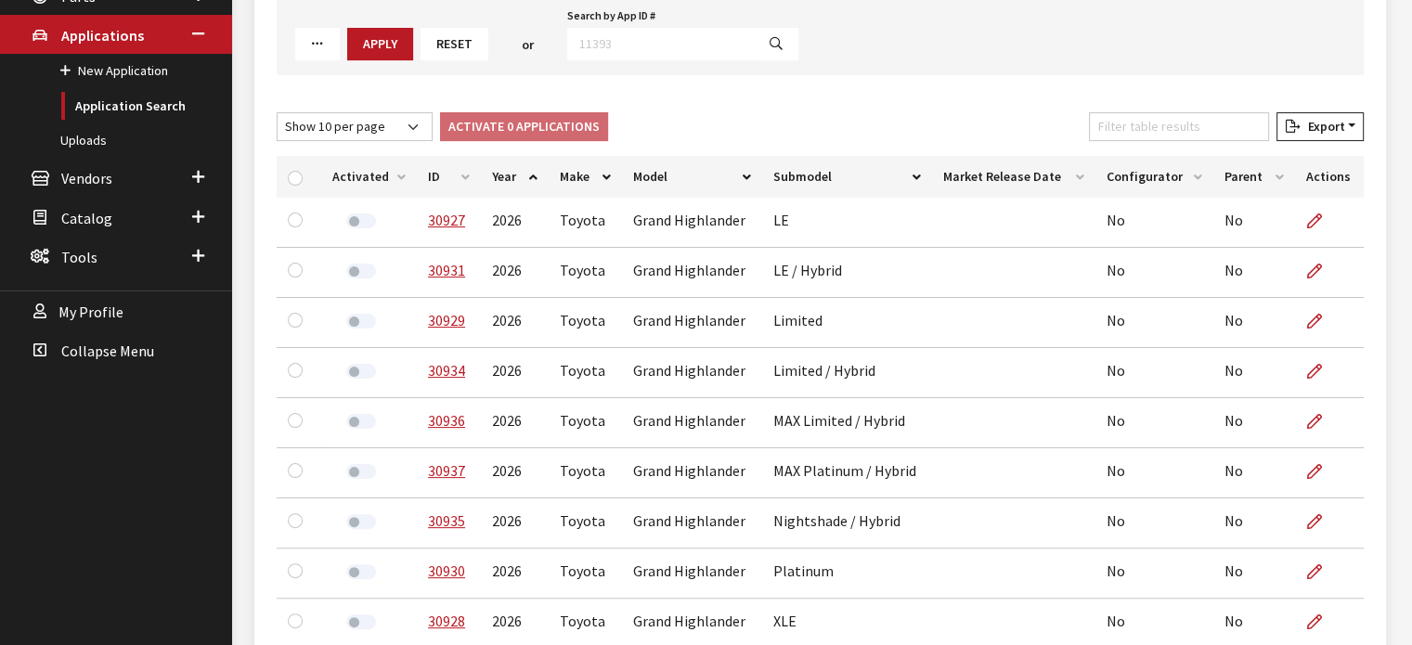
click at [462, 185] on th "ID" at bounding box center [449, 177] width 64 height 42
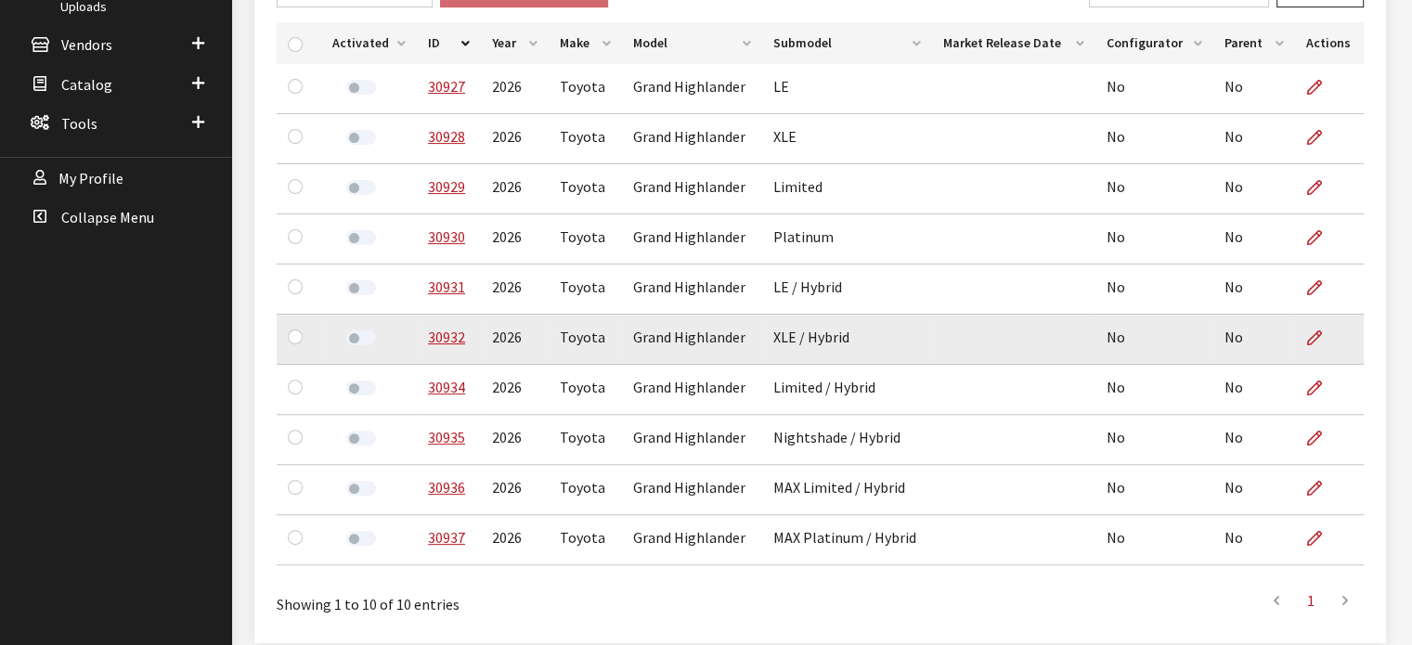
scroll to position [581, 0]
